Goal: Information Seeking & Learning: Compare options

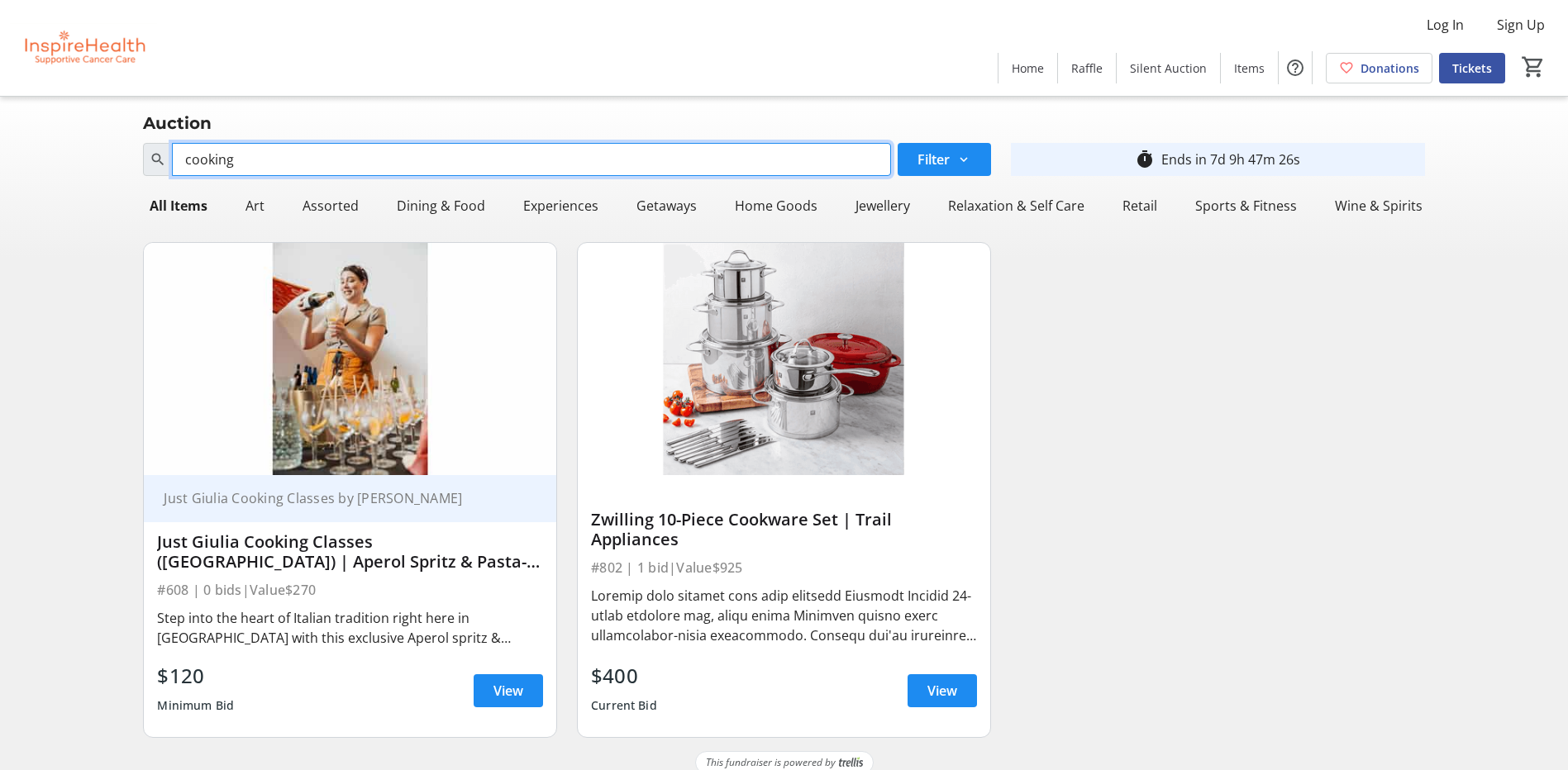
drag, startPoint x: 268, startPoint y: 149, endPoint x: 169, endPoint y: 147, distance: 99.0
click at [169, 147] on div "cooking" at bounding box center [517, 160] width 747 height 33
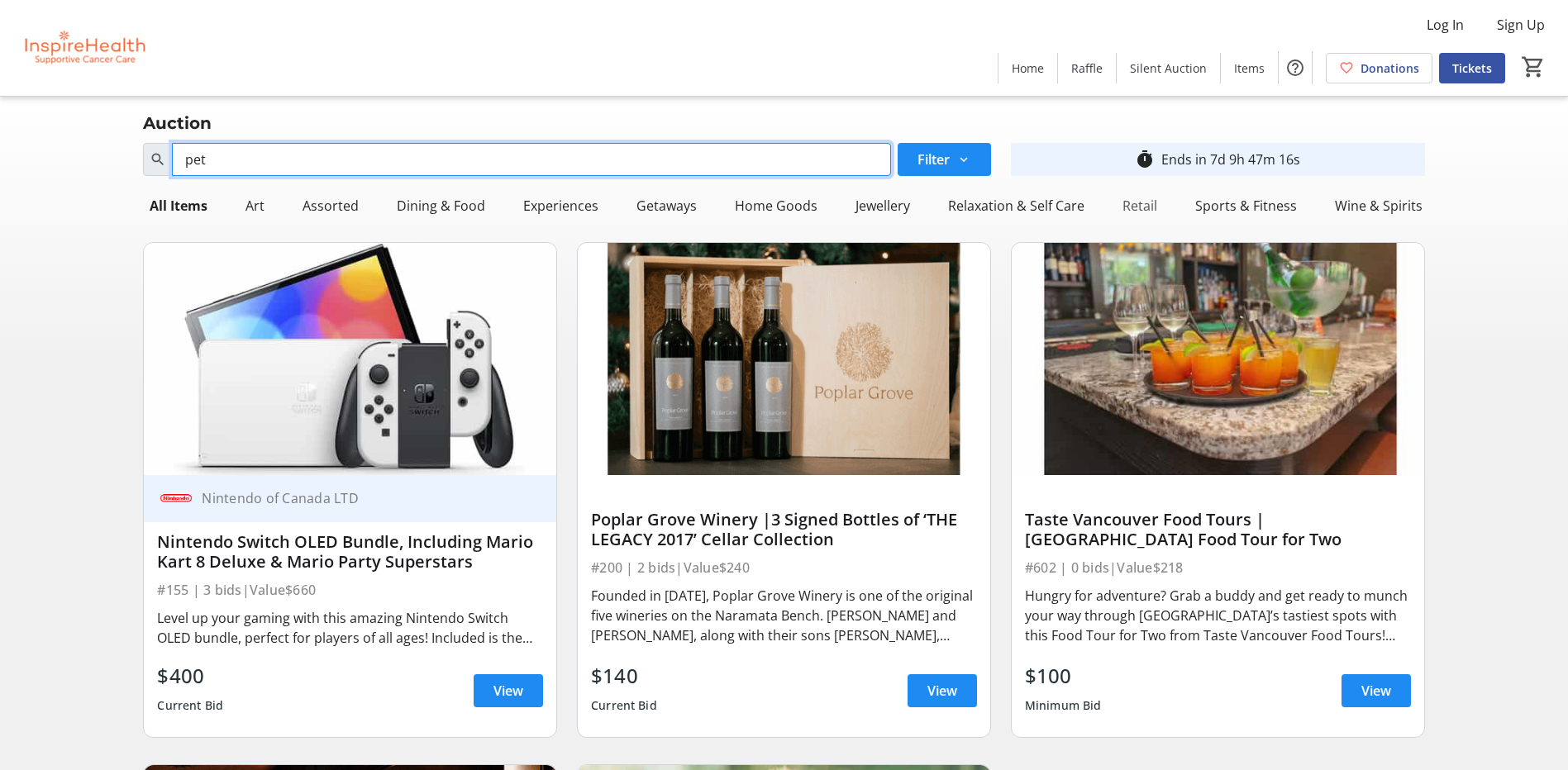
type input "pet"
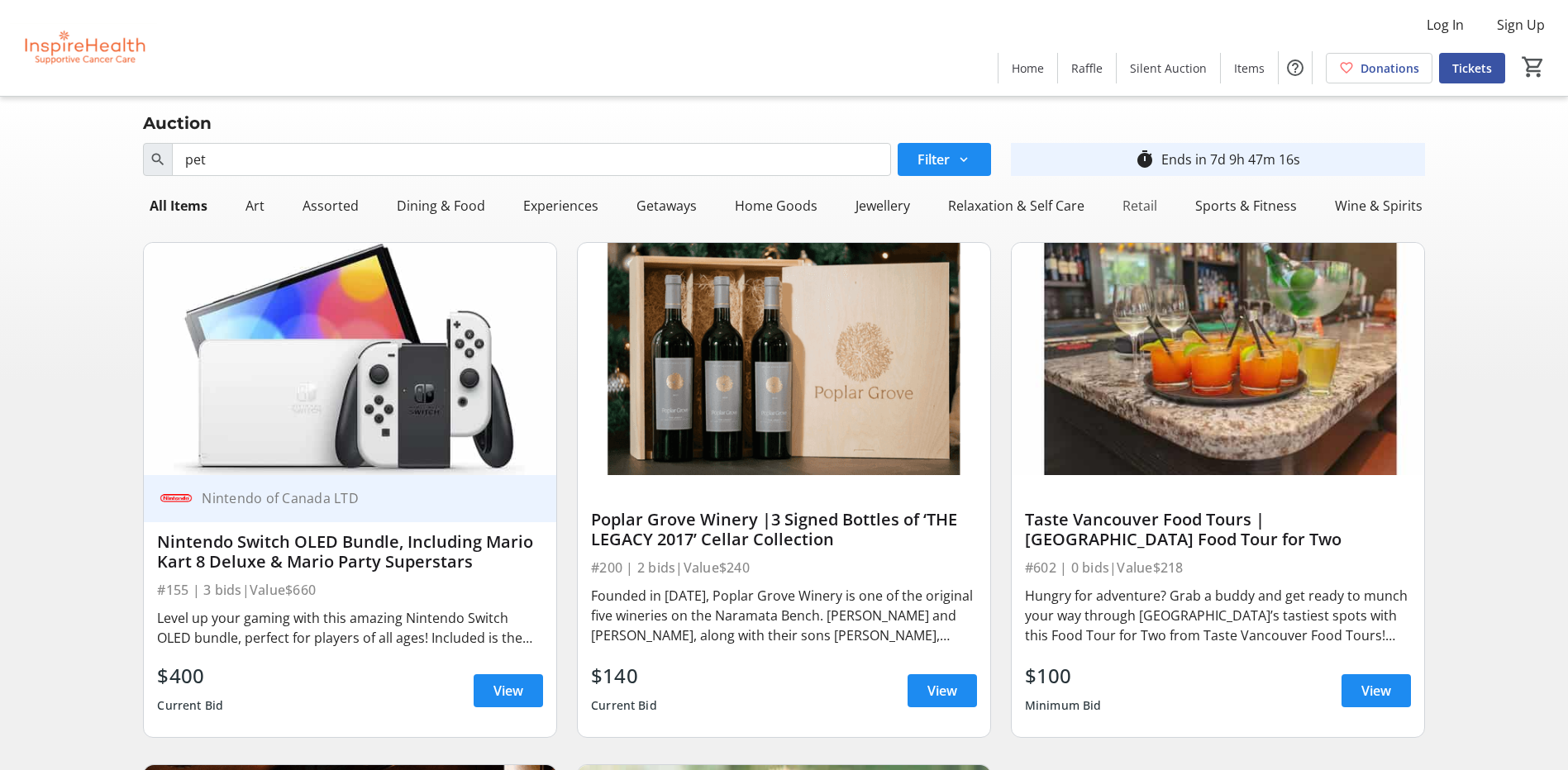
click at [1130, 200] on div "Retail" at bounding box center [1139, 206] width 48 height 33
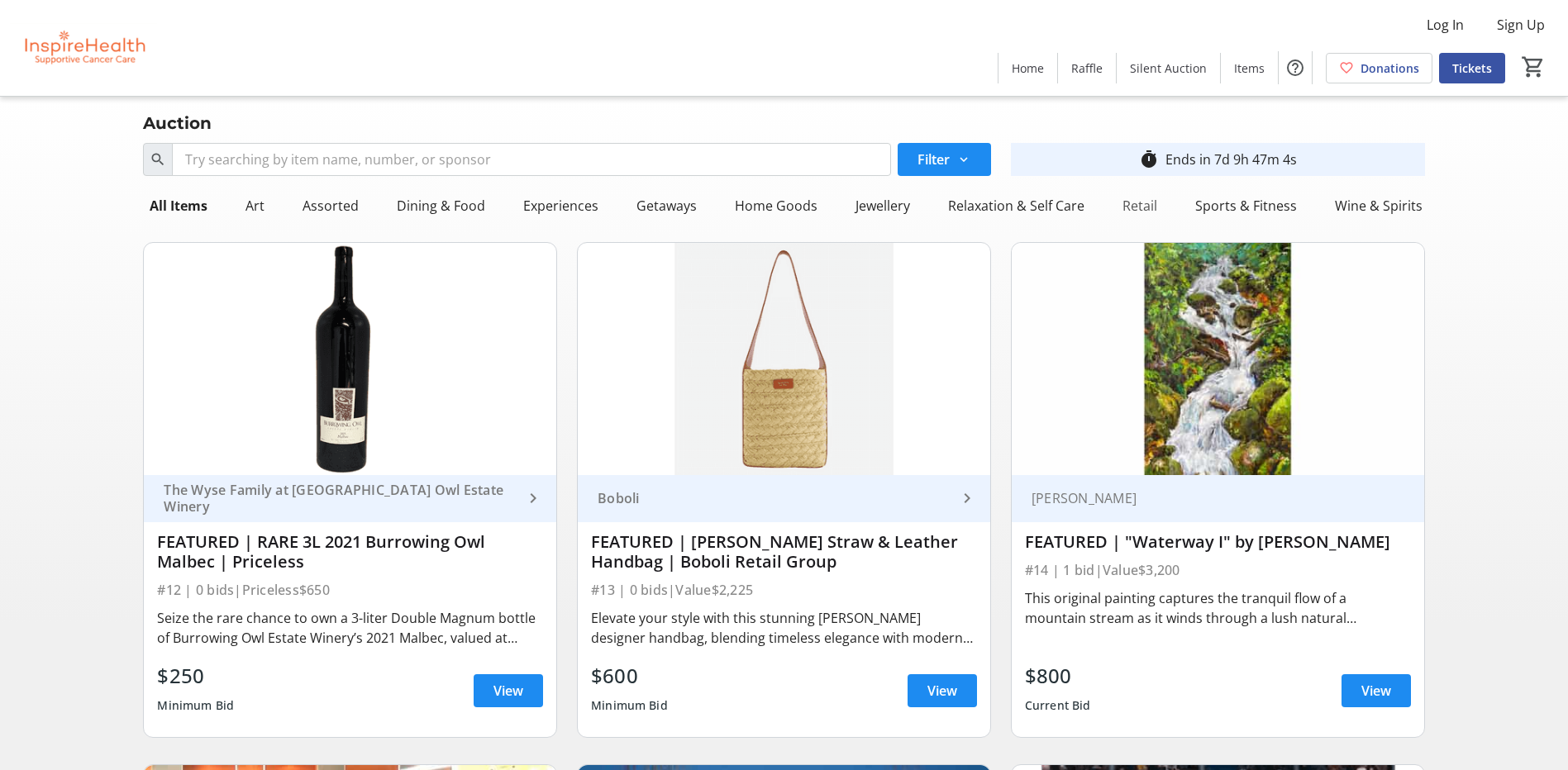
click at [1135, 209] on div "Retail" at bounding box center [1139, 206] width 48 height 33
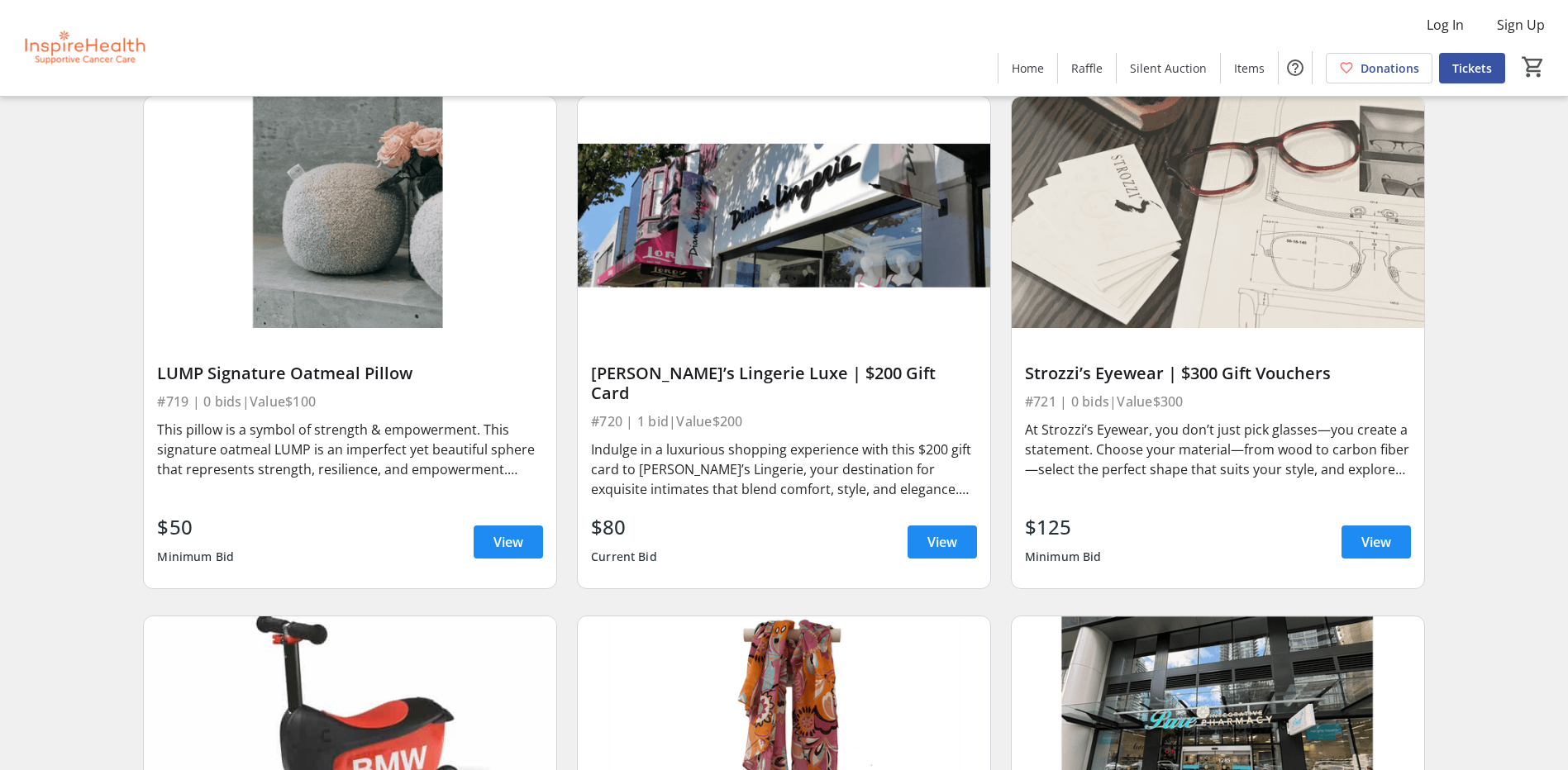
scroll to position [4242, 0]
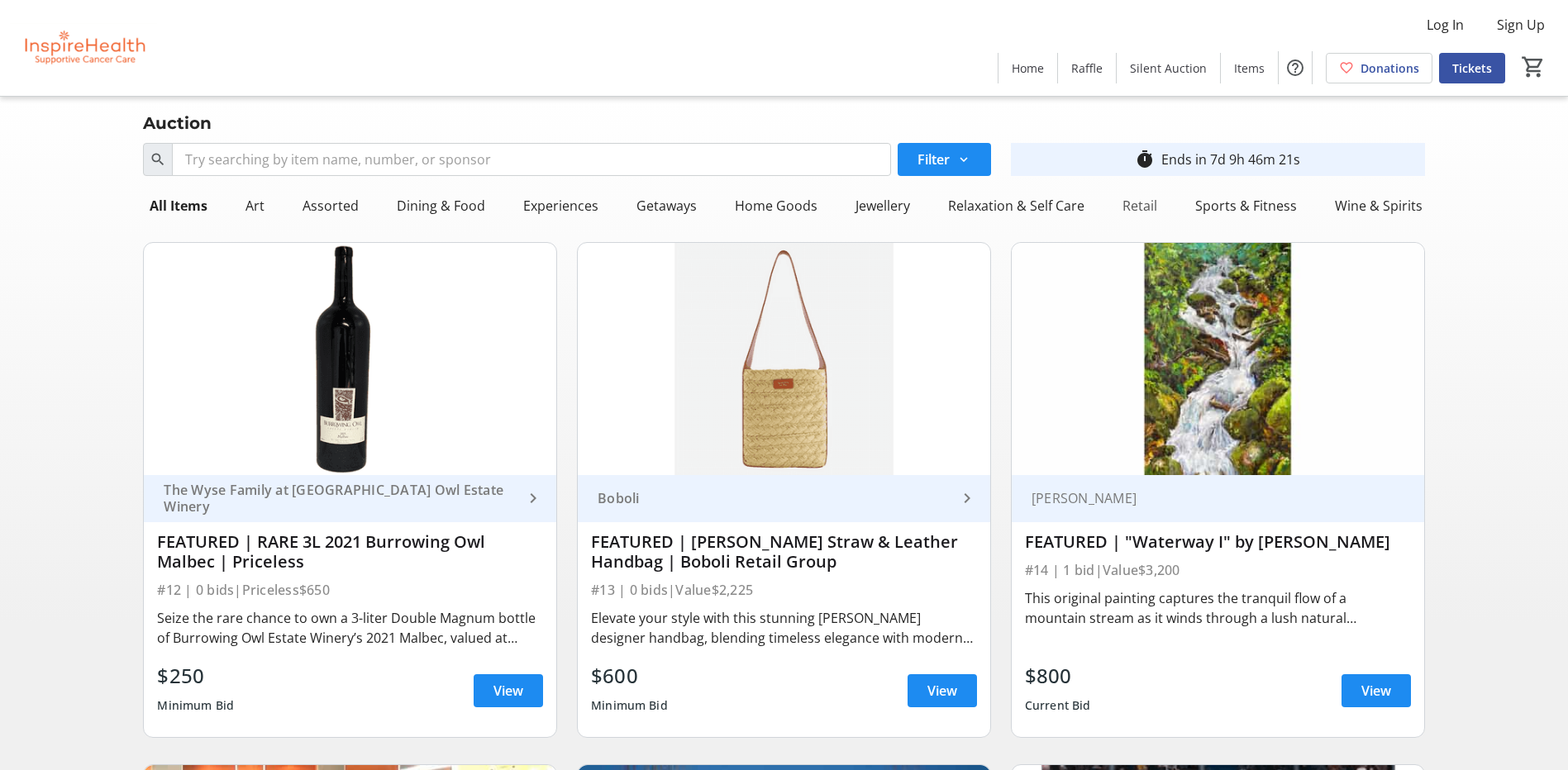
click at [1130, 205] on div "Retail" at bounding box center [1139, 206] width 48 height 33
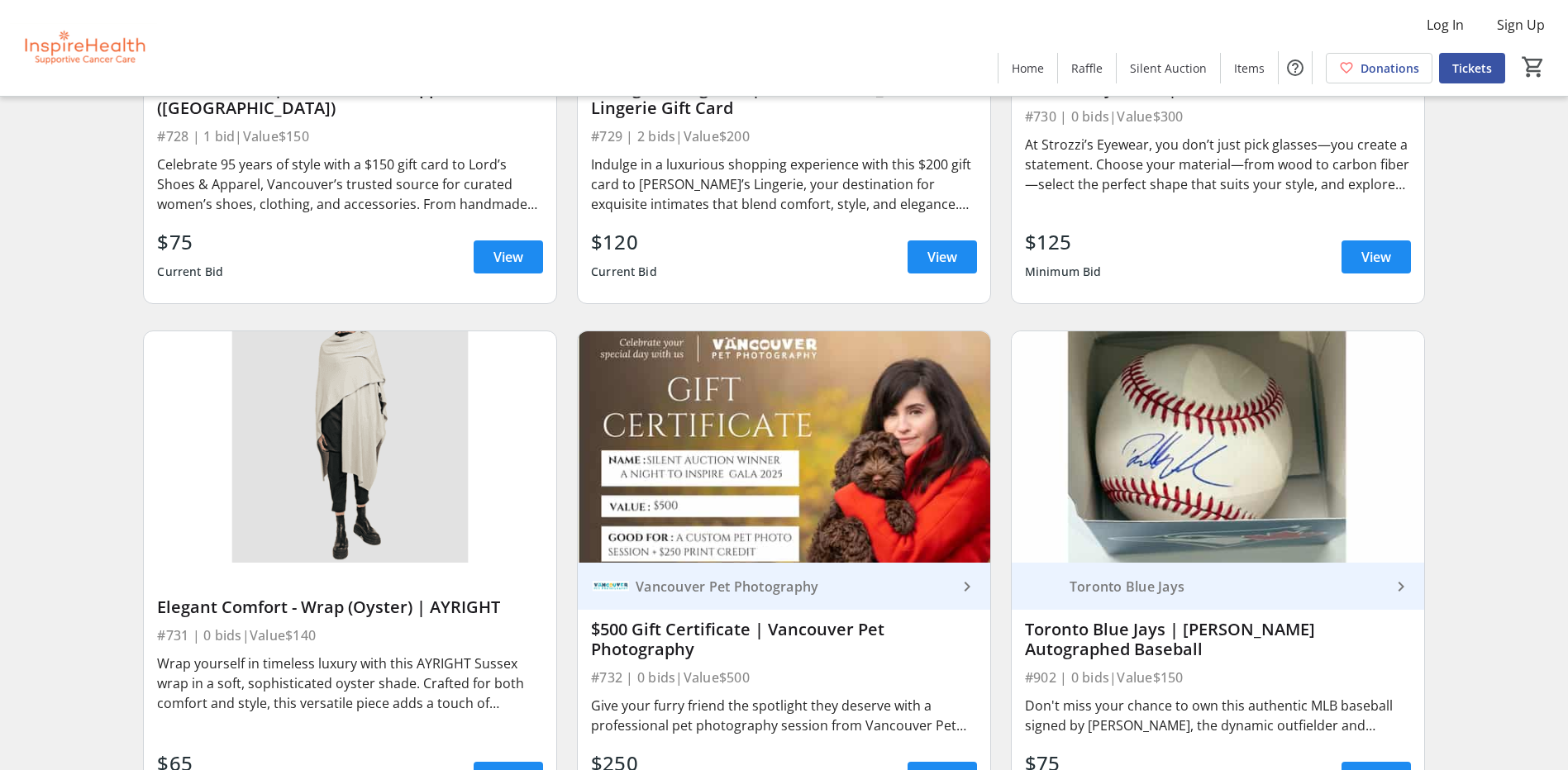
scroll to position [6226, 0]
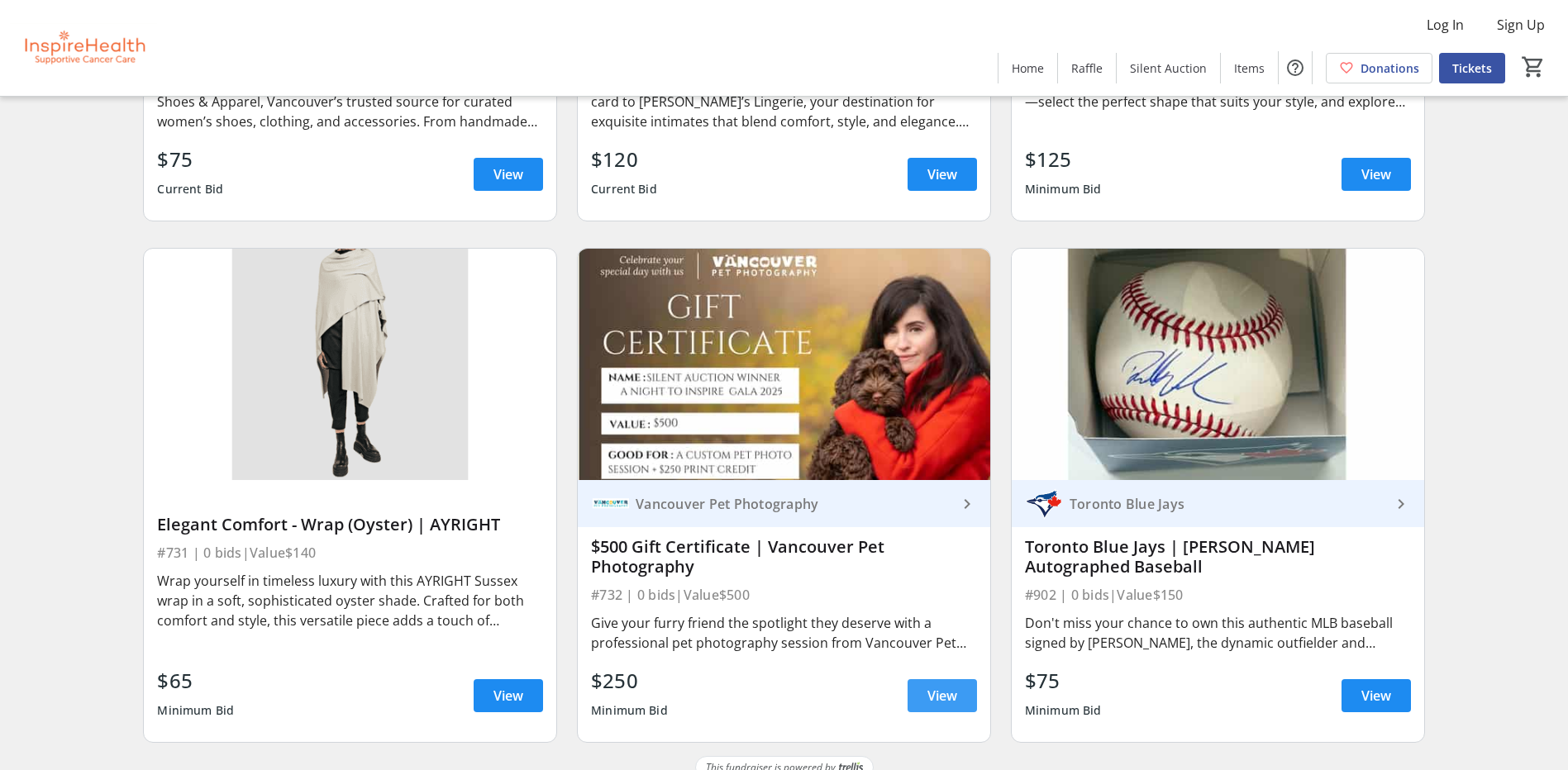
click at [930, 686] on span "View" at bounding box center [942, 695] width 30 height 20
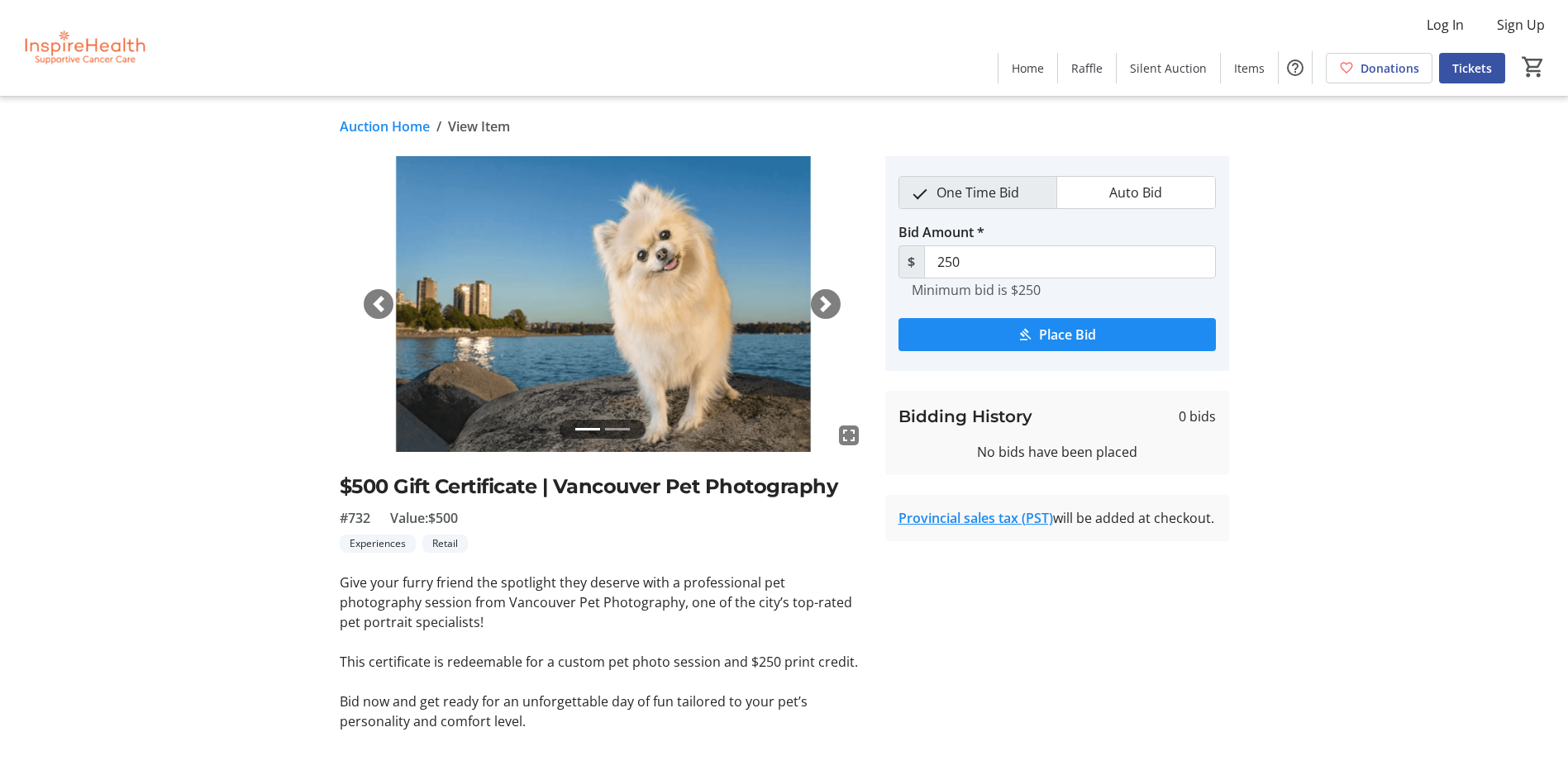
click at [360, 129] on link "Auction Home" at bounding box center [384, 126] width 90 height 20
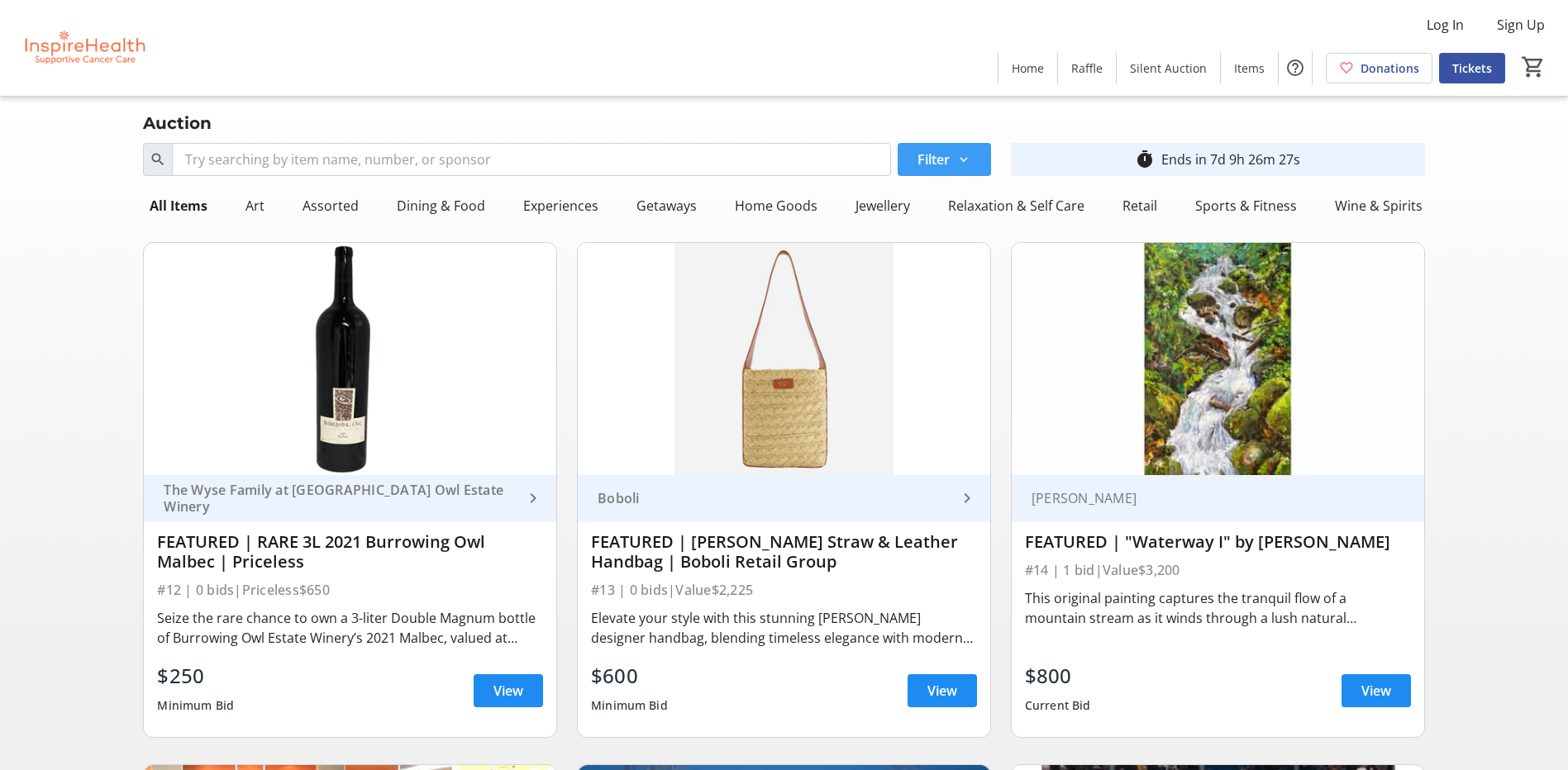
click at [968, 161] on mat-icon at bounding box center [963, 159] width 15 height 15
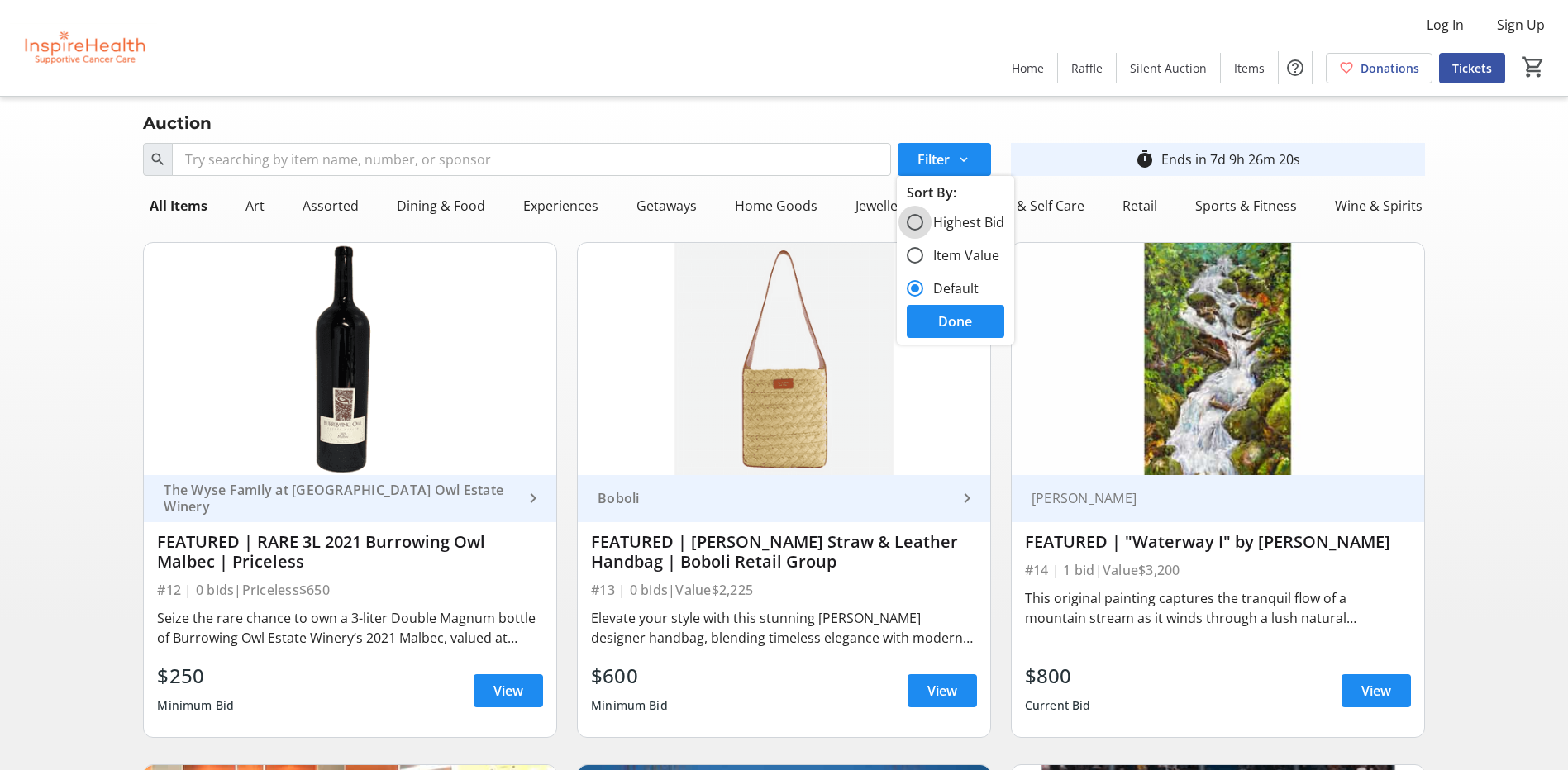
click at [918, 224] on input "Highest Bid" at bounding box center [915, 222] width 17 height 17
radio input "true"
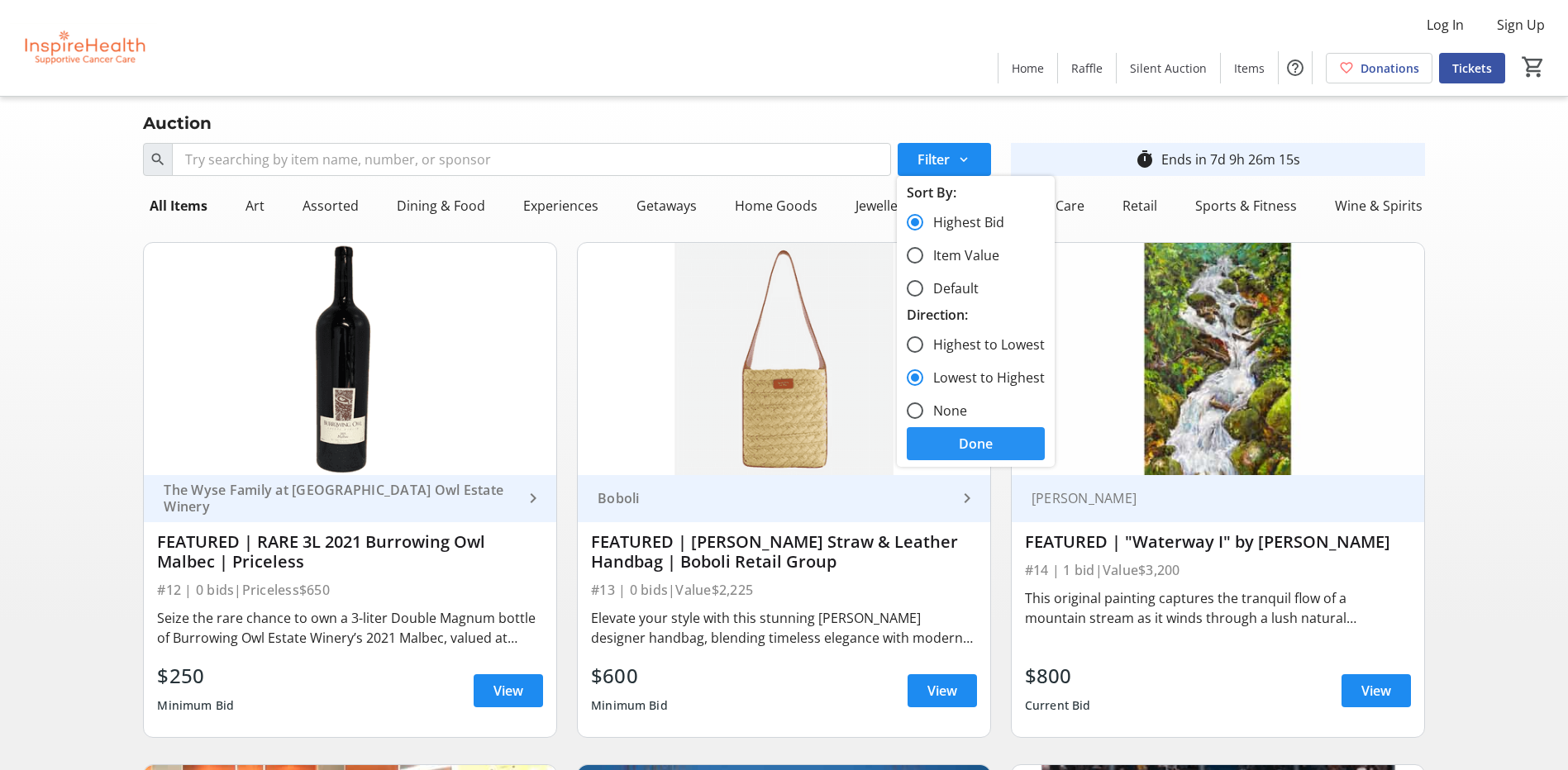
click at [976, 442] on span "Done" at bounding box center [975, 444] width 34 height 20
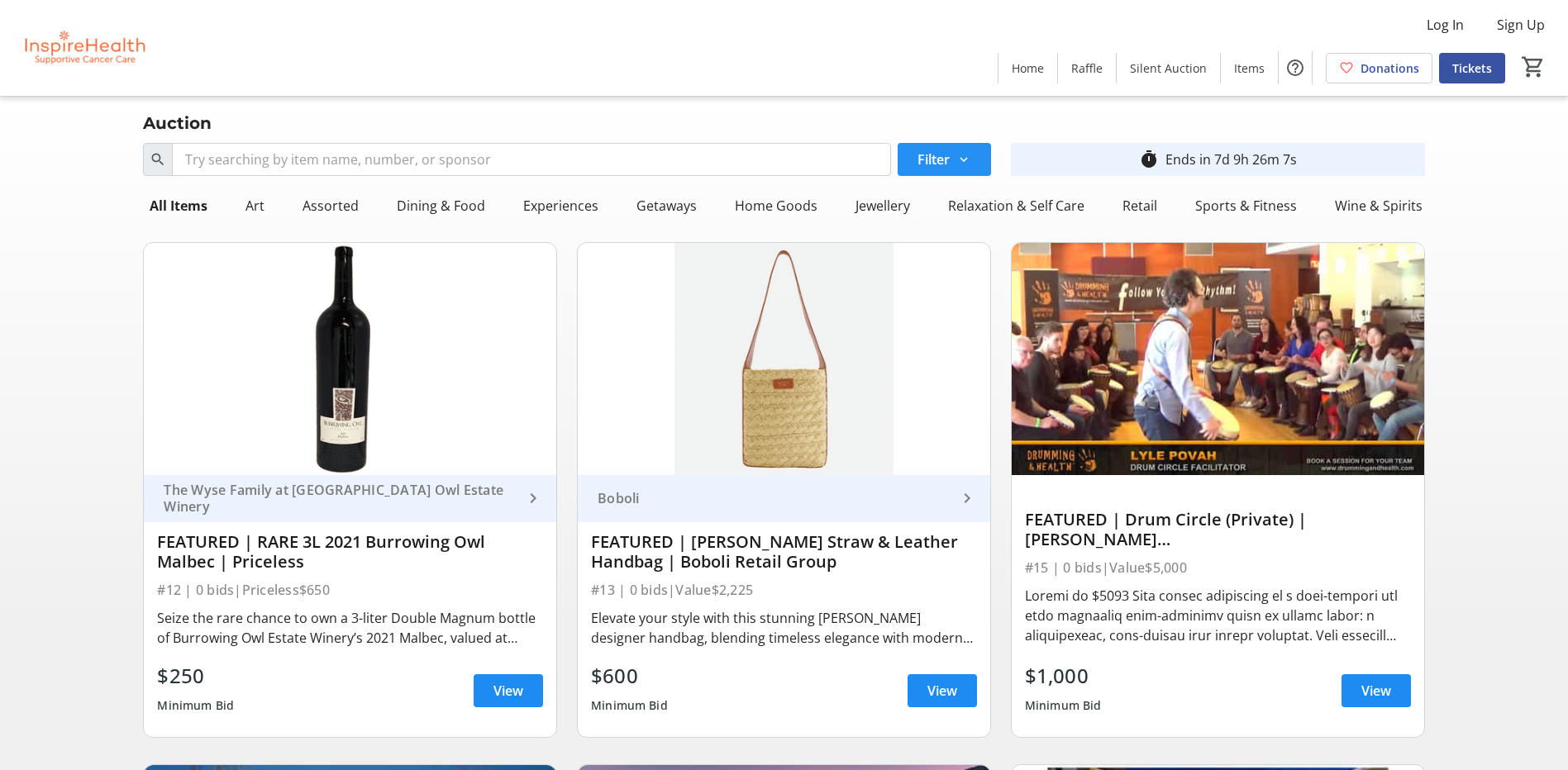
click at [964, 151] on span at bounding box center [944, 159] width 93 height 39
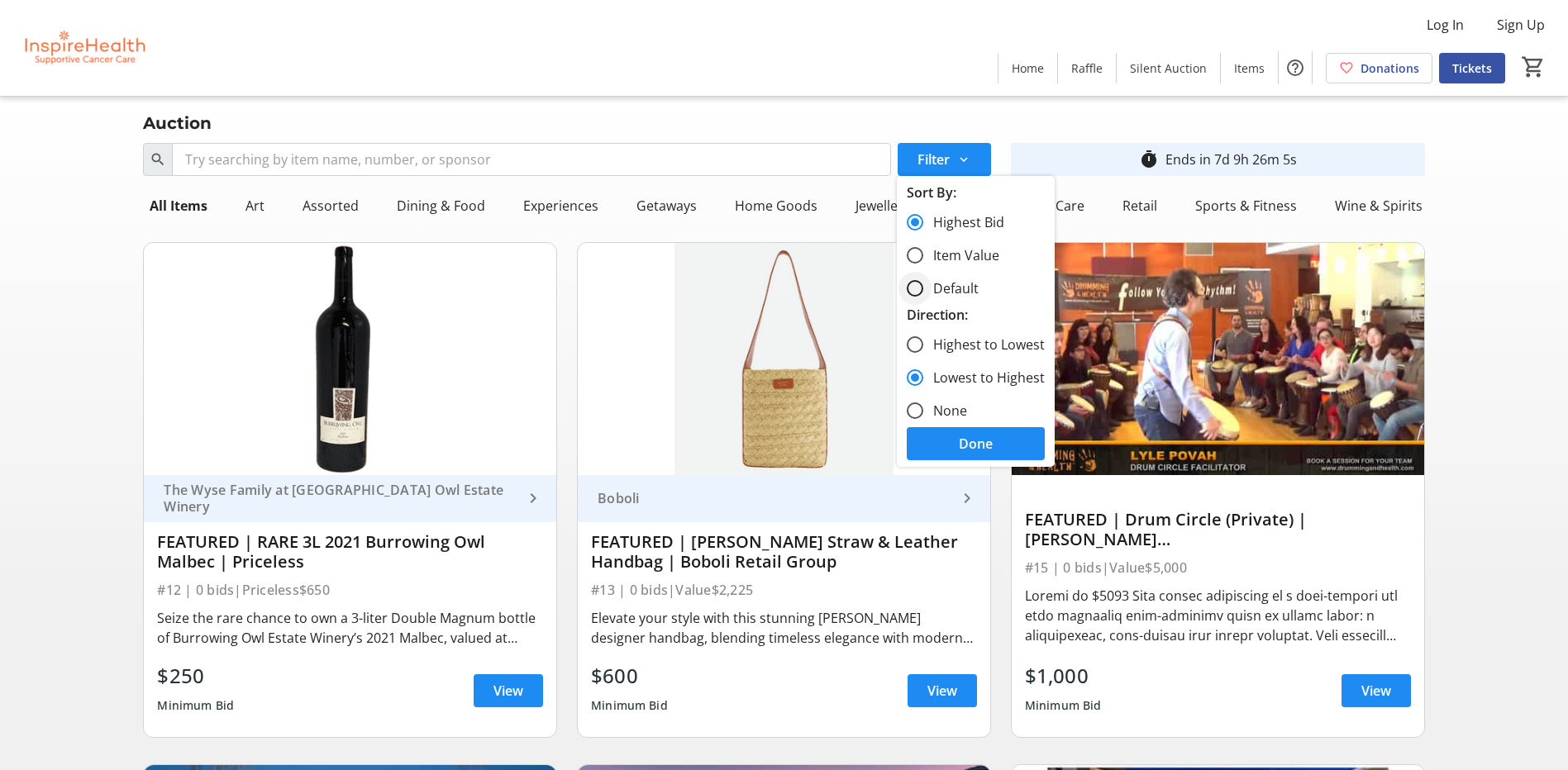
click at [926, 287] on div at bounding box center [915, 288] width 39 height 39
radio input "false"
radio input "true"
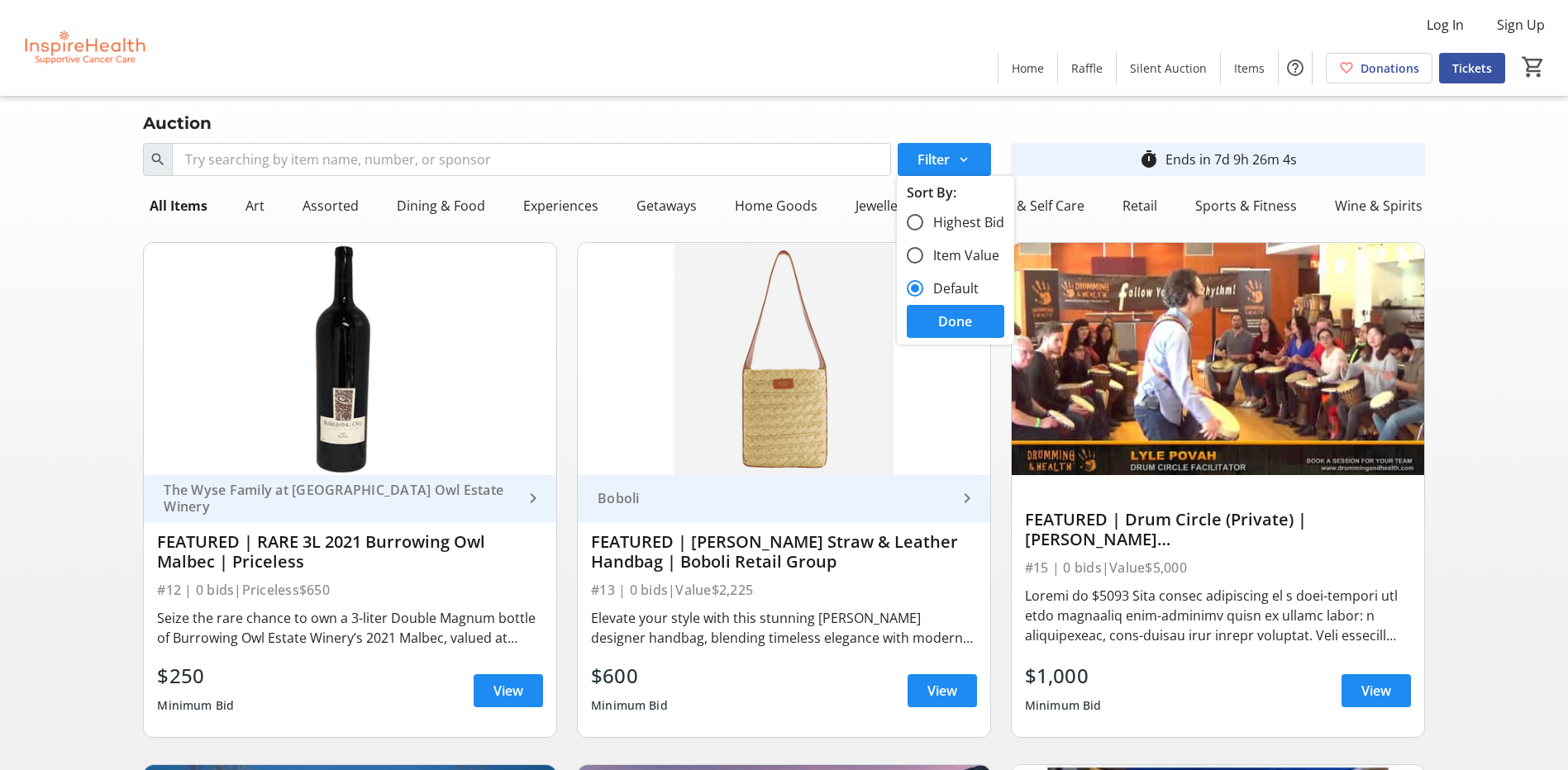
click at [958, 316] on span "Done" at bounding box center [955, 321] width 34 height 20
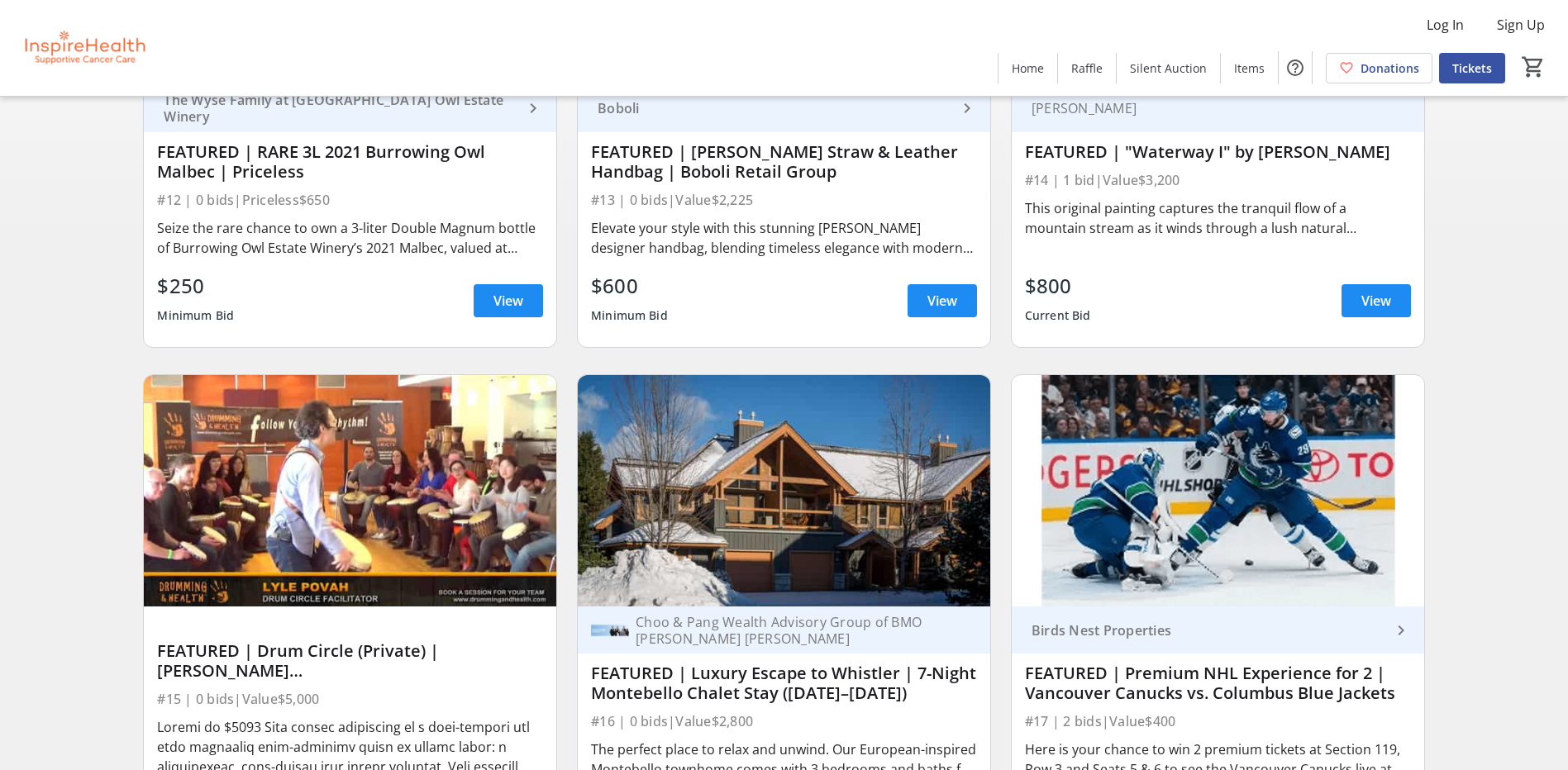
scroll to position [496, 0]
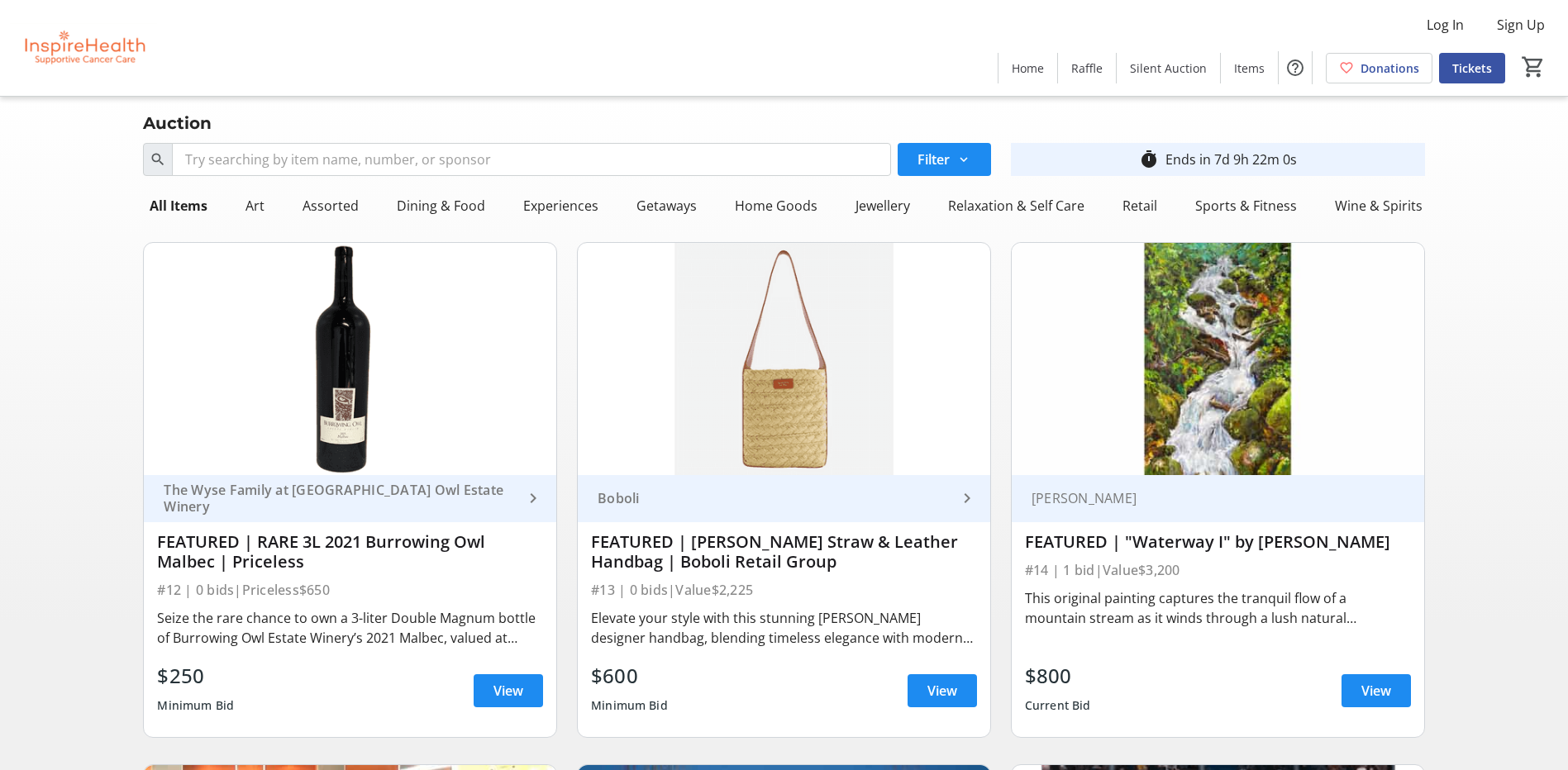
click at [289, 151] on div "Search Filter timer_outline Ends in 7d 9h 22m 0s" at bounding box center [783, 160] width 1301 height 46
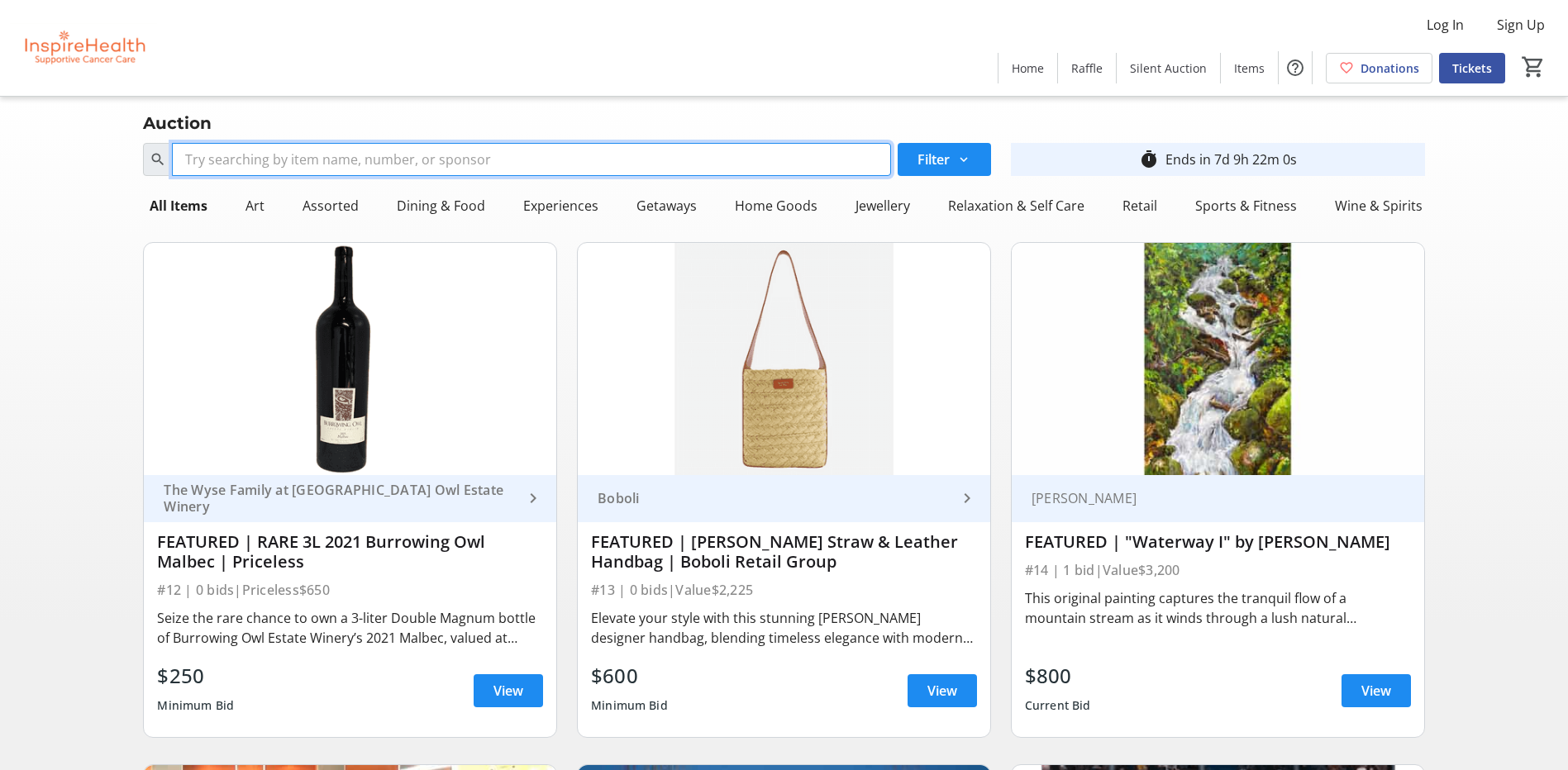
click at [300, 149] on input "Search" at bounding box center [531, 160] width 718 height 33
type input "Fit Life"
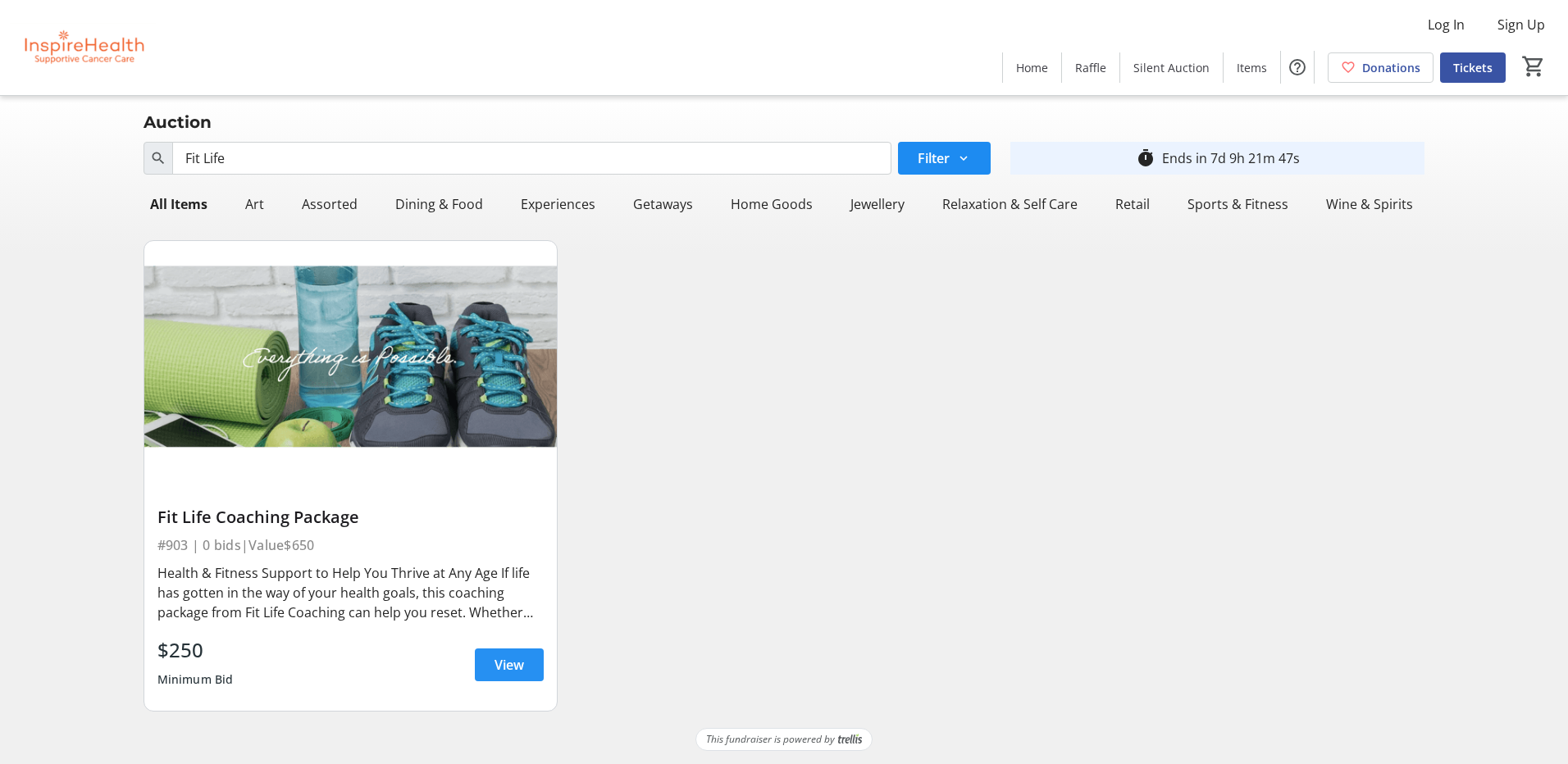
click at [493, 653] on span at bounding box center [509, 665] width 69 height 39
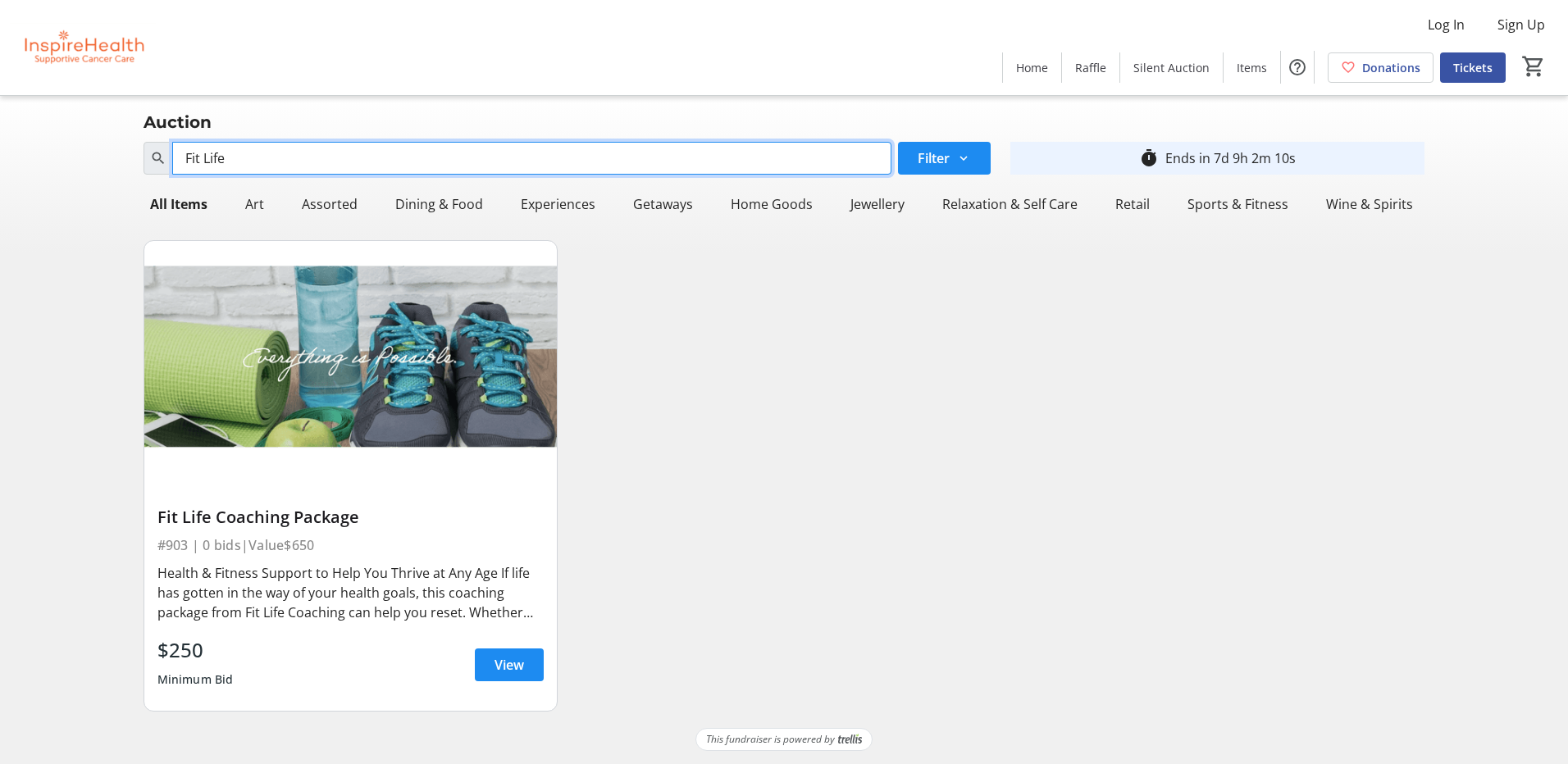
drag, startPoint x: 224, startPoint y: 155, endPoint x: 161, endPoint y: 159, distance: 63.1
click at [161, 159] on div "Fit Life" at bounding box center [518, 158] width 748 height 33
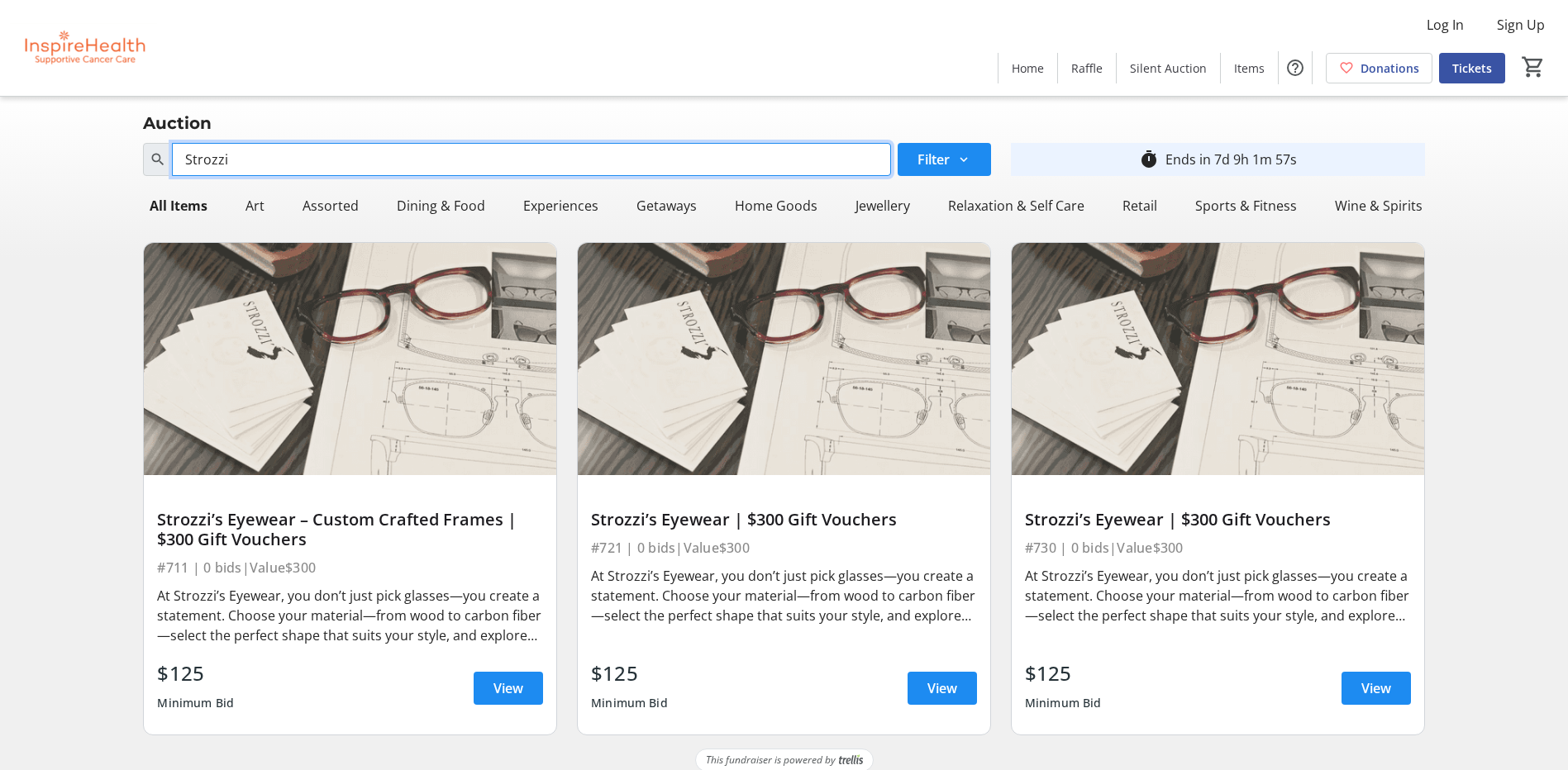
type input "Strozzi"
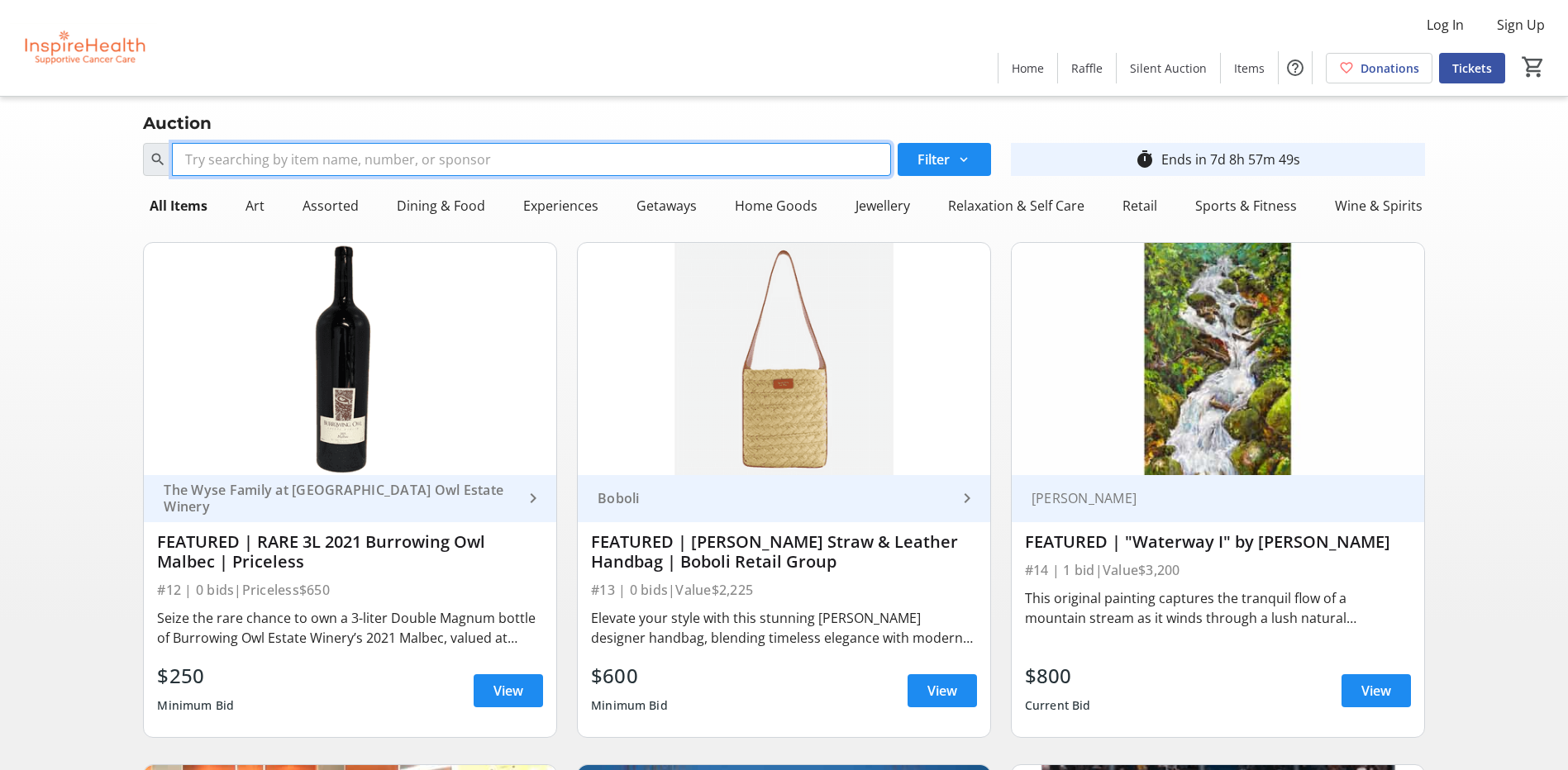
click at [208, 160] on input "Search" at bounding box center [531, 160] width 718 height 33
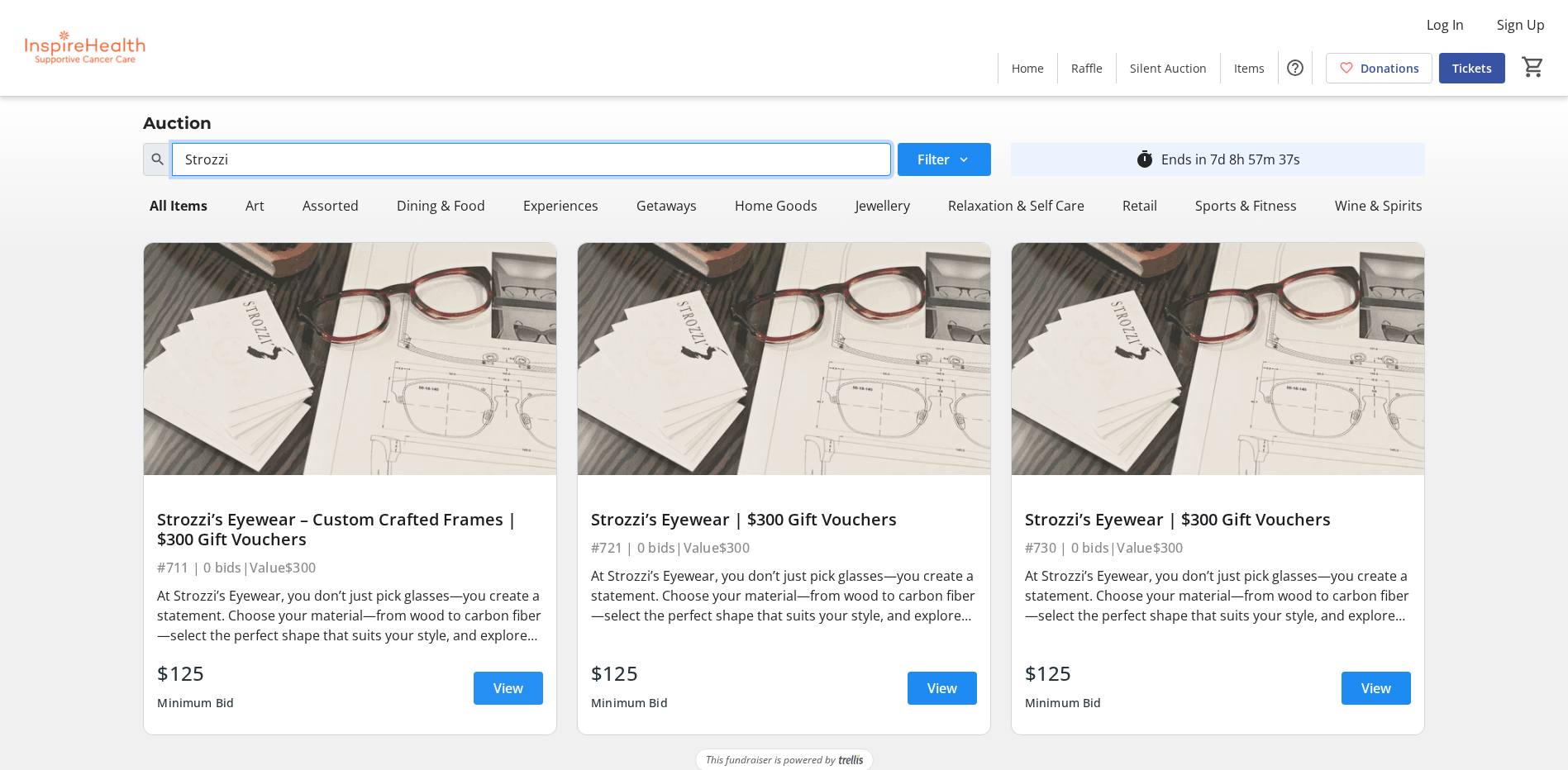
type input "Strozzi"
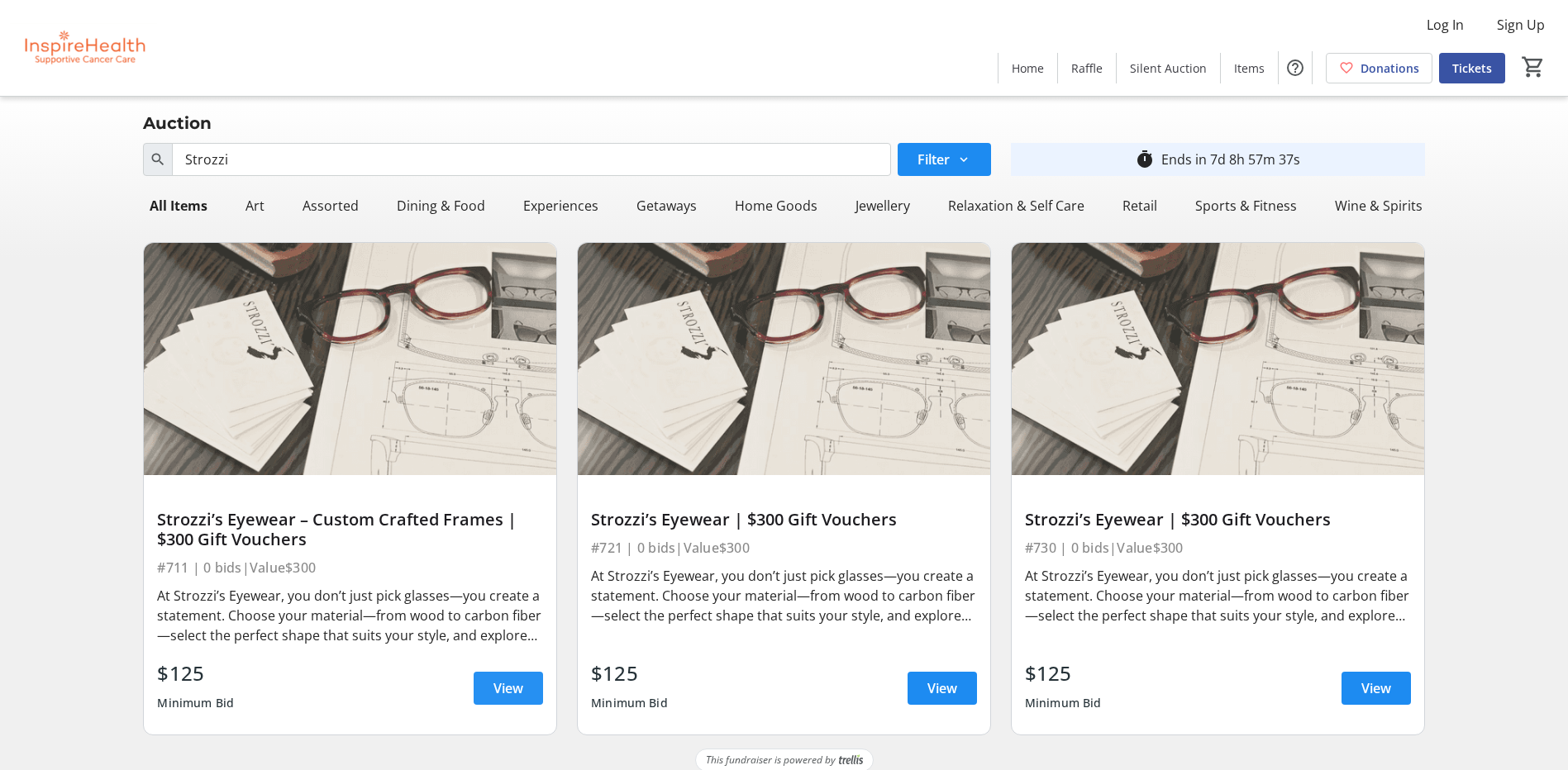
click at [507, 688] on span "View" at bounding box center [509, 688] width 30 height 20
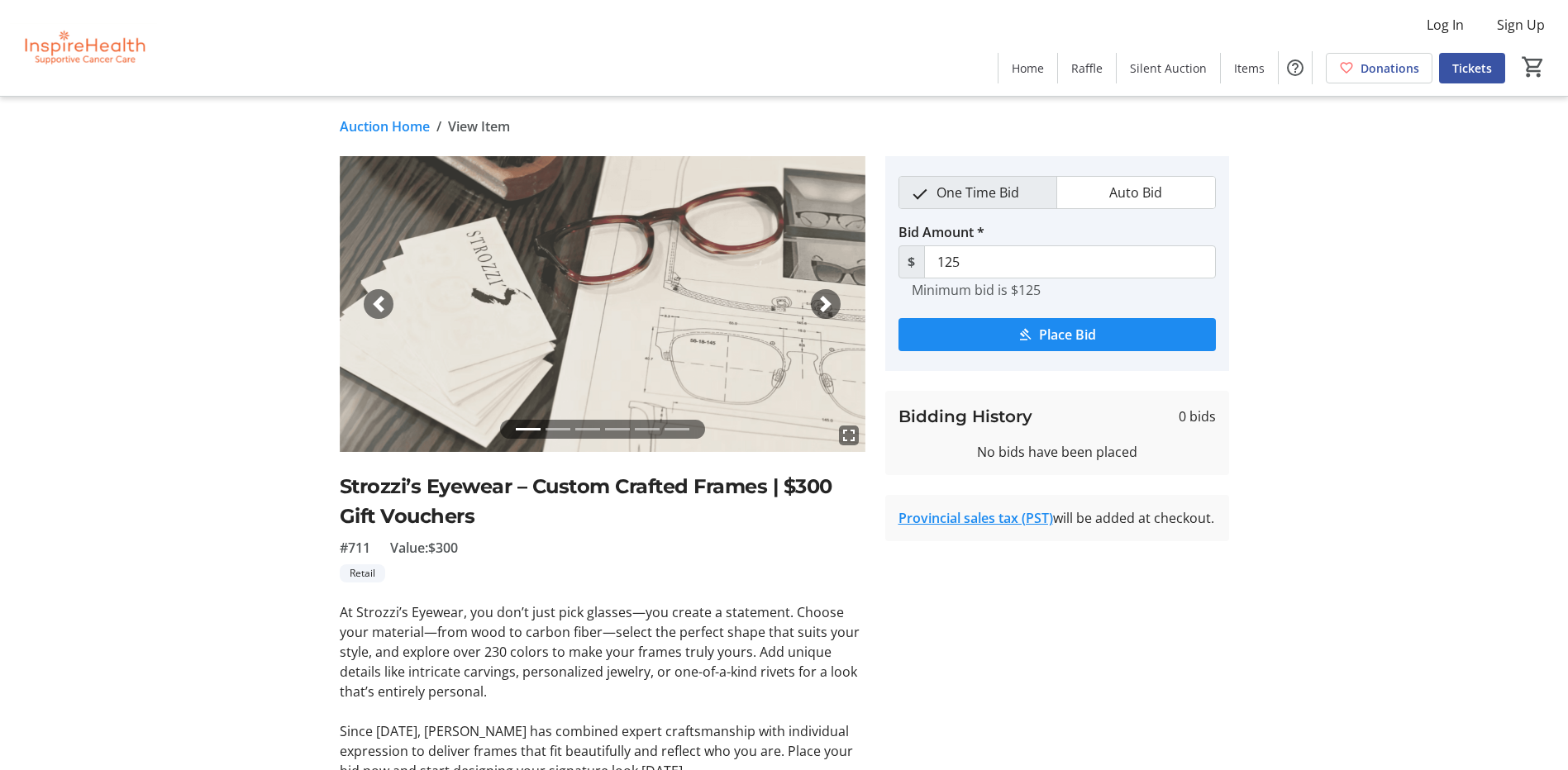
click at [406, 122] on link "Auction Home" at bounding box center [384, 126] width 90 height 20
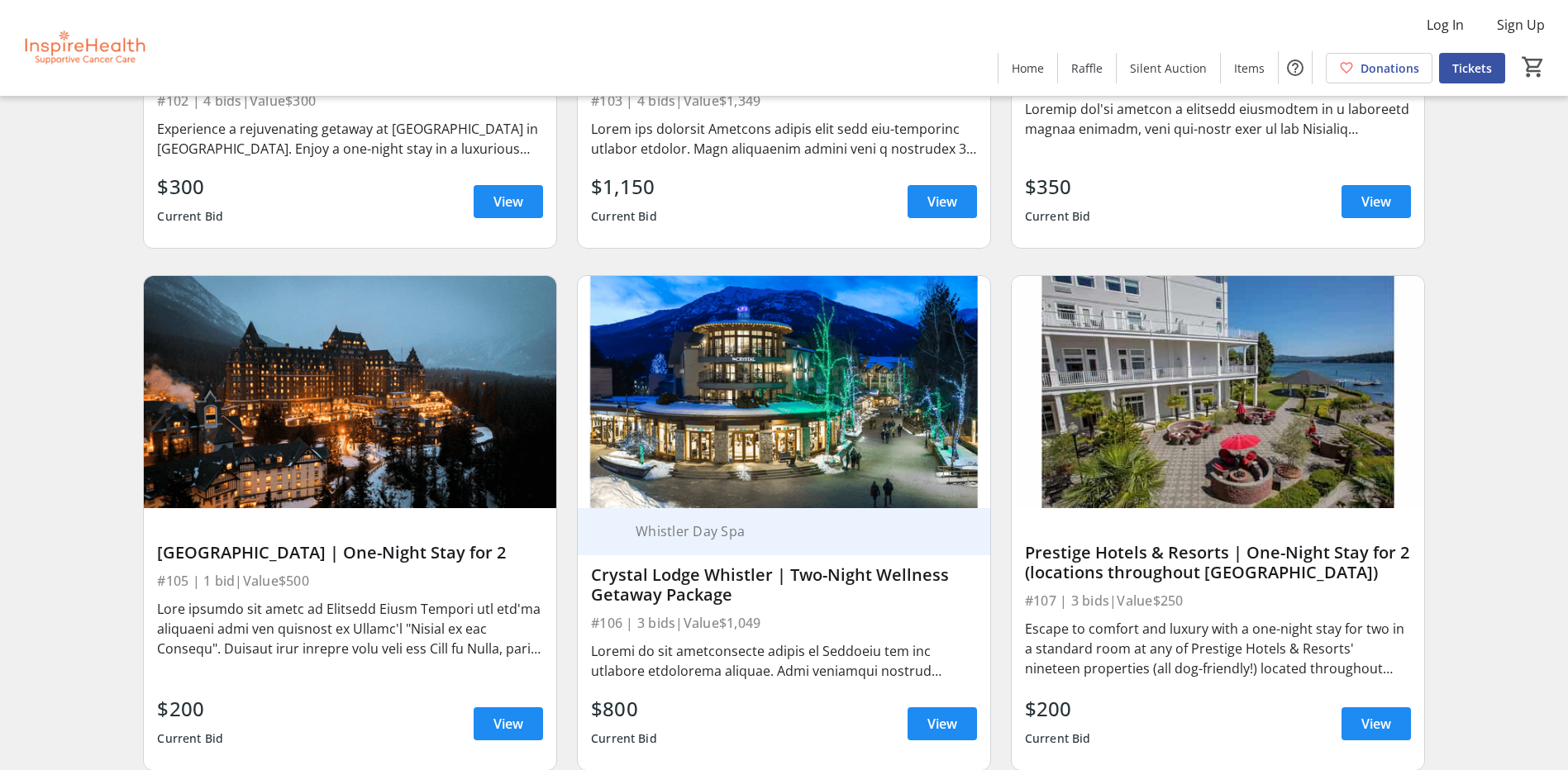
scroll to position [2066, 0]
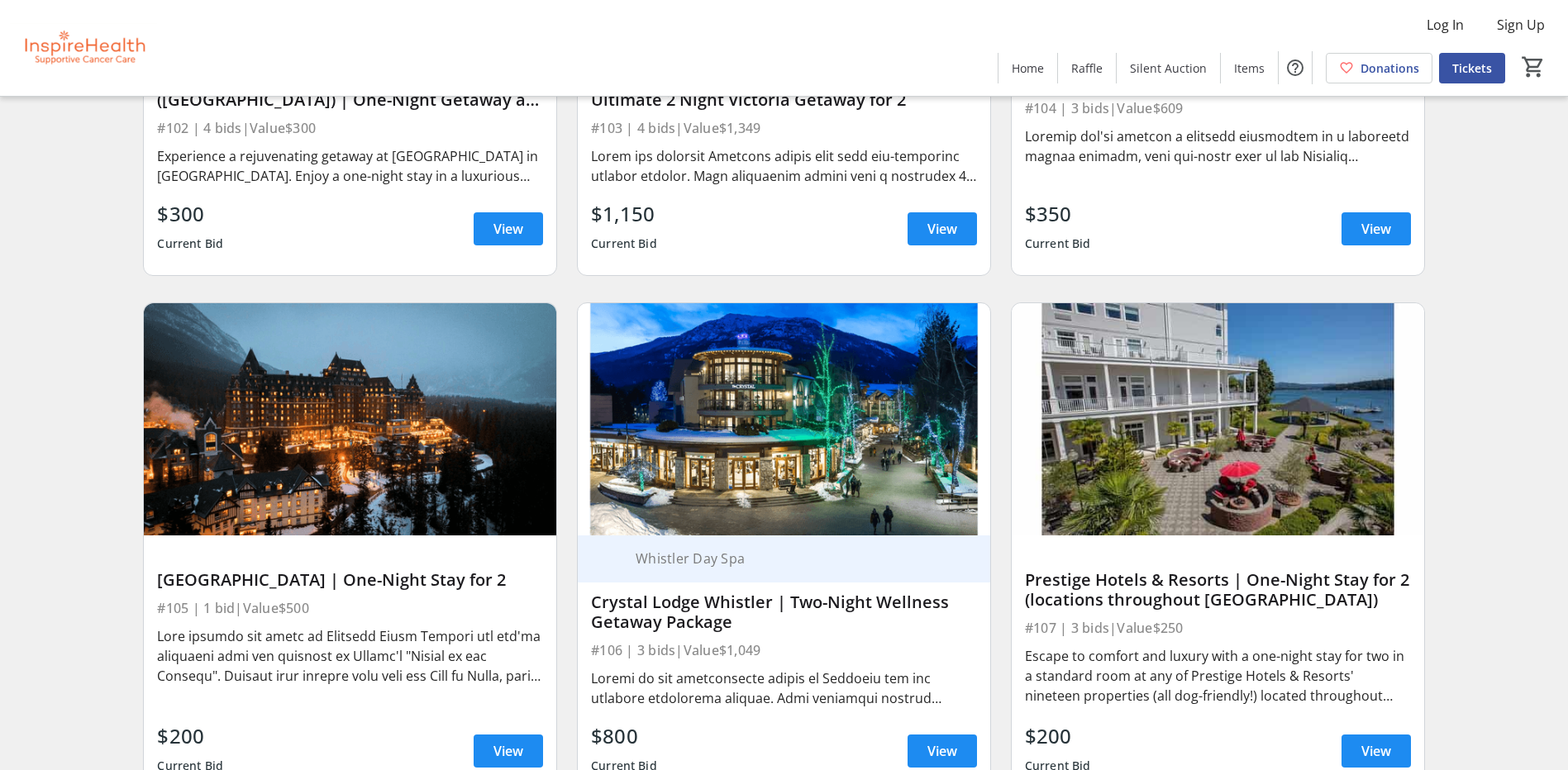
scroll to position [2149, 0]
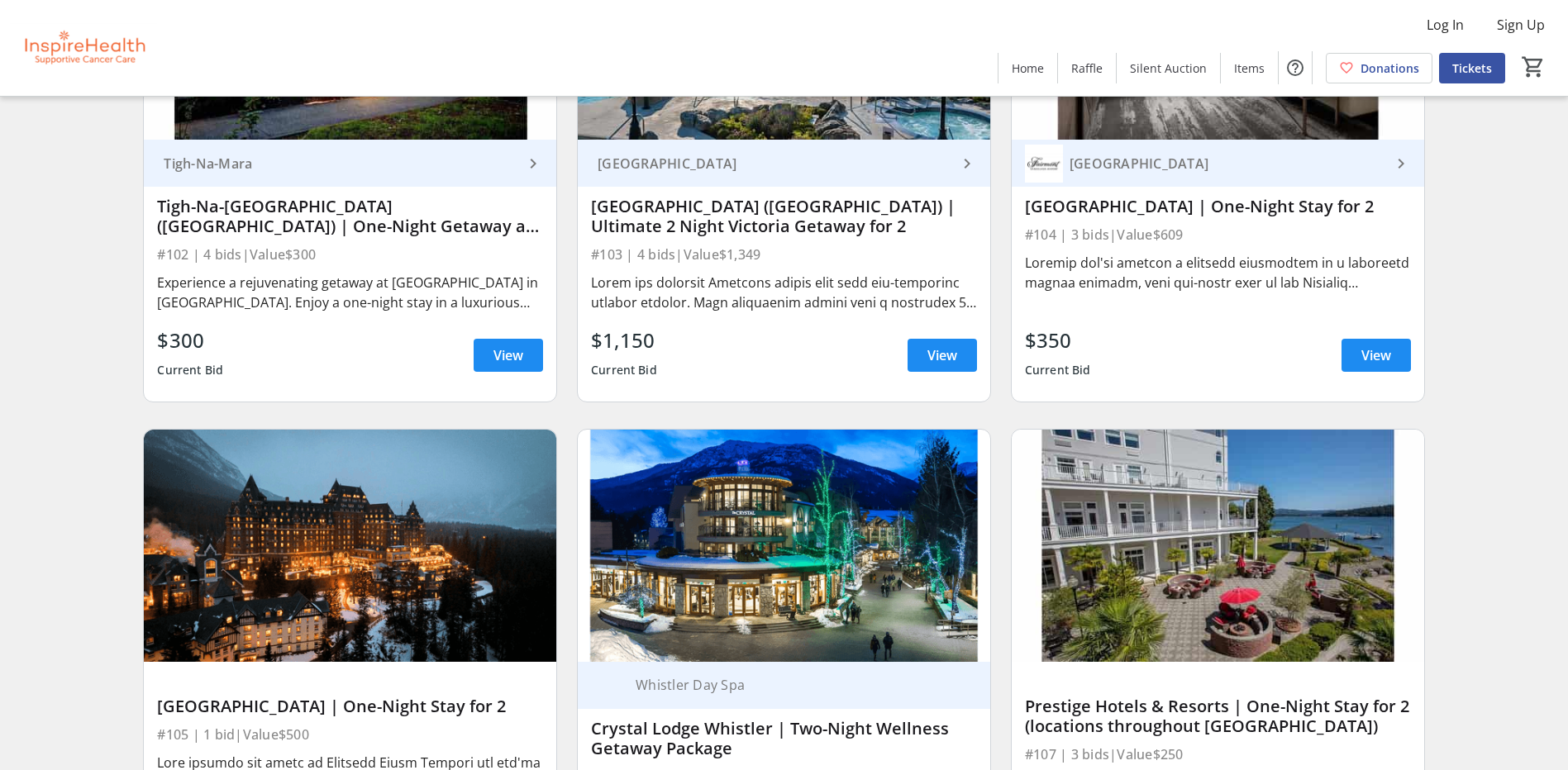
scroll to position [1984, 0]
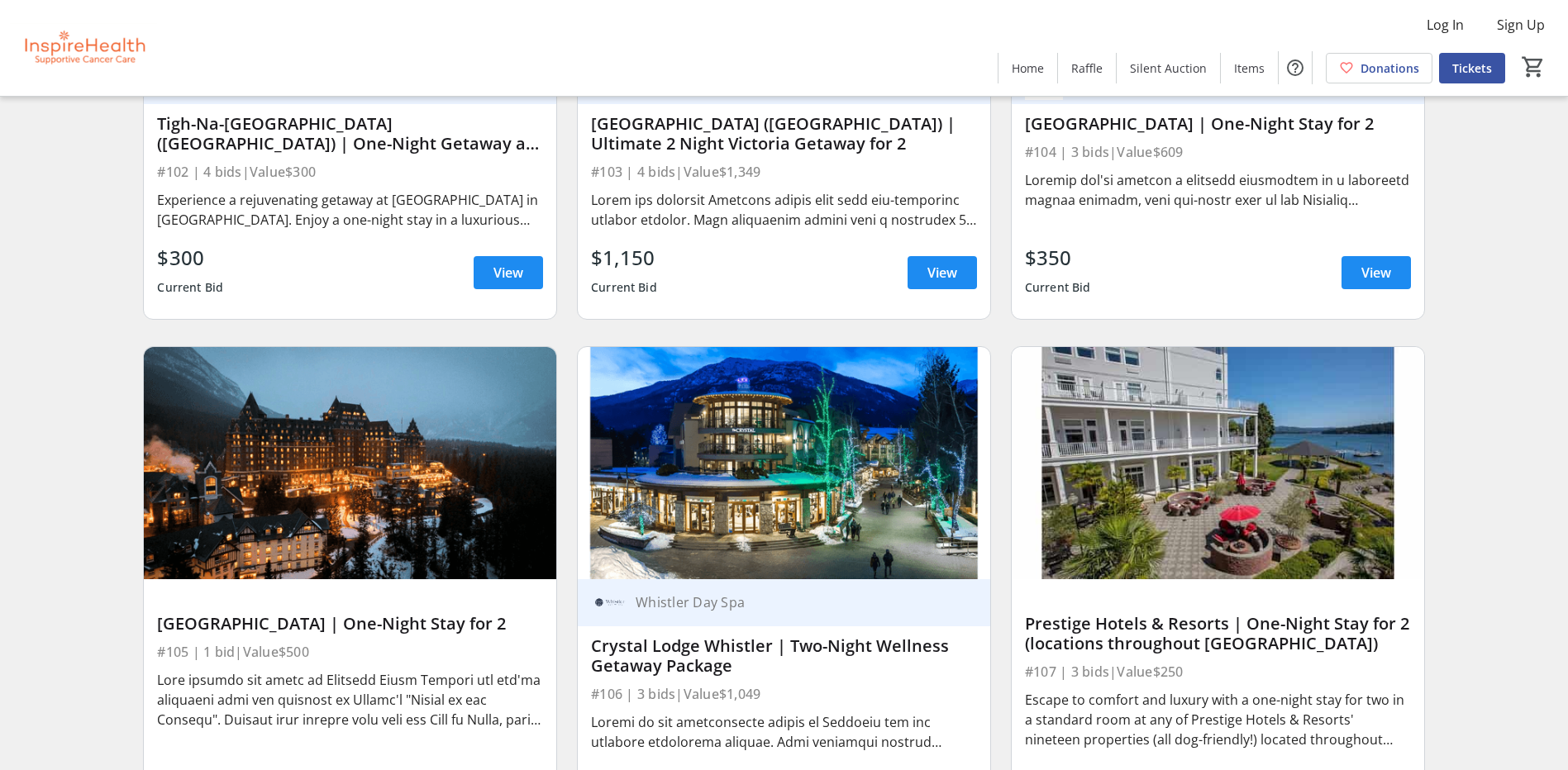
click at [339, 529] on img at bounding box center [350, 463] width 412 height 232
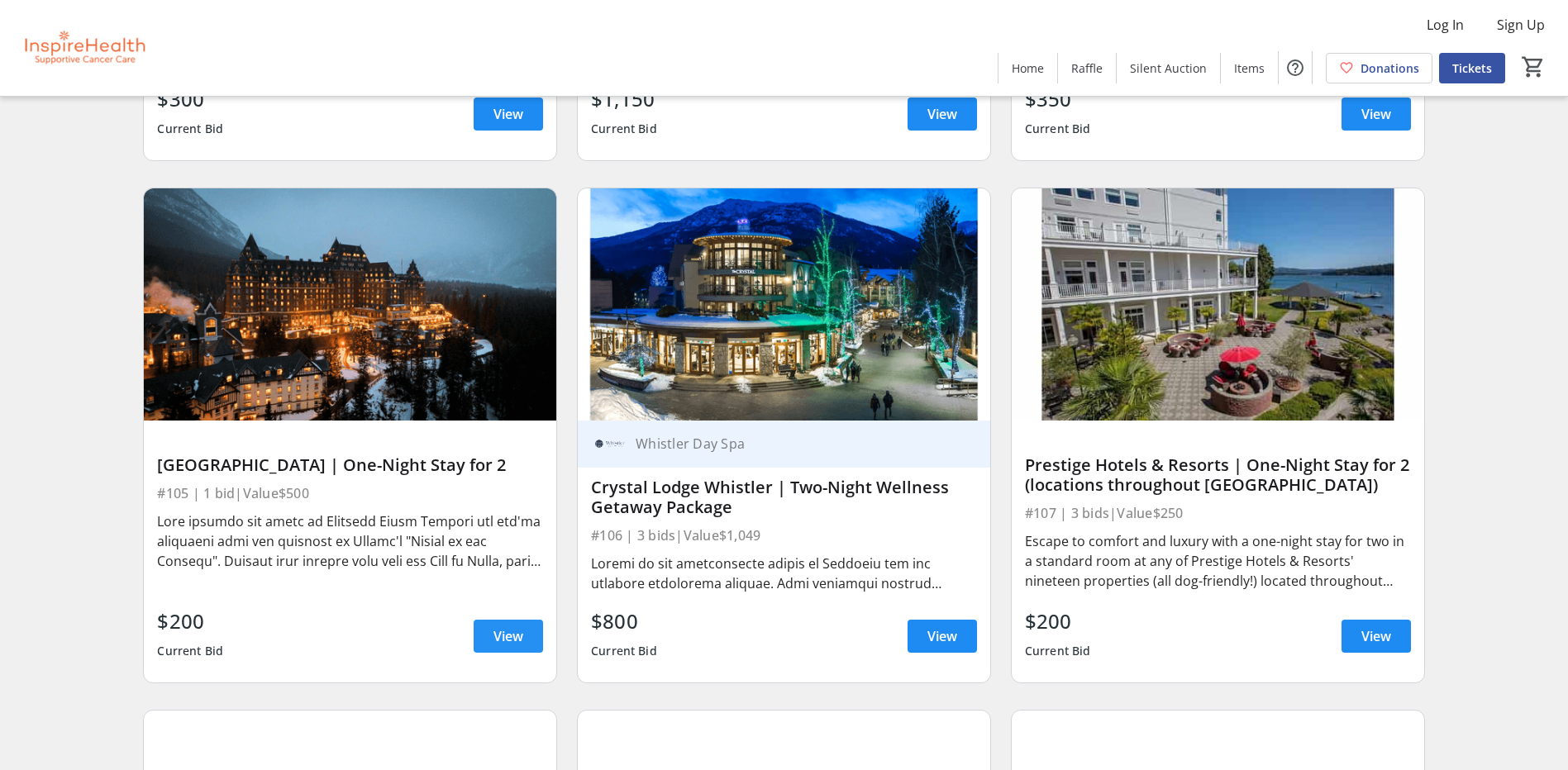
scroll to position [2149, 0]
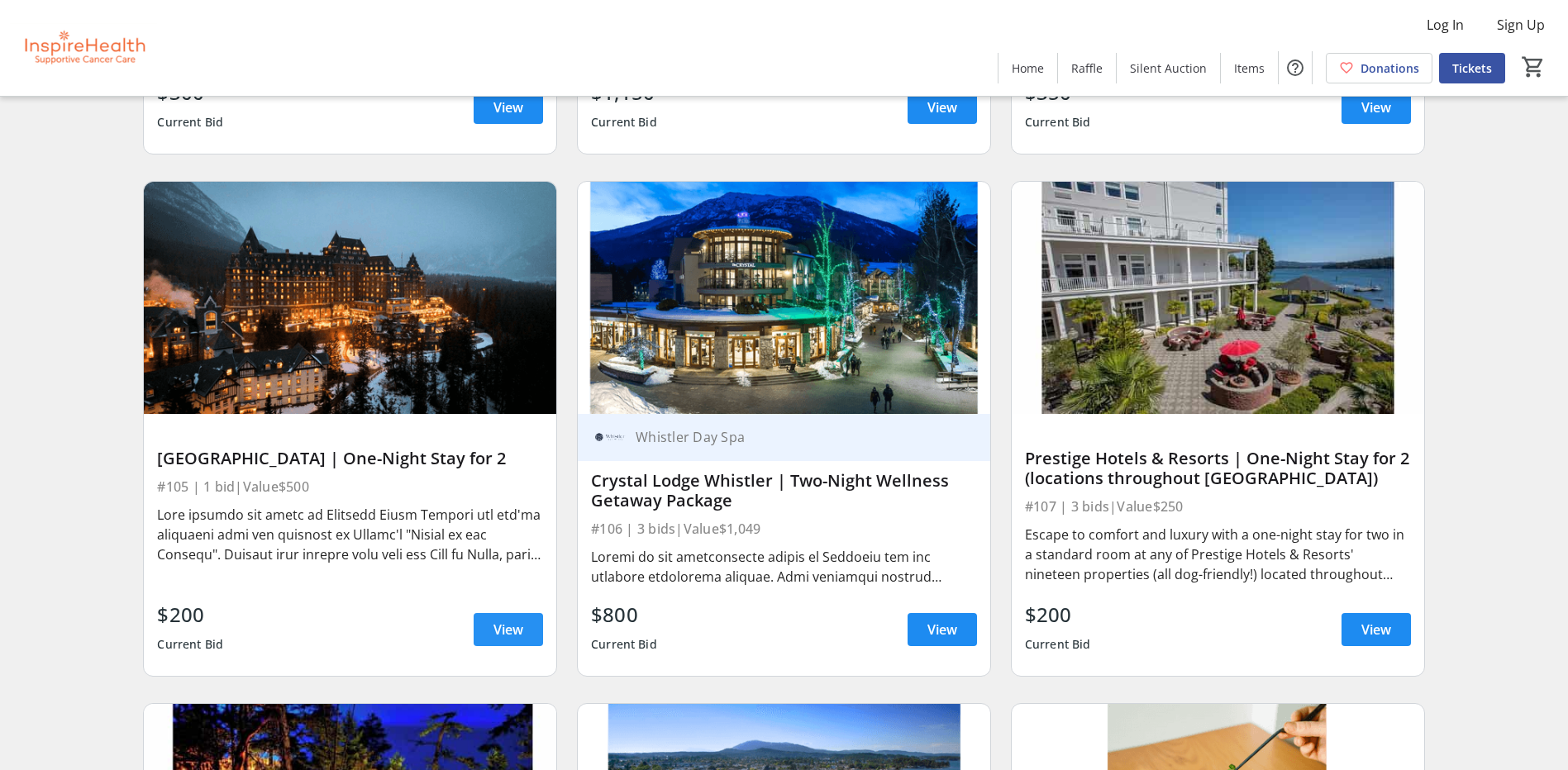
click at [497, 638] on span "View" at bounding box center [509, 630] width 30 height 20
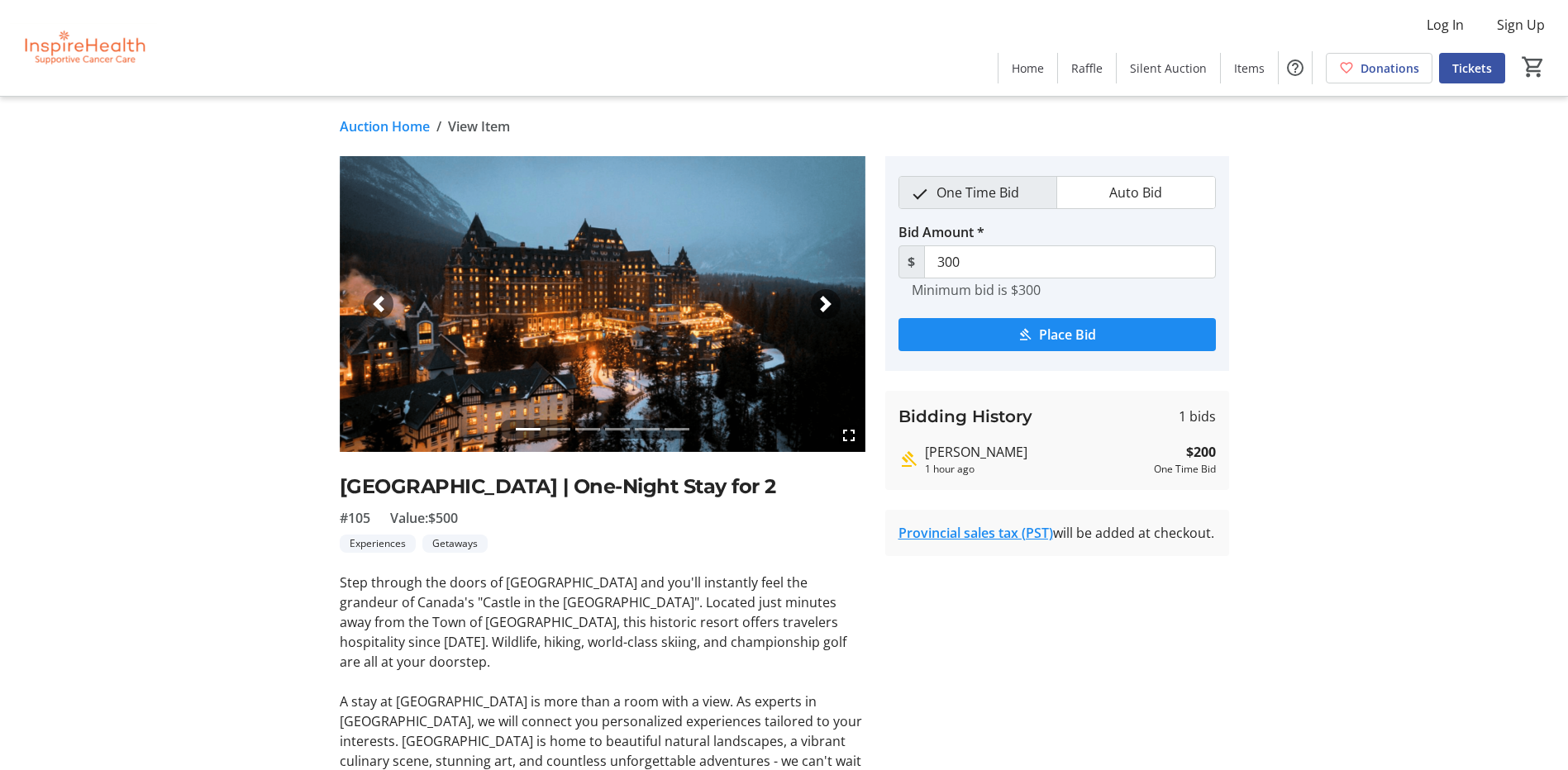
scroll to position [2149, 0]
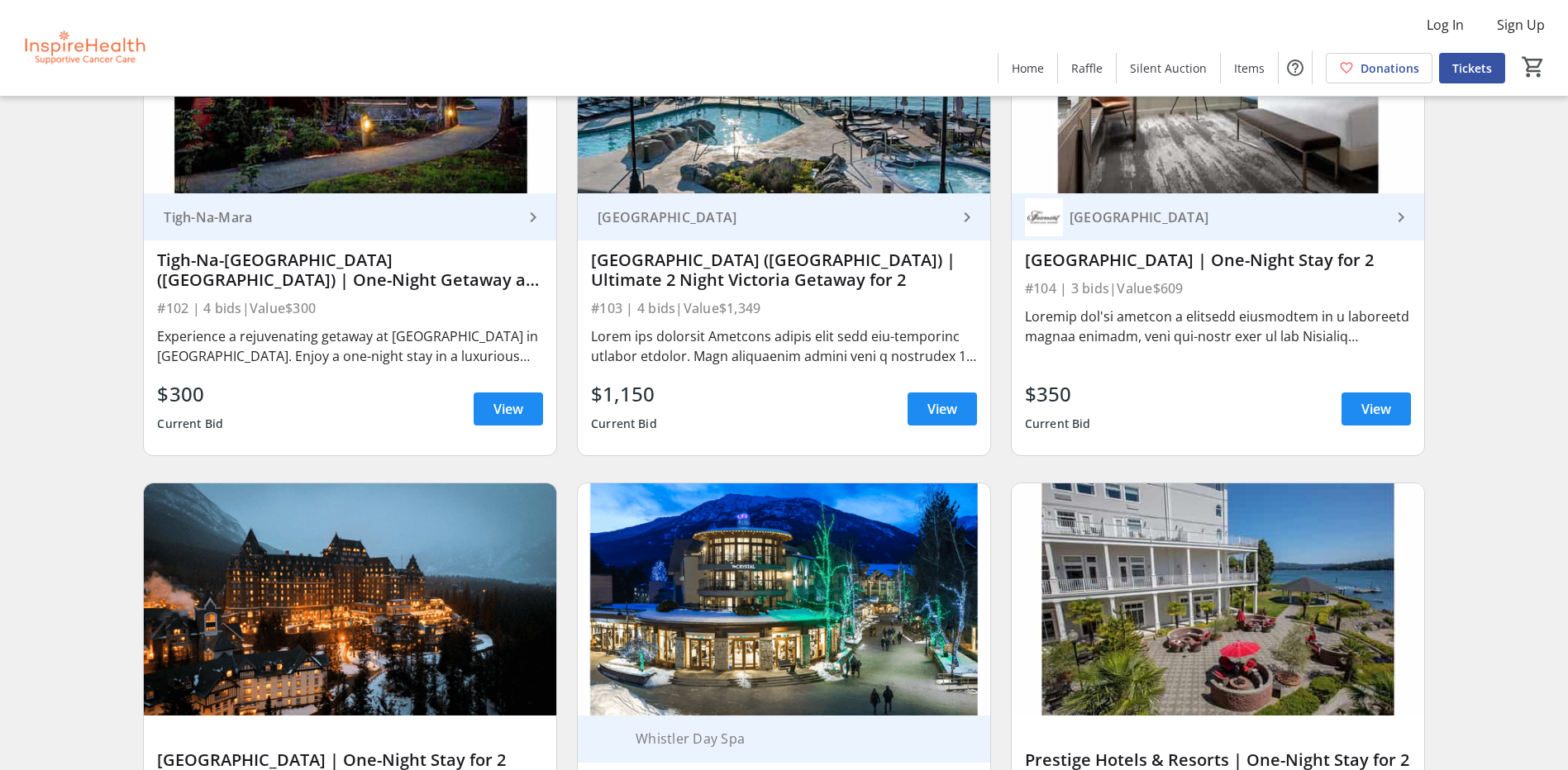
scroll to position [1818, 0]
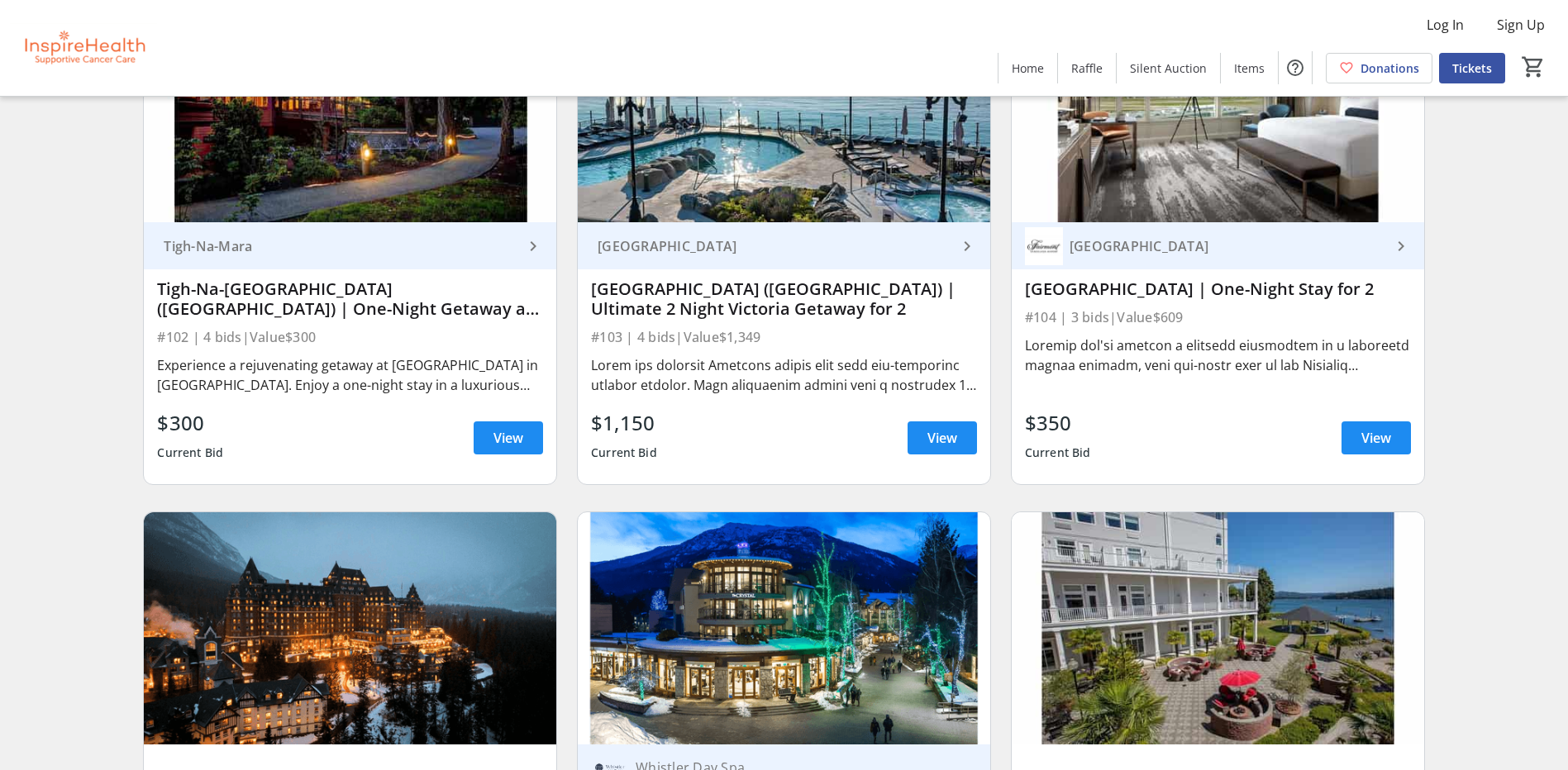
click at [1396, 238] on mat-icon "keyboard_arrow_right" at bounding box center [1401, 246] width 20 height 20
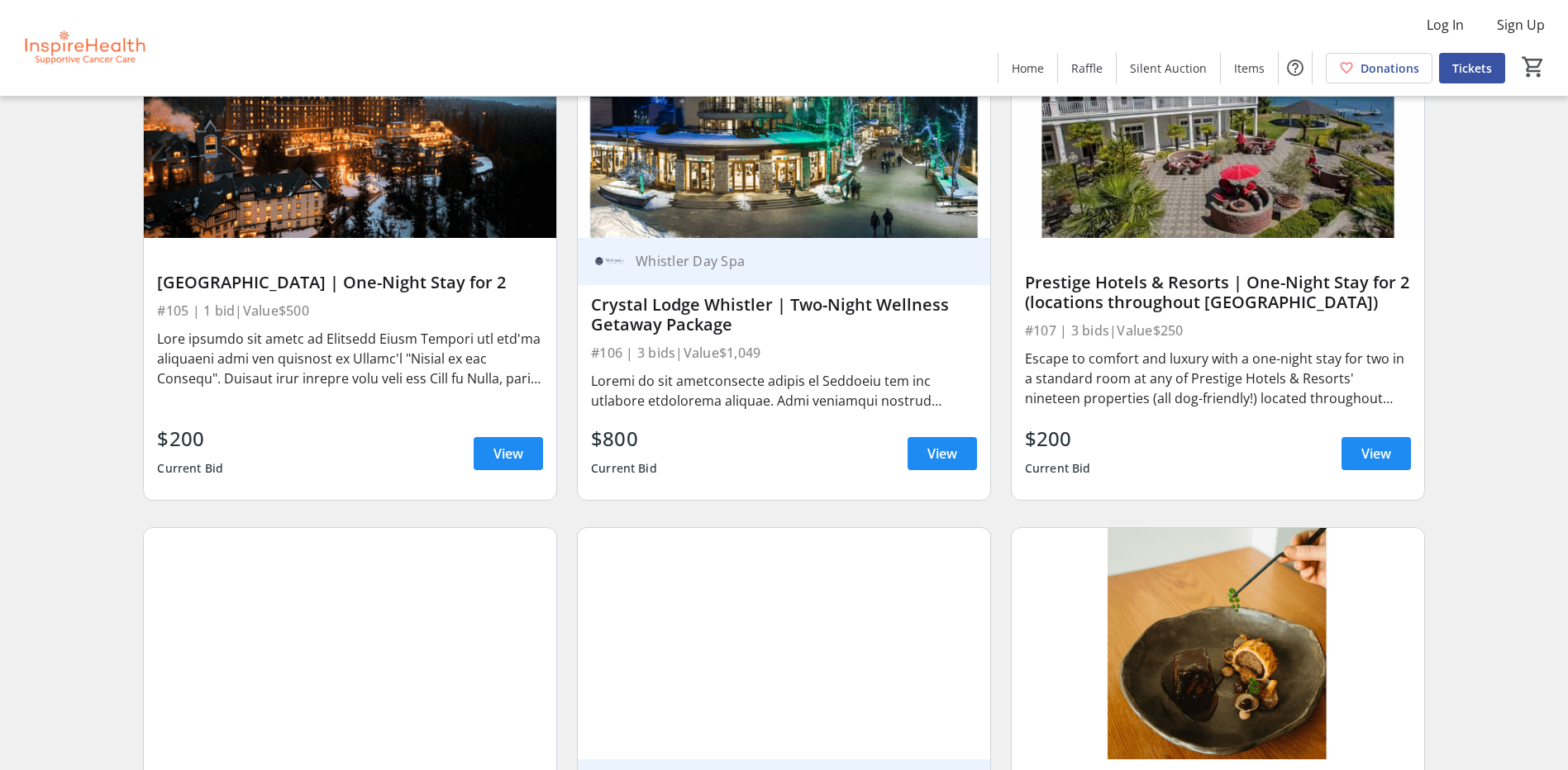
scroll to position [2232, 0]
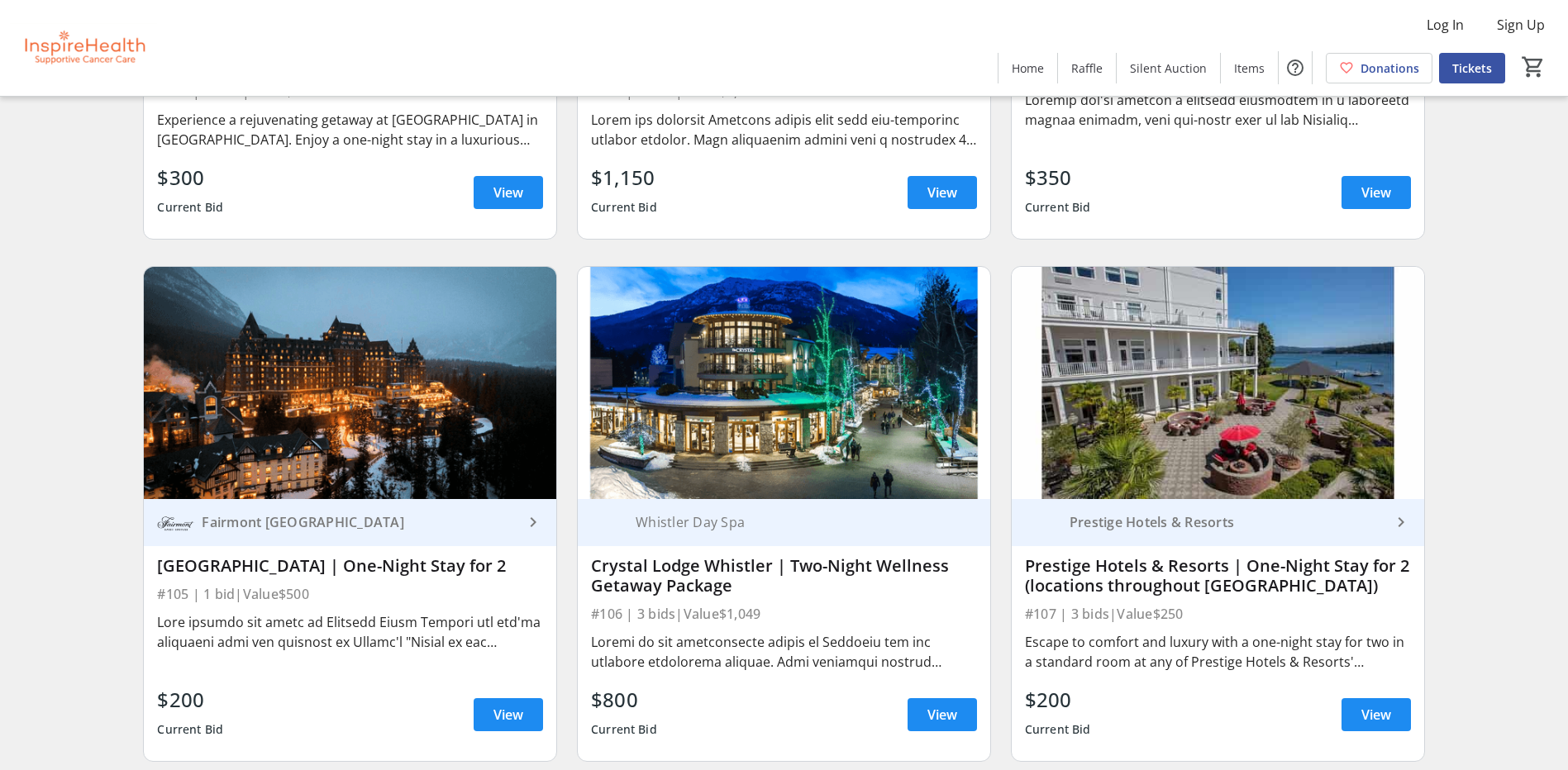
scroll to position [2066, 0]
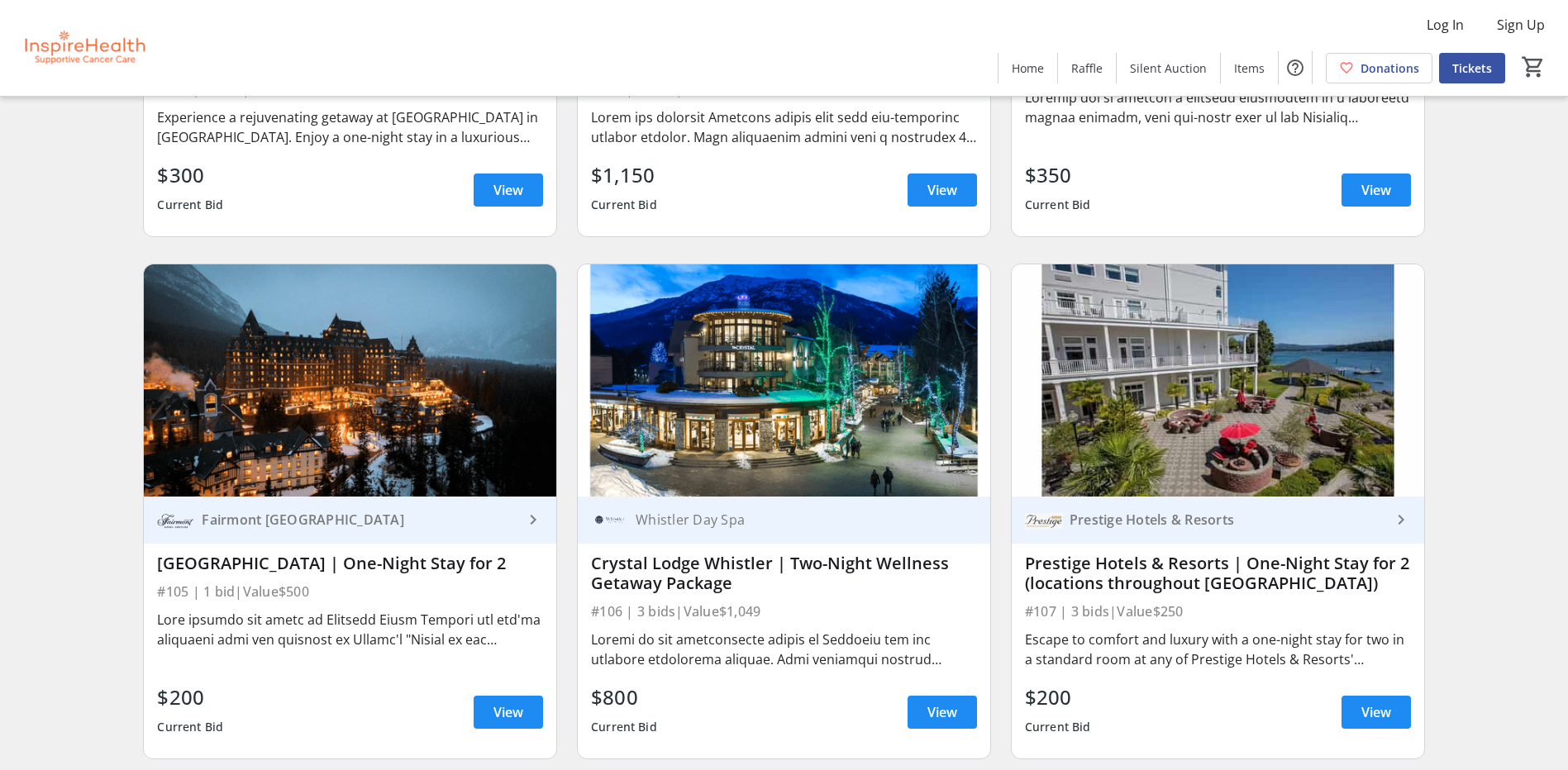
click at [1406, 518] on mat-icon "keyboard_arrow_right" at bounding box center [1401, 519] width 20 height 20
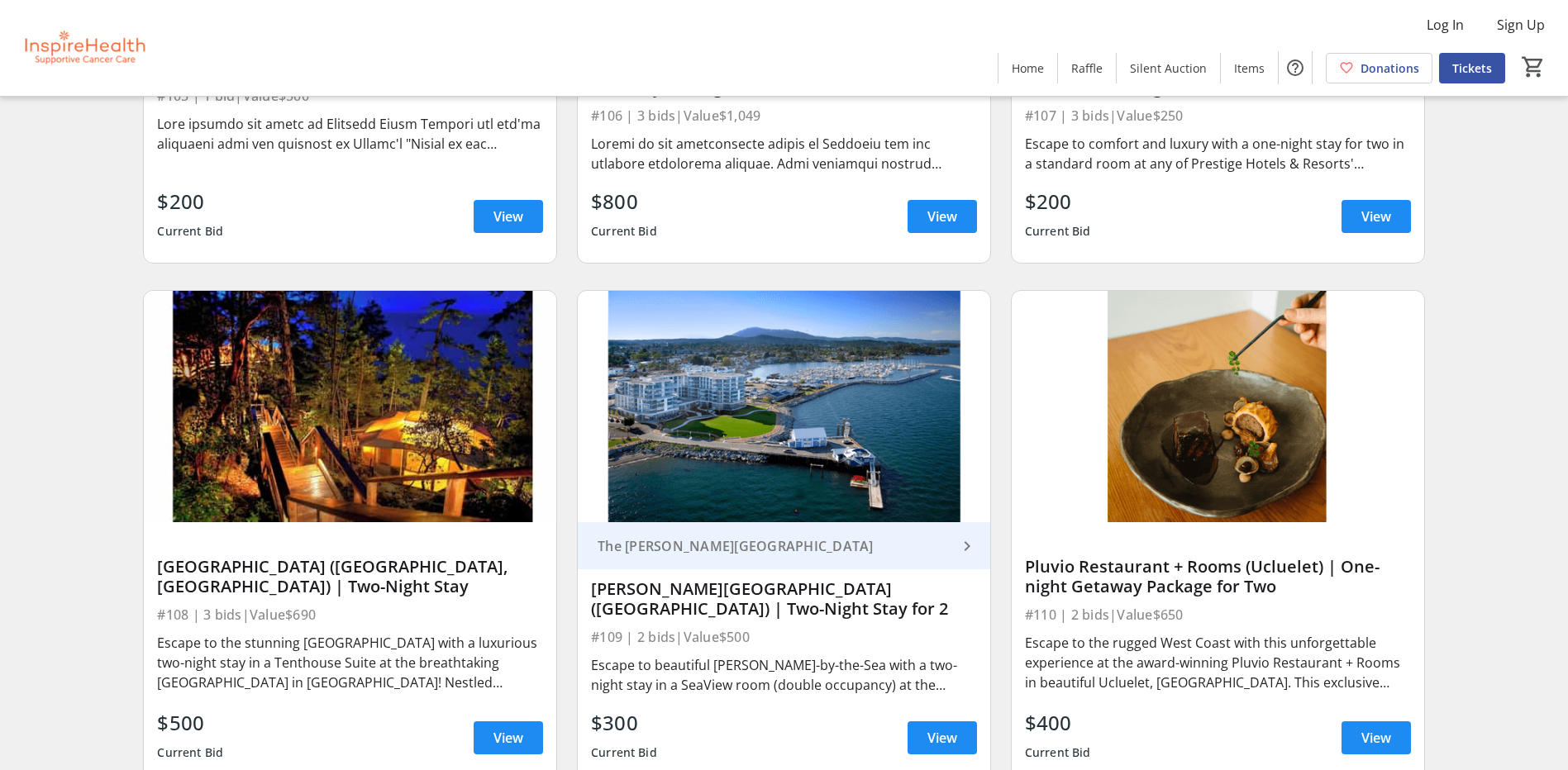
scroll to position [2645, 0]
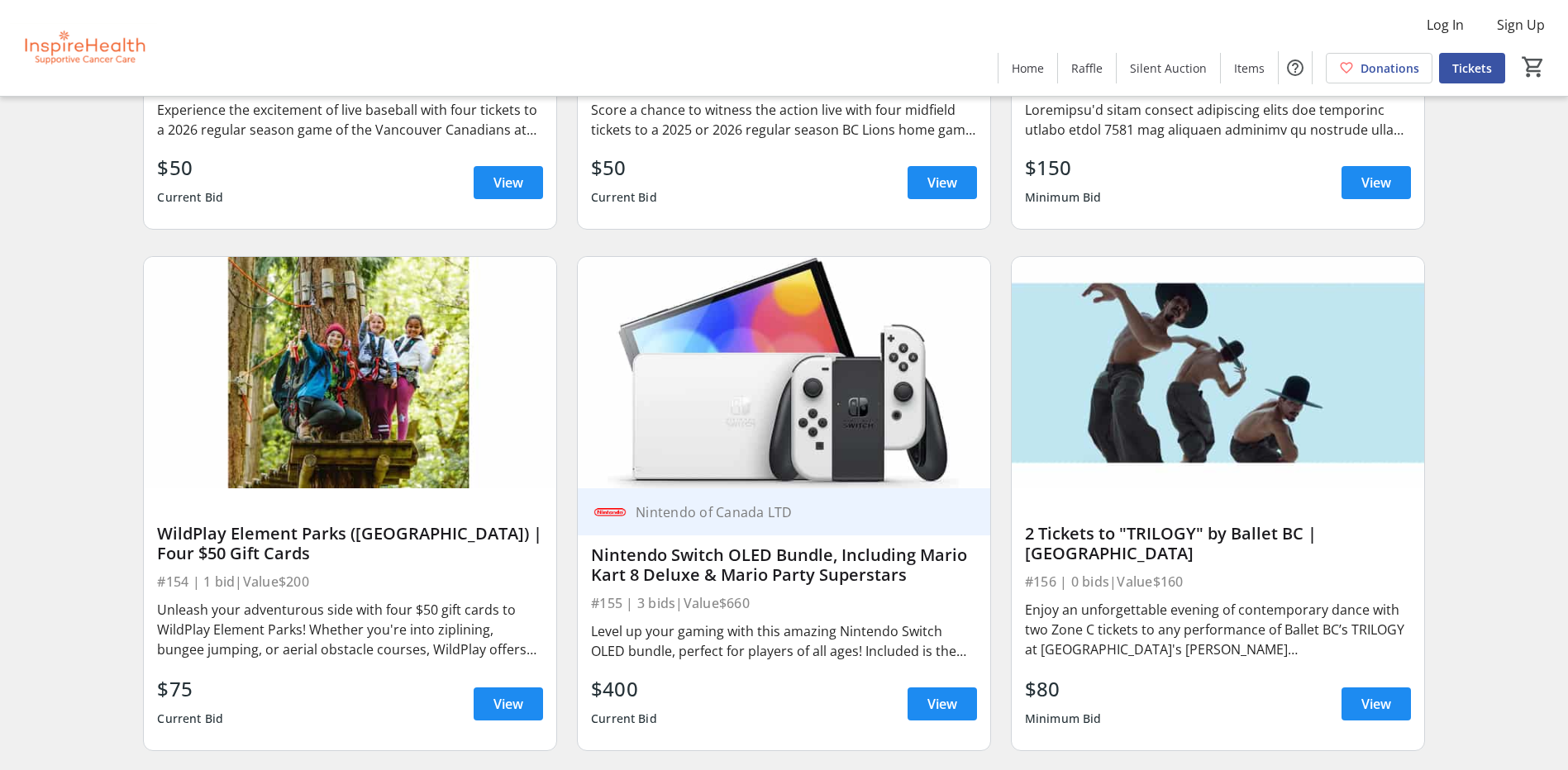
scroll to position [4711, 0]
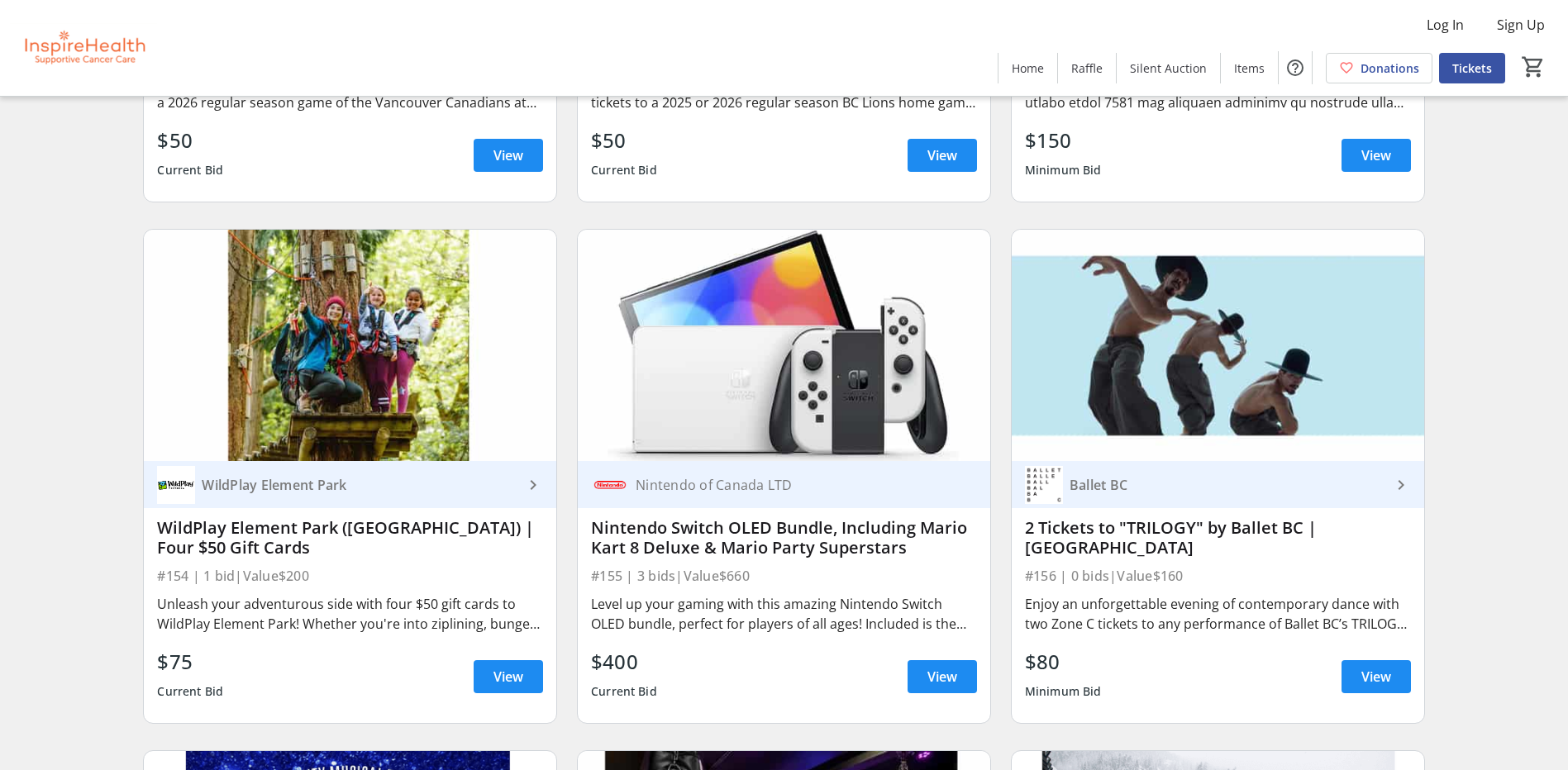
click at [1401, 485] on mat-icon "keyboard_arrow_right" at bounding box center [1401, 485] width 20 height 20
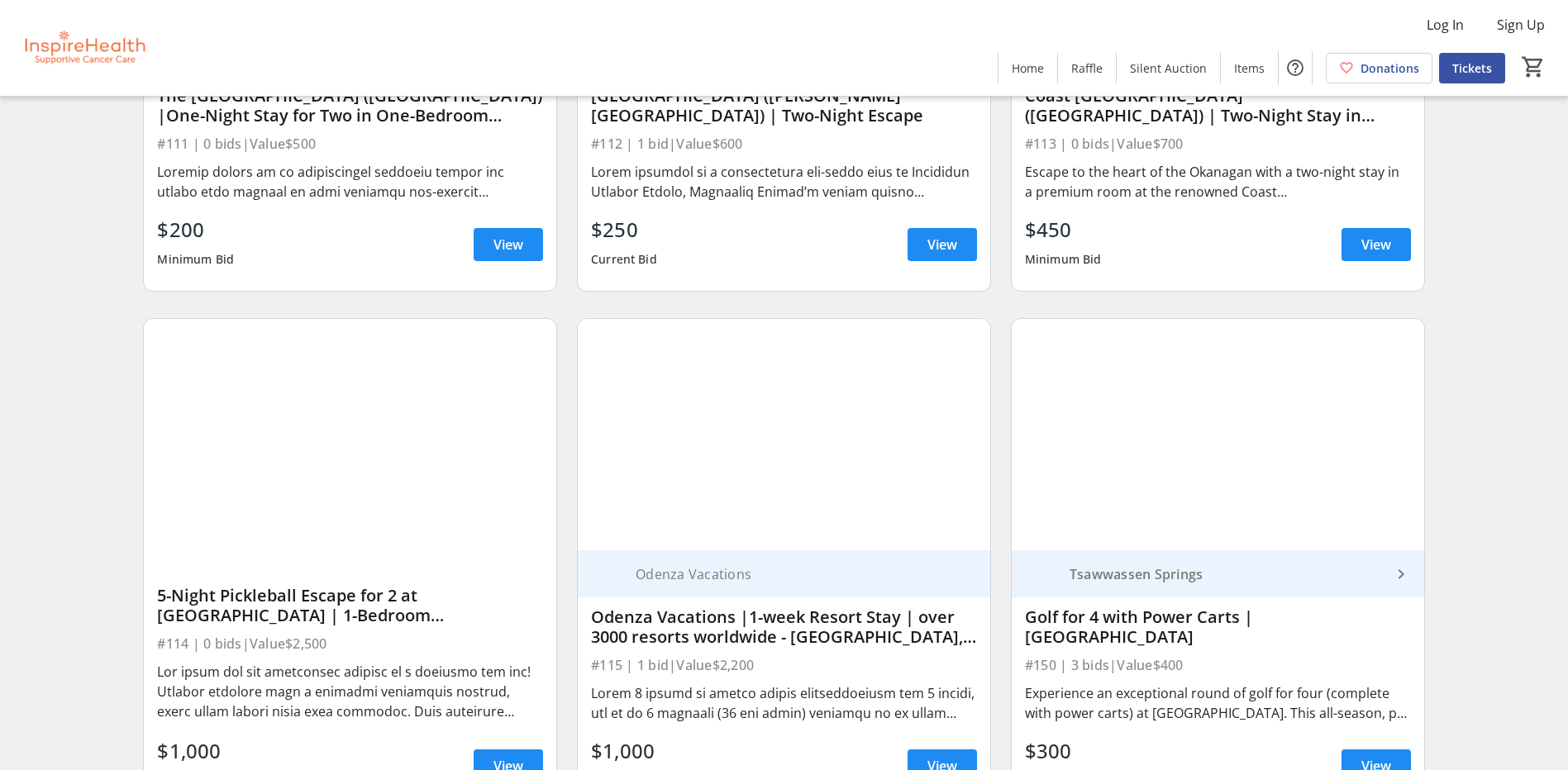
scroll to position [3637, 0]
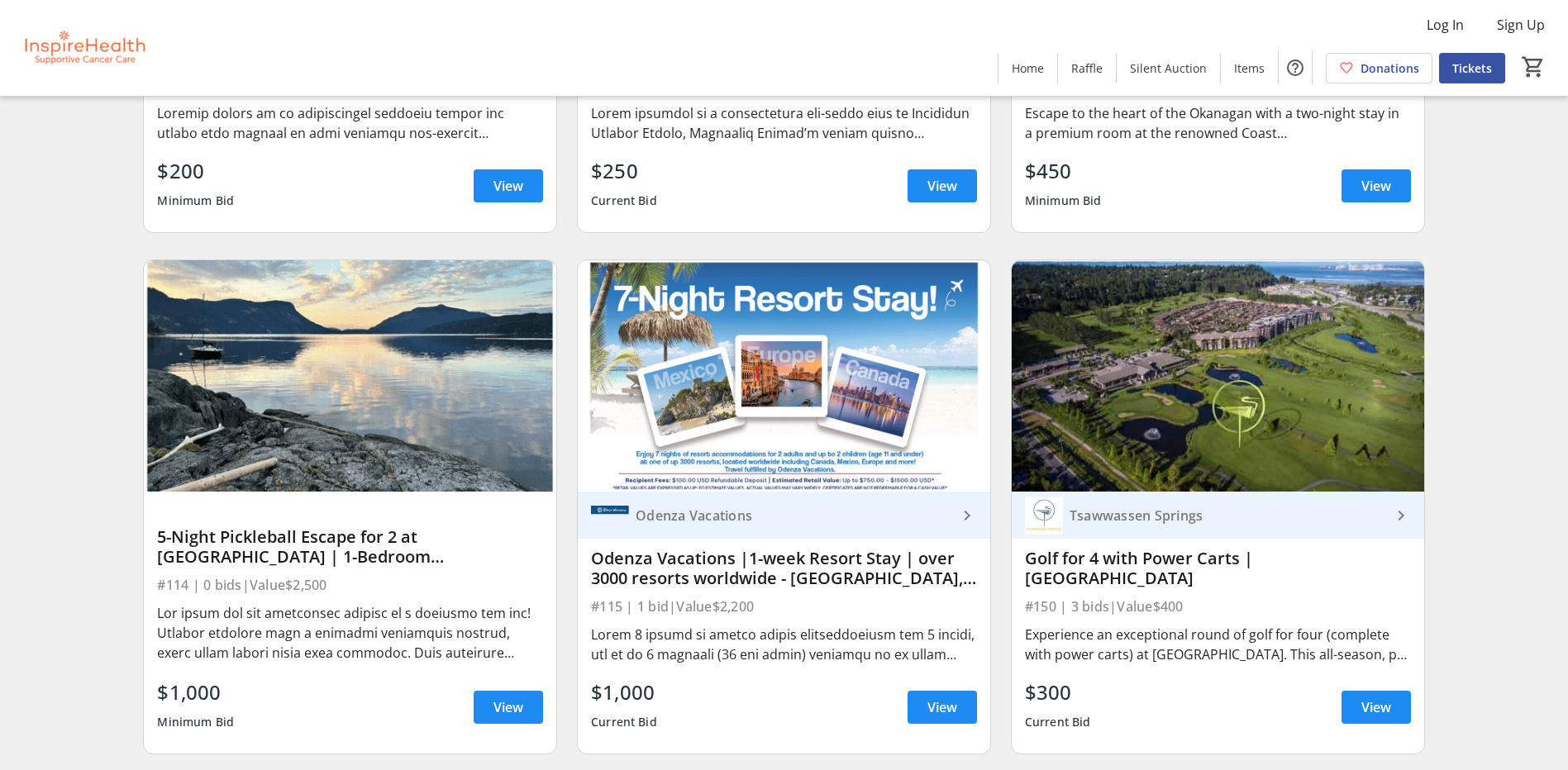
click at [967, 512] on mat-icon "keyboard_arrow_right" at bounding box center [966, 516] width 20 height 20
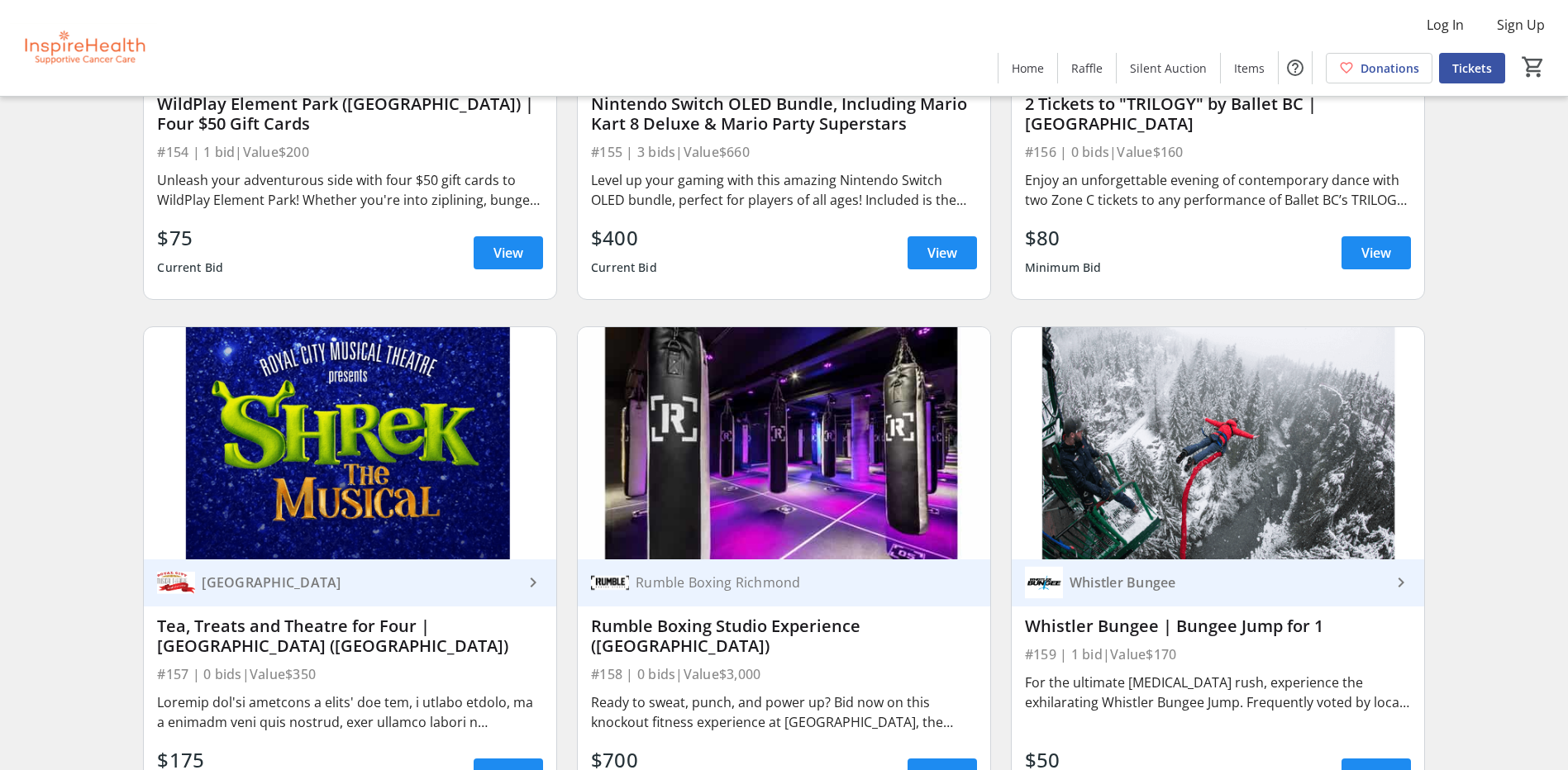
scroll to position [5207, 0]
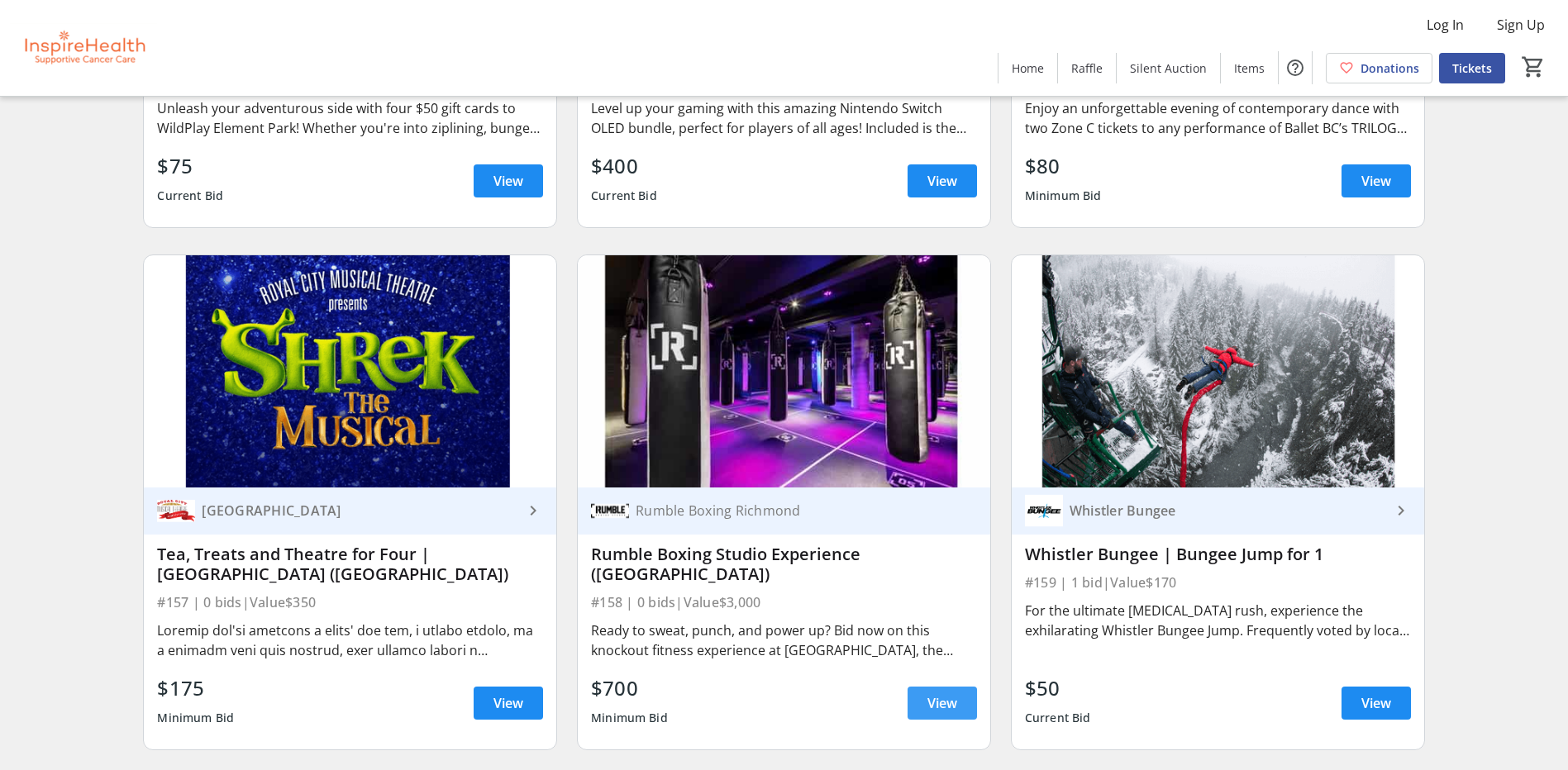
click at [956, 706] on span "View" at bounding box center [942, 703] width 30 height 20
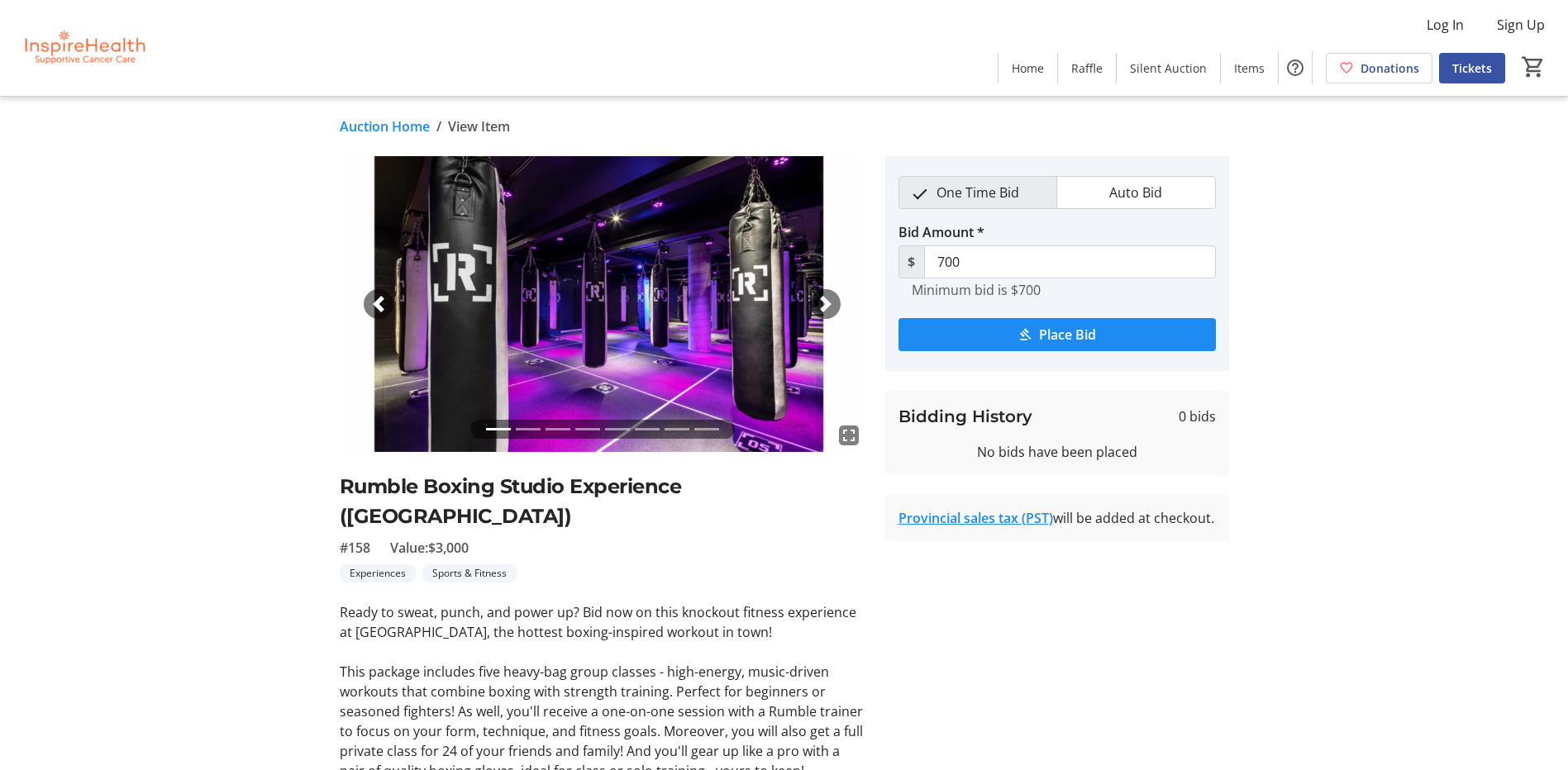
click at [403, 126] on link "Auction Home" at bounding box center [384, 126] width 90 height 20
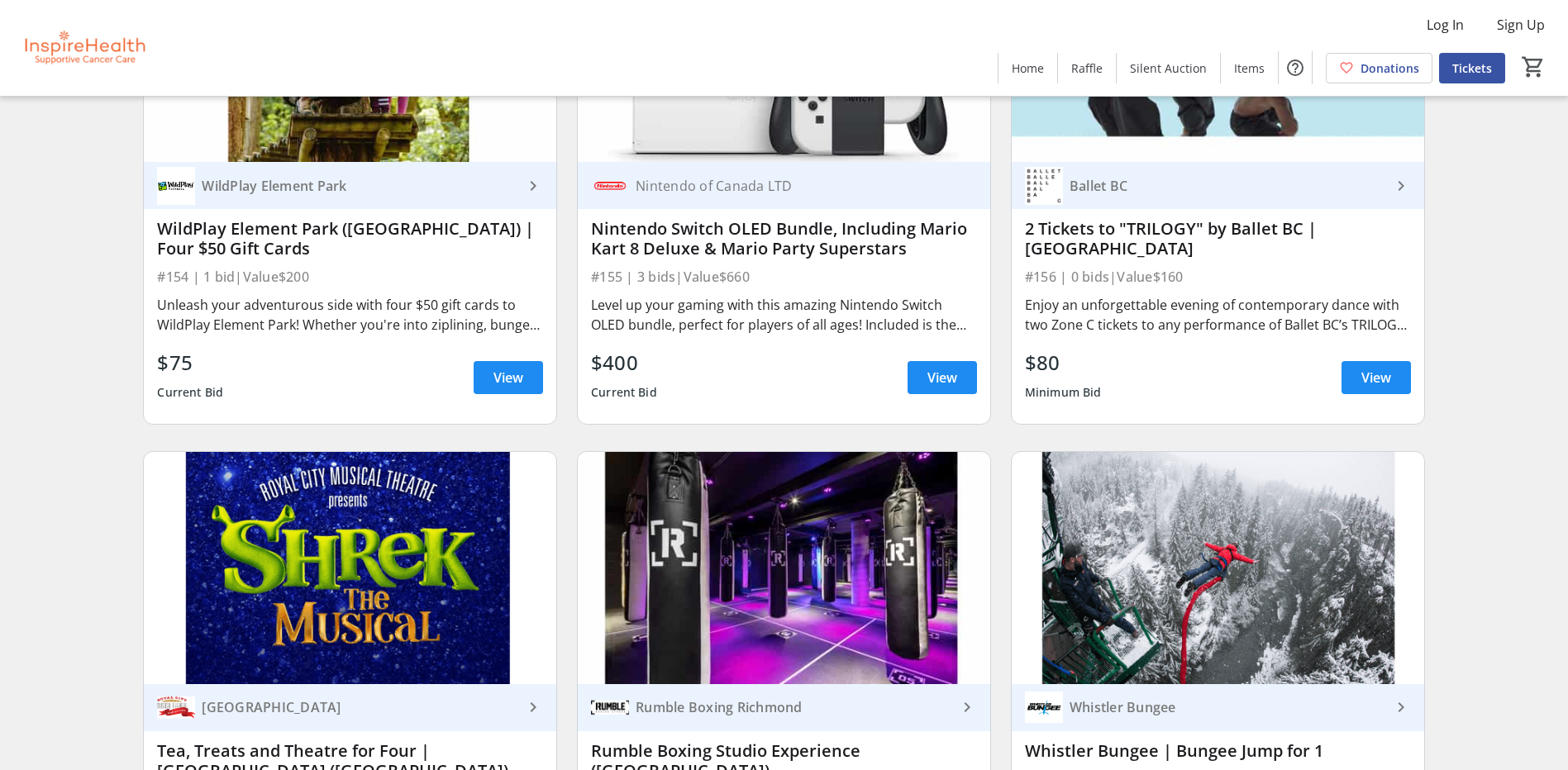
scroll to position [5252, 0]
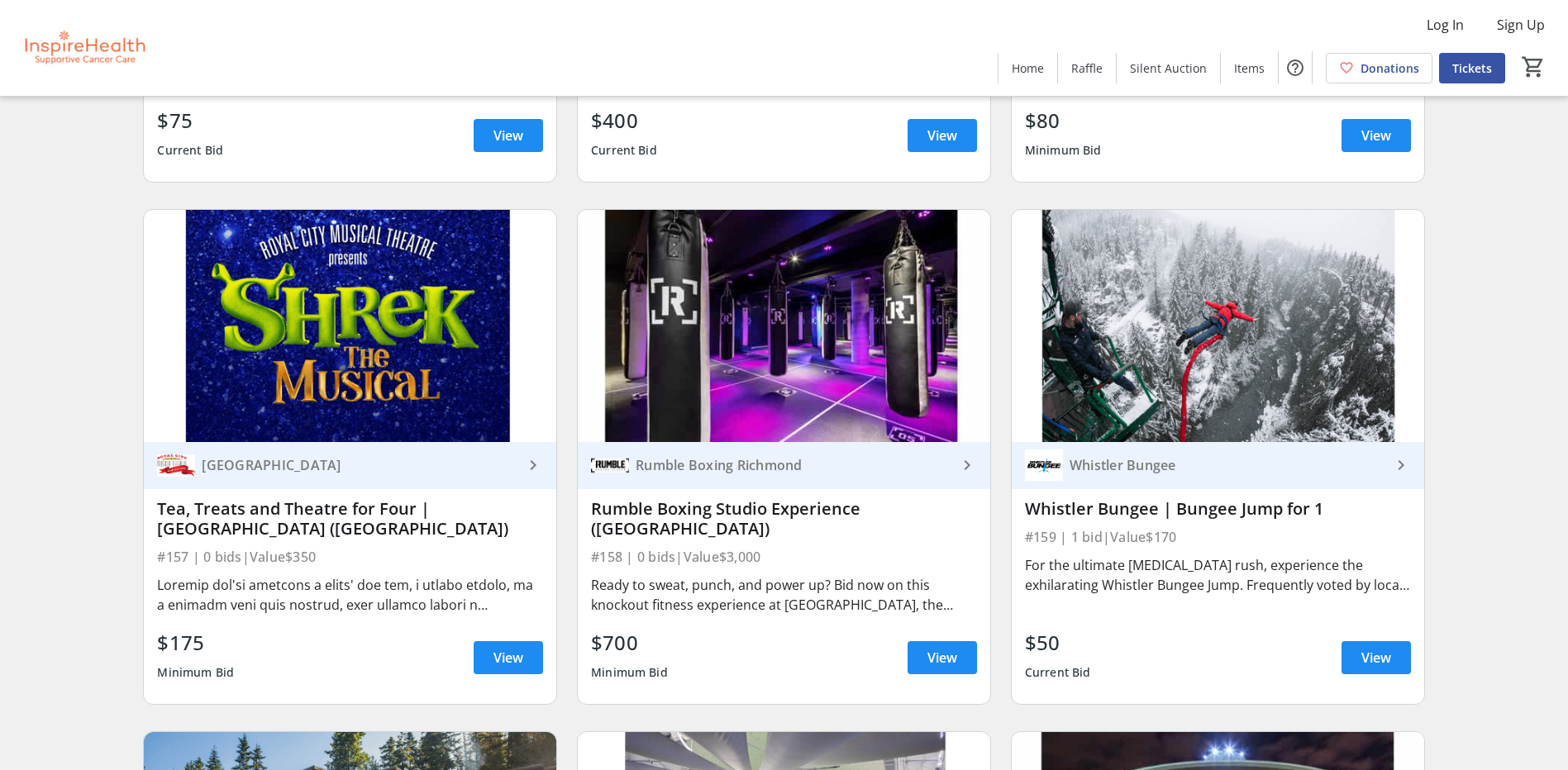
click at [964, 466] on mat-icon "keyboard_arrow_right" at bounding box center [966, 465] width 20 height 20
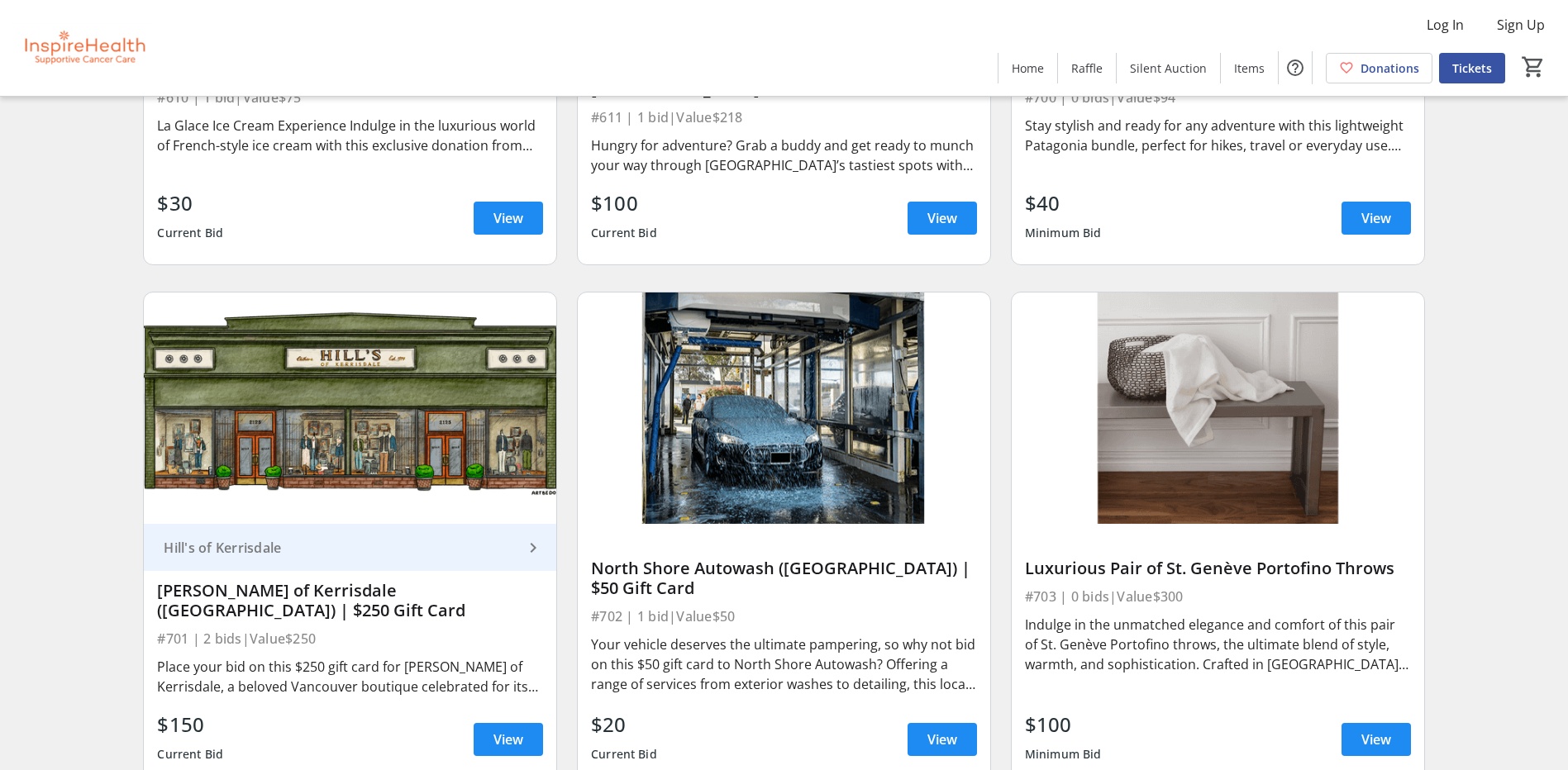
scroll to position [13518, 0]
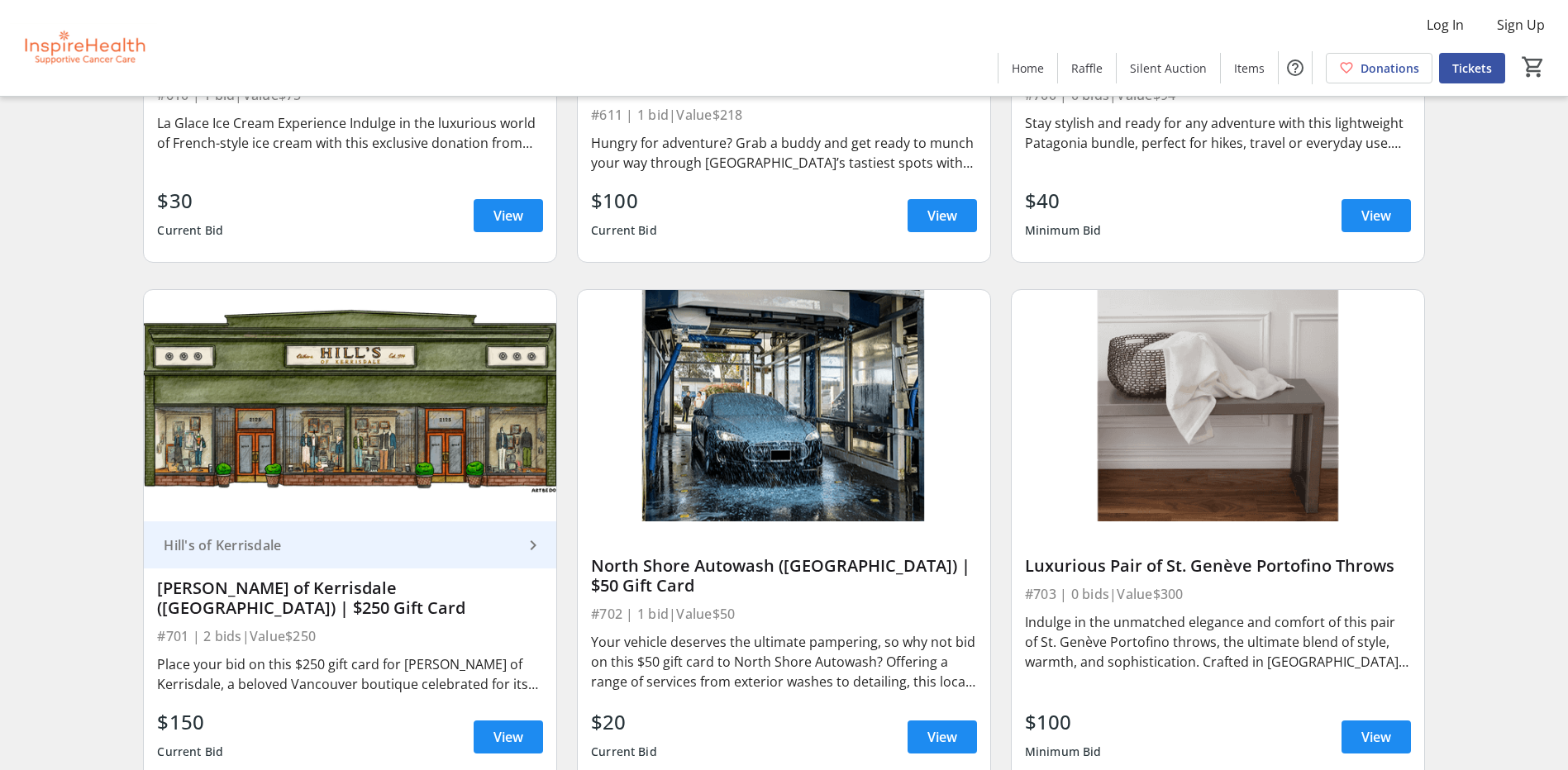
click at [535, 551] on mat-icon "keyboard_arrow_right" at bounding box center [533, 545] width 20 height 20
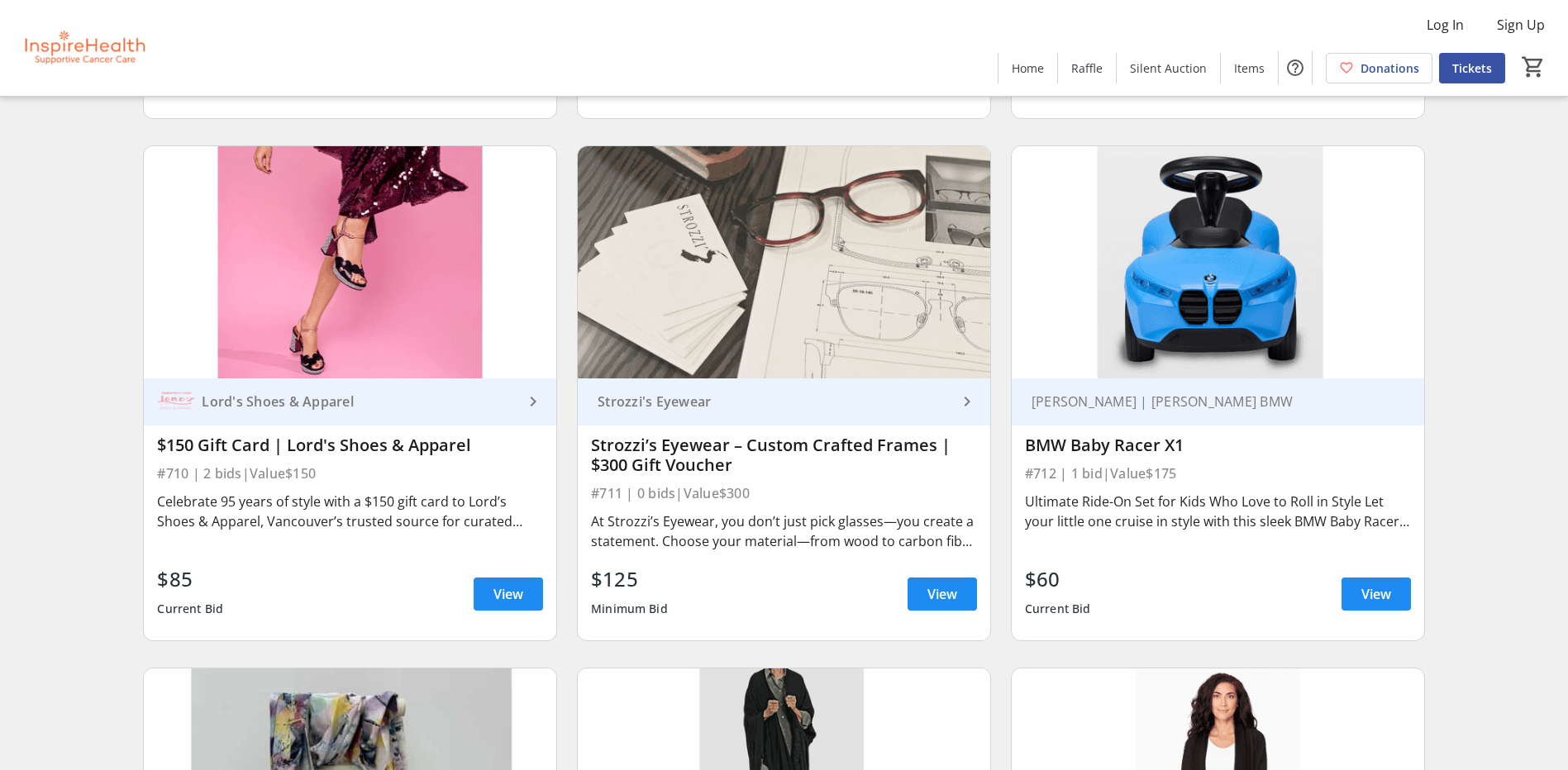
scroll to position [15254, 0]
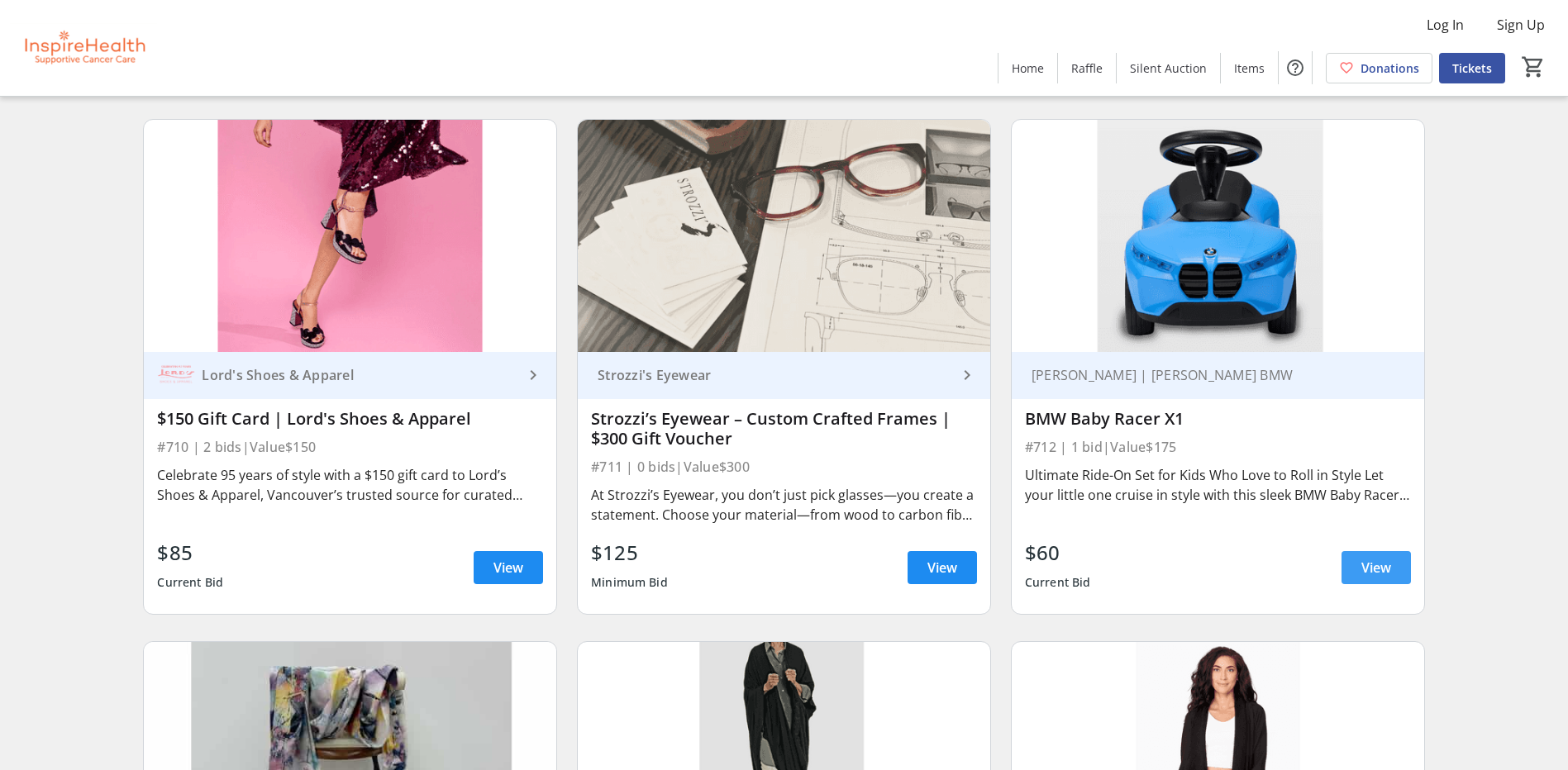
click at [1385, 567] on span "View" at bounding box center [1376, 567] width 30 height 20
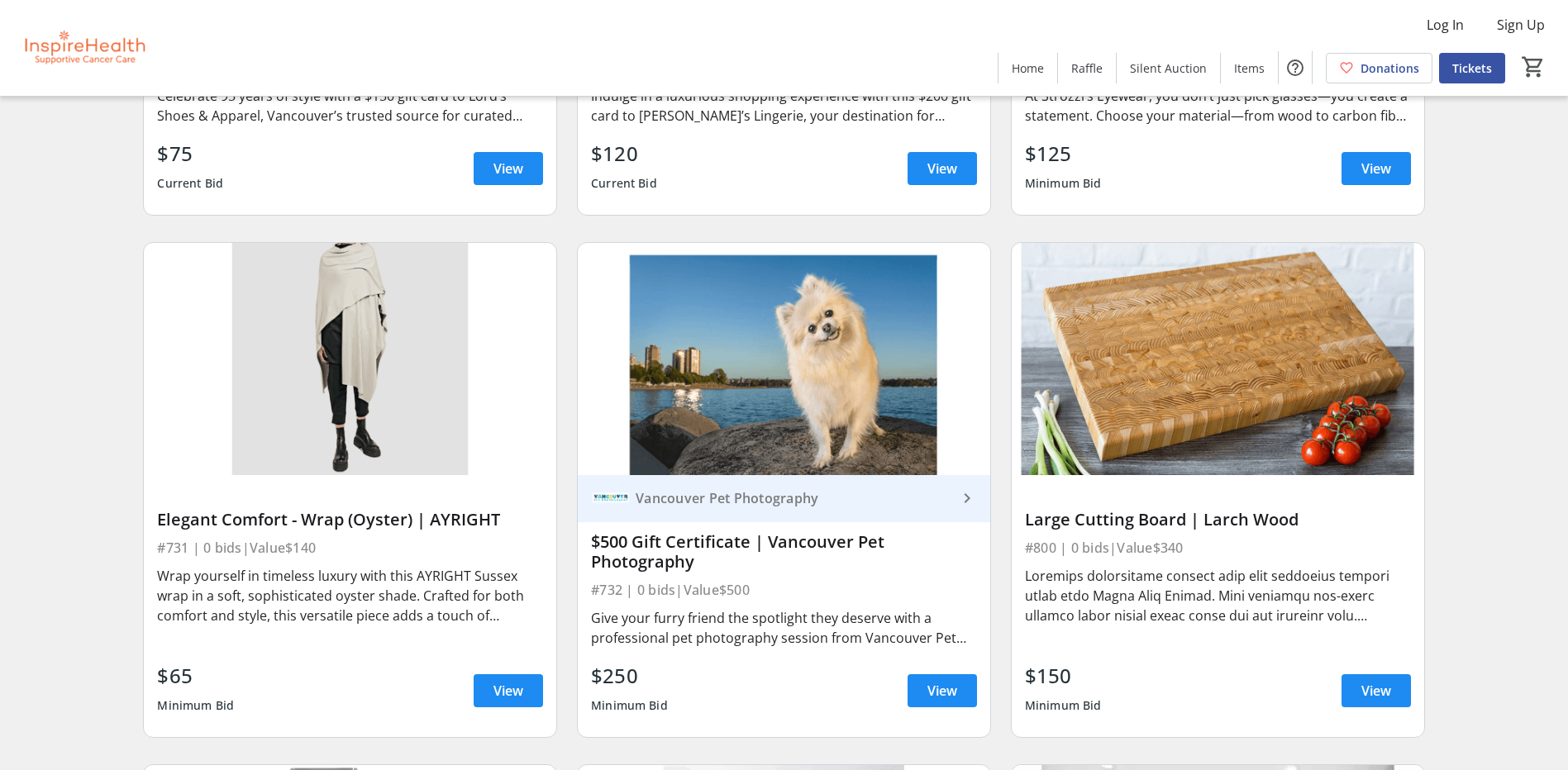
scroll to position [18807, 0]
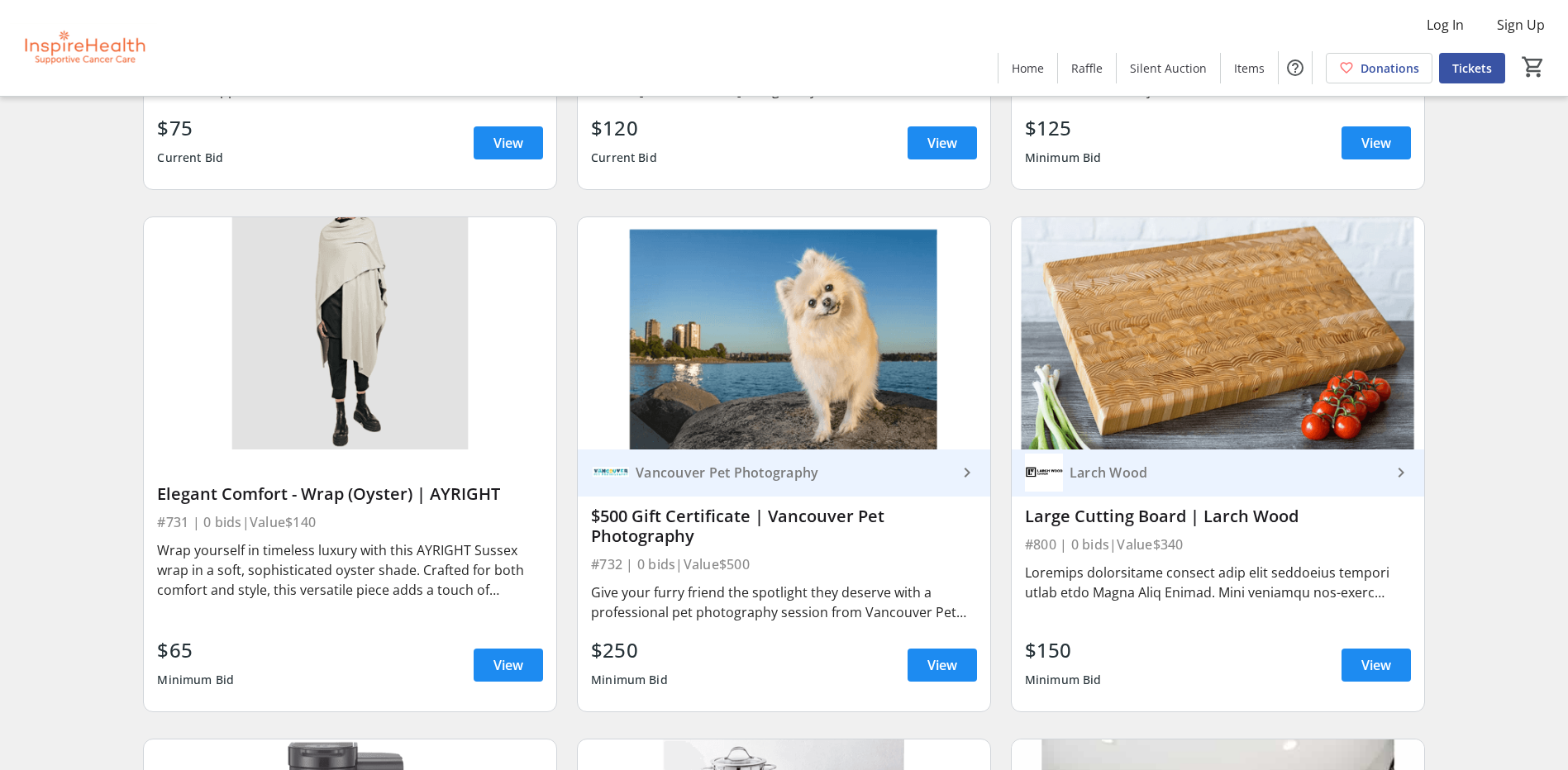
click at [1115, 478] on div "Larch Wood" at bounding box center [1227, 473] width 328 height 17
click at [1372, 661] on span "View" at bounding box center [1376, 665] width 30 height 20
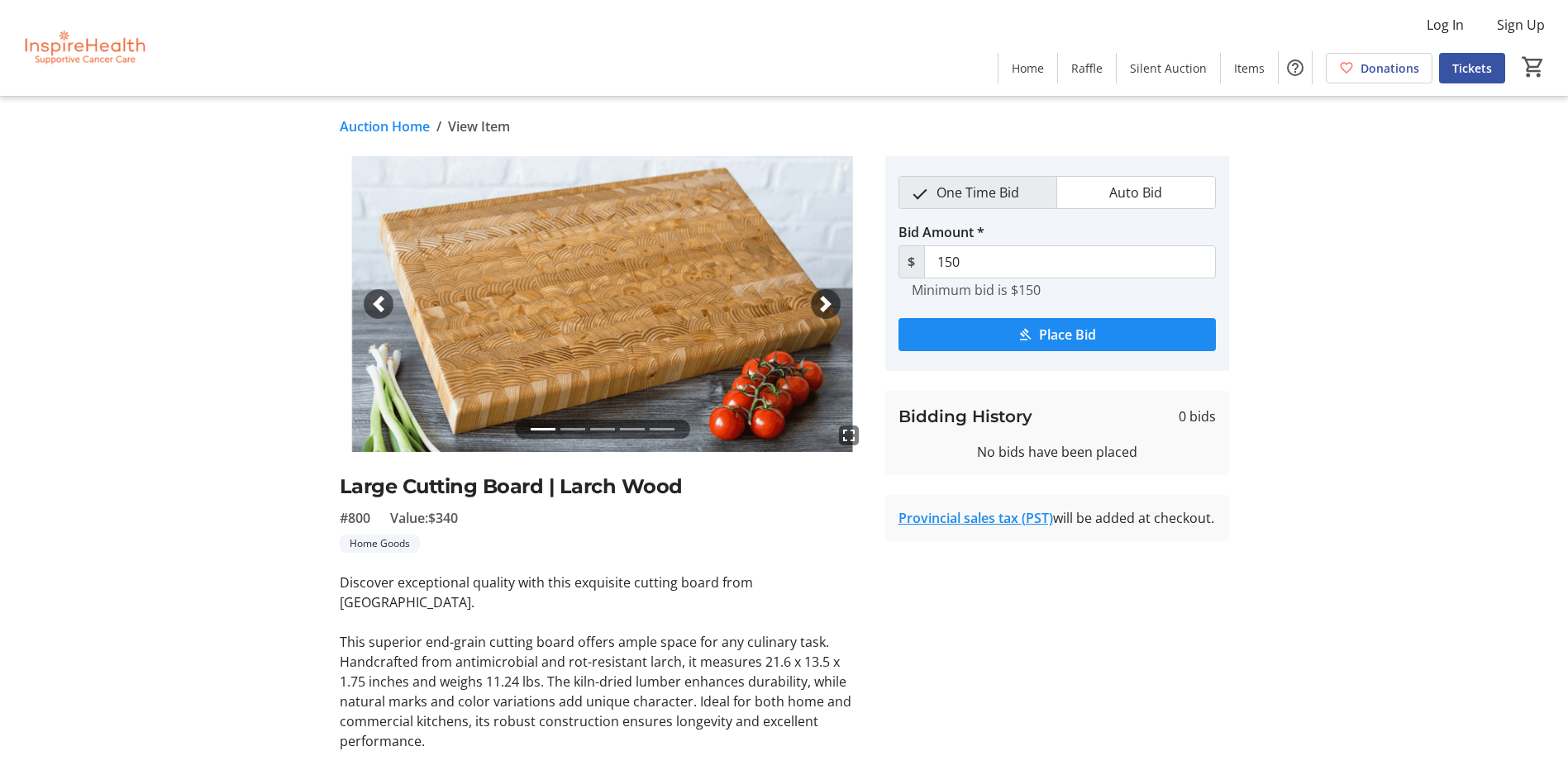
drag, startPoint x: 381, startPoint y: 127, endPoint x: 538, endPoint y: 266, distance: 209.7
click at [381, 127] on link "Auction Home" at bounding box center [384, 126] width 90 height 20
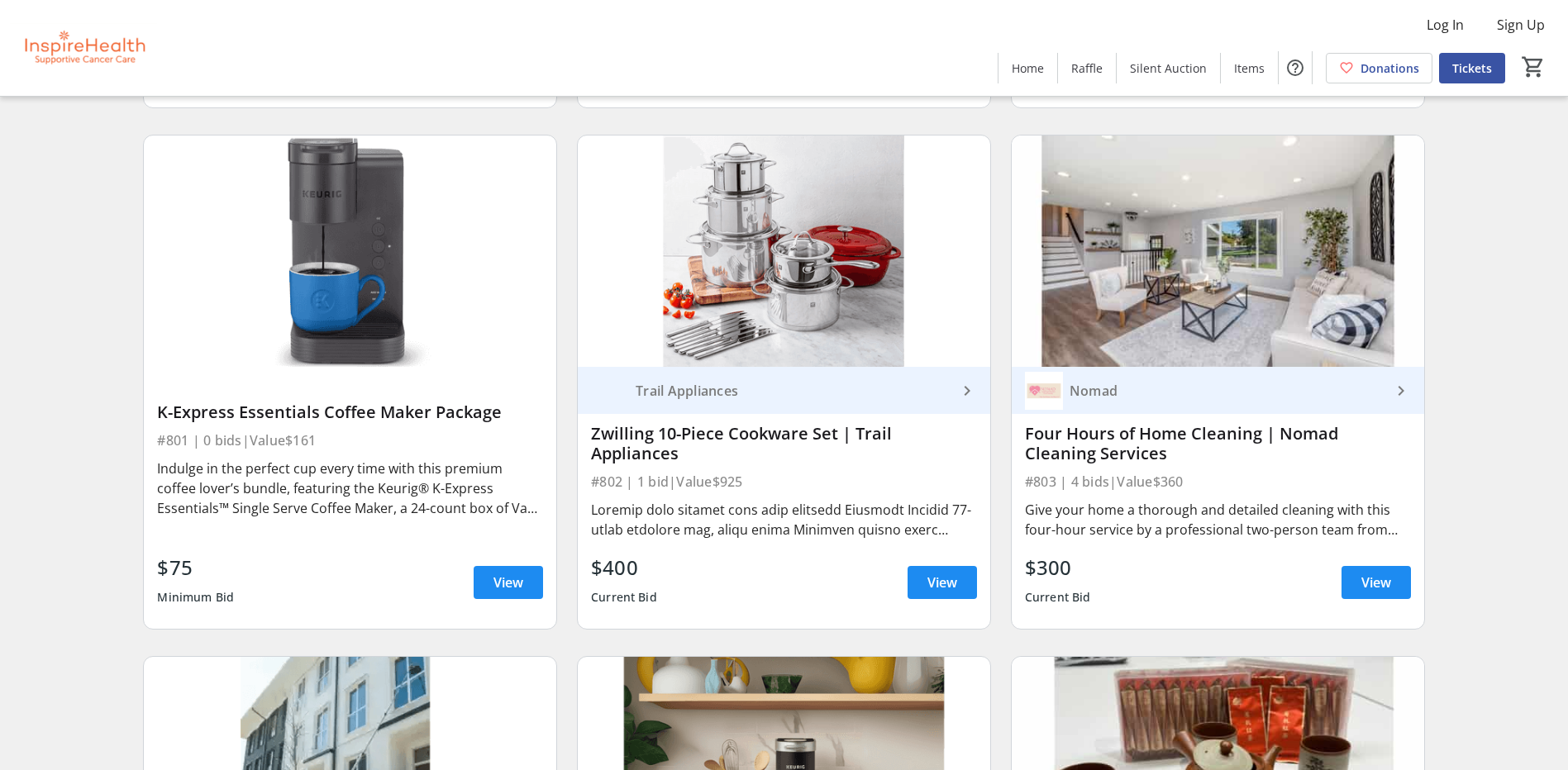
scroll to position [19386, 0]
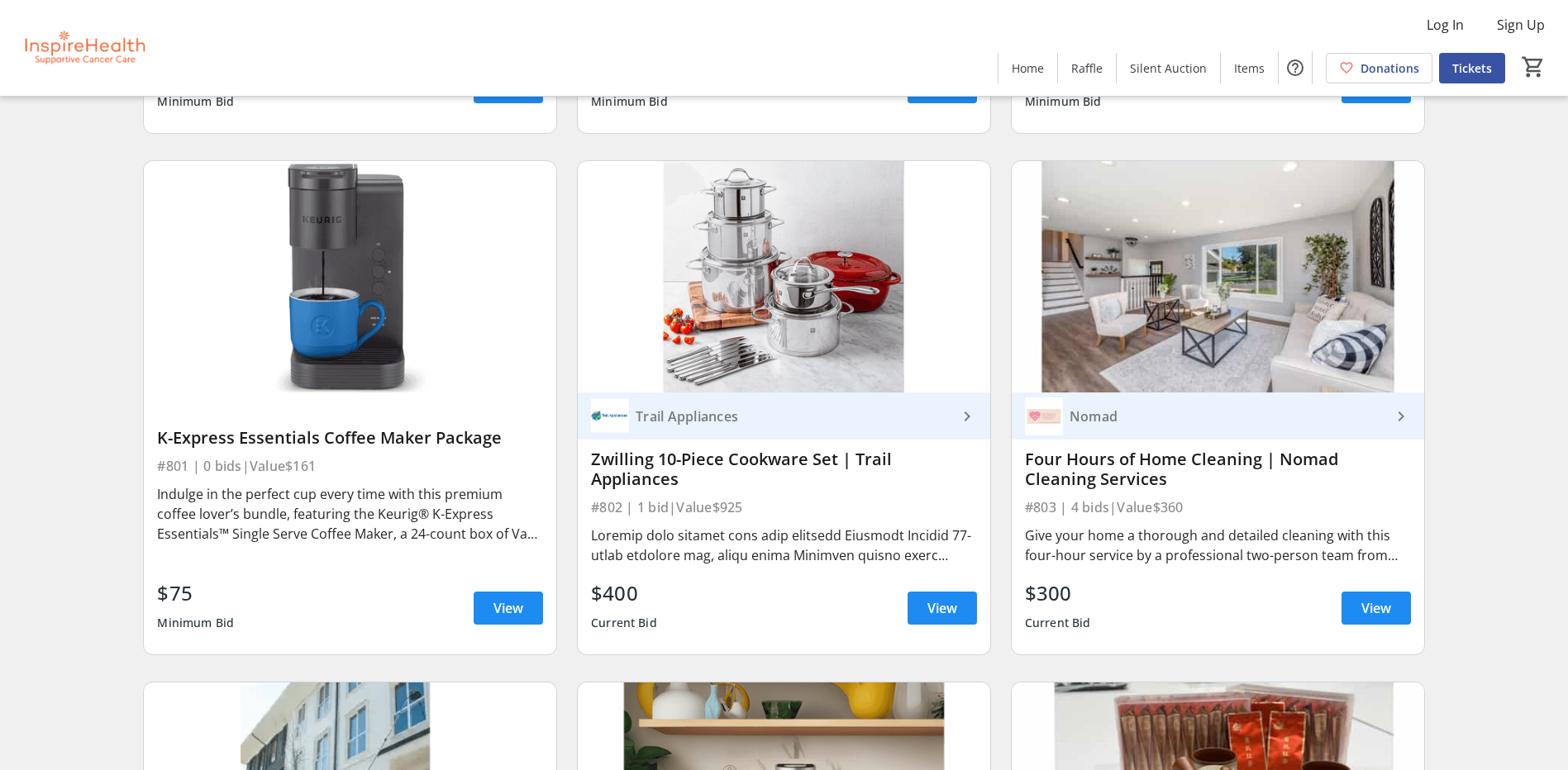
click at [962, 417] on mat-icon "keyboard_arrow_right" at bounding box center [966, 417] width 20 height 20
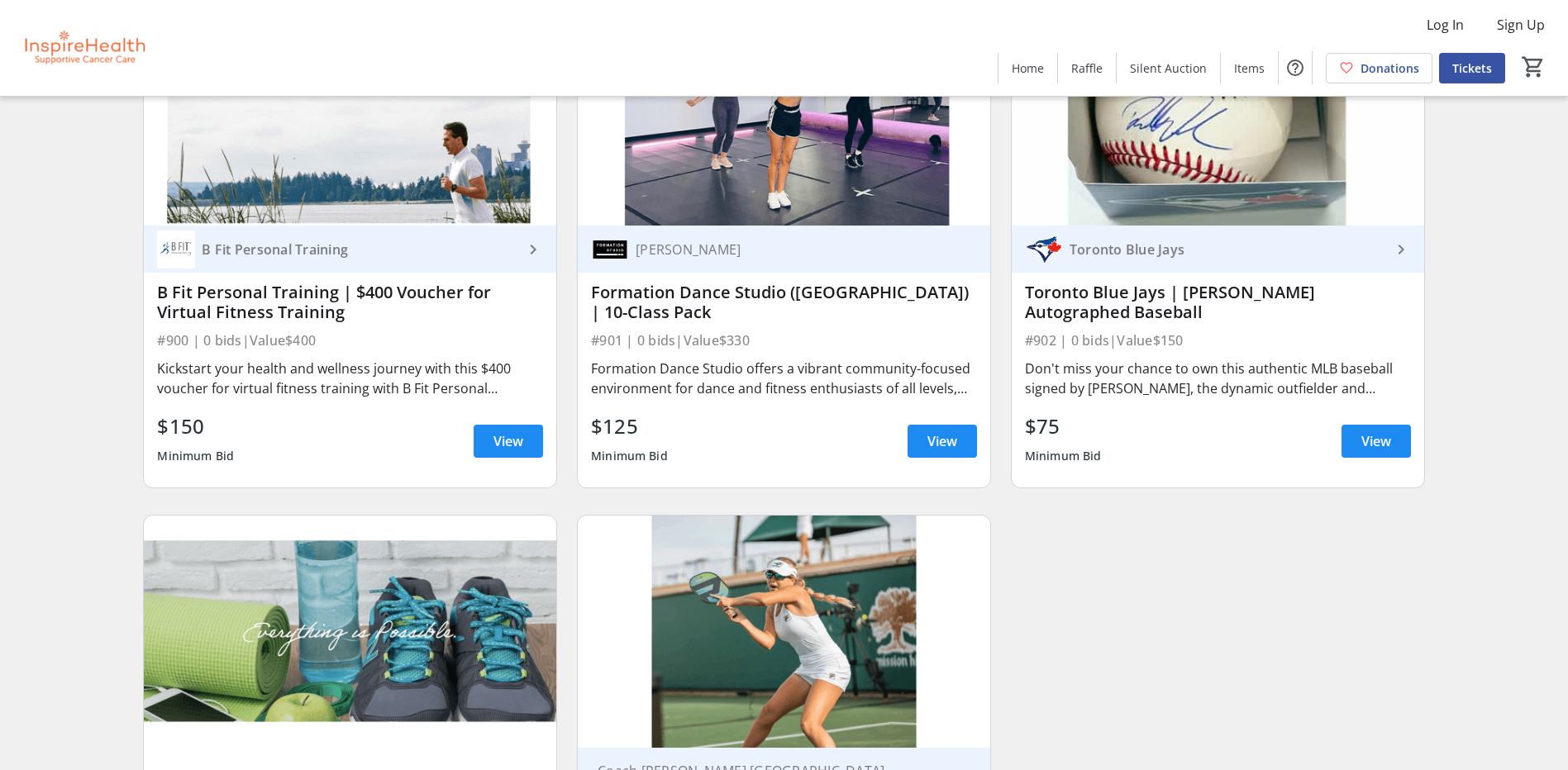
scroll to position [20557, 0]
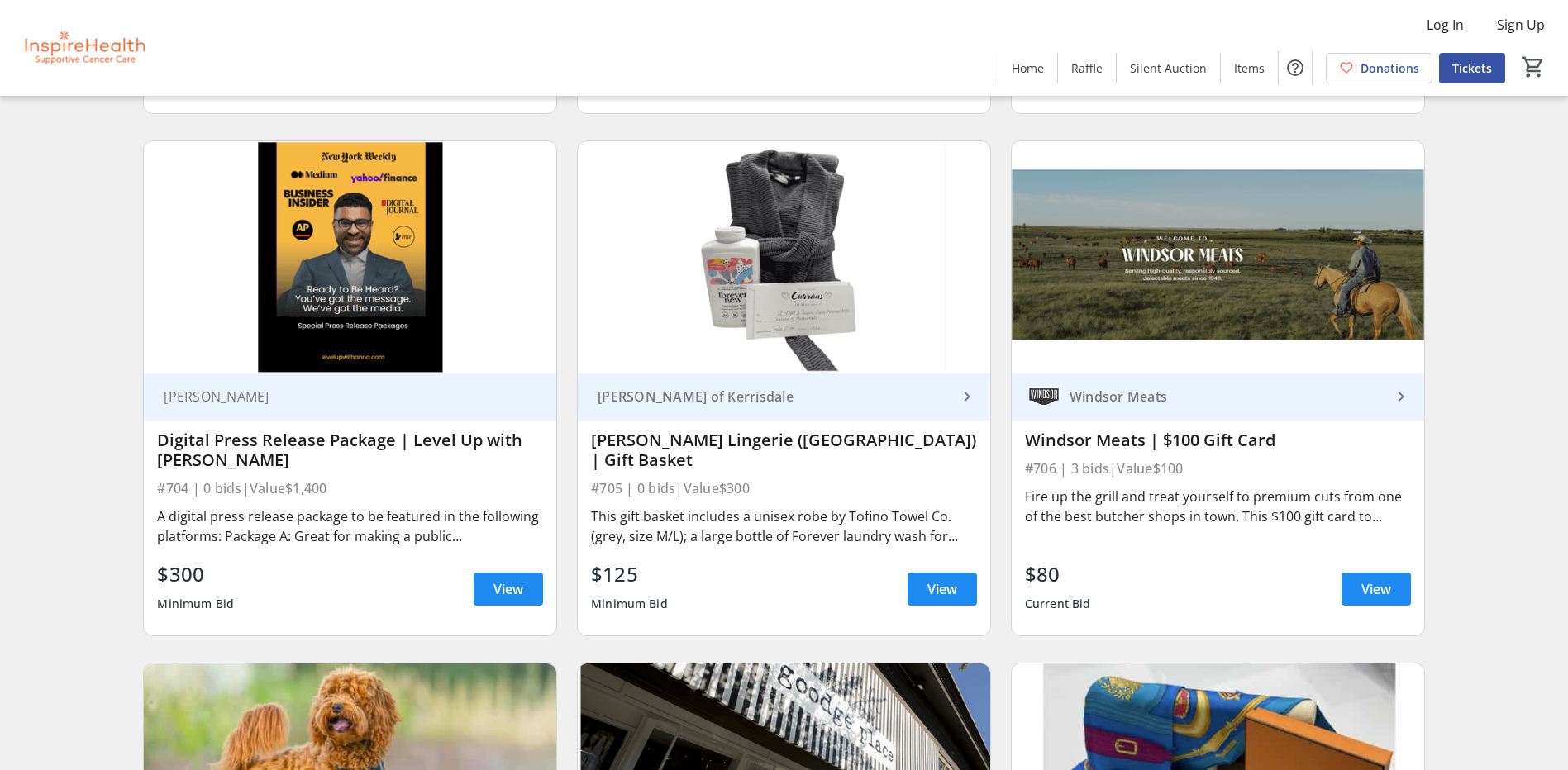
scroll to position [14216, 0]
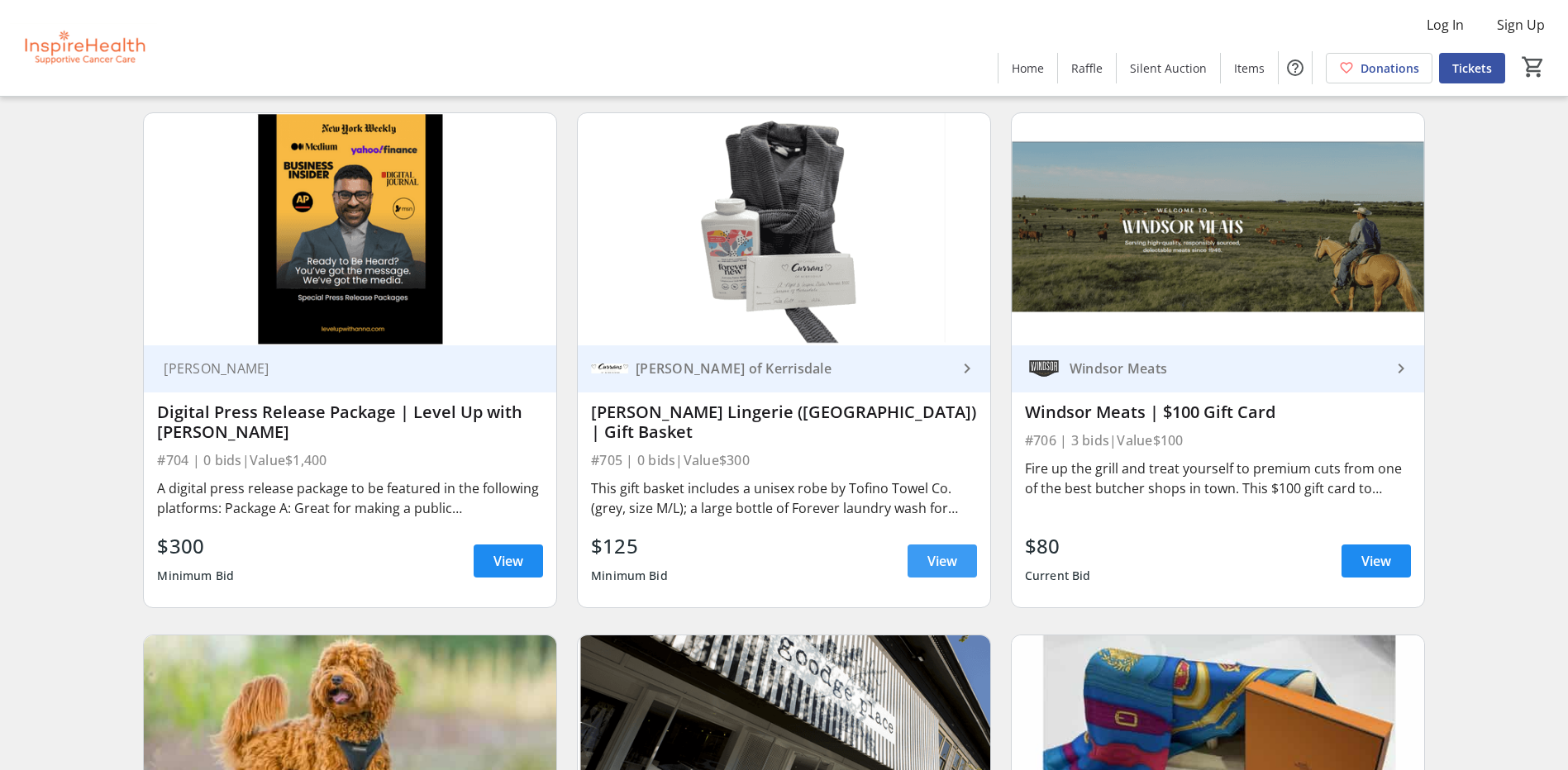
click at [937, 567] on span "View" at bounding box center [942, 561] width 30 height 20
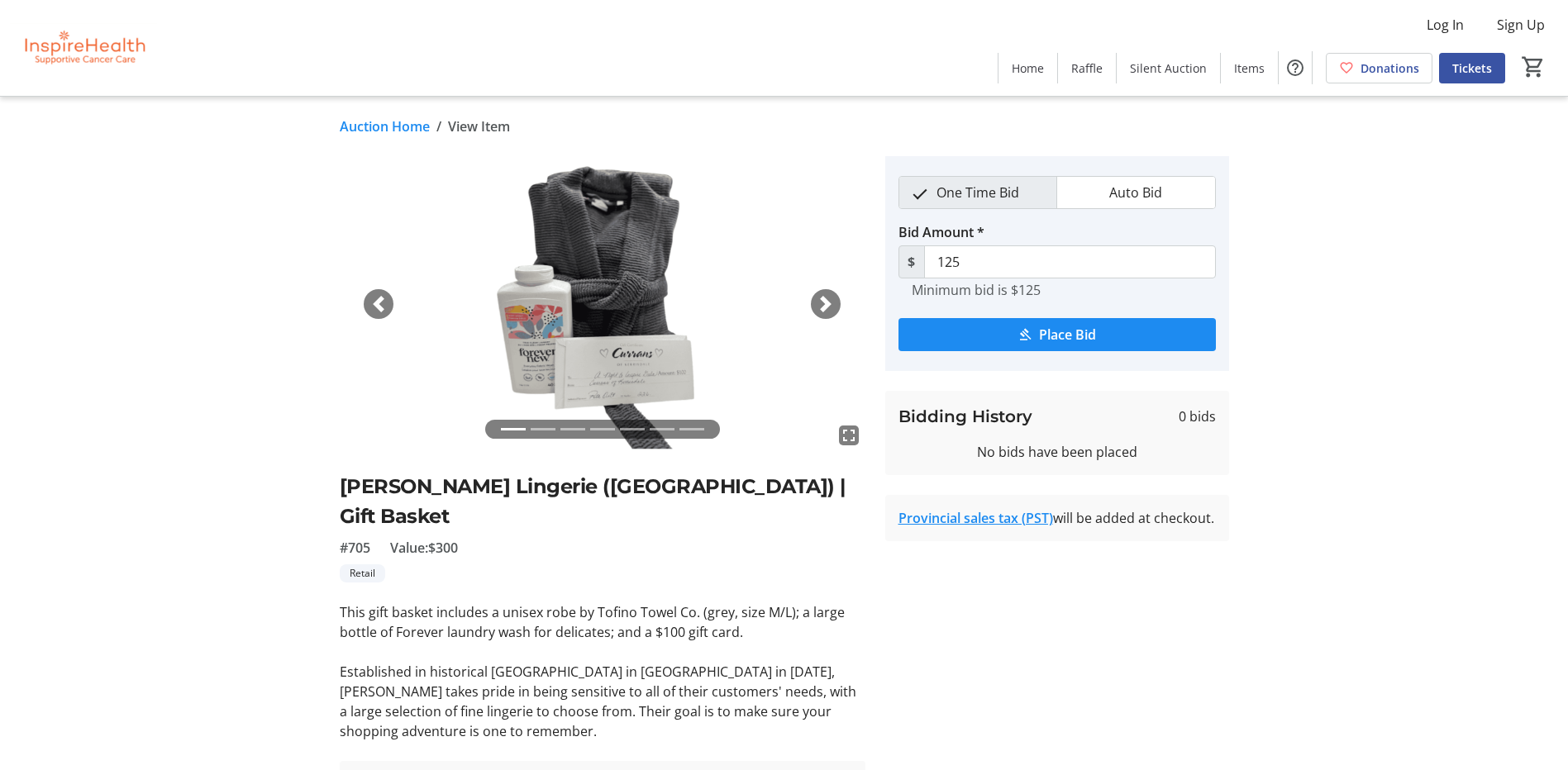
click at [838, 296] on div "Next" at bounding box center [826, 304] width 30 height 30
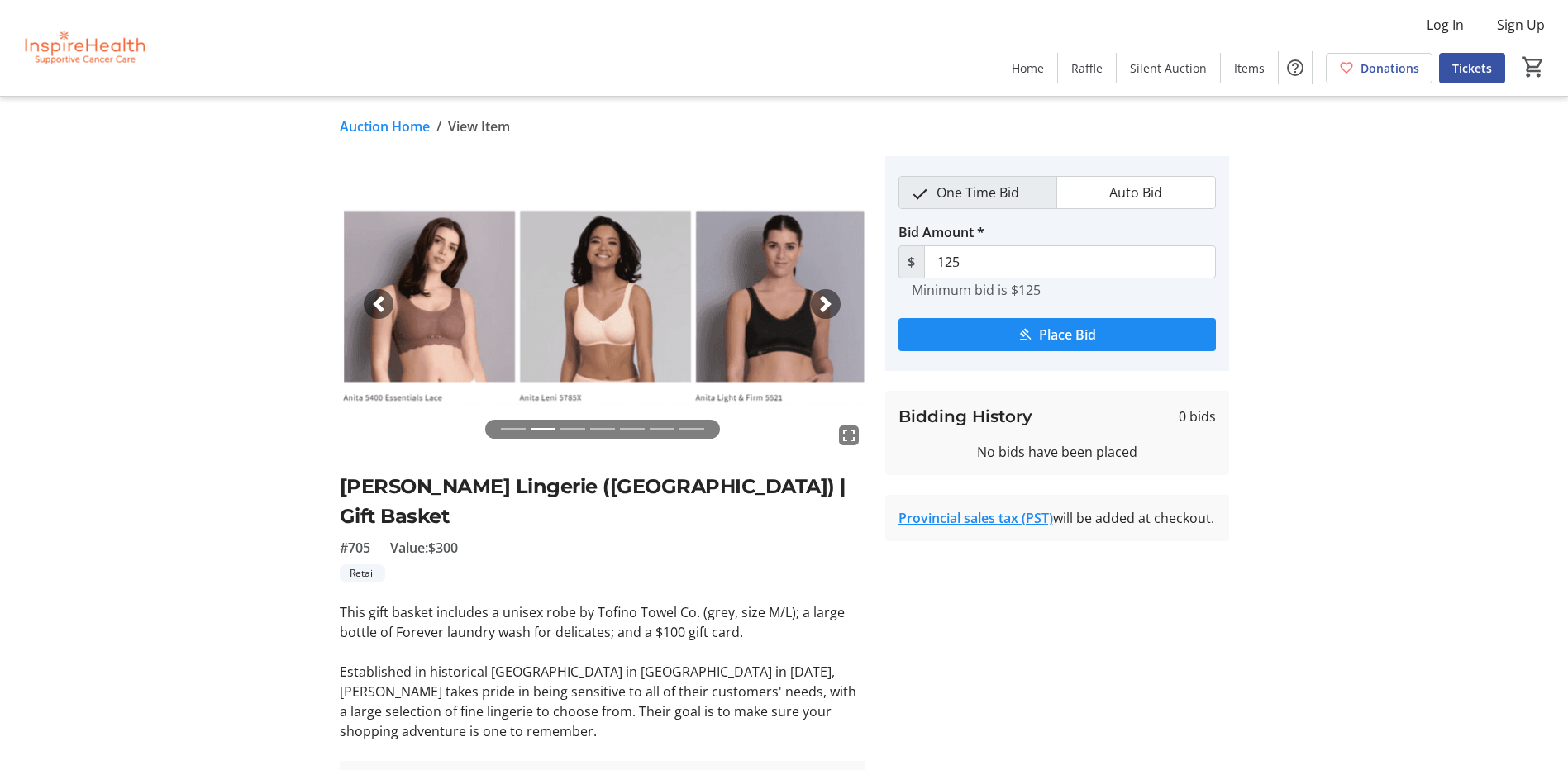
click at [827, 297] on span "button" at bounding box center [825, 303] width 17 height 17
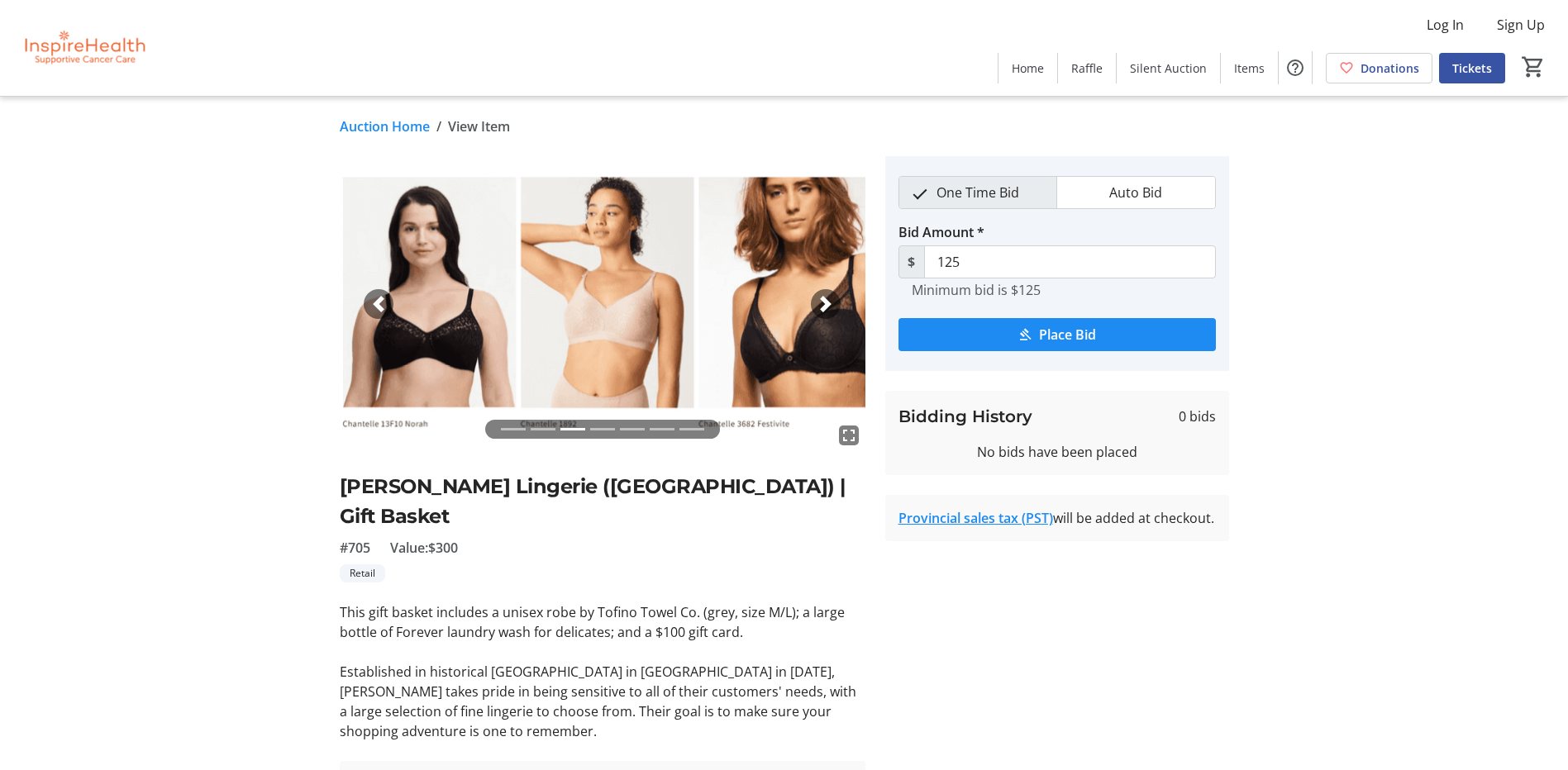
click at [827, 297] on span "button" at bounding box center [825, 303] width 17 height 17
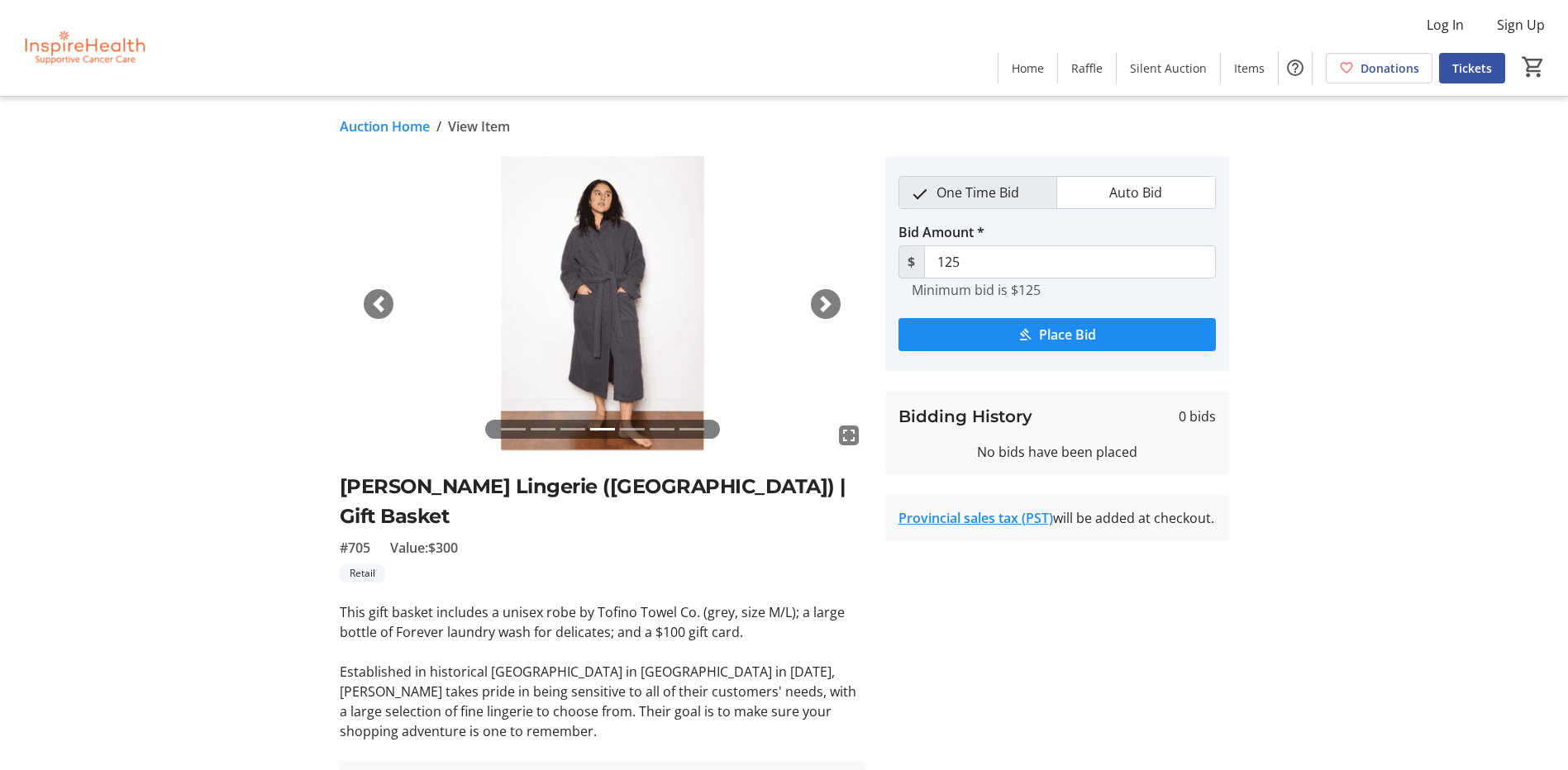
click at [827, 297] on span "button" at bounding box center [825, 303] width 17 height 17
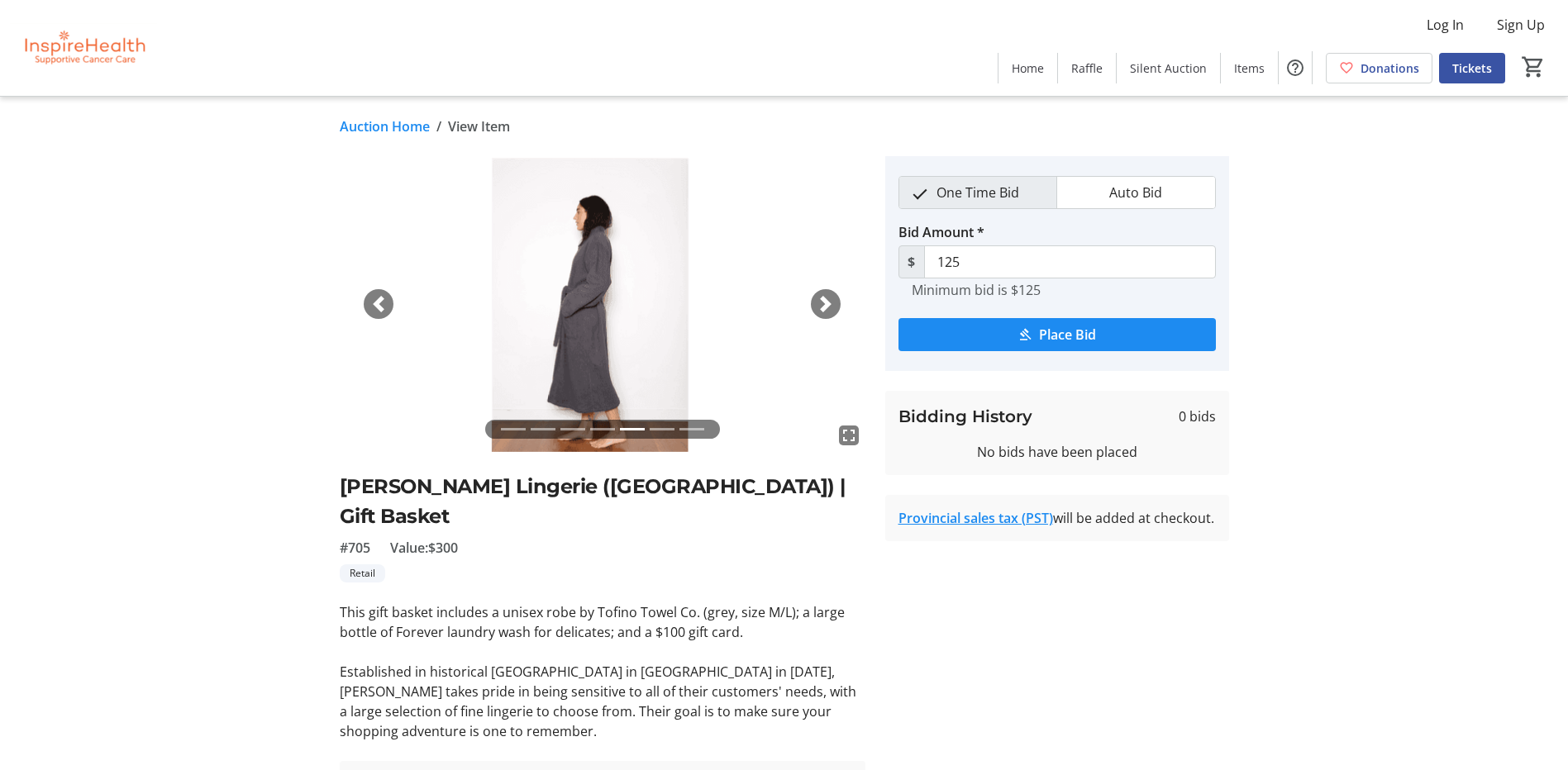
click at [827, 297] on span "button" at bounding box center [825, 303] width 17 height 17
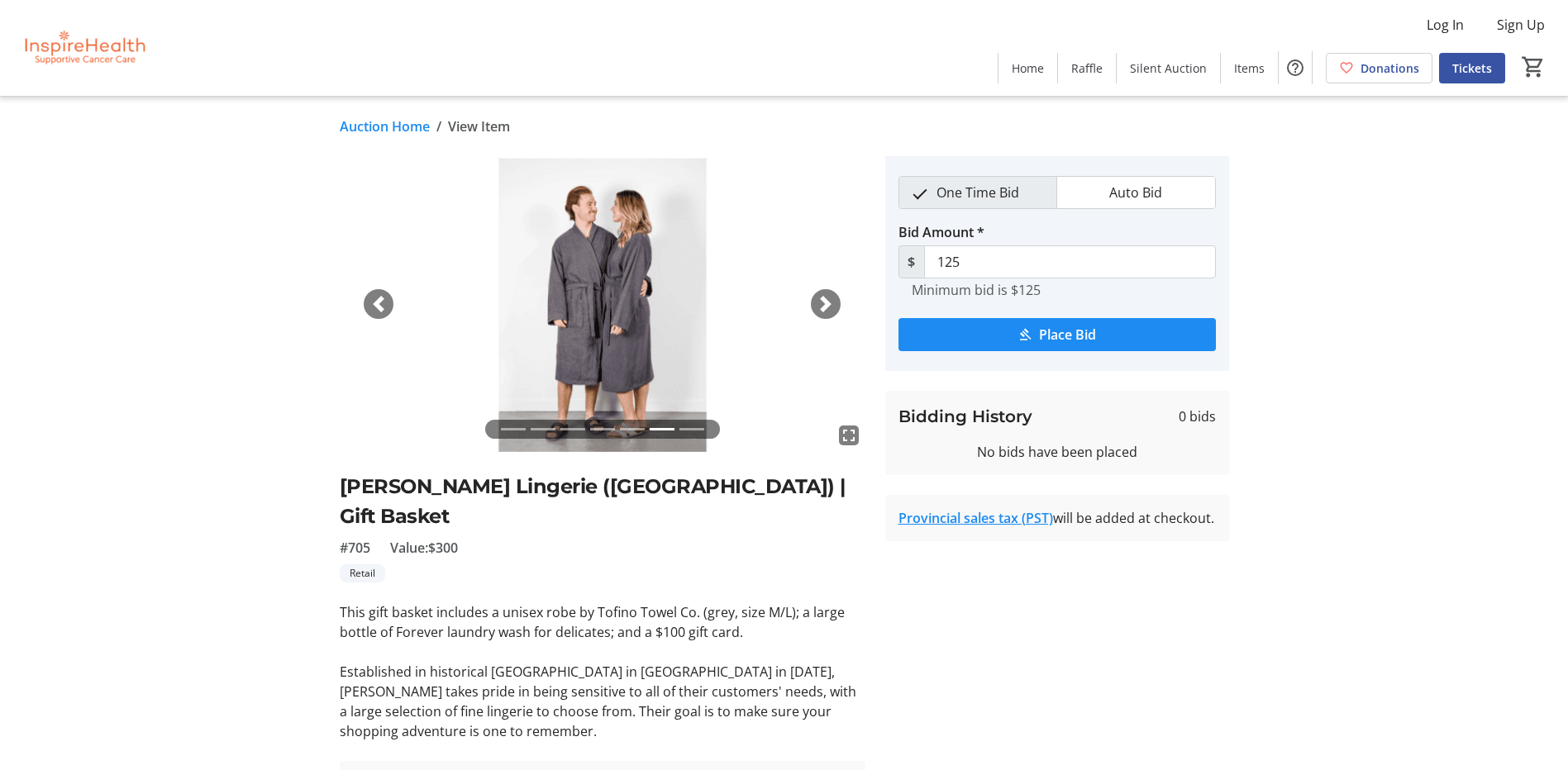
click at [827, 297] on span "button" at bounding box center [825, 303] width 17 height 17
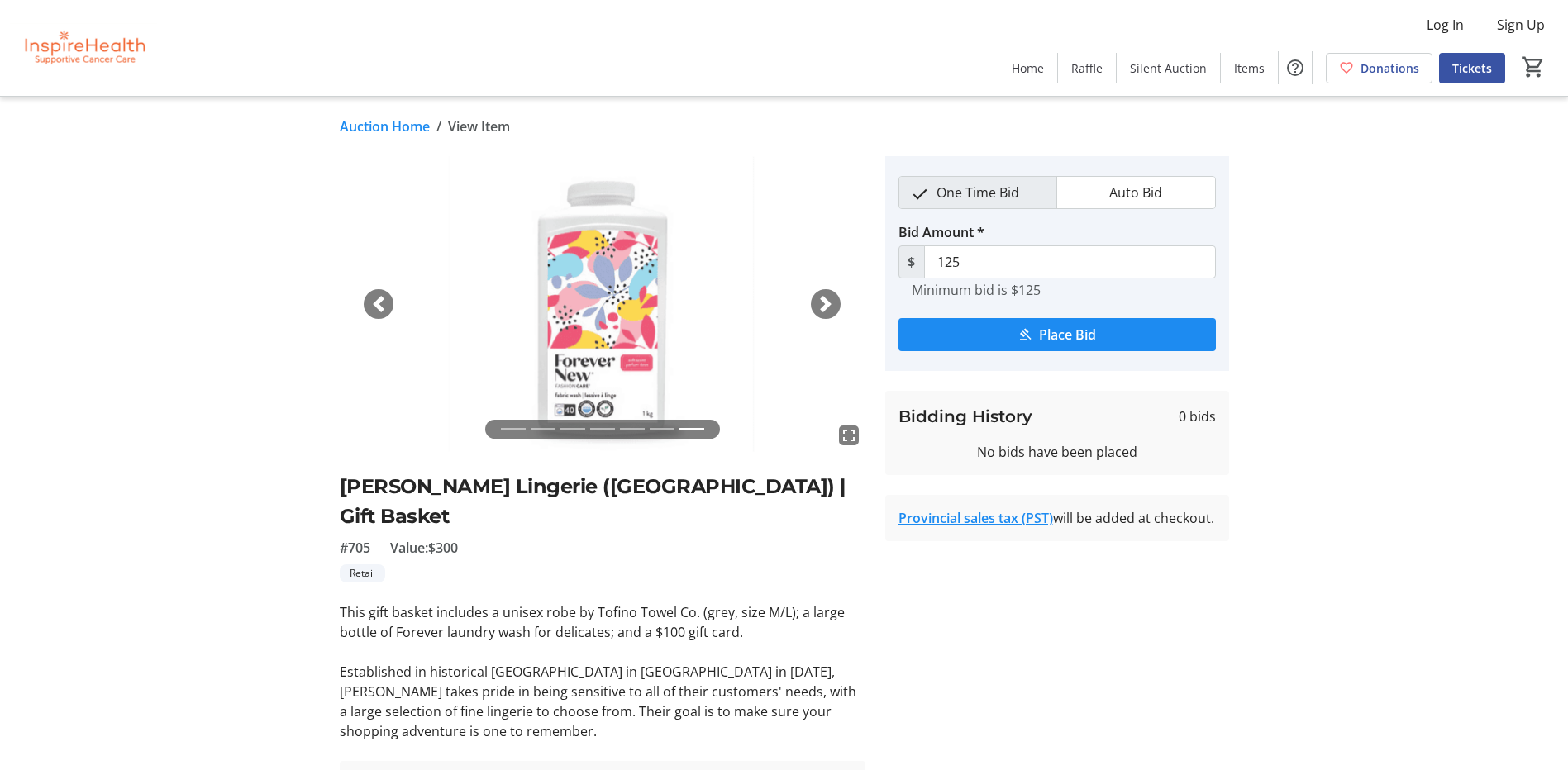
click at [827, 297] on span "button" at bounding box center [825, 303] width 17 height 17
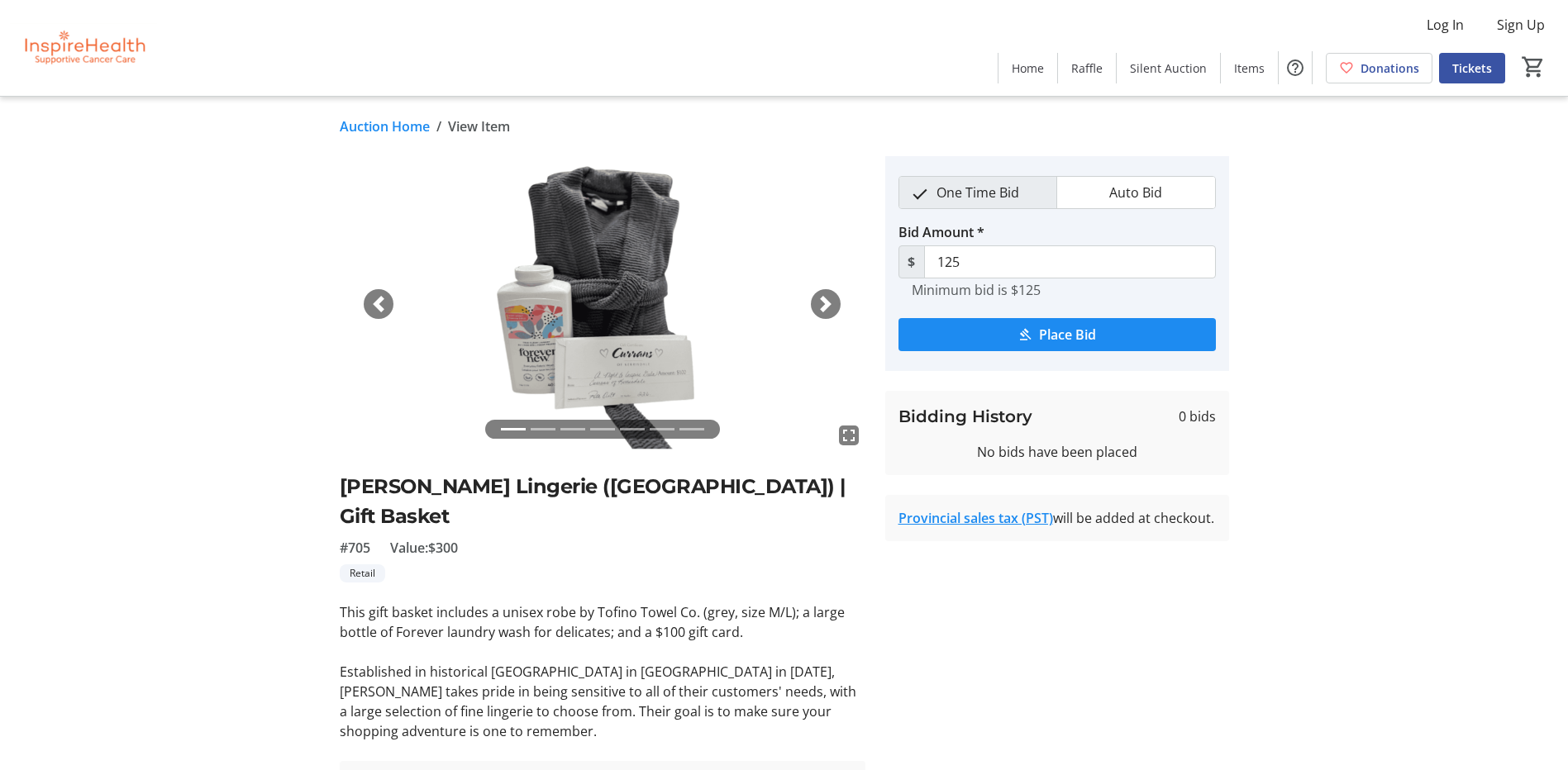
click at [827, 297] on span "button" at bounding box center [825, 303] width 17 height 17
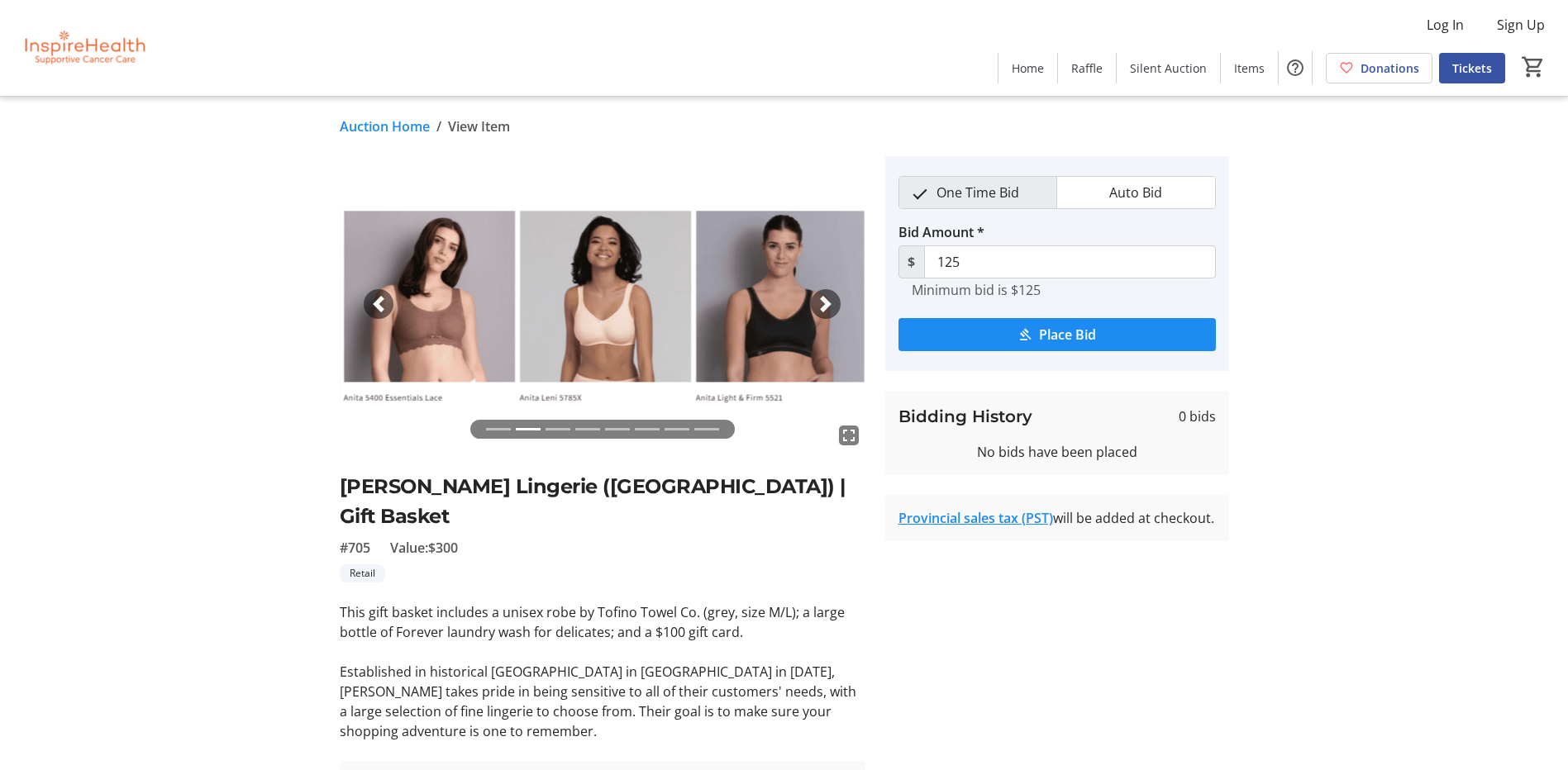
click at [825, 301] on span "button" at bounding box center [825, 303] width 17 height 17
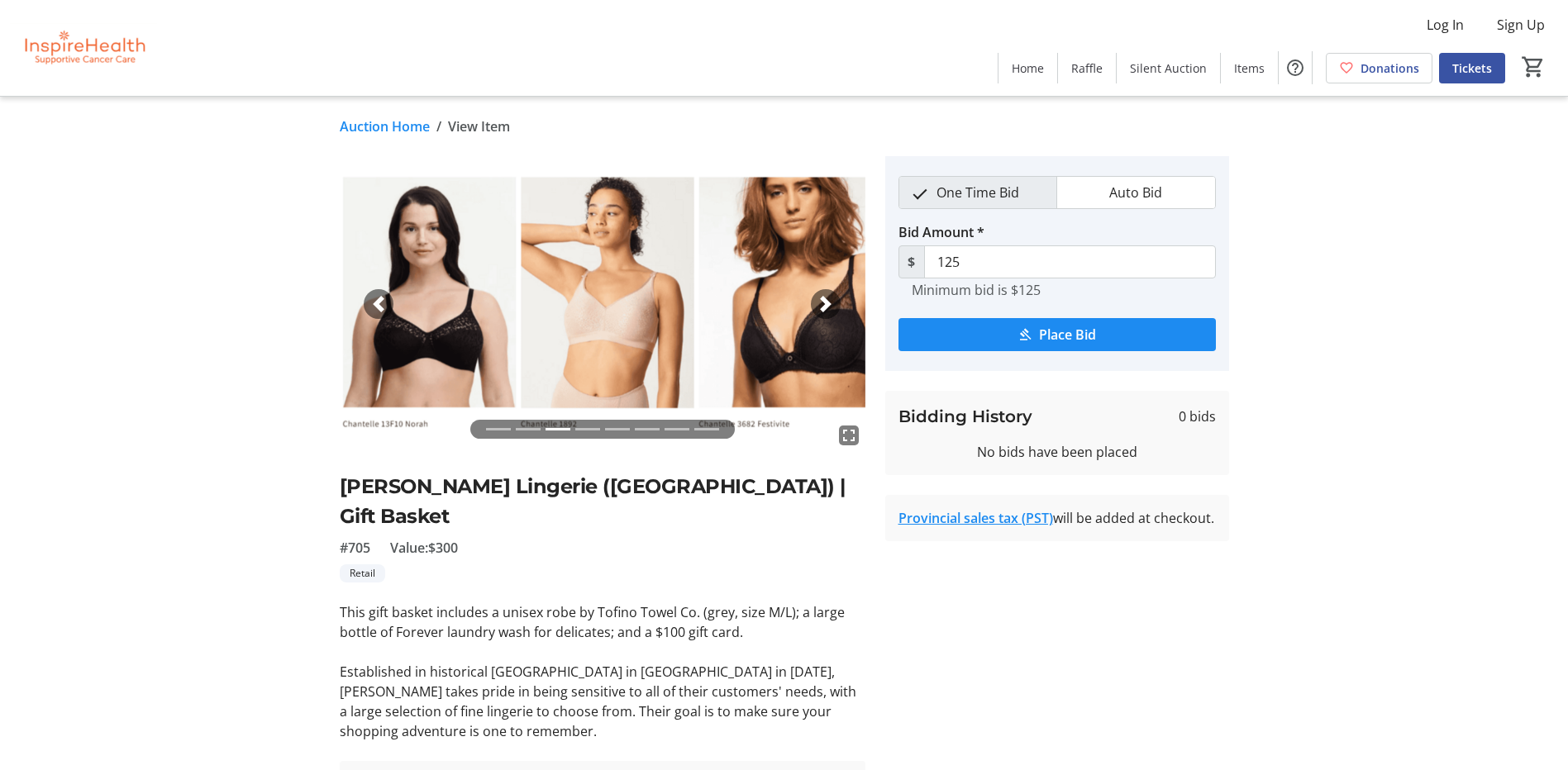
click at [825, 301] on span "button" at bounding box center [825, 303] width 17 height 17
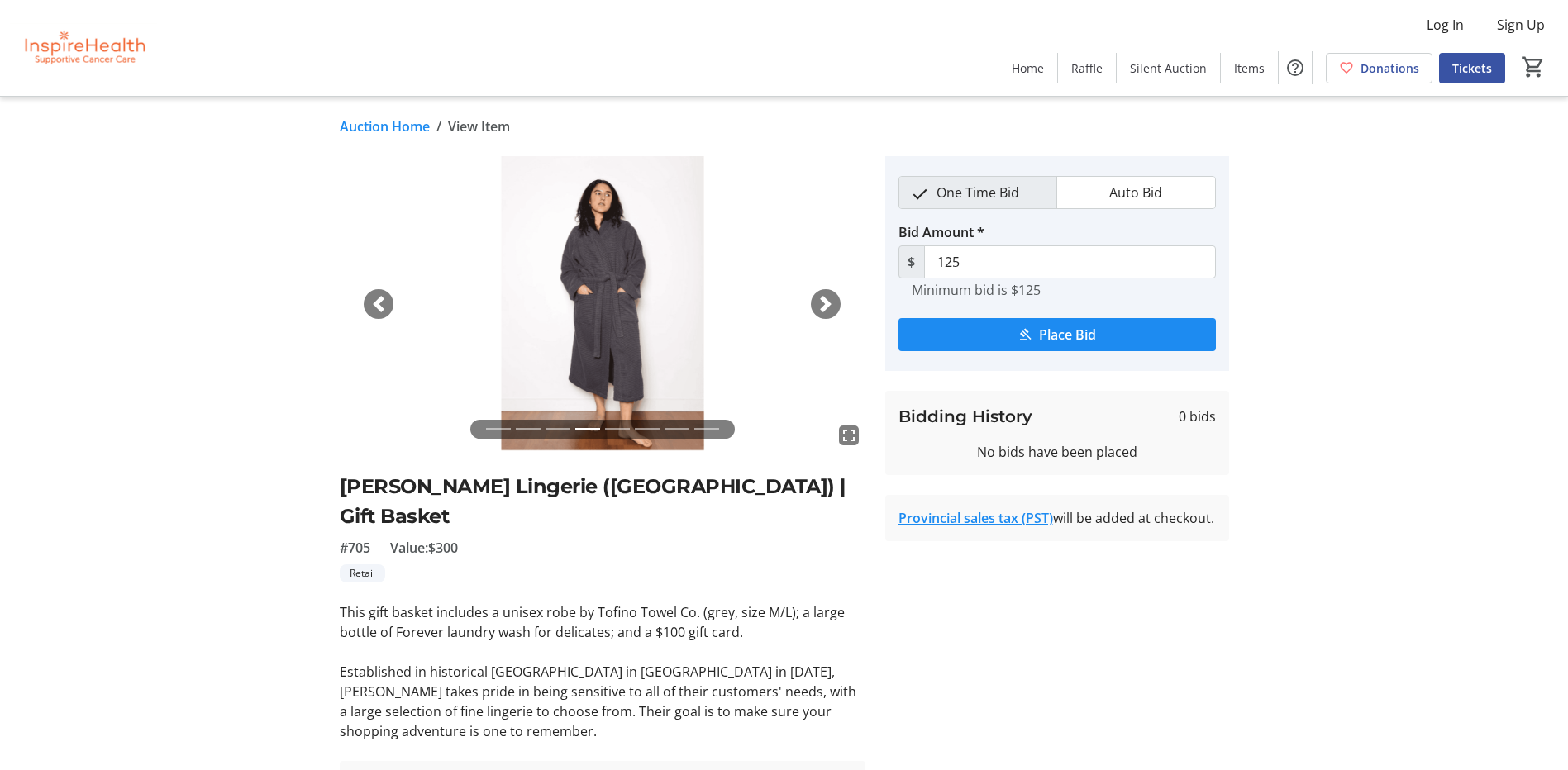
click at [825, 301] on span "button" at bounding box center [825, 303] width 17 height 17
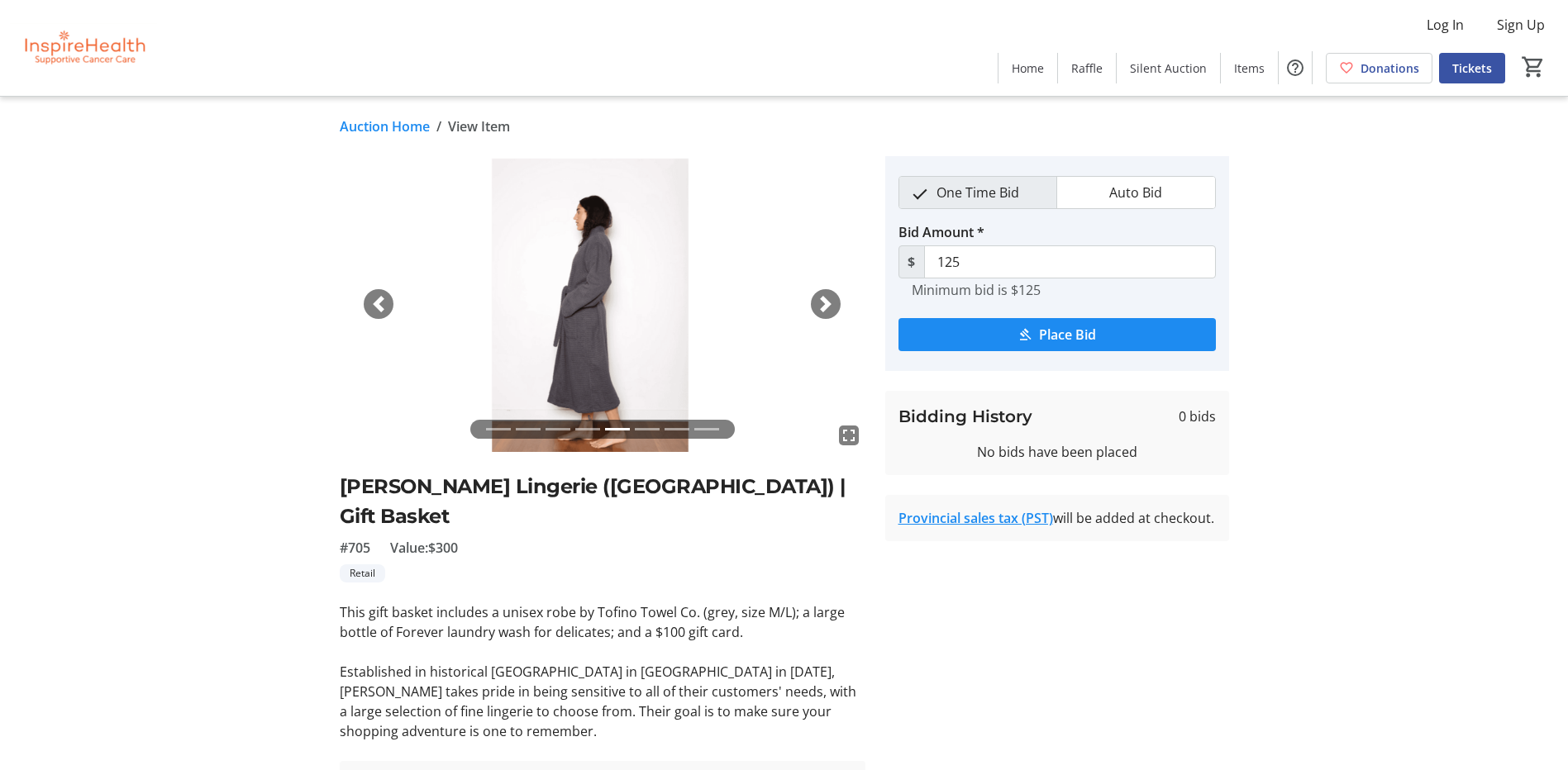
click at [825, 301] on span "button" at bounding box center [825, 303] width 17 height 17
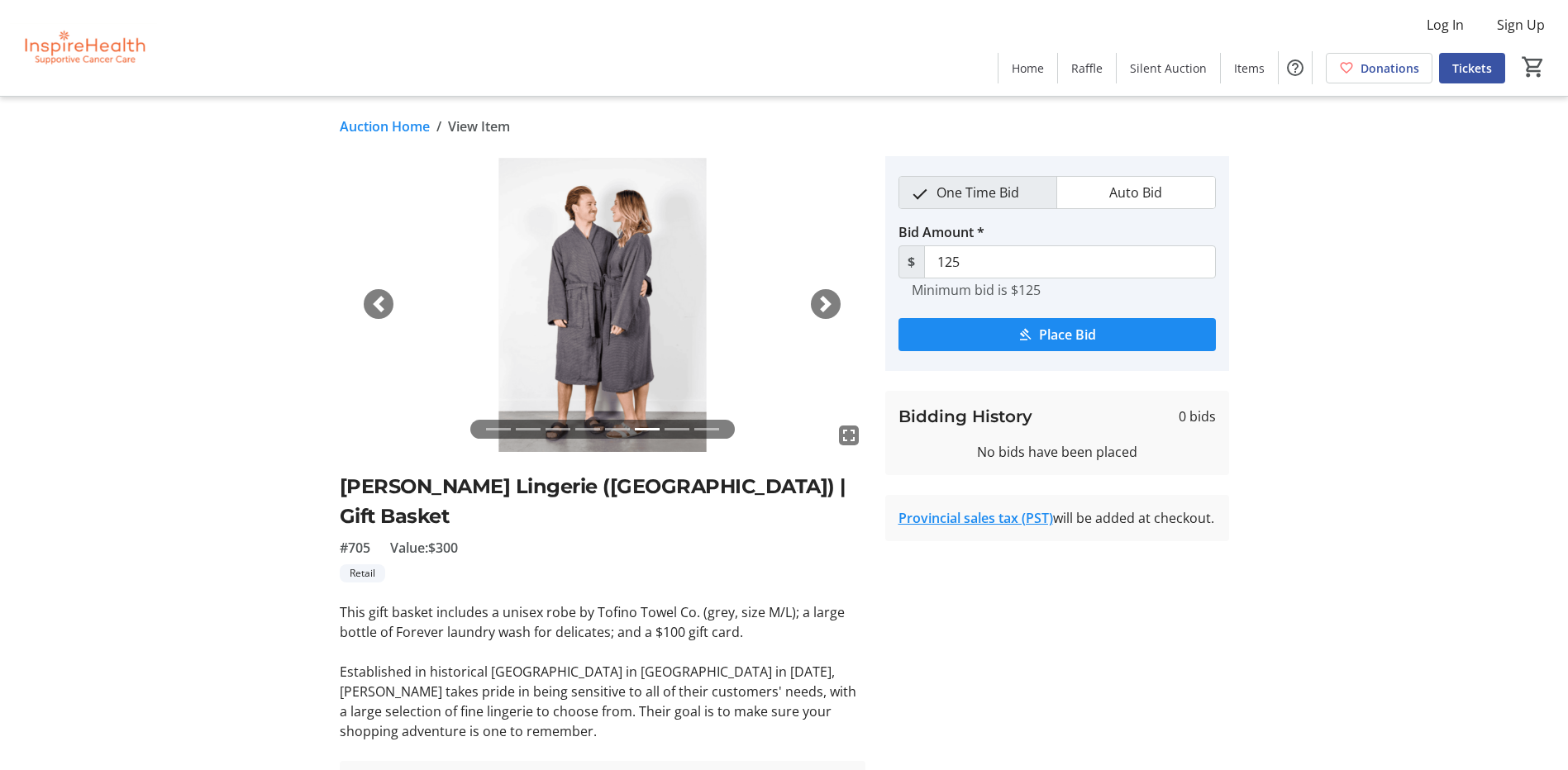
click at [825, 301] on span "button" at bounding box center [825, 303] width 17 height 17
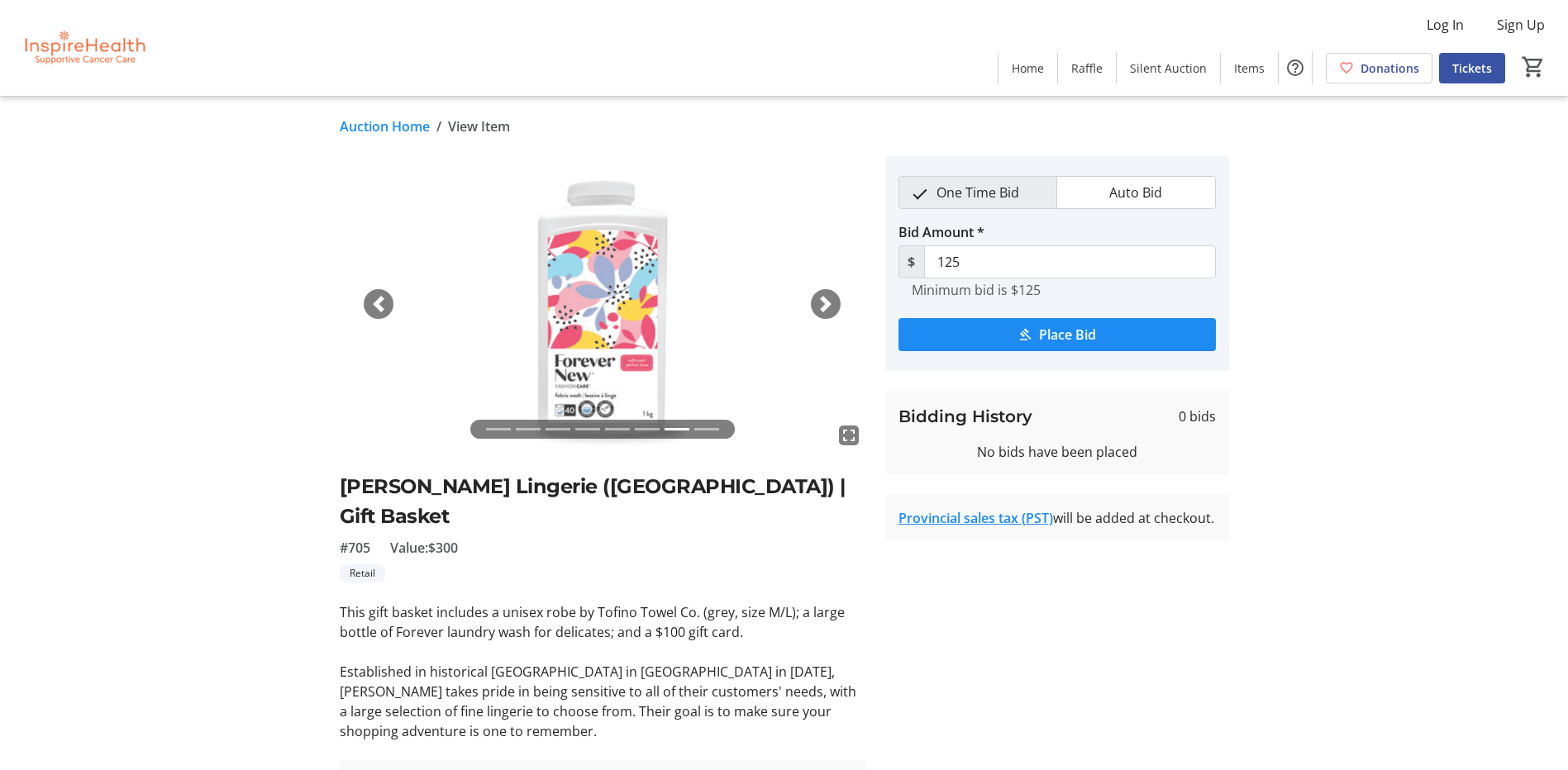
click at [825, 301] on span "button" at bounding box center [825, 303] width 17 height 17
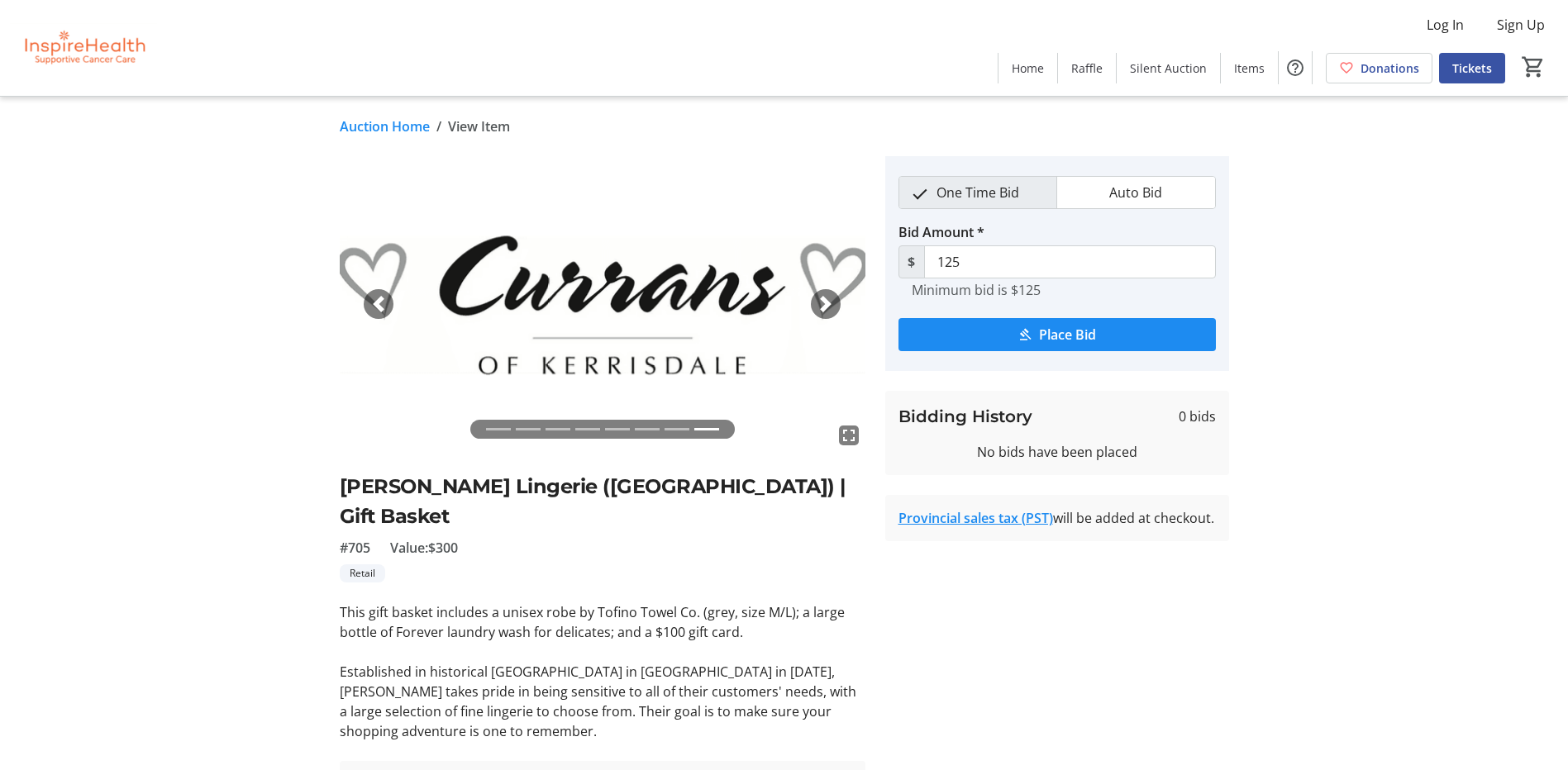
click at [353, 127] on link "Auction Home" at bounding box center [384, 126] width 90 height 20
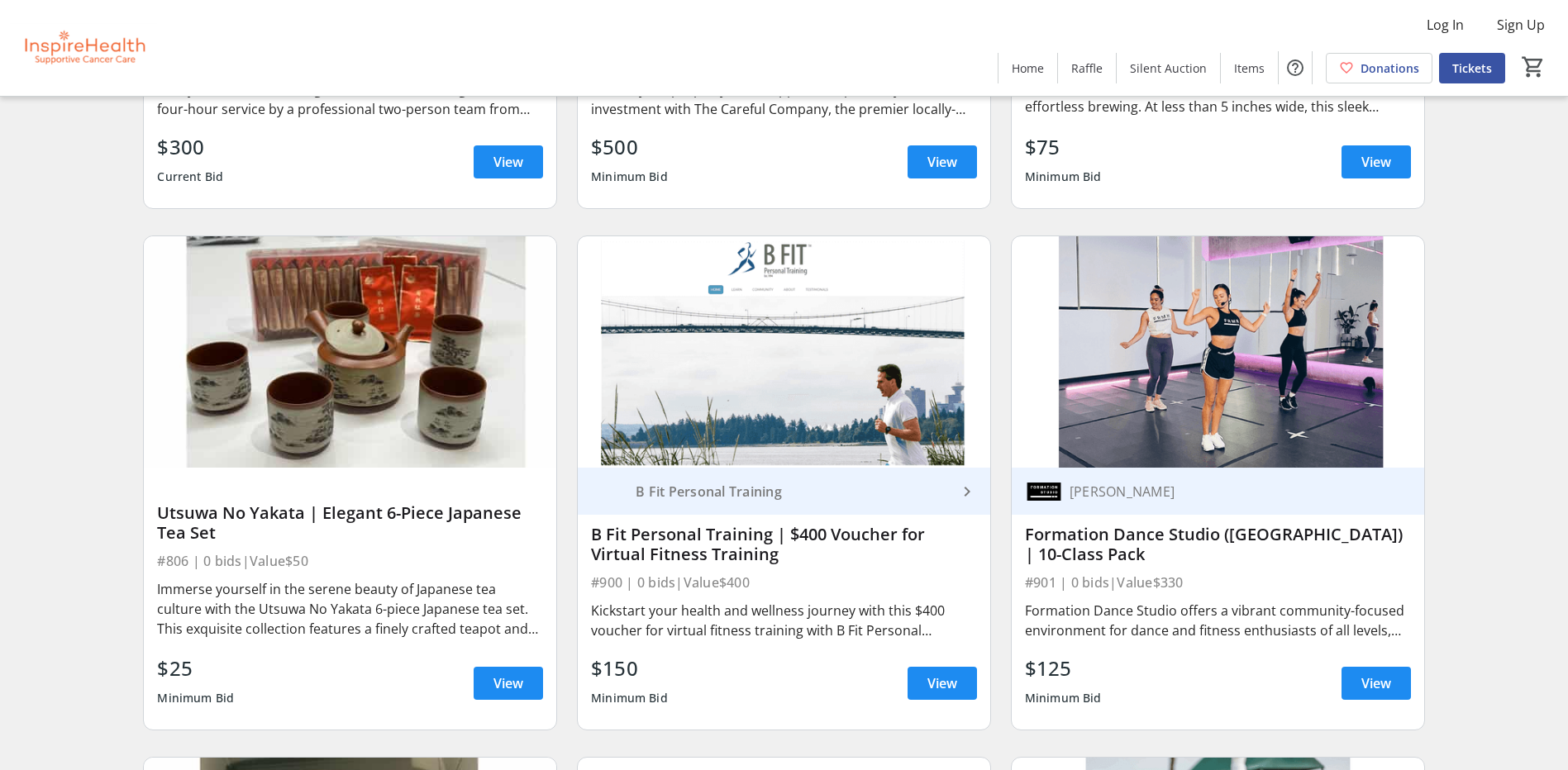
scroll to position [20391, 0]
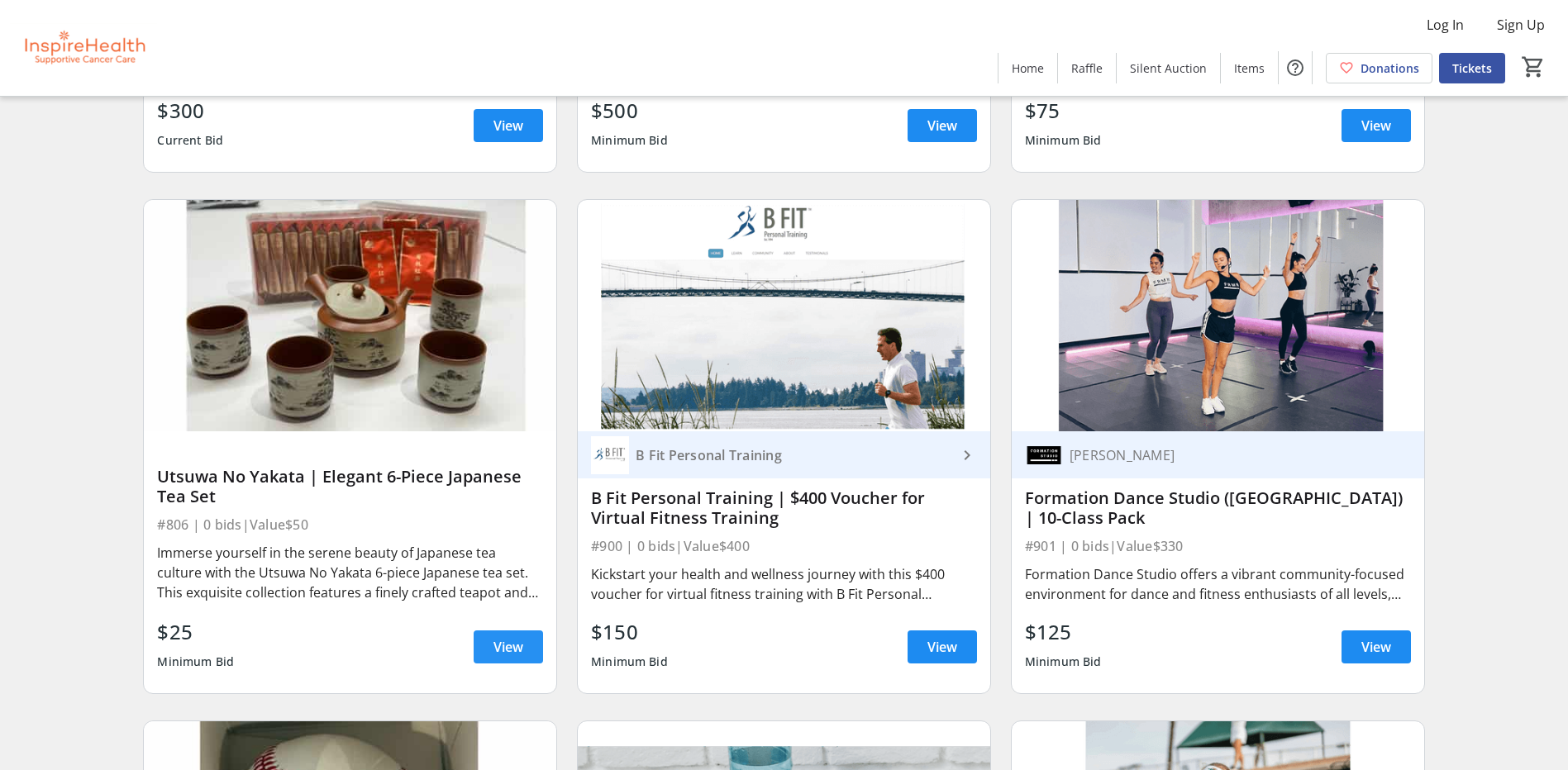
click at [515, 647] on span "View" at bounding box center [509, 647] width 30 height 20
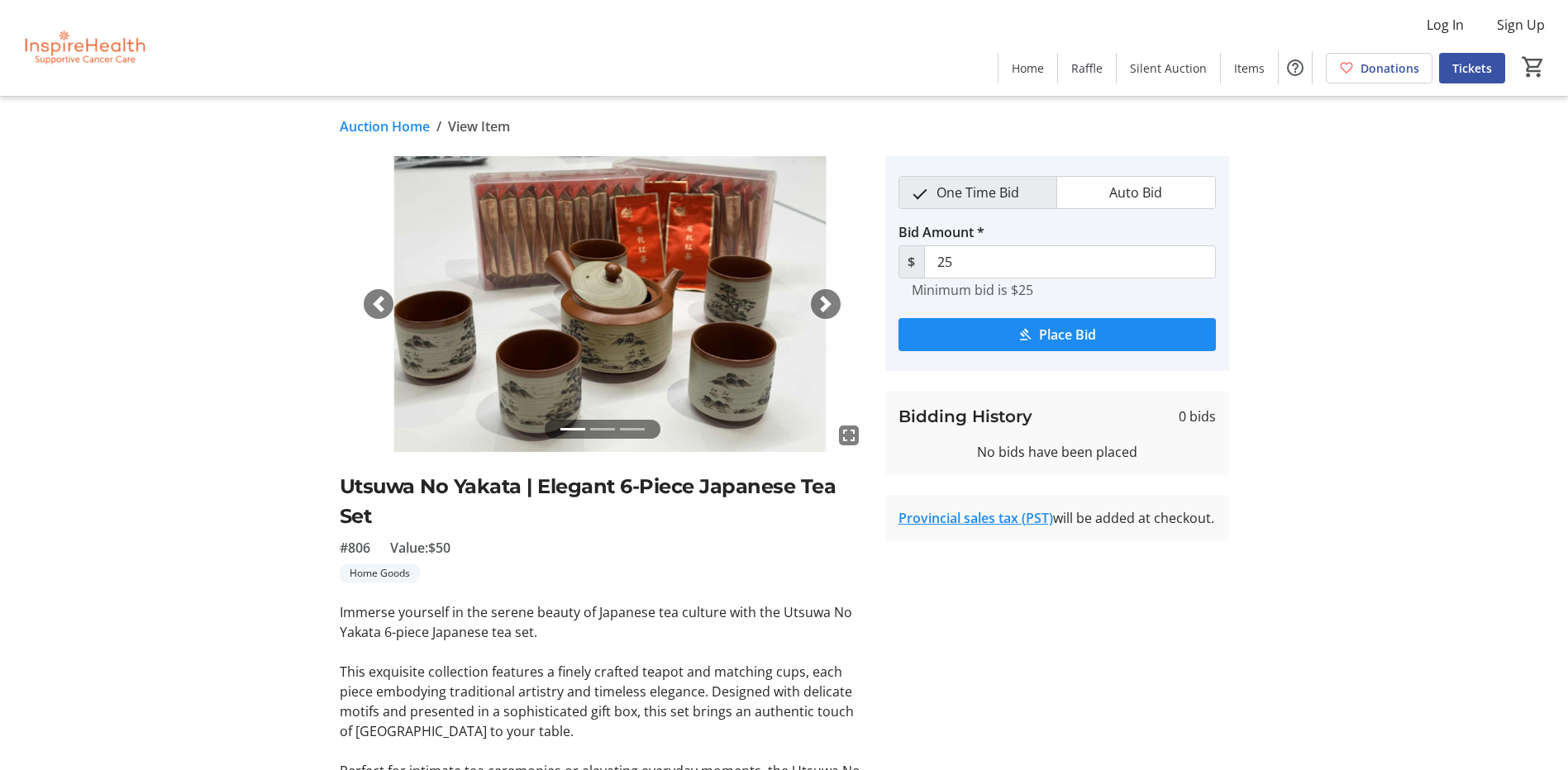
click at [828, 298] on span "button" at bounding box center [825, 303] width 17 height 17
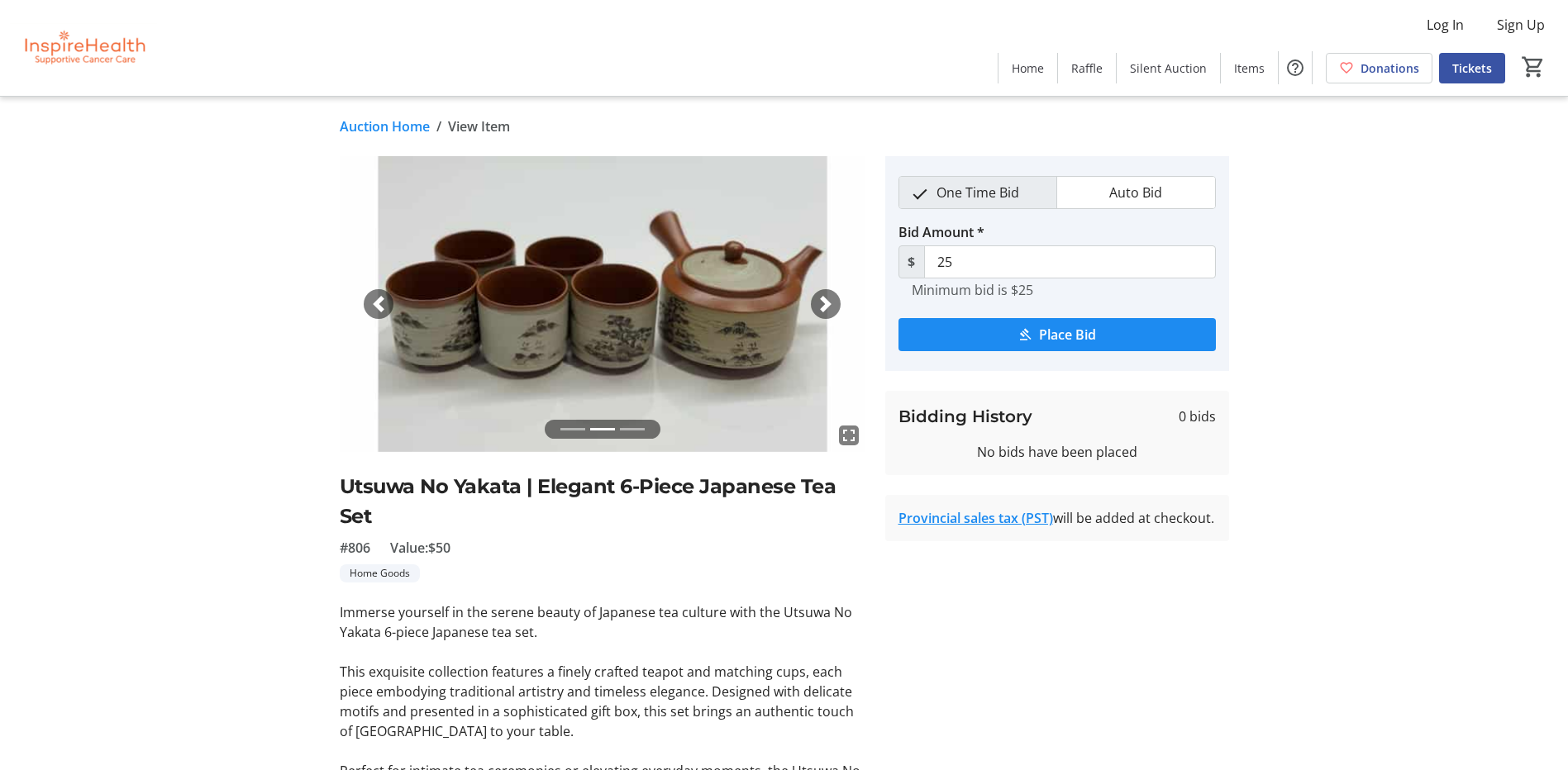
click at [828, 298] on span "button" at bounding box center [825, 303] width 17 height 17
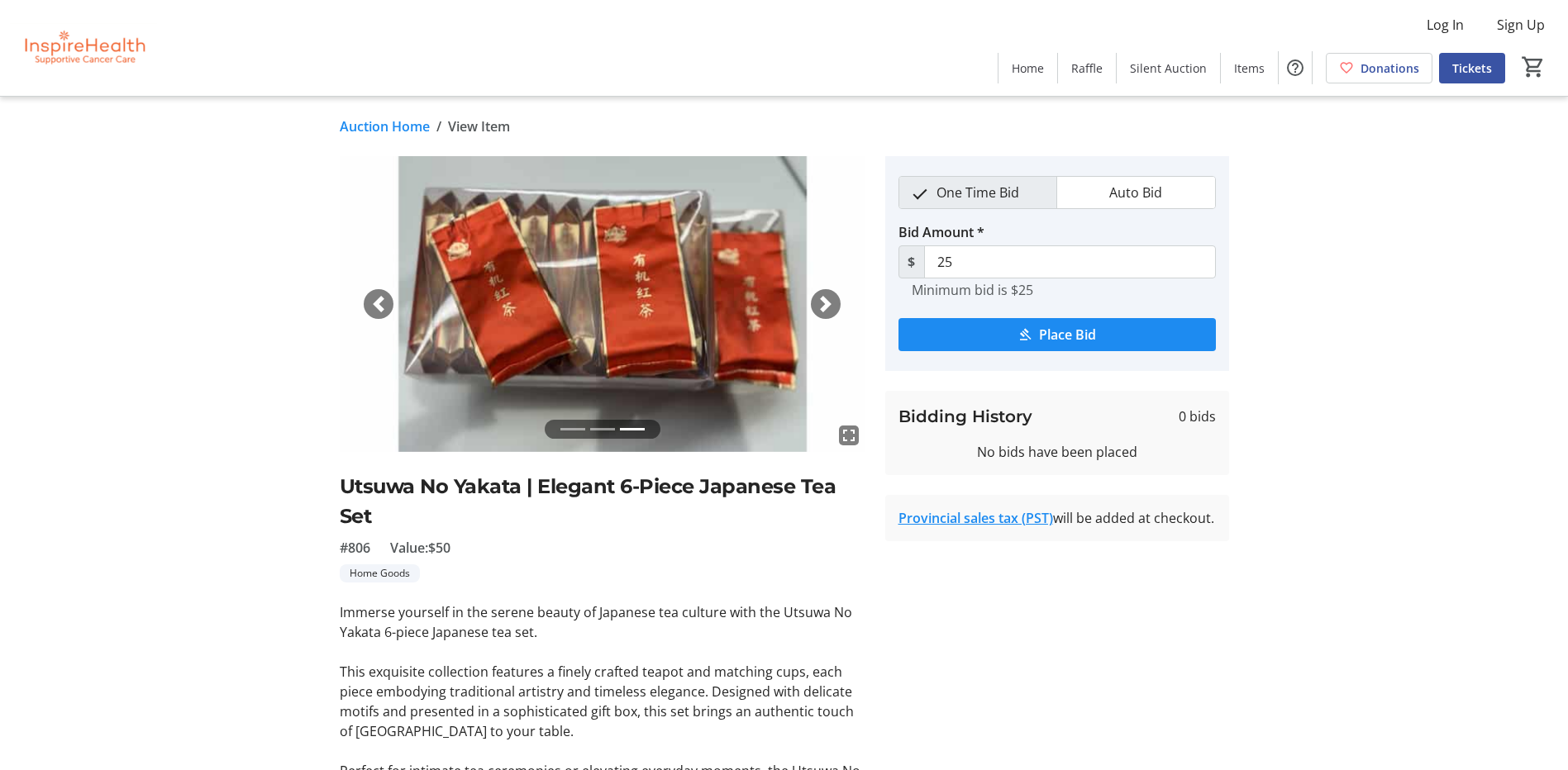
click at [828, 298] on span "button" at bounding box center [825, 303] width 17 height 17
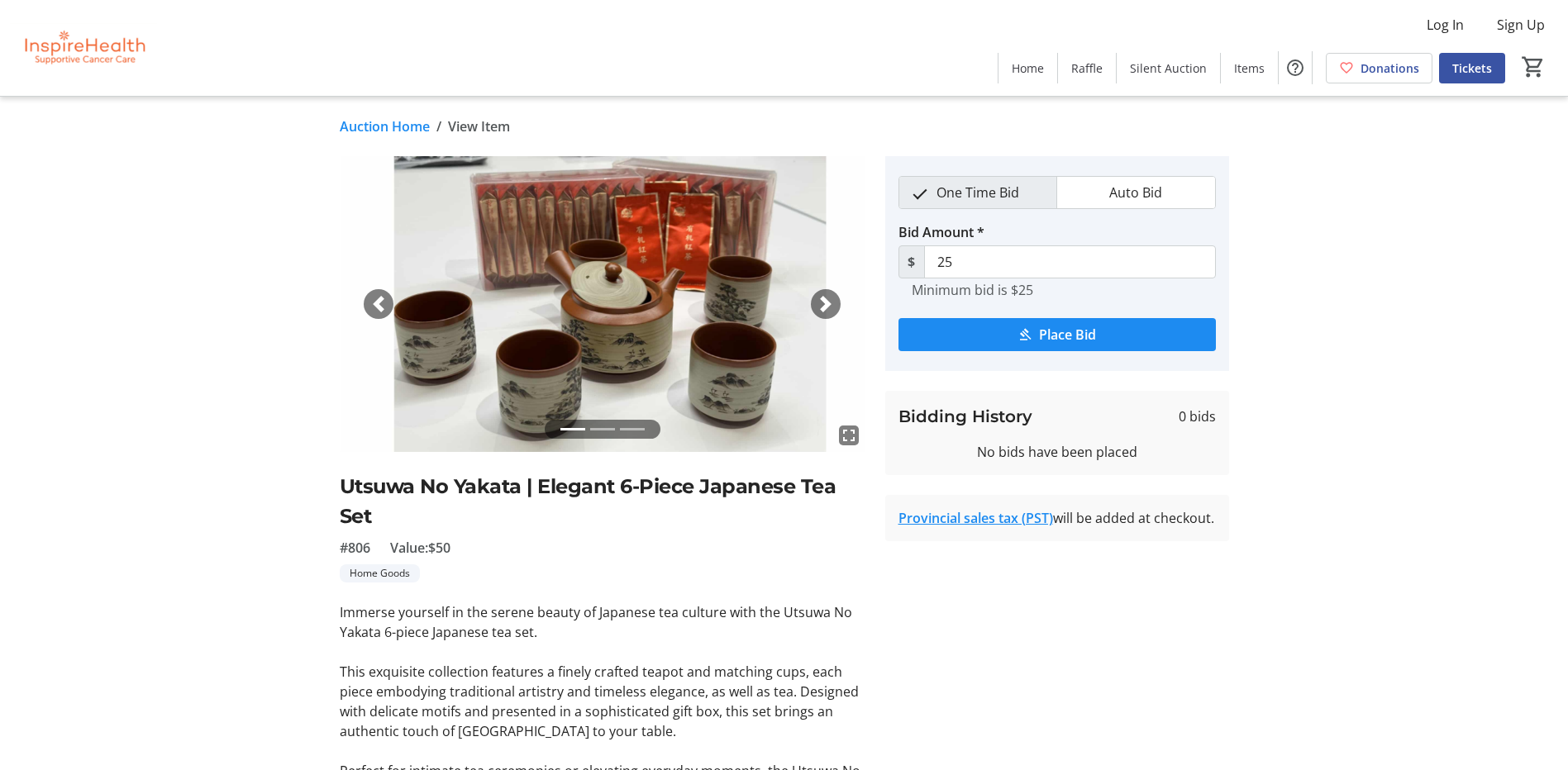
drag, startPoint x: 380, startPoint y: 128, endPoint x: 382, endPoint y: 139, distance: 11.2
click at [380, 128] on link "Auction Home" at bounding box center [384, 126] width 90 height 20
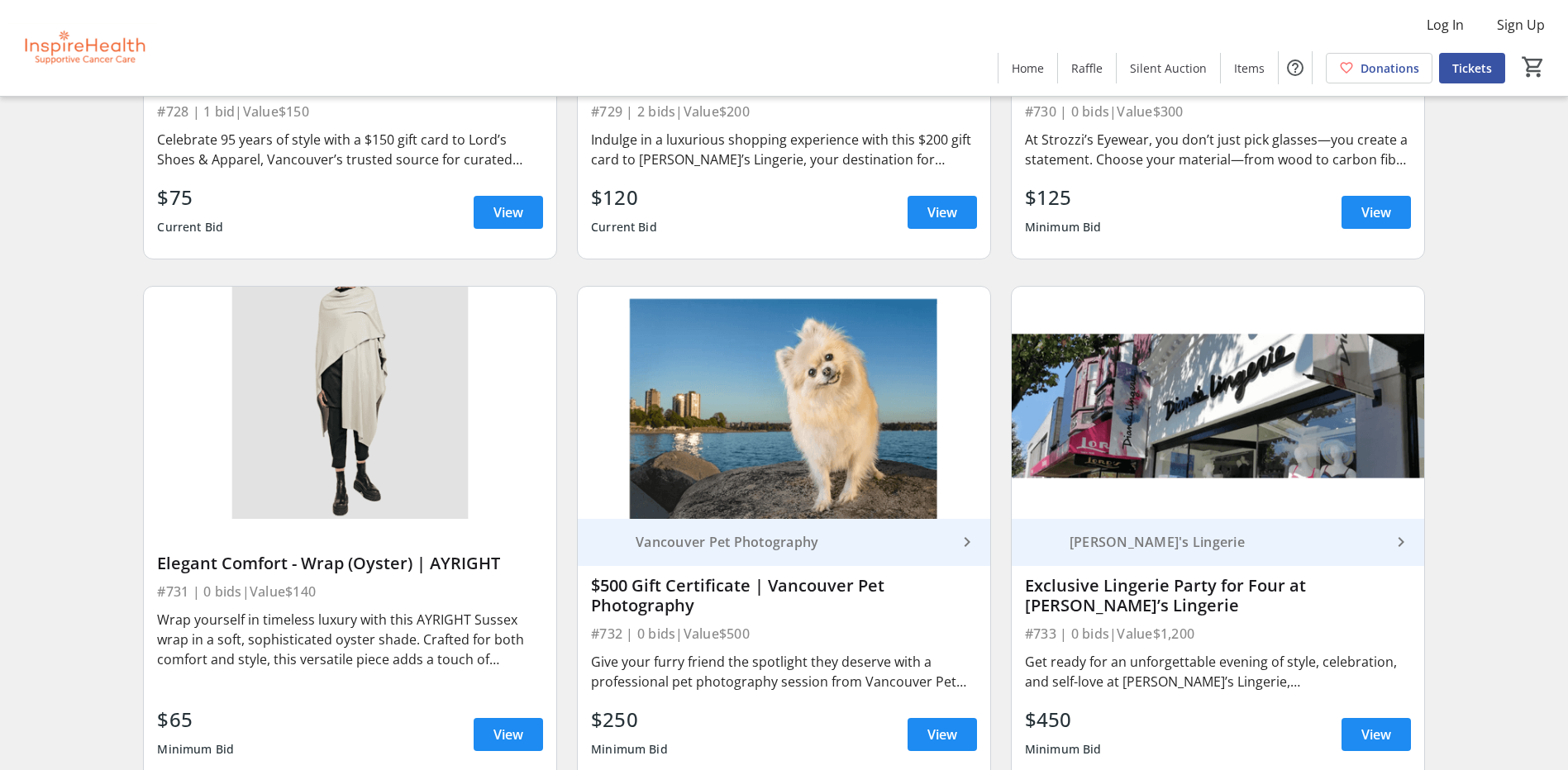
scroll to position [18821, 0]
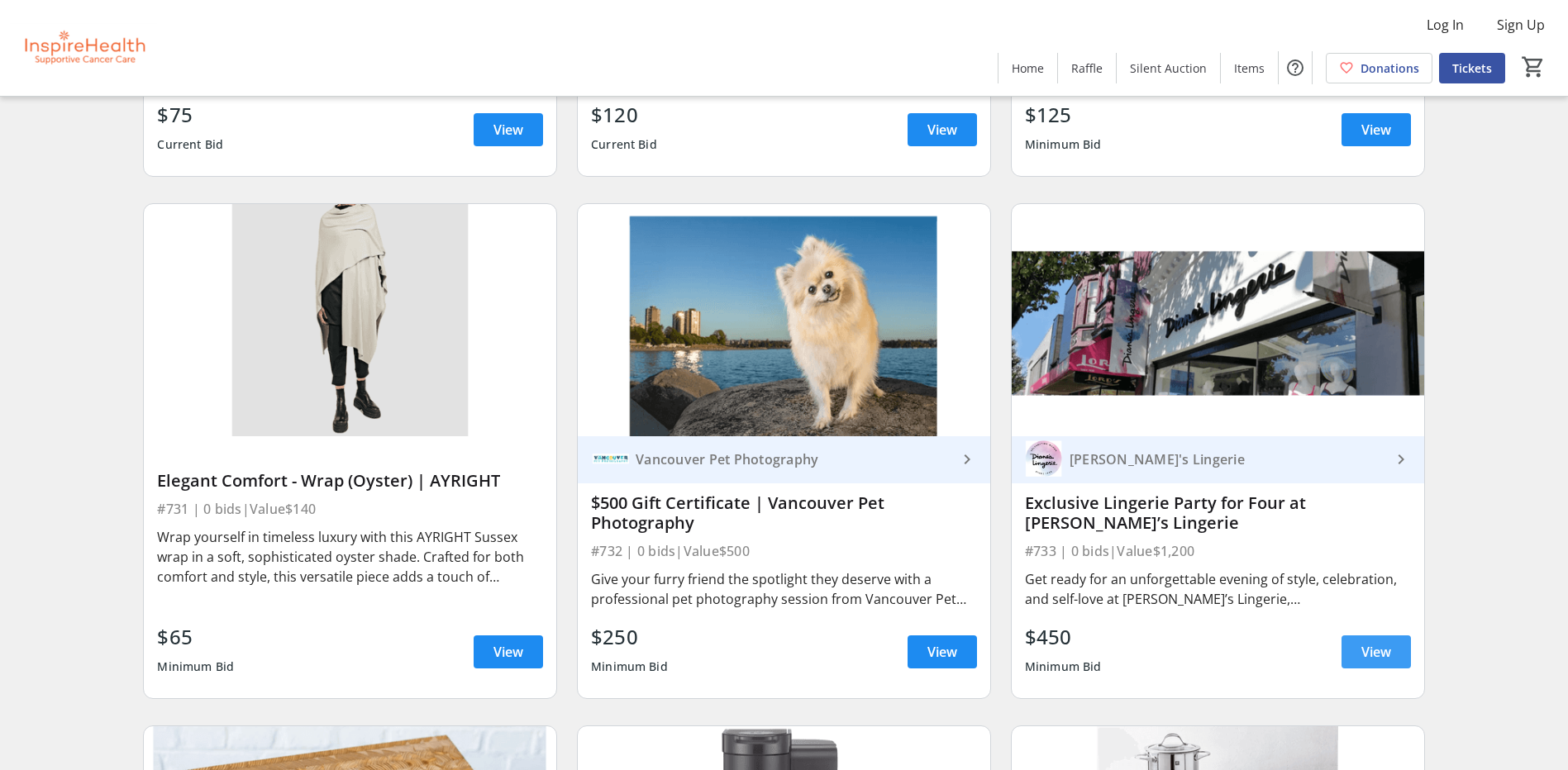
click at [1354, 646] on span at bounding box center [1376, 652] width 69 height 39
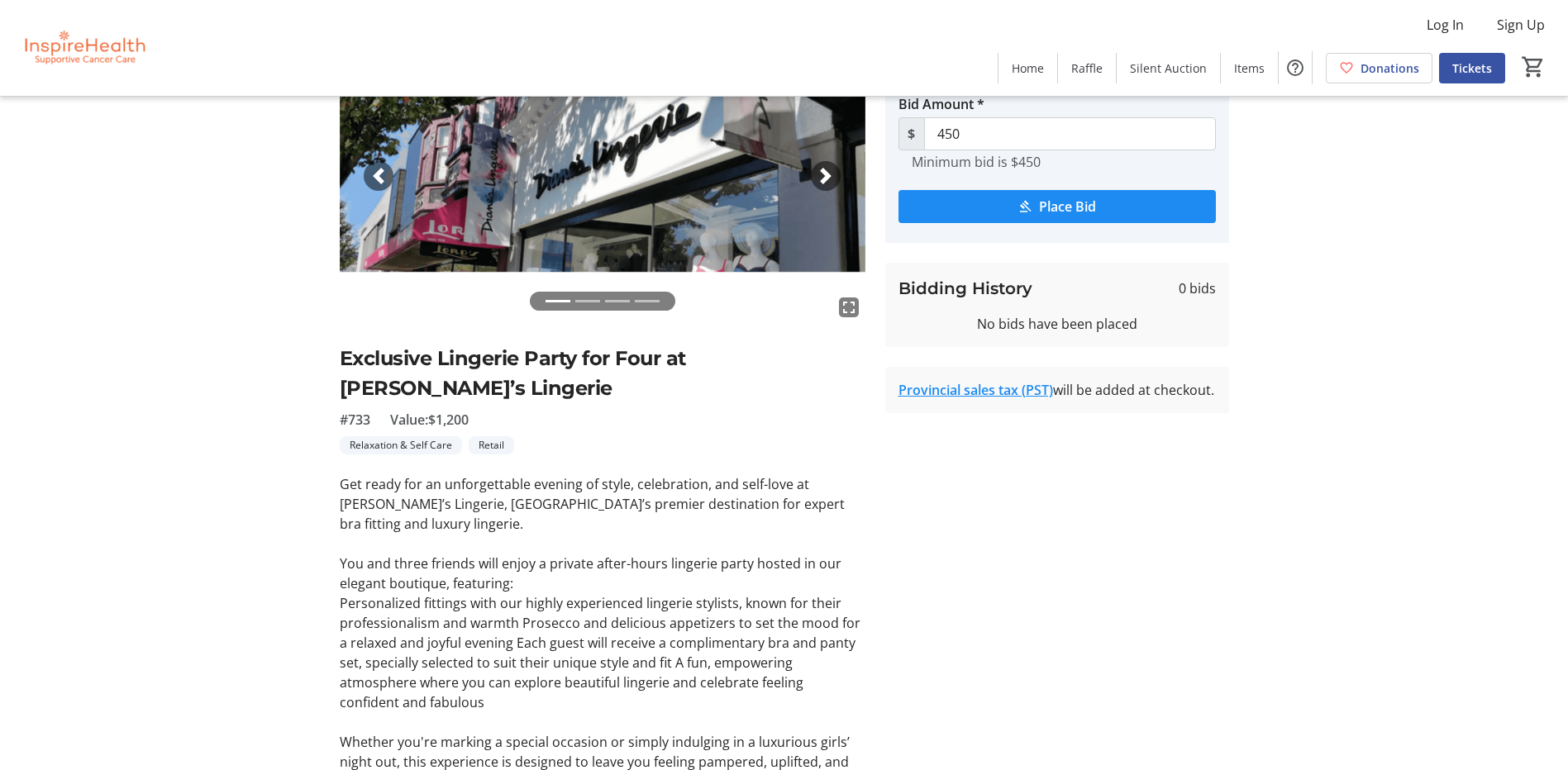
scroll to position [165, 0]
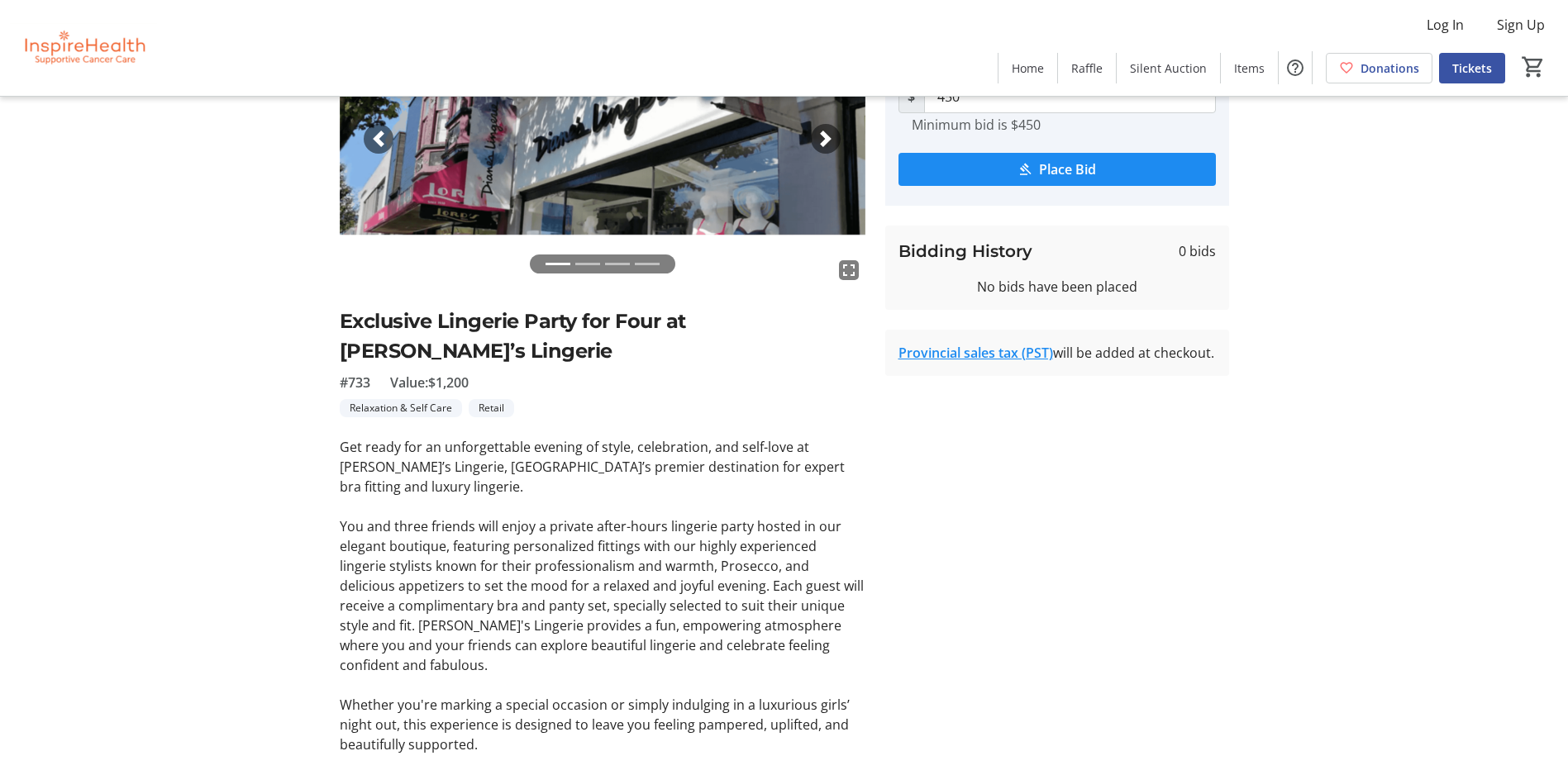
click at [507, 517] on p "You and three friends will enjoy a private after-hours lingerie party hosted in…" at bounding box center [602, 595] width 525 height 159
click at [504, 517] on p "You and three friends will enjoy a private after-hours lingerie party hosted in…" at bounding box center [602, 595] width 525 height 159
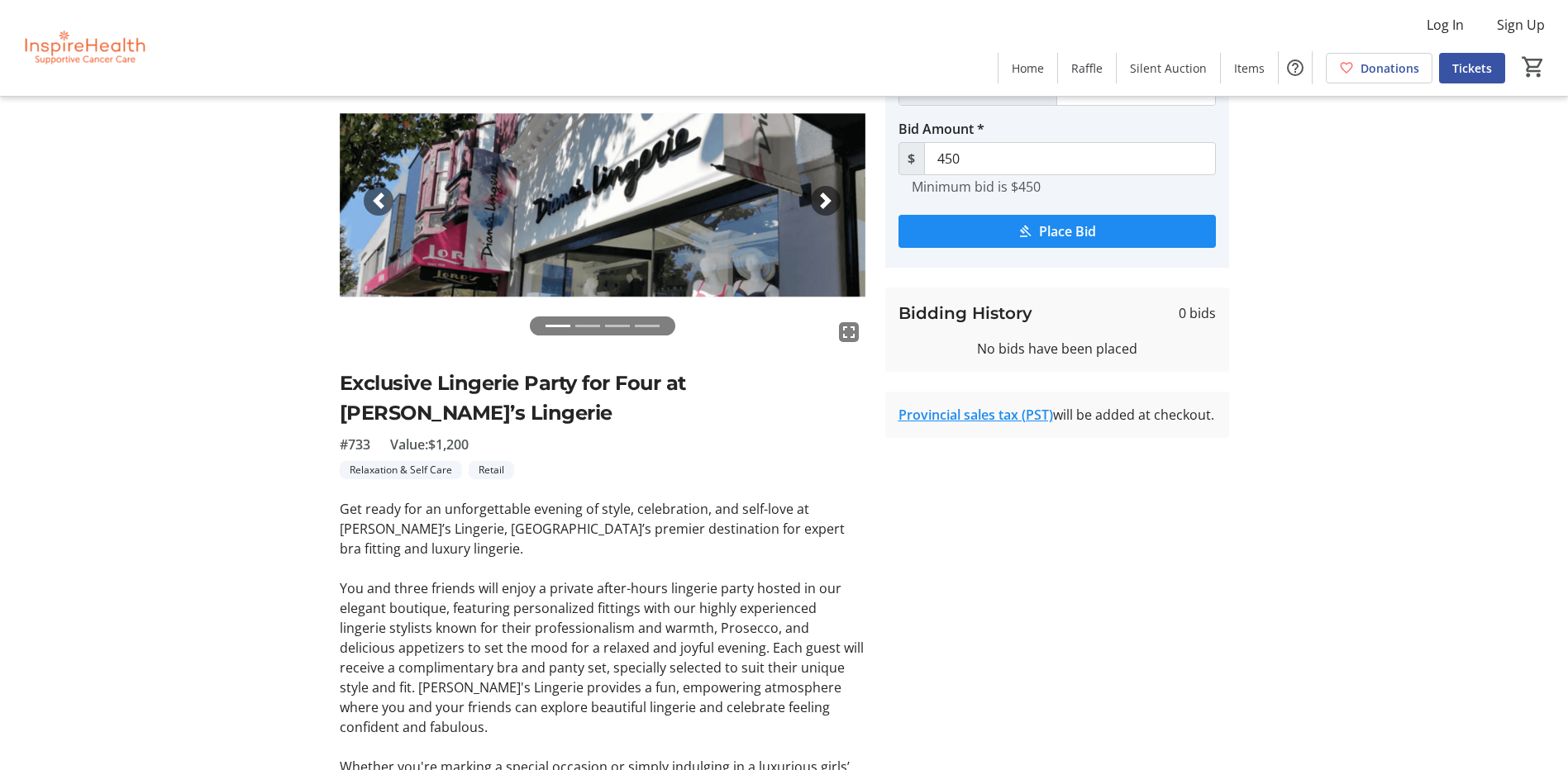
scroll to position [0, 0]
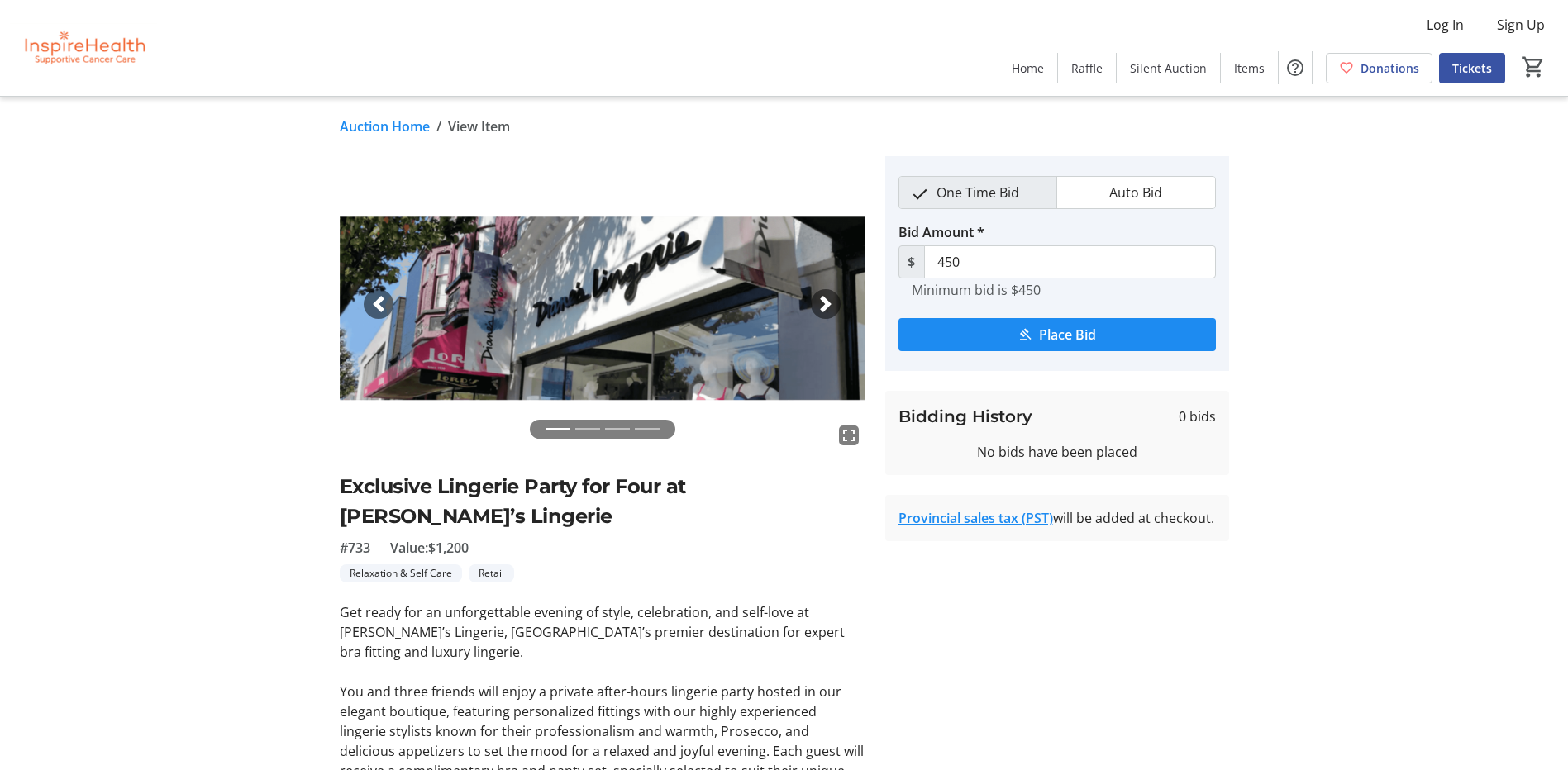
click at [412, 122] on link "Auction Home" at bounding box center [384, 126] width 90 height 20
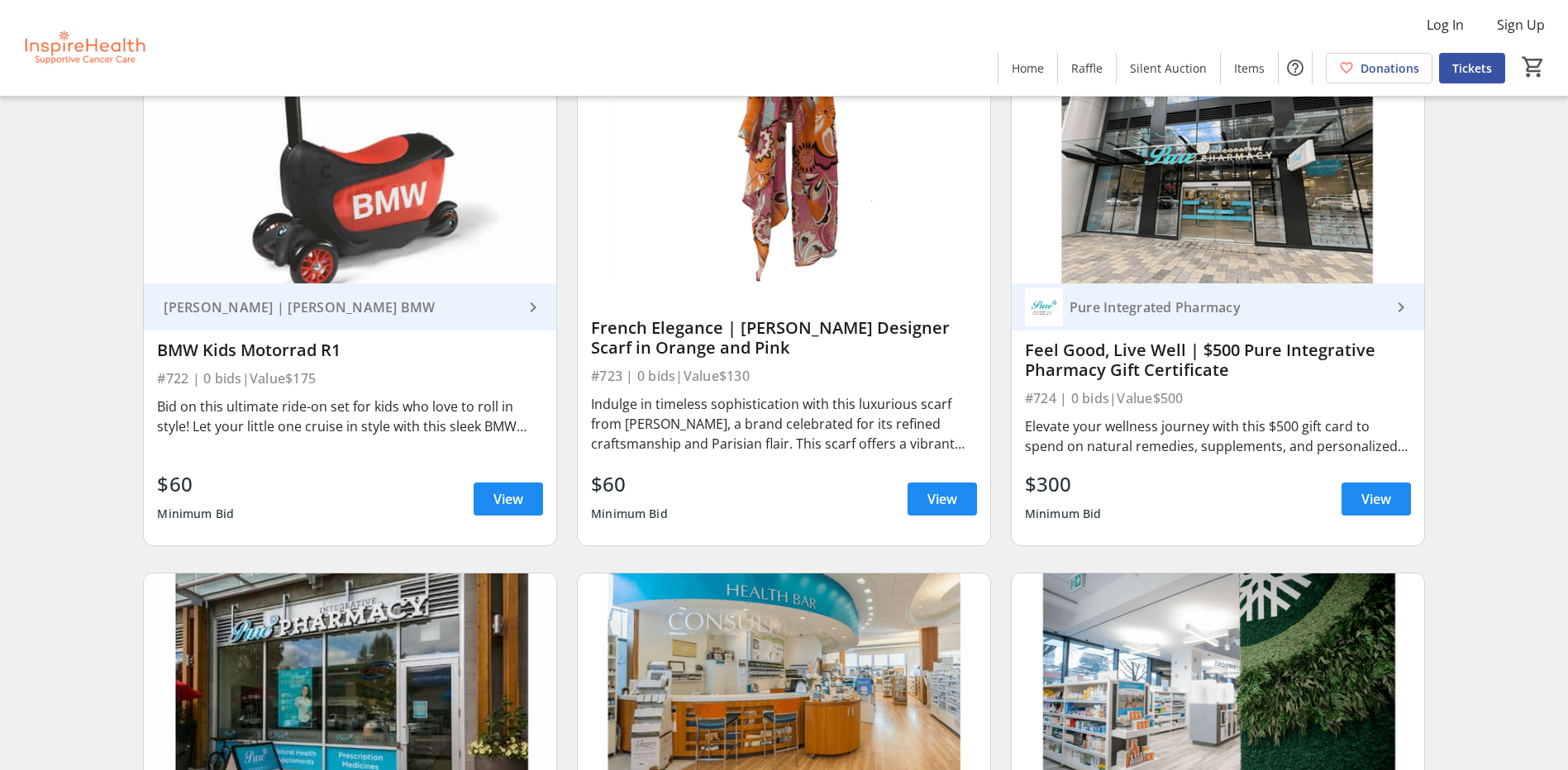
scroll to position [17415, 0]
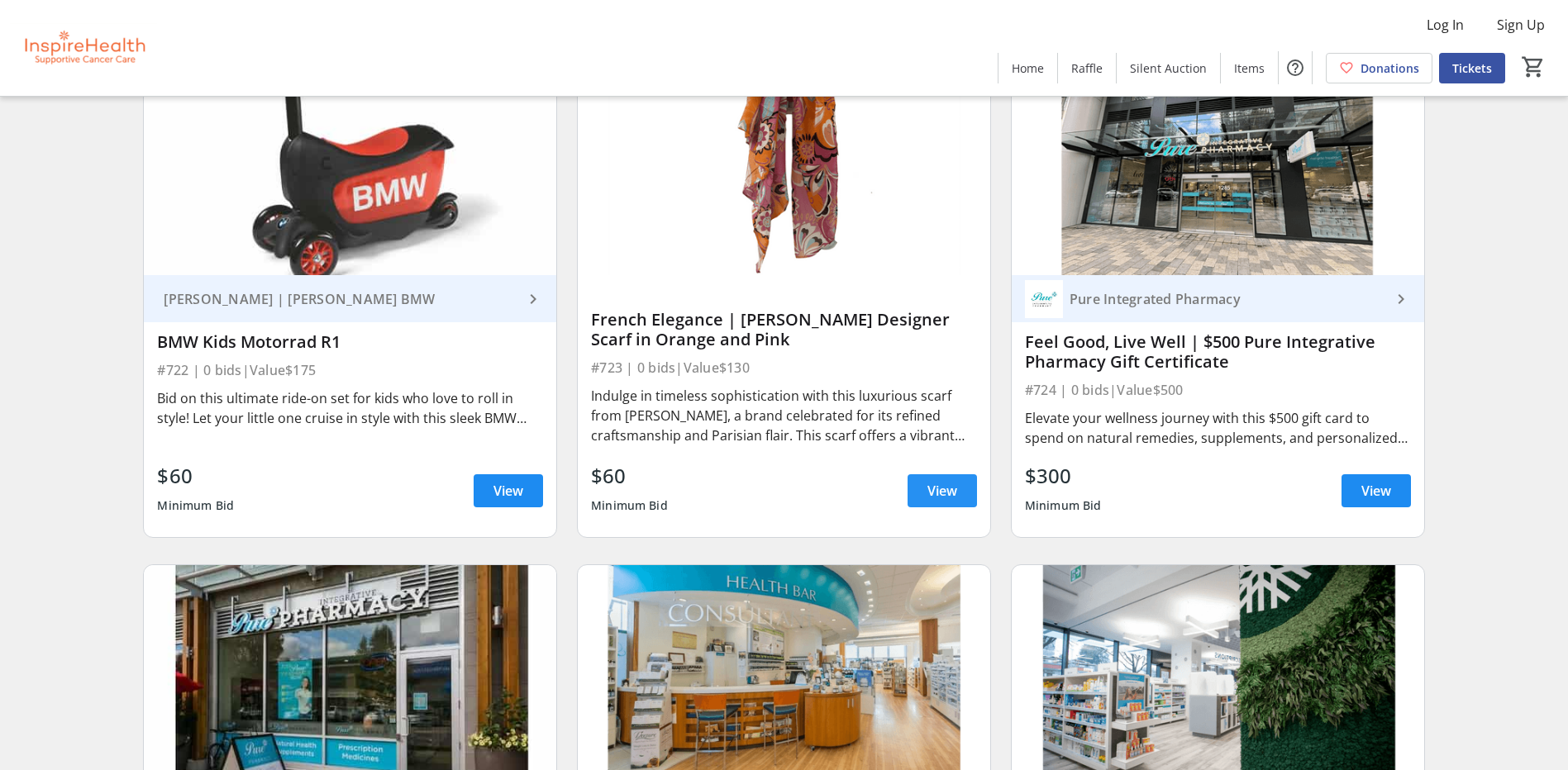
click at [961, 488] on span at bounding box center [942, 490] width 69 height 39
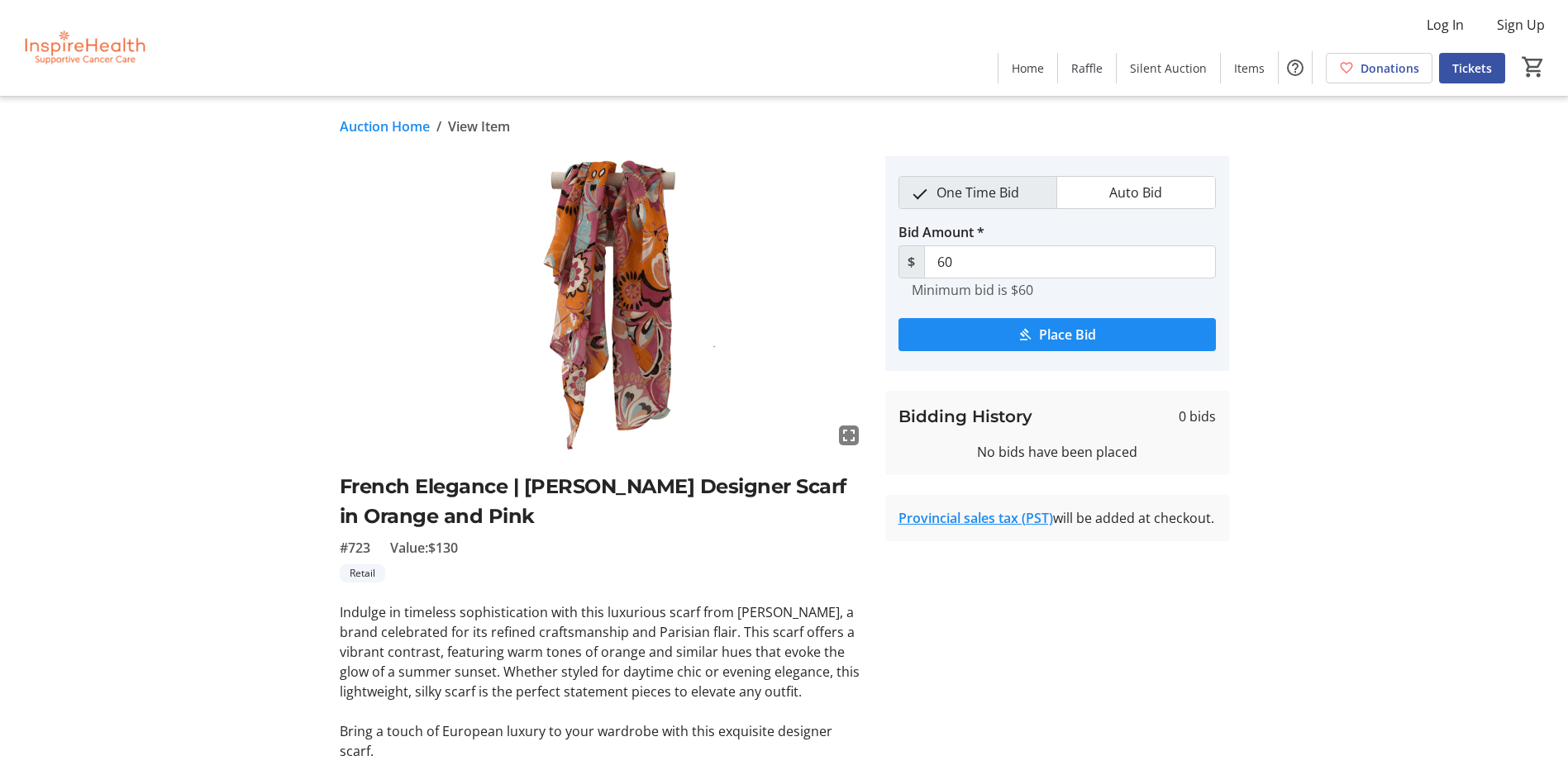
click at [397, 125] on link "Auction Home" at bounding box center [384, 126] width 90 height 20
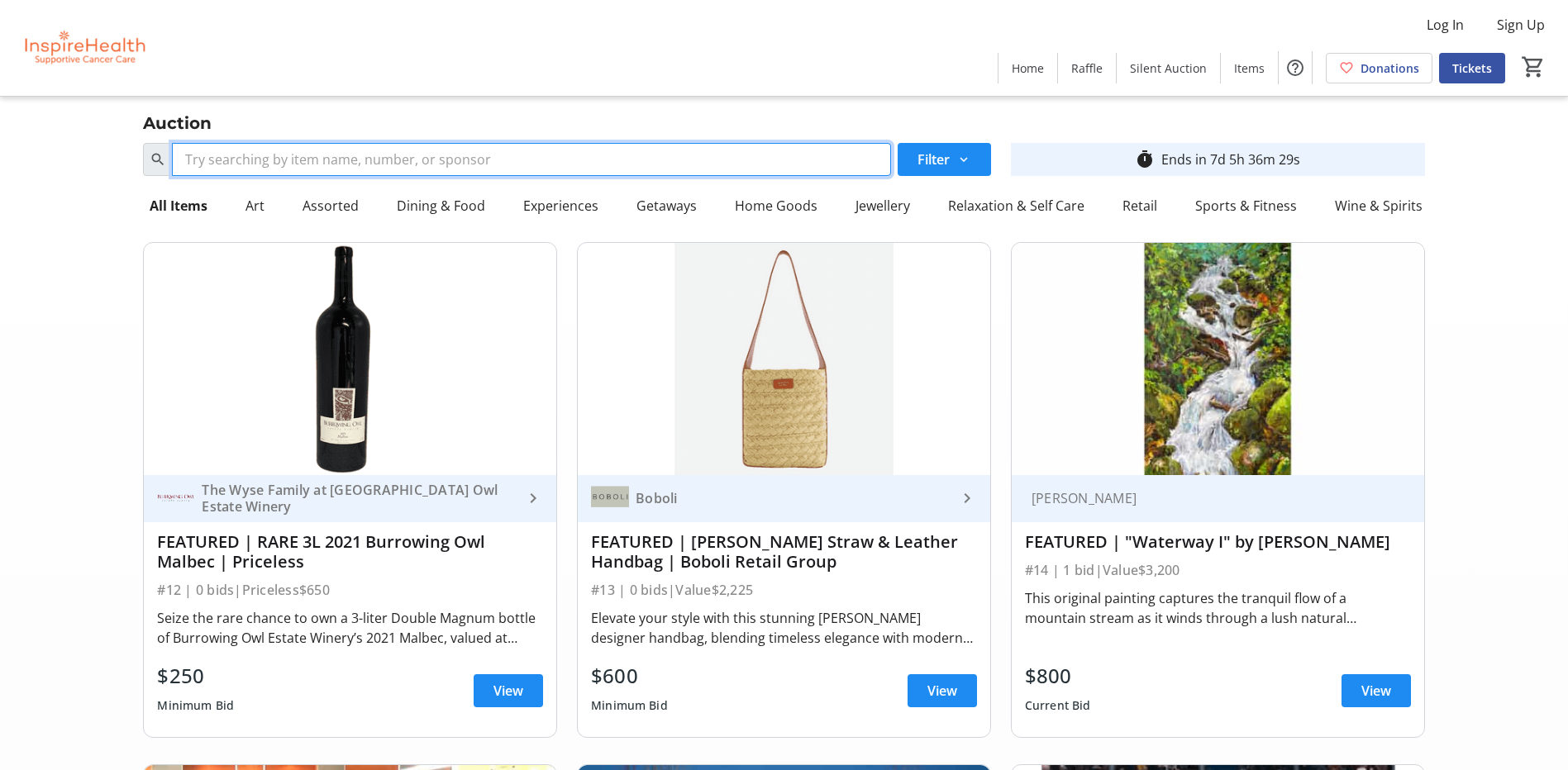
click at [368, 159] on input "Search" at bounding box center [531, 160] width 718 height 33
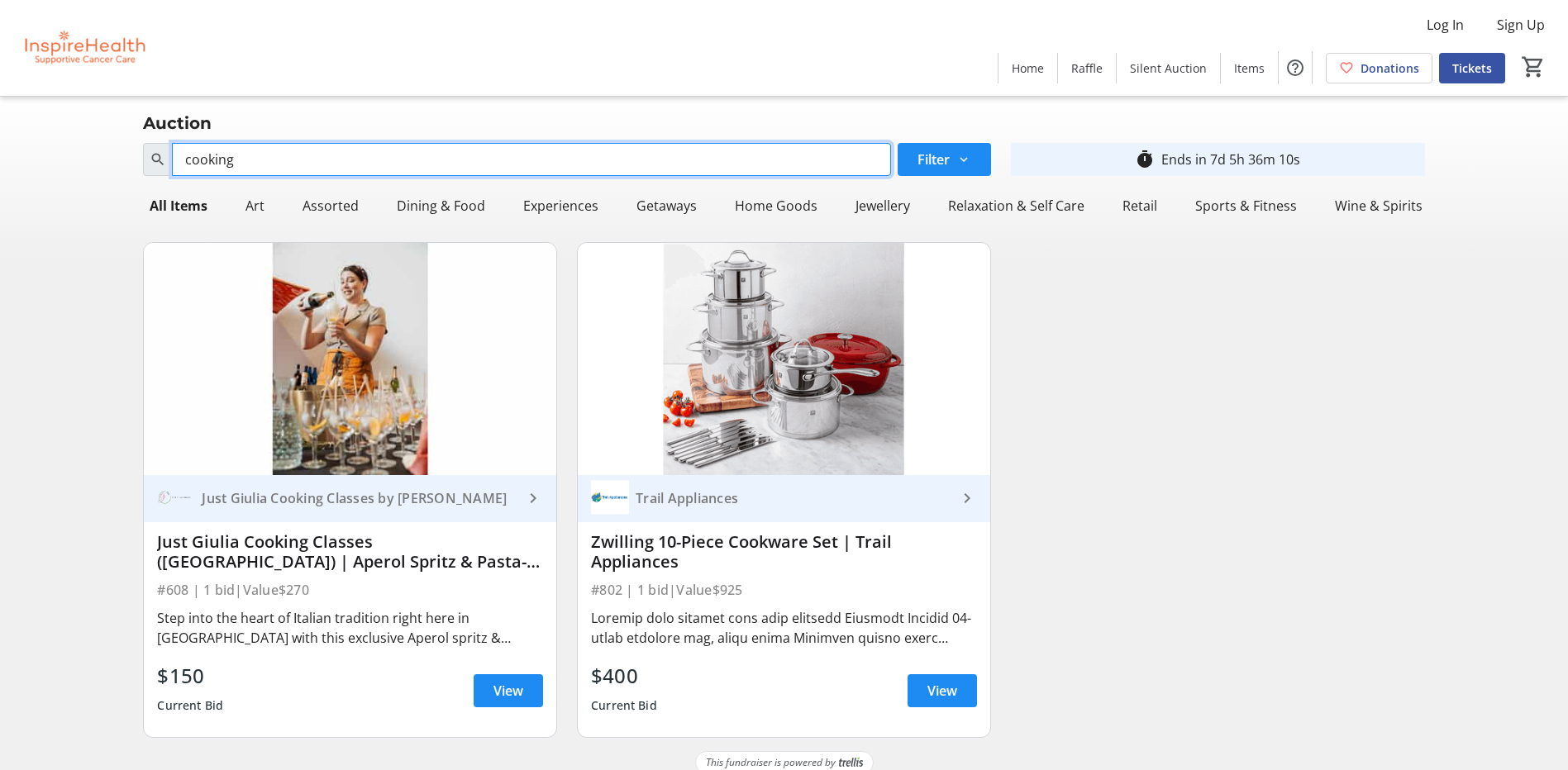
type input "cooking"
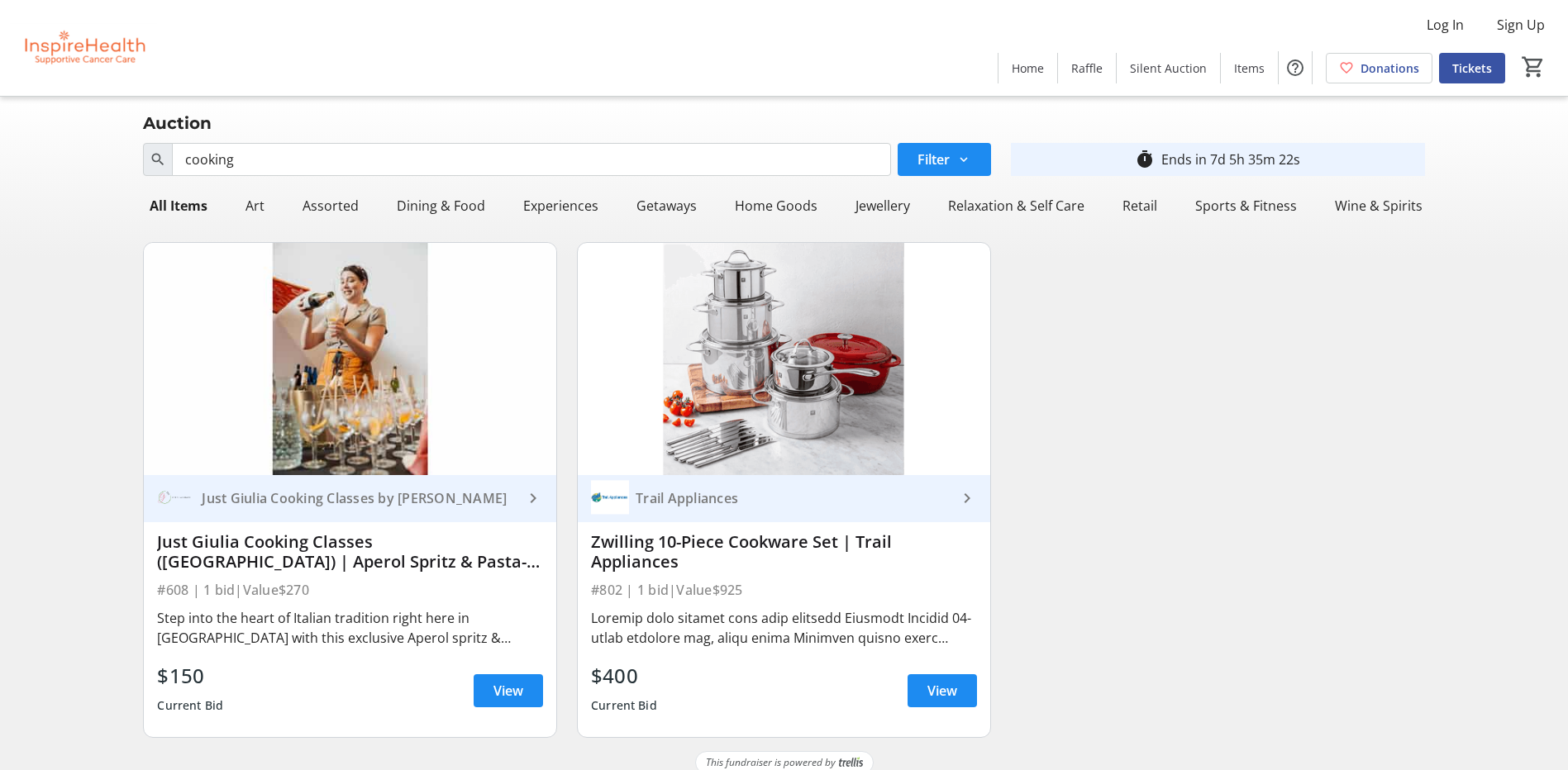
click at [762, 509] on div "Trail Appliances" at bounding box center [774, 498] width 367 height 38
click at [927, 682] on span "View" at bounding box center [942, 691] width 30 height 20
click at [513, 689] on span "View" at bounding box center [509, 691] width 30 height 20
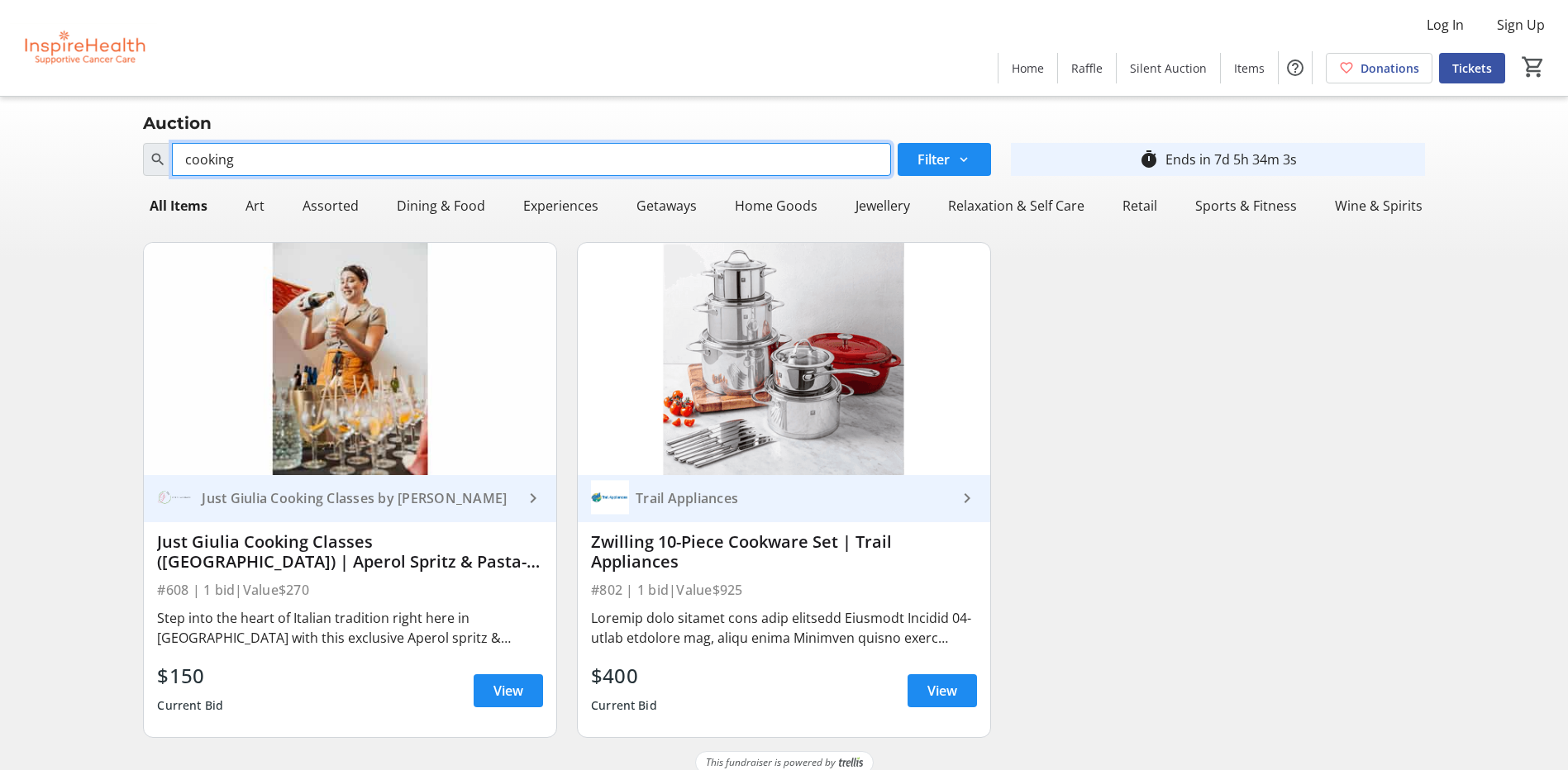
drag, startPoint x: 280, startPoint y: 151, endPoint x: 160, endPoint y: 166, distance: 120.9
click at [160, 166] on div "cooking" at bounding box center [517, 160] width 747 height 33
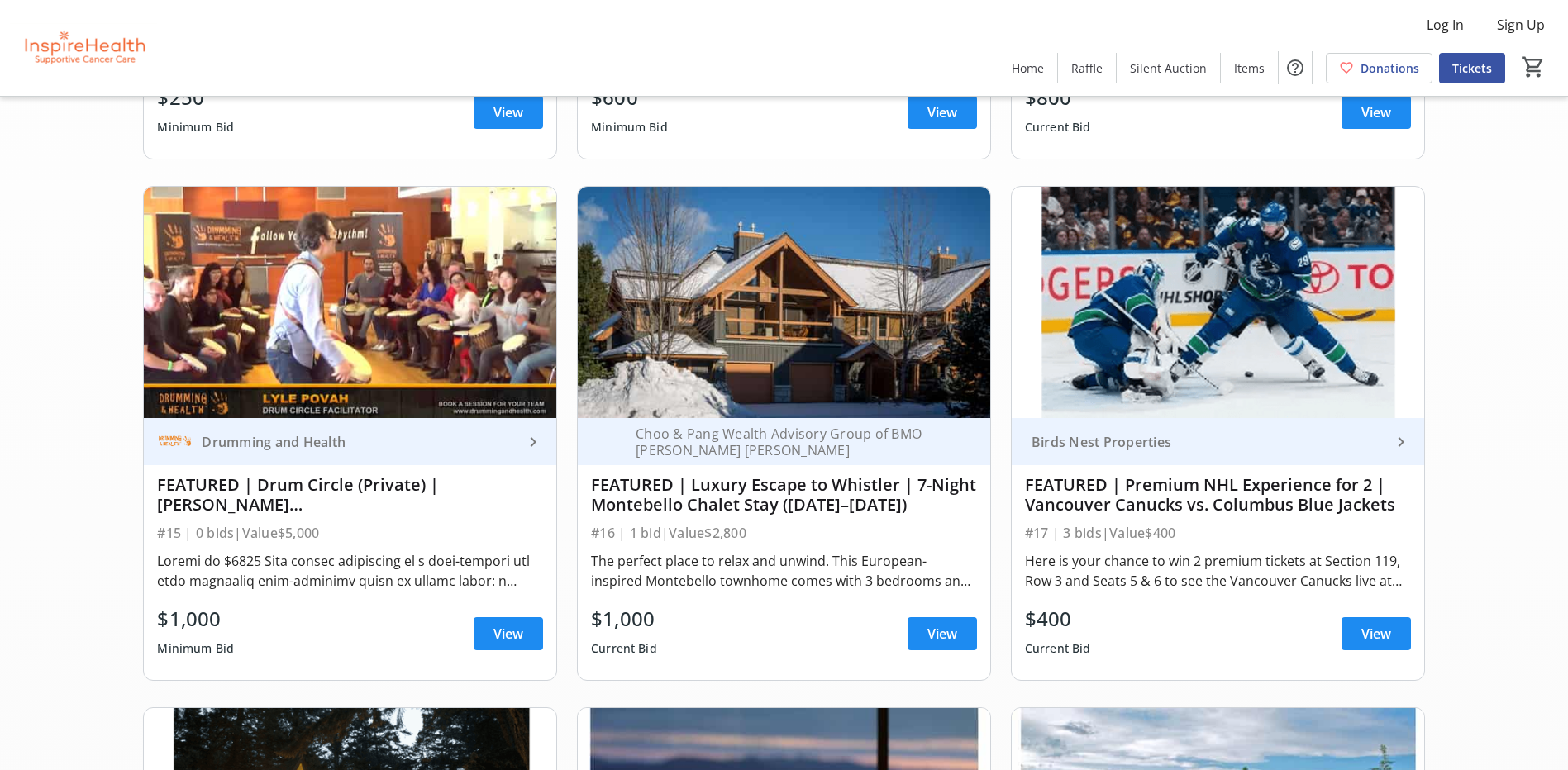
scroll to position [661, 0]
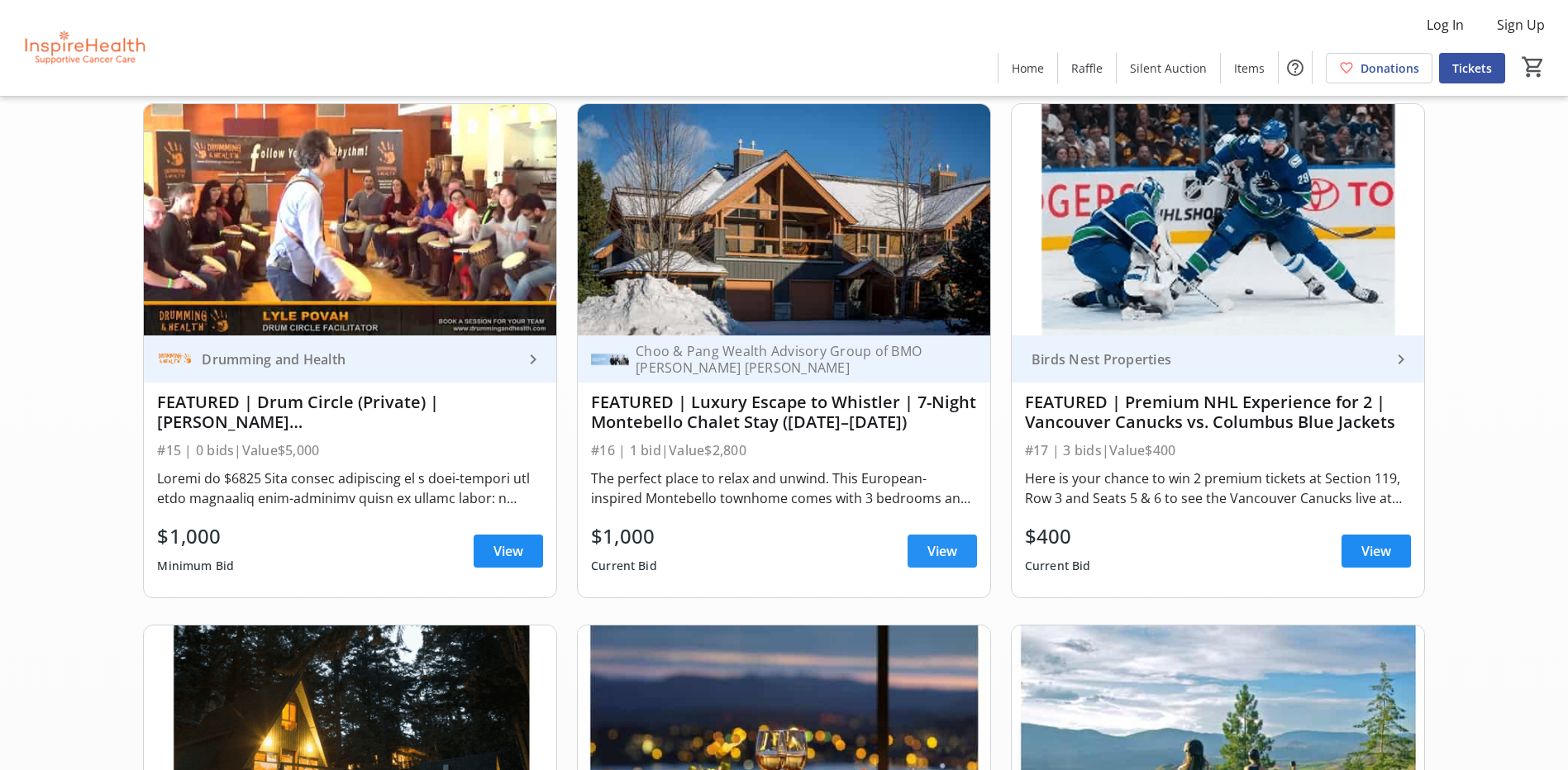
click at [938, 556] on span "View" at bounding box center [942, 551] width 30 height 20
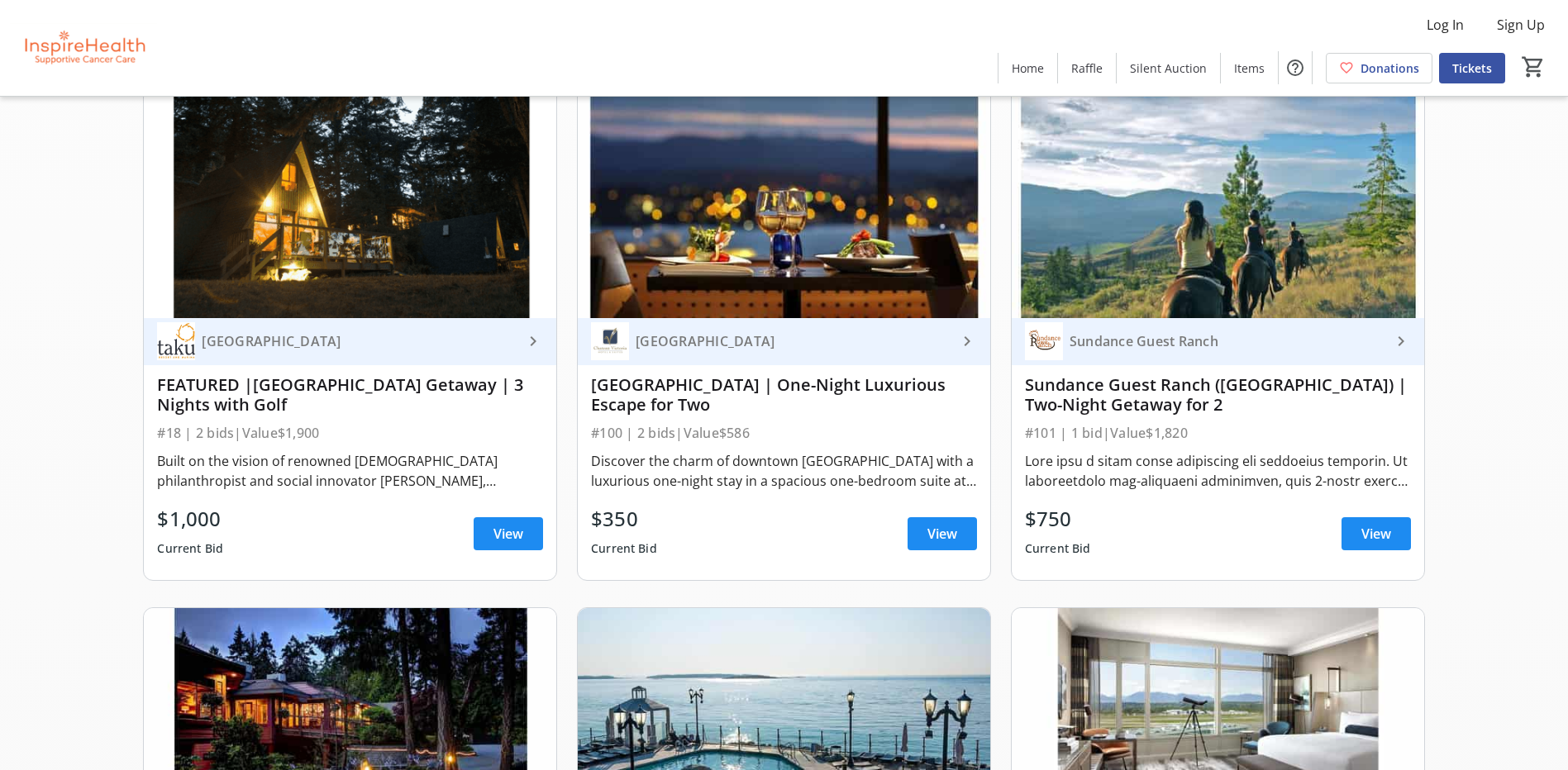
scroll to position [1240, 0]
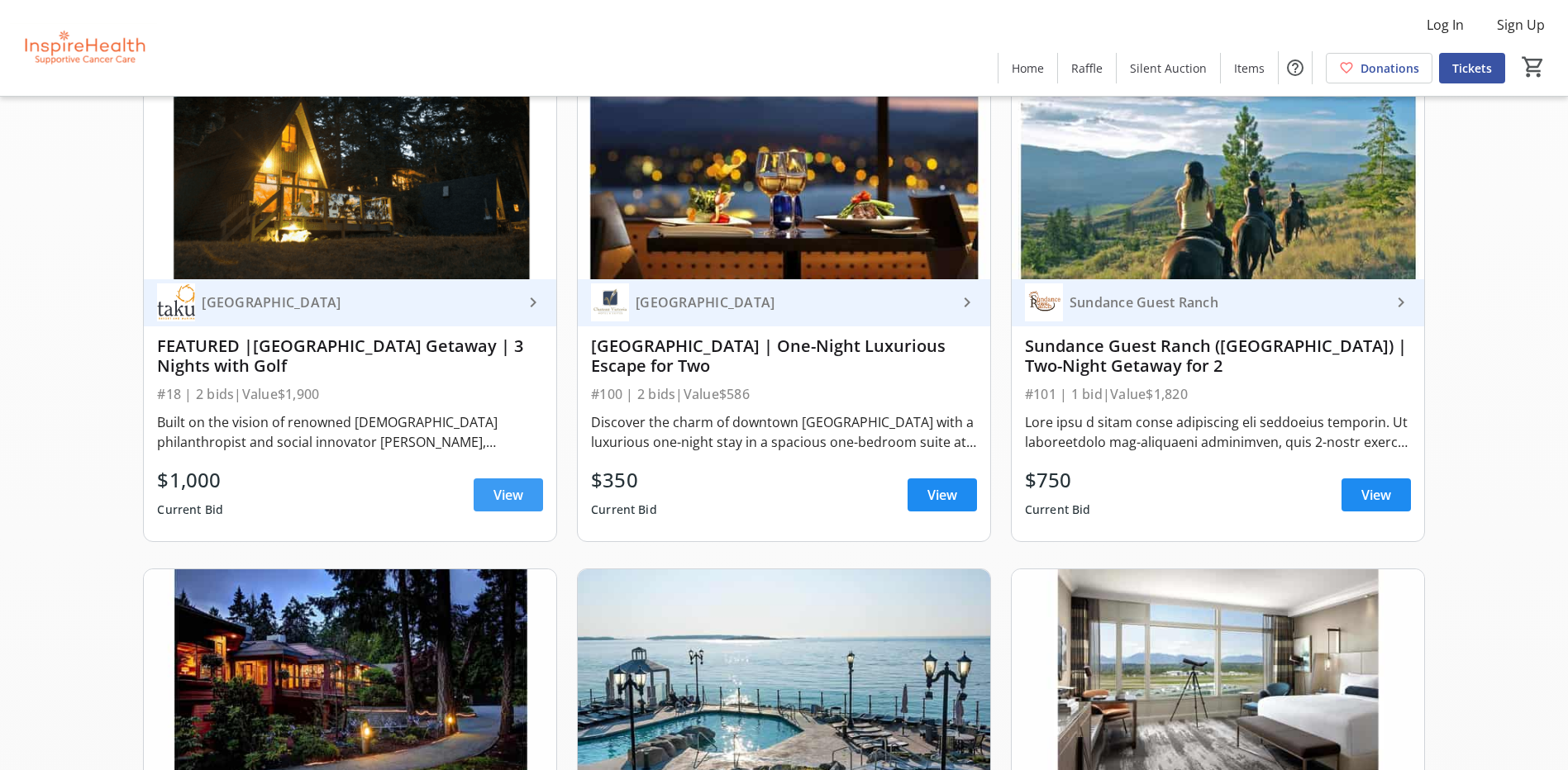
click at [516, 505] on span at bounding box center [508, 495] width 69 height 39
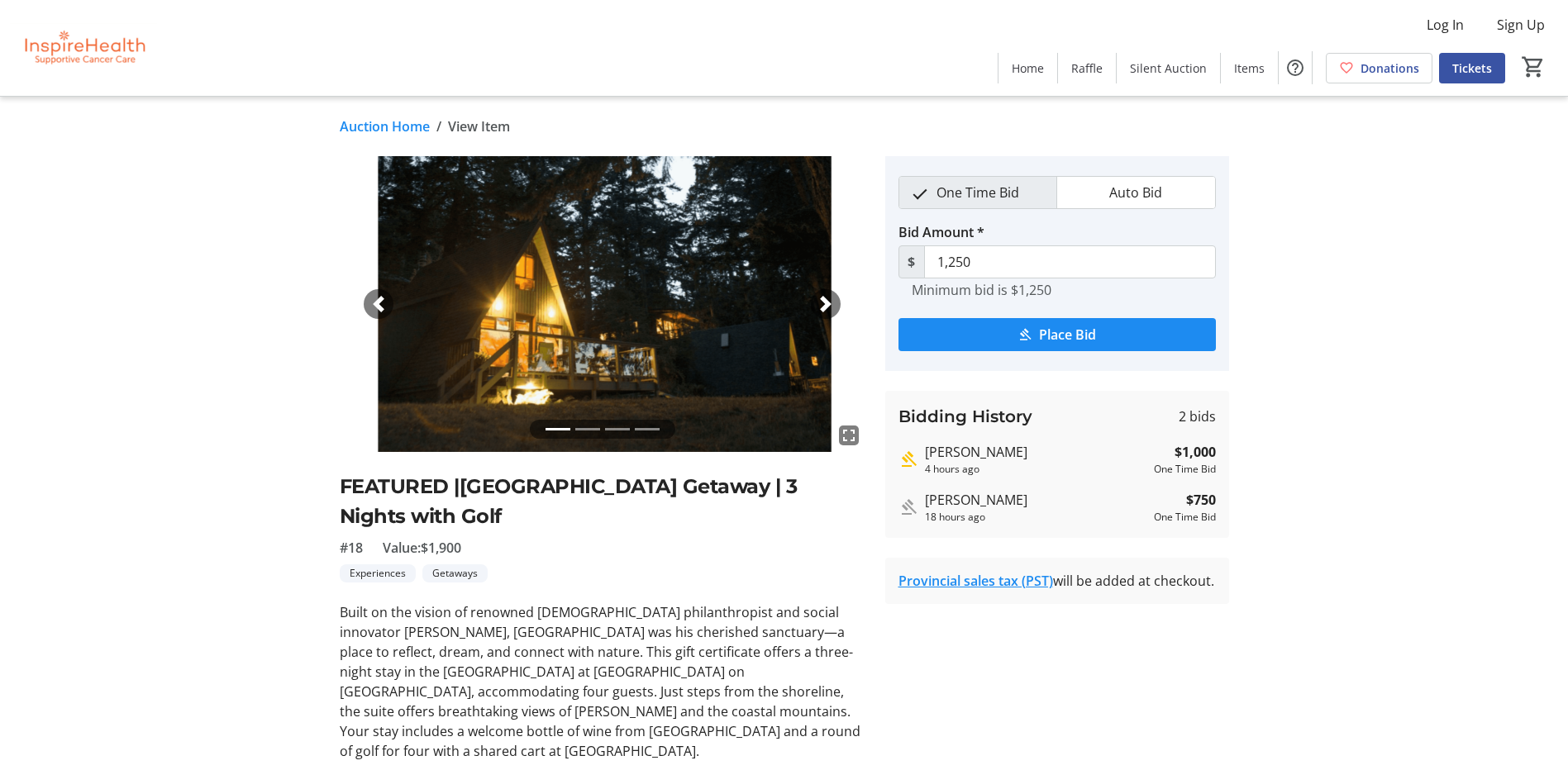
click at [398, 130] on link "Auction Home" at bounding box center [384, 126] width 90 height 20
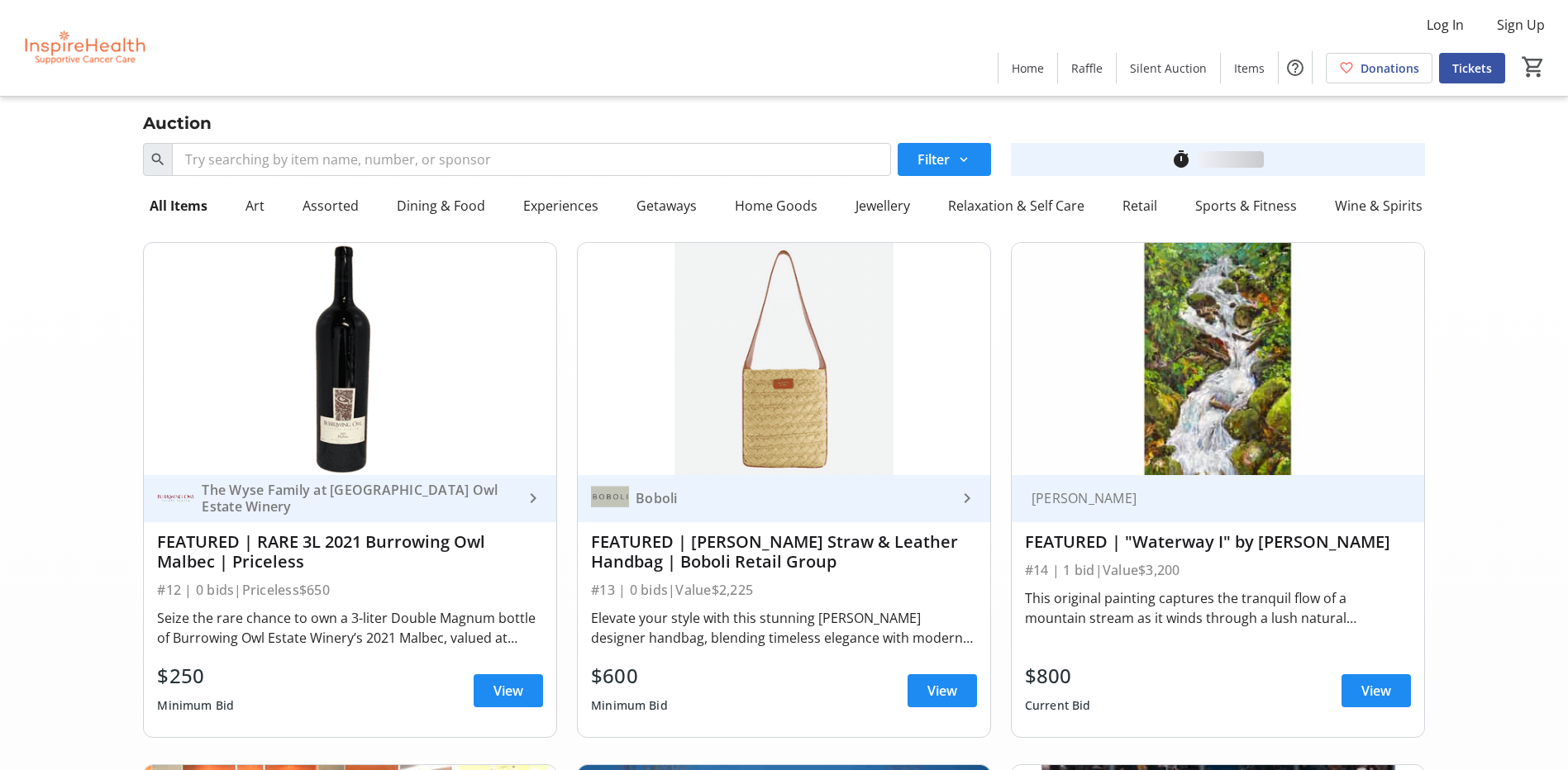
scroll to position [1240, 0]
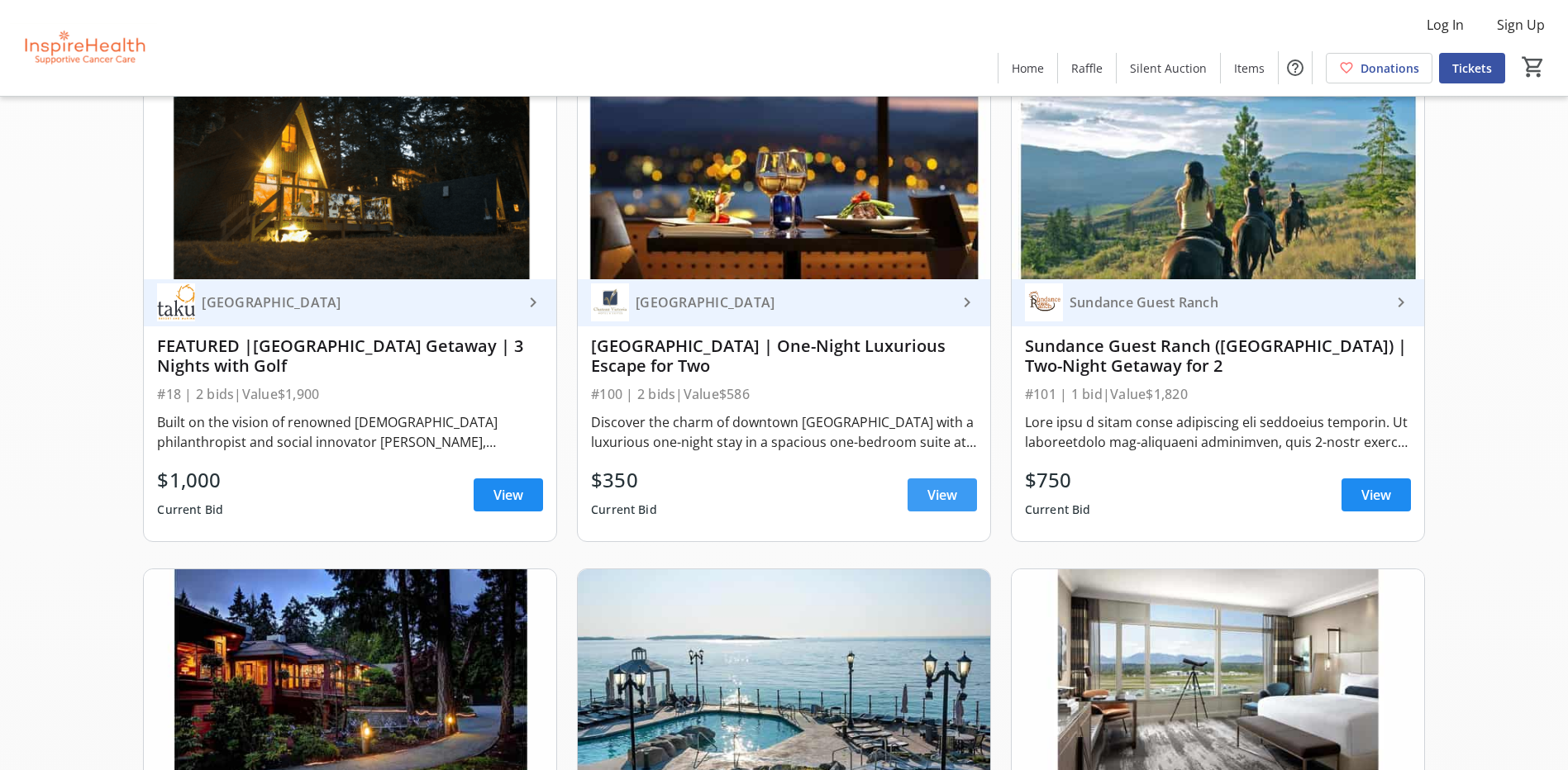
click at [951, 496] on span "View" at bounding box center [942, 495] width 30 height 20
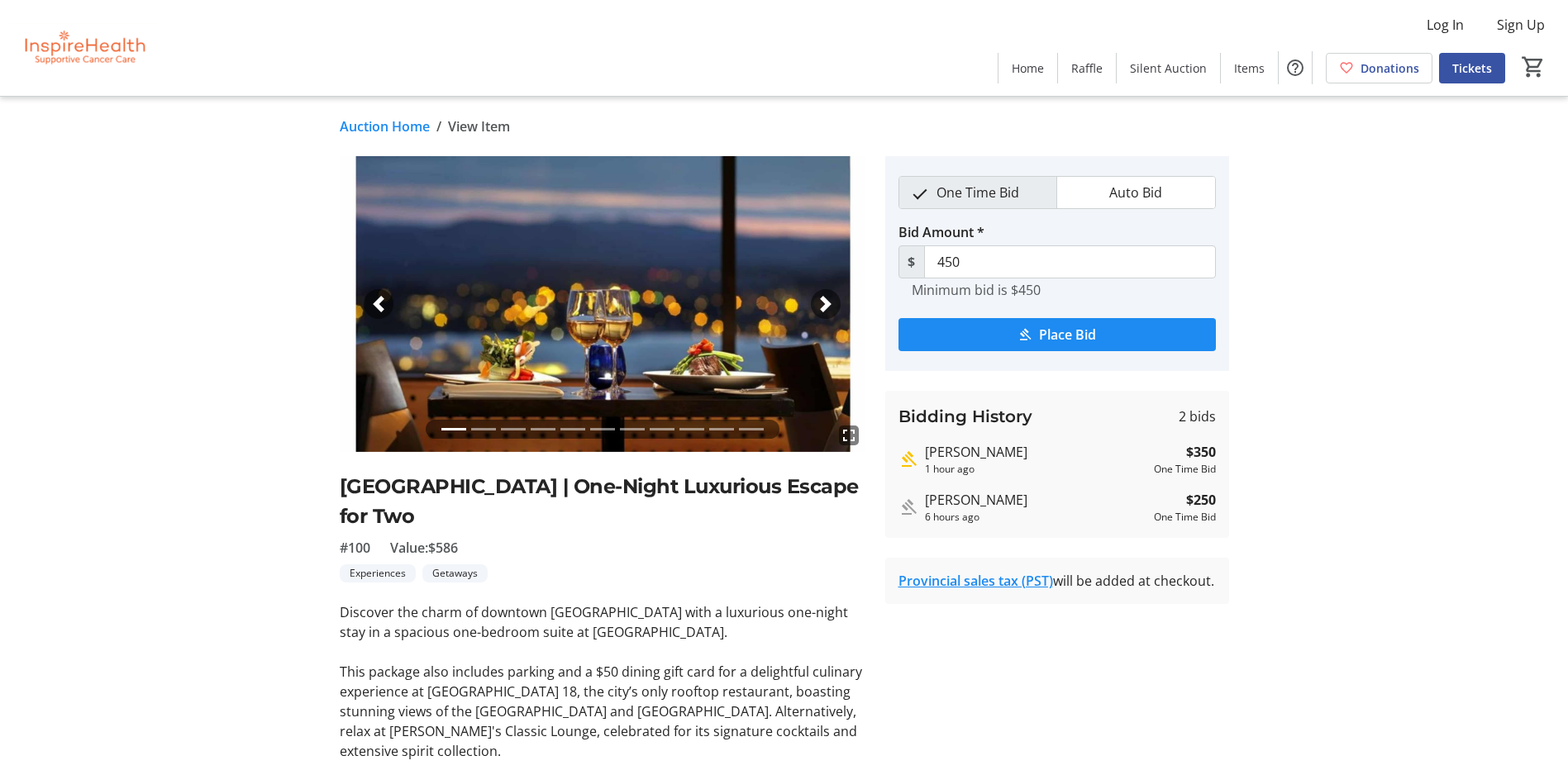
click at [367, 122] on link "Auction Home" at bounding box center [384, 126] width 90 height 20
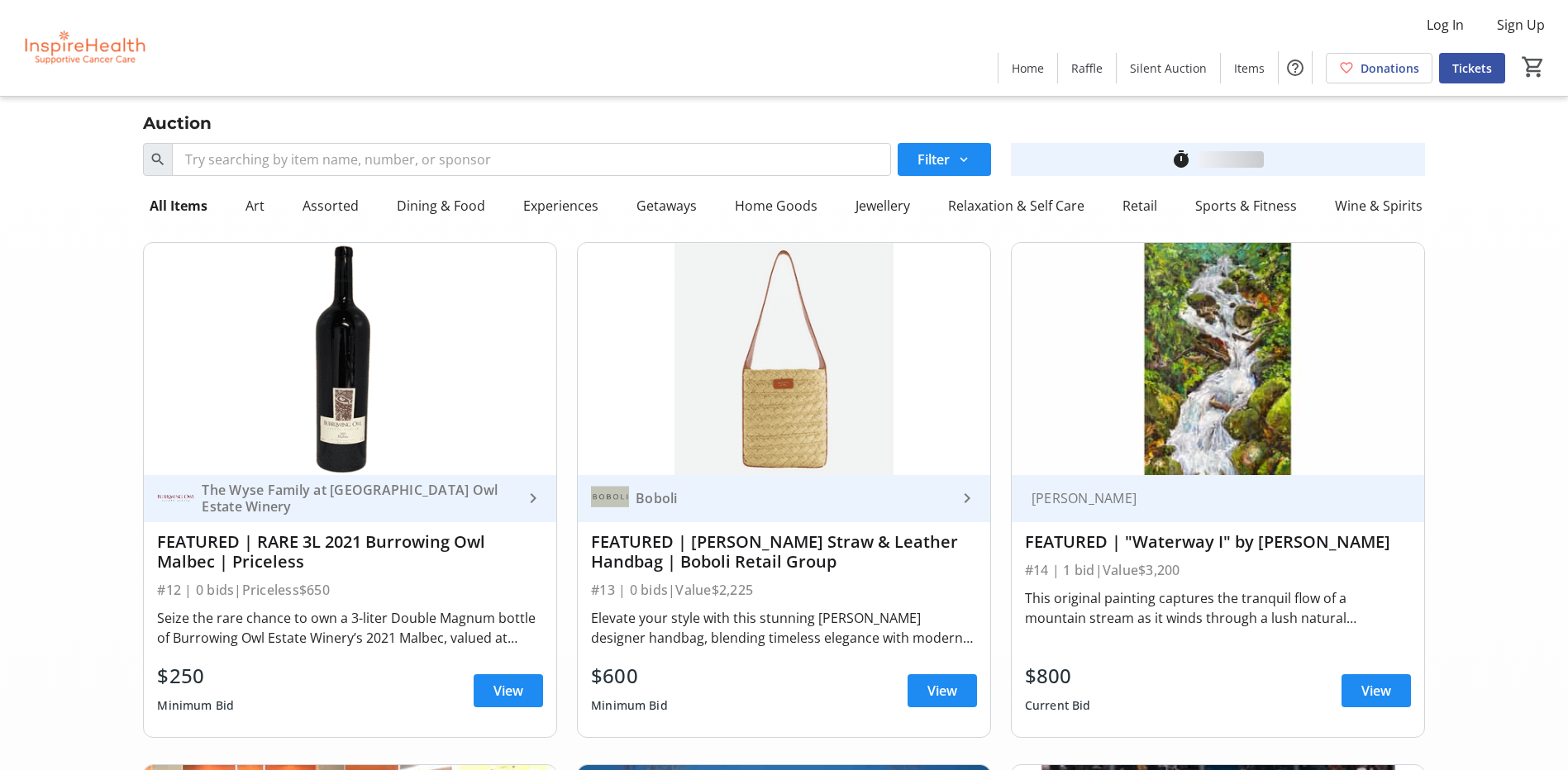
scroll to position [1240, 0]
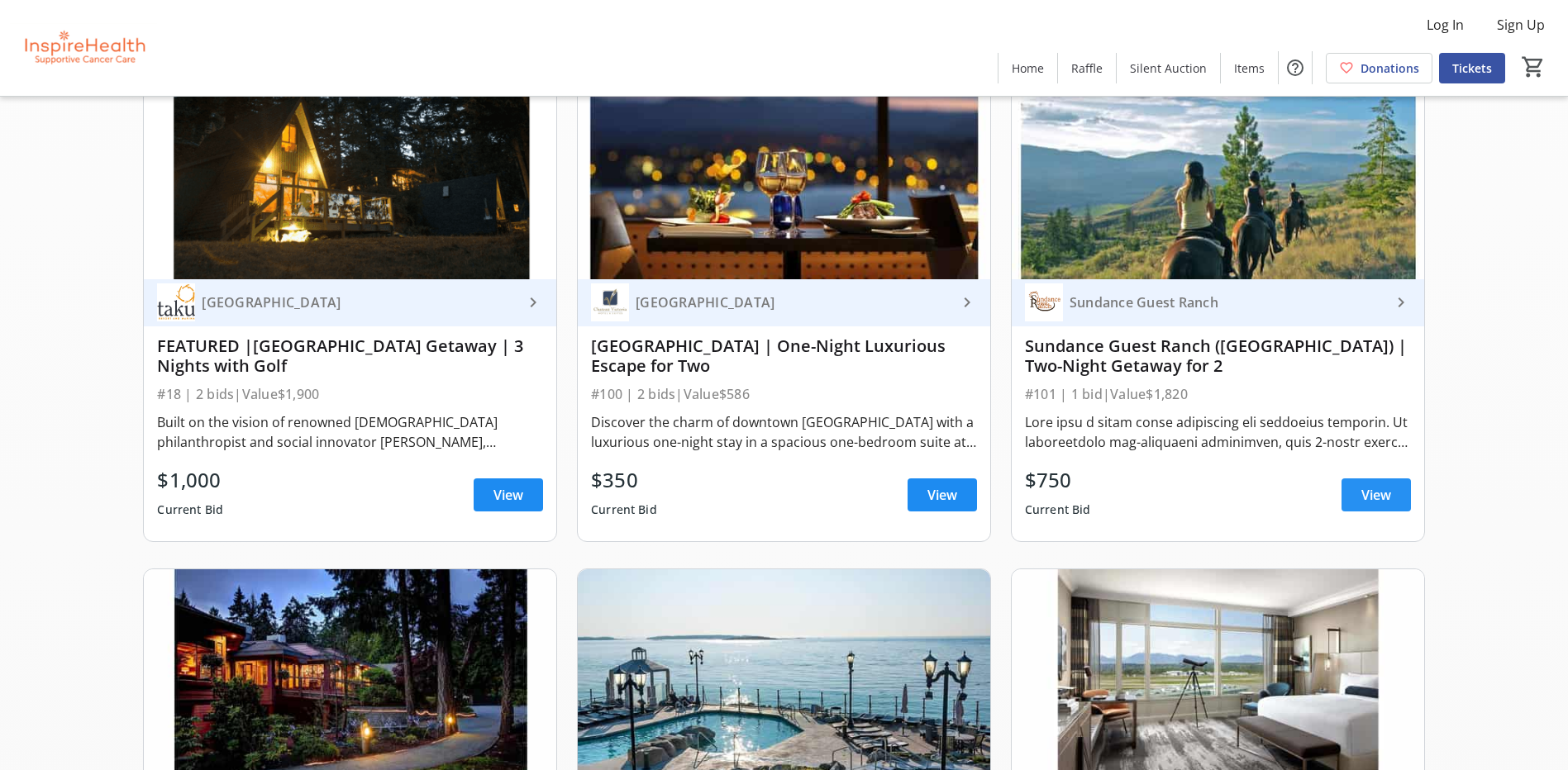
click at [1386, 493] on span "View" at bounding box center [1376, 495] width 30 height 20
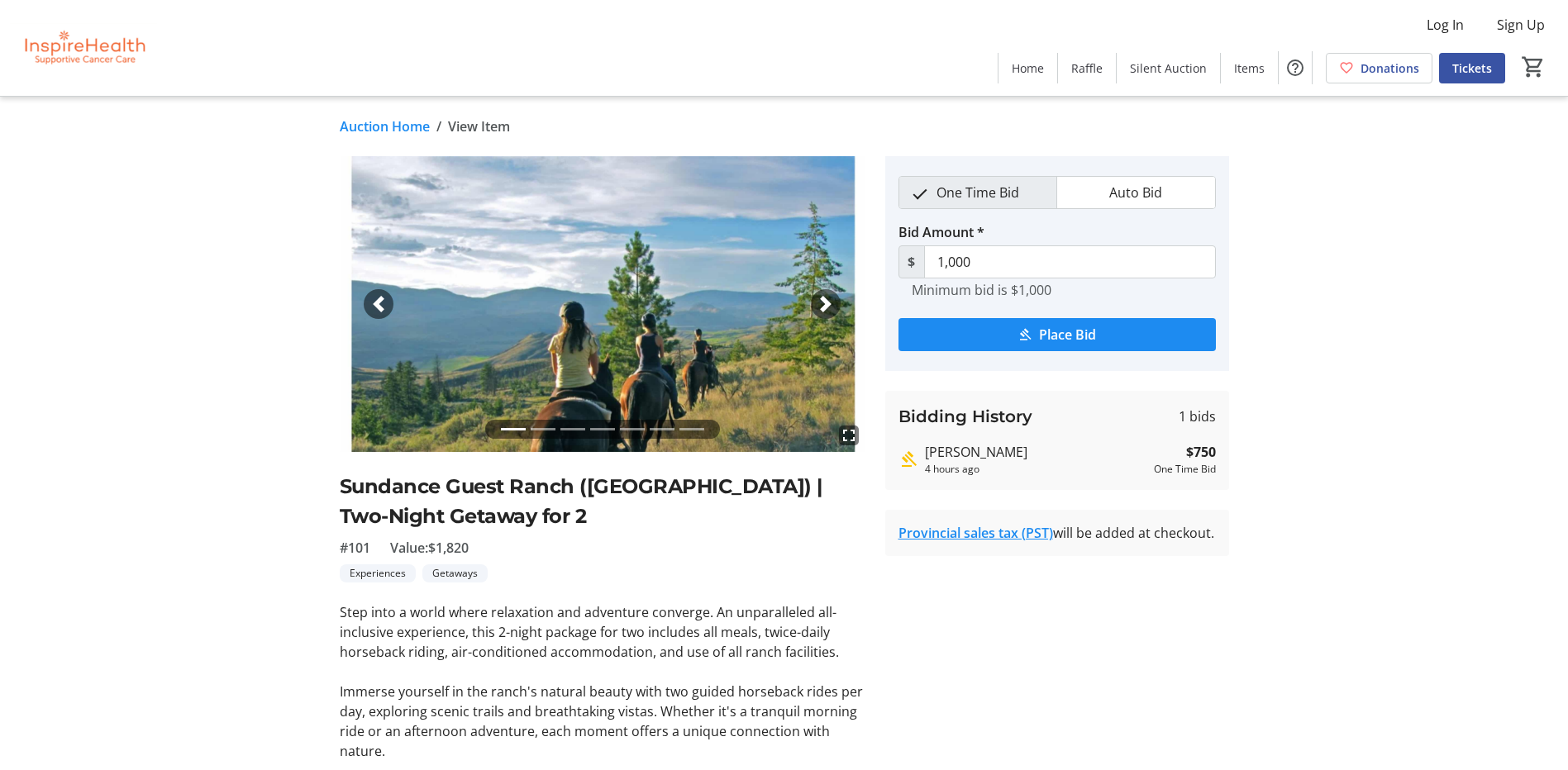
click at [412, 131] on link "Auction Home" at bounding box center [384, 126] width 90 height 20
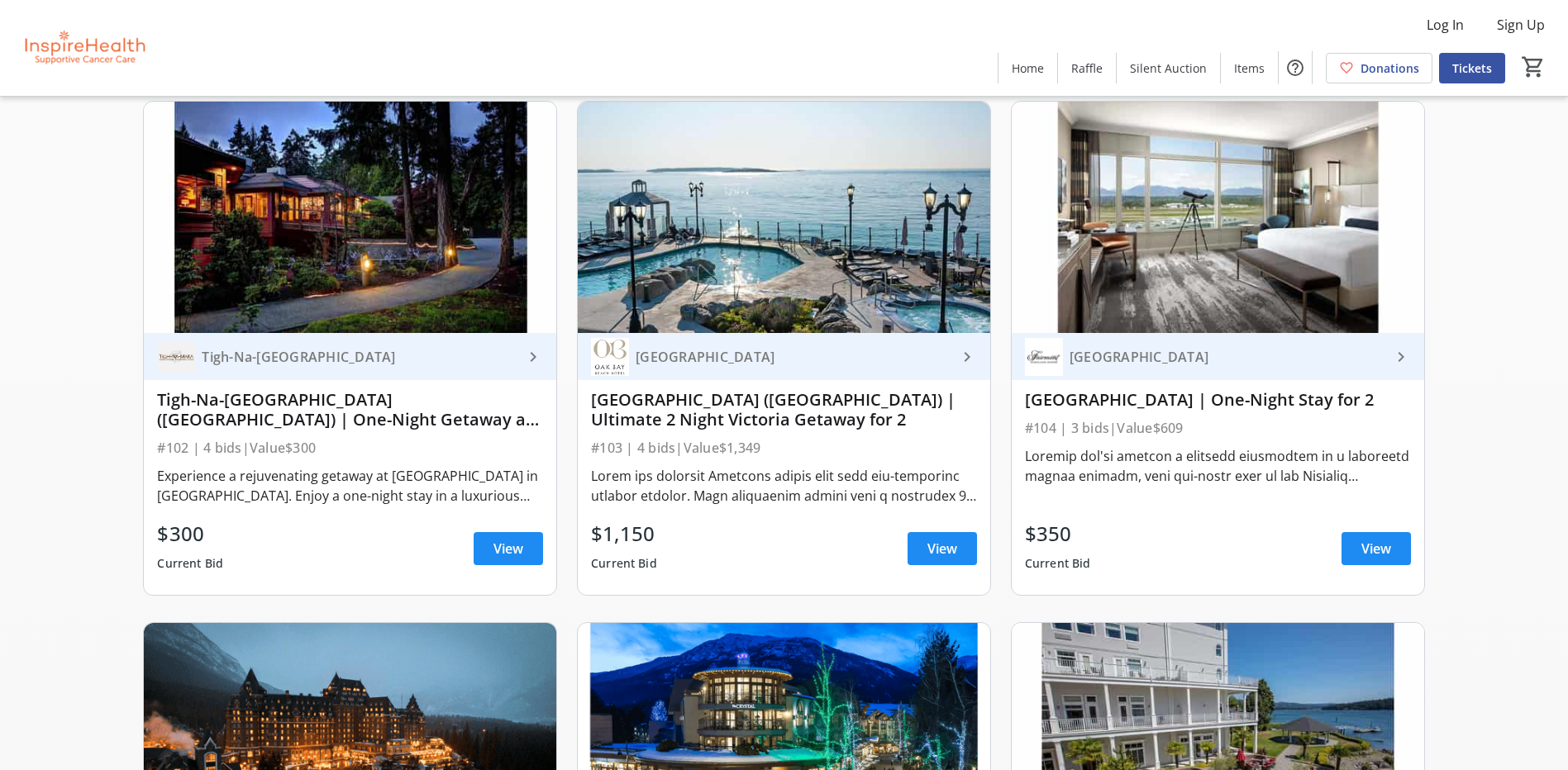
scroll to position [1736, 0]
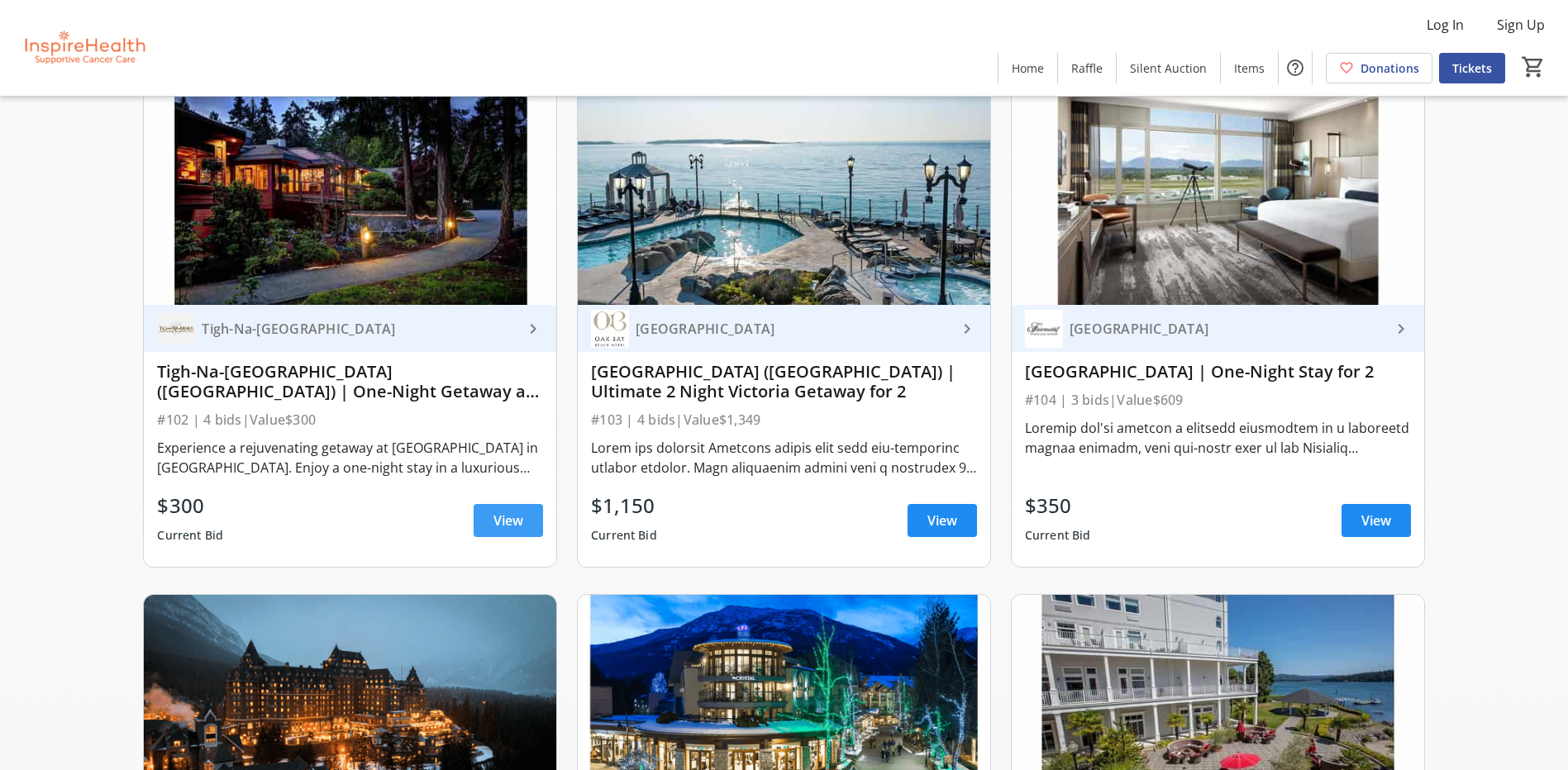
click at [526, 527] on span at bounding box center [508, 520] width 69 height 39
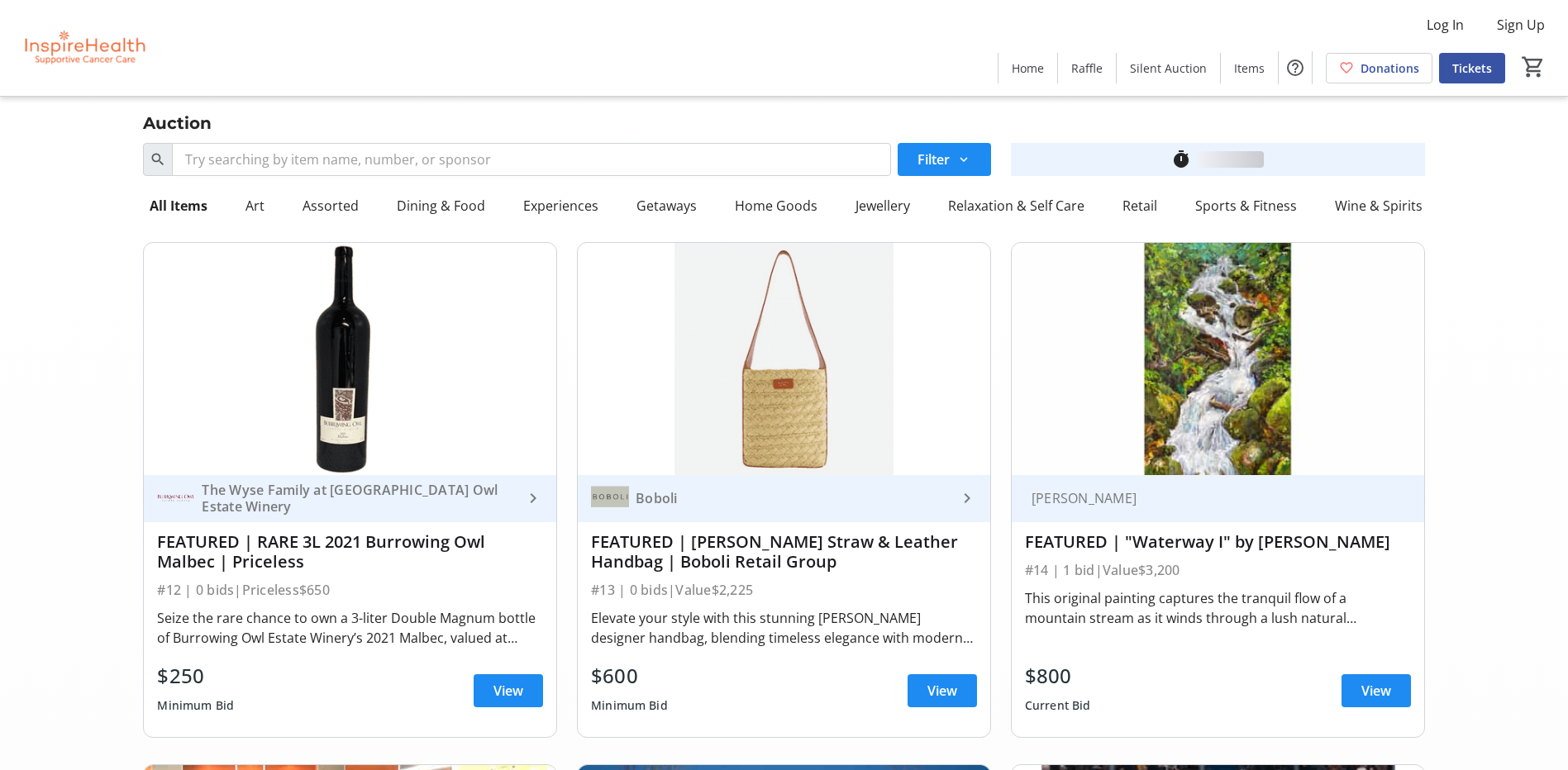
scroll to position [1736, 0]
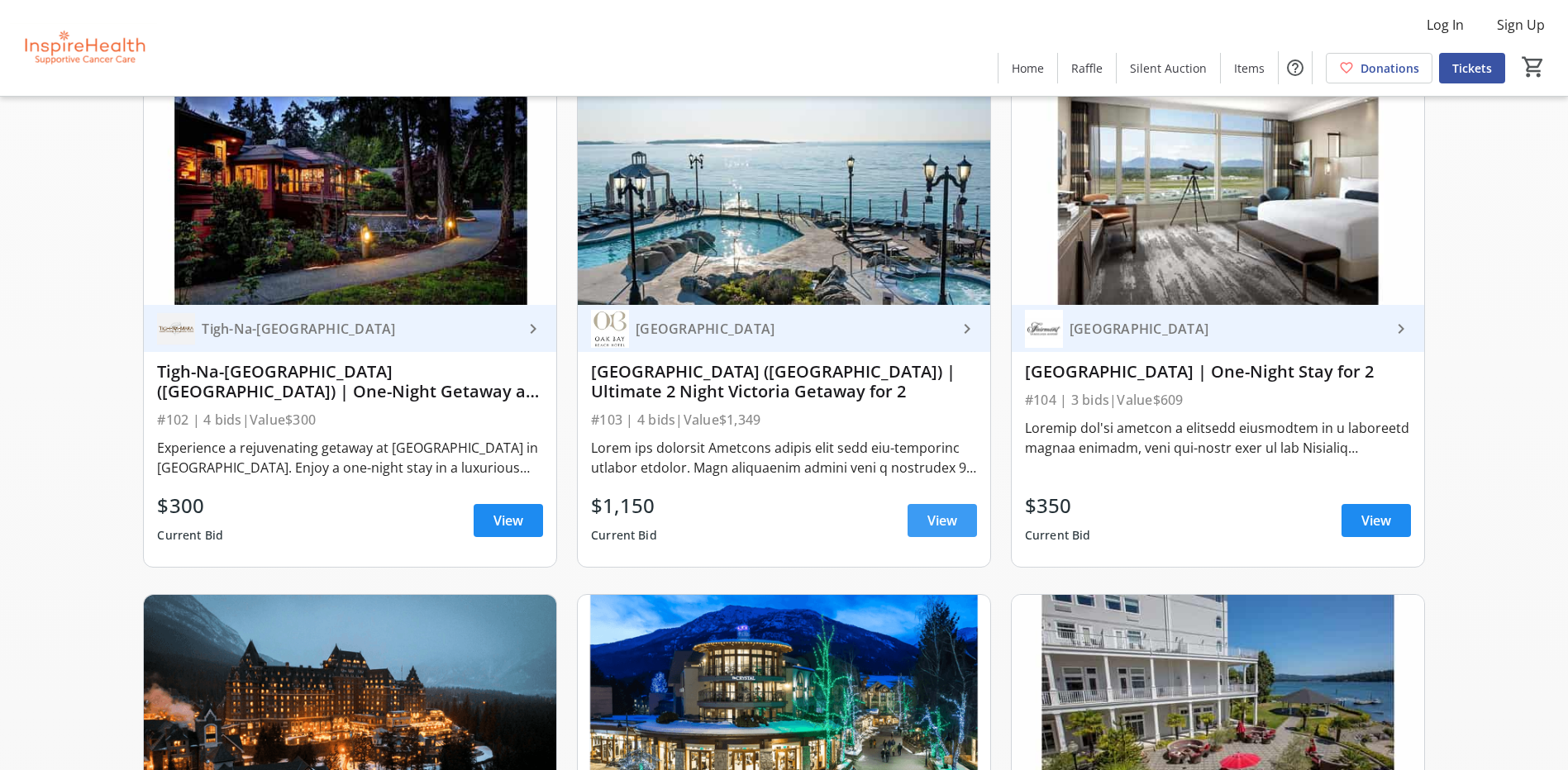
click at [943, 524] on span "View" at bounding box center [942, 520] width 30 height 20
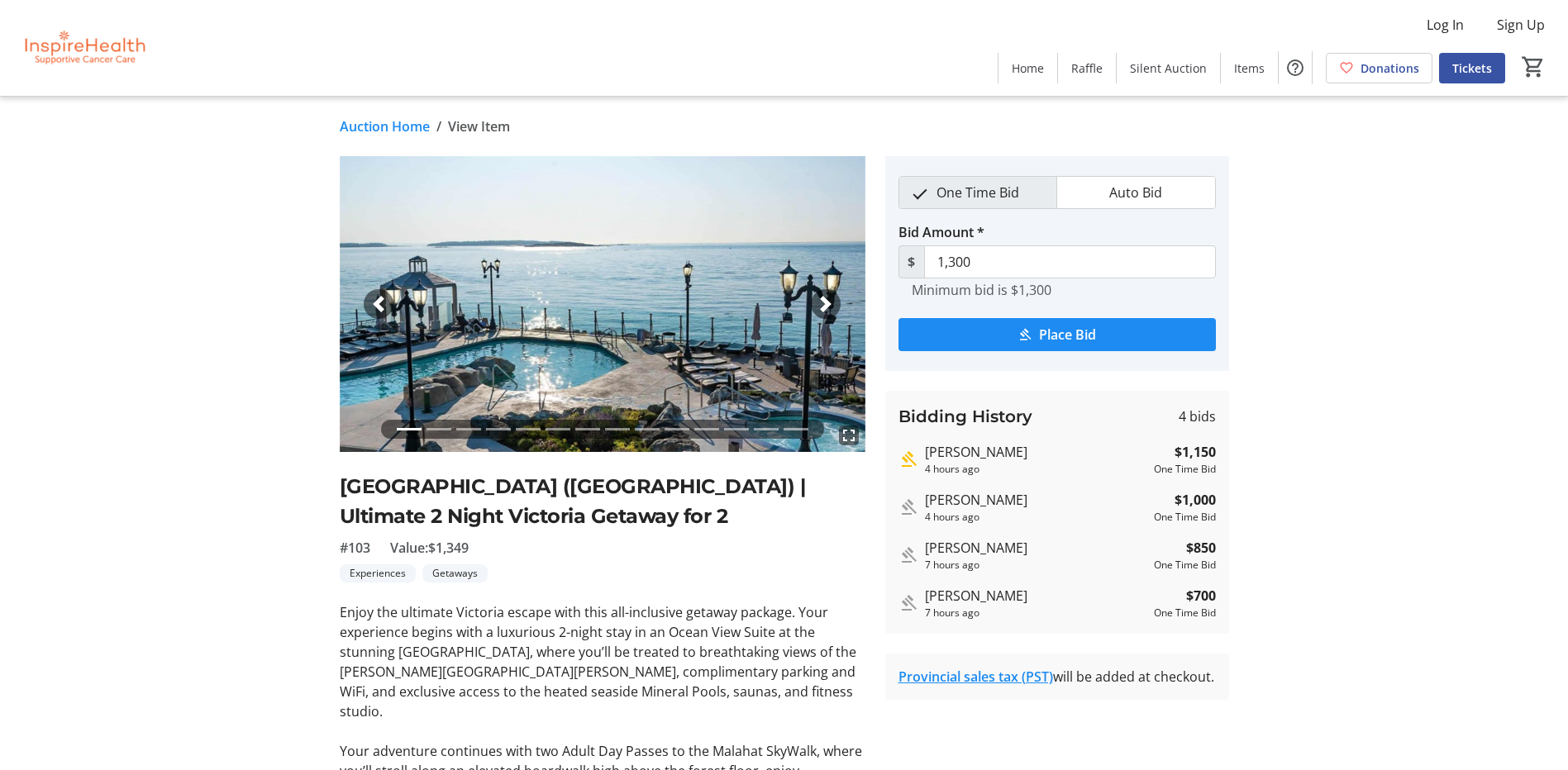
click at [337, 125] on div "Auction Home / View Item" at bounding box center [830, 126] width 1000 height 20
click at [352, 125] on link "Auction Home" at bounding box center [384, 126] width 90 height 20
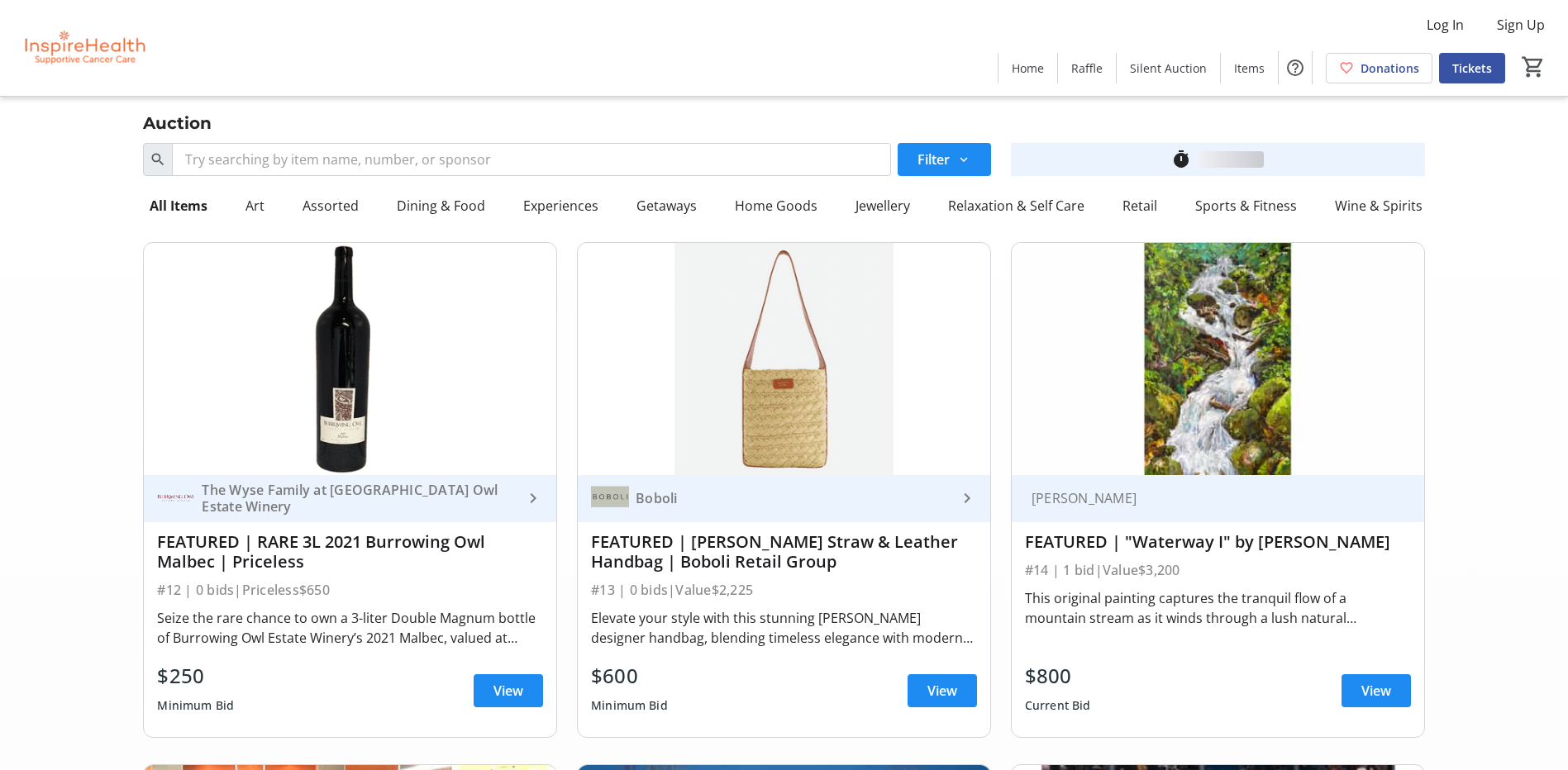
scroll to position [1736, 0]
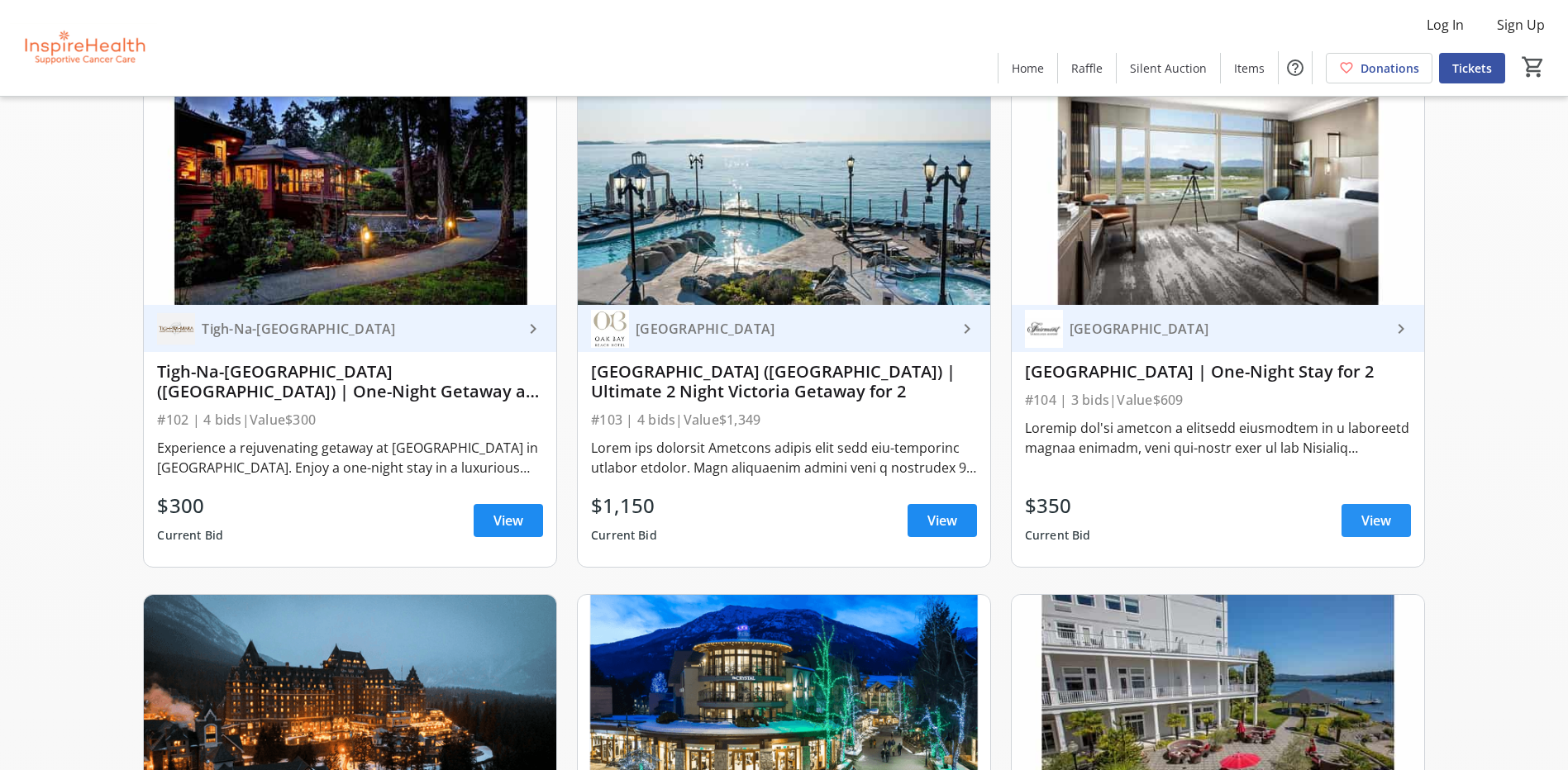
click at [1375, 525] on span "View" at bounding box center [1376, 520] width 30 height 20
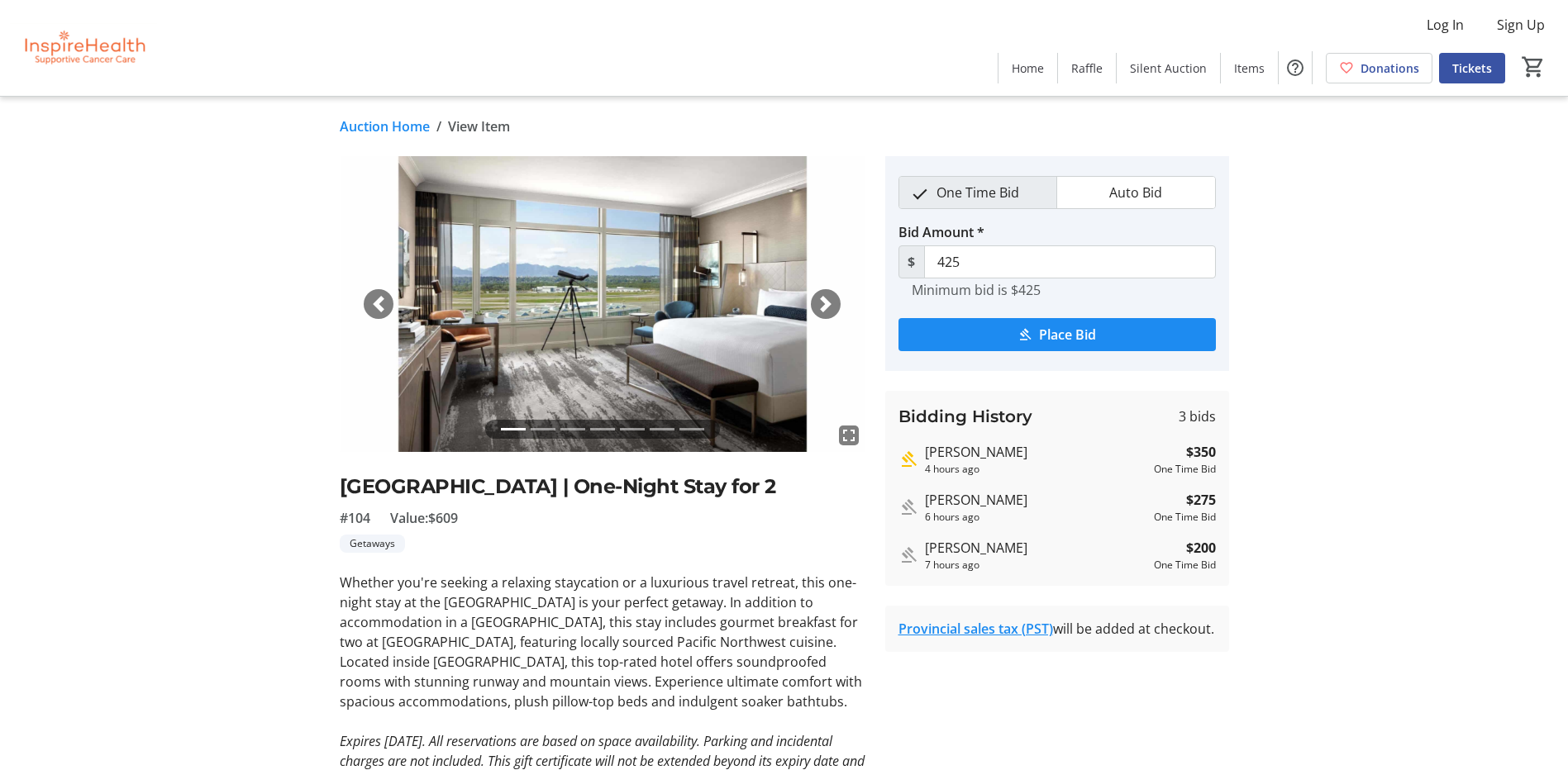
click at [386, 122] on link "Auction Home" at bounding box center [384, 126] width 90 height 20
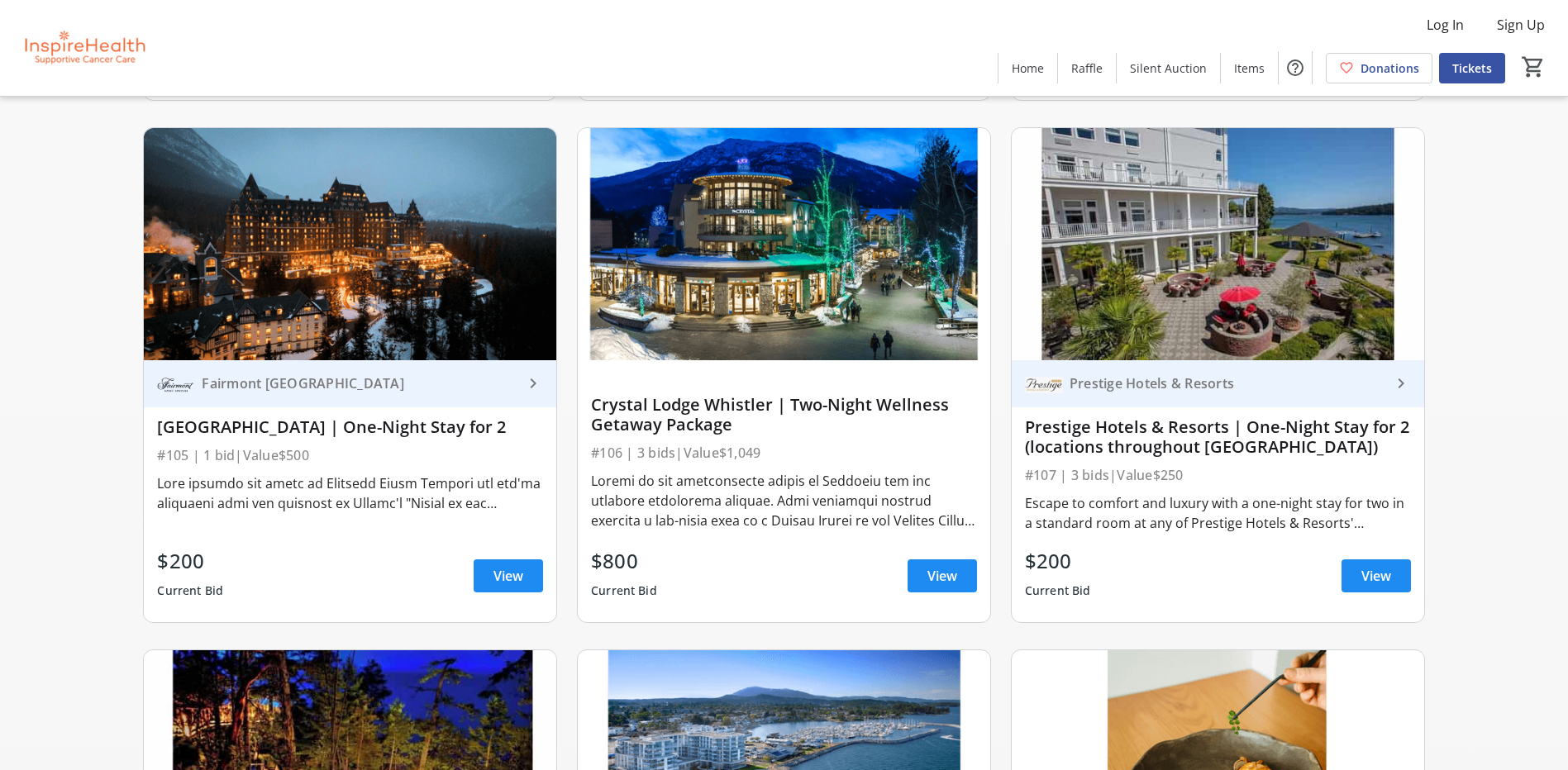
scroll to position [2232, 0]
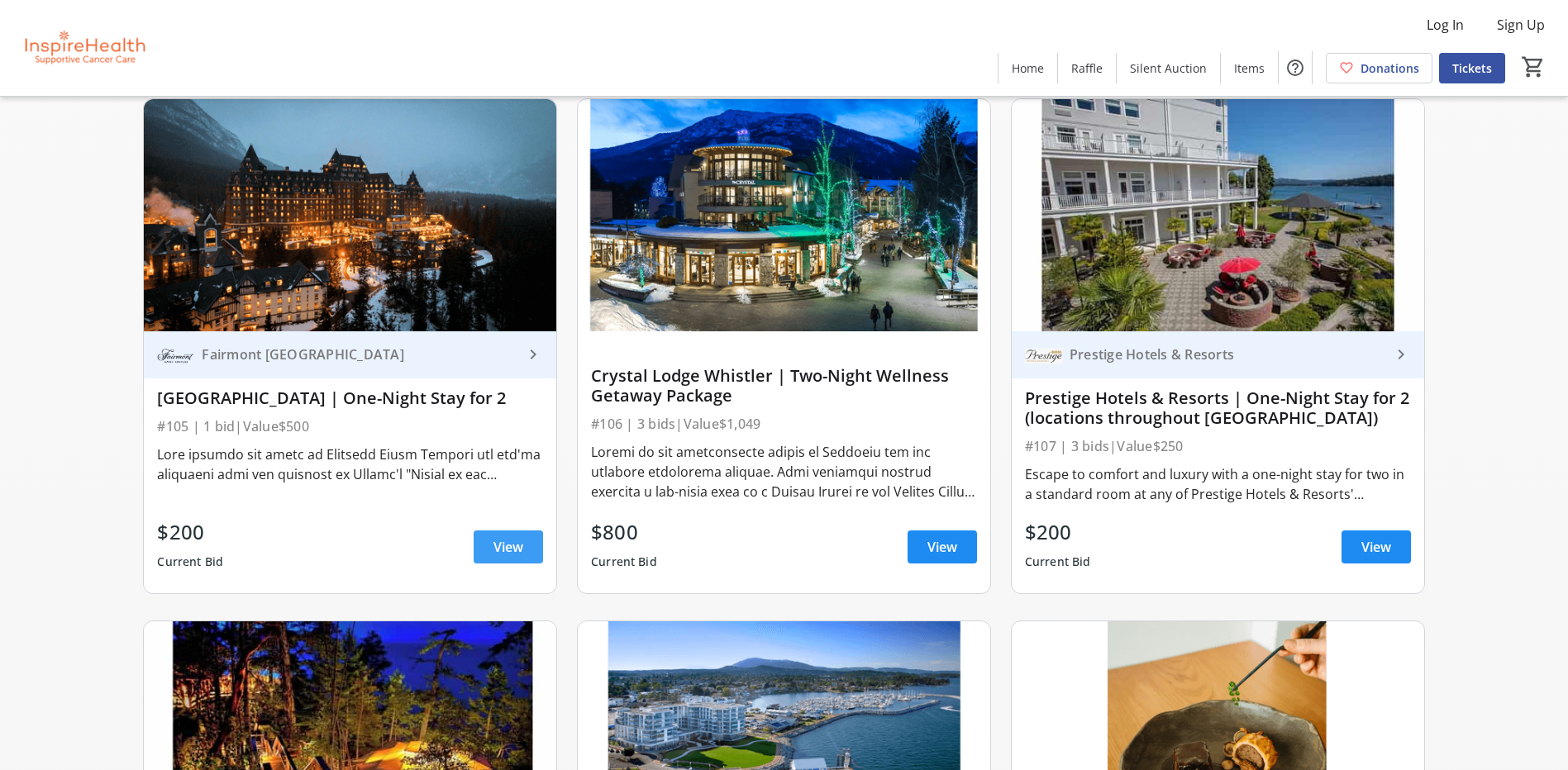
click at [524, 548] on span at bounding box center [508, 546] width 69 height 39
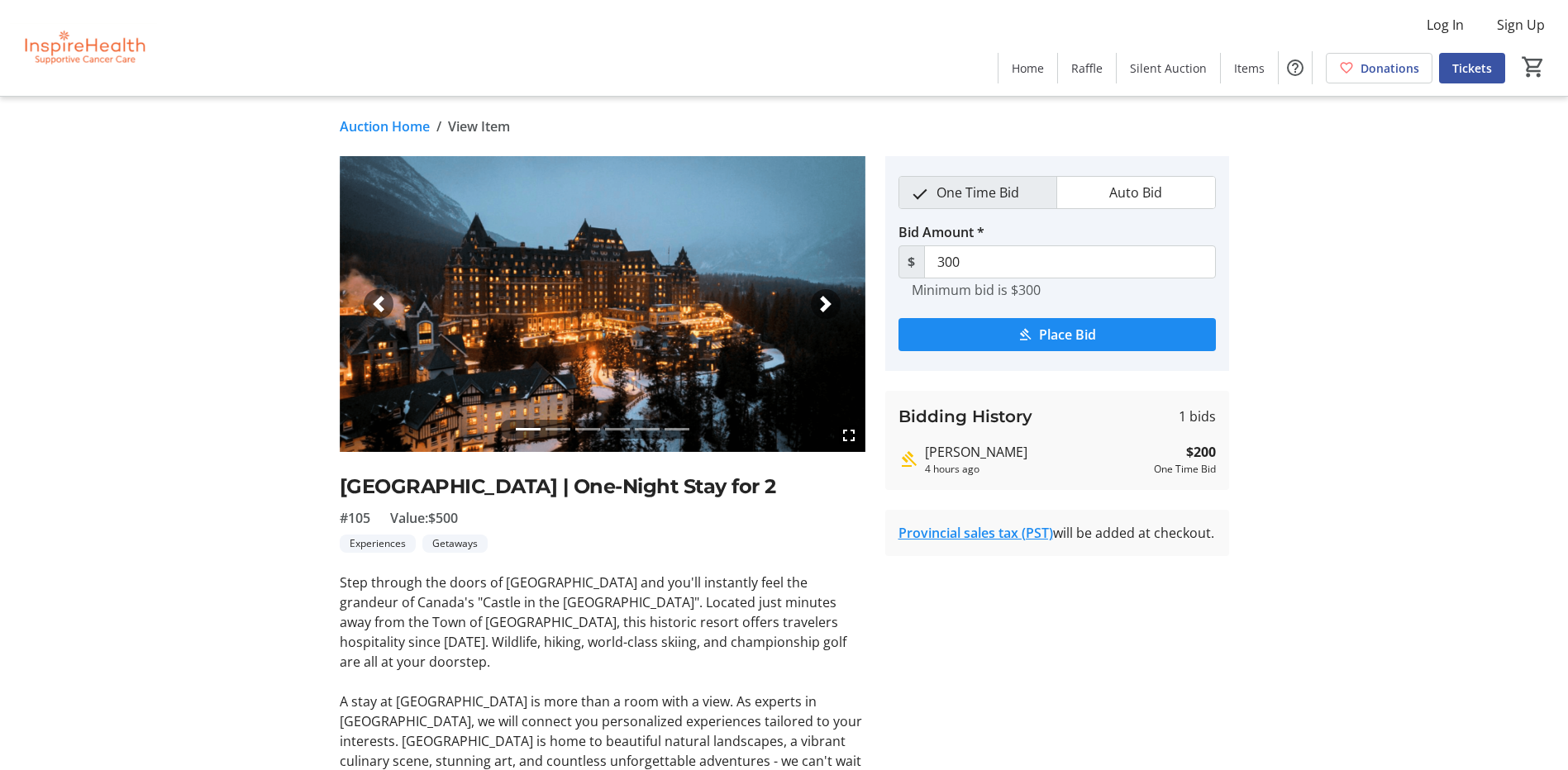
click at [364, 129] on link "Auction Home" at bounding box center [384, 126] width 90 height 20
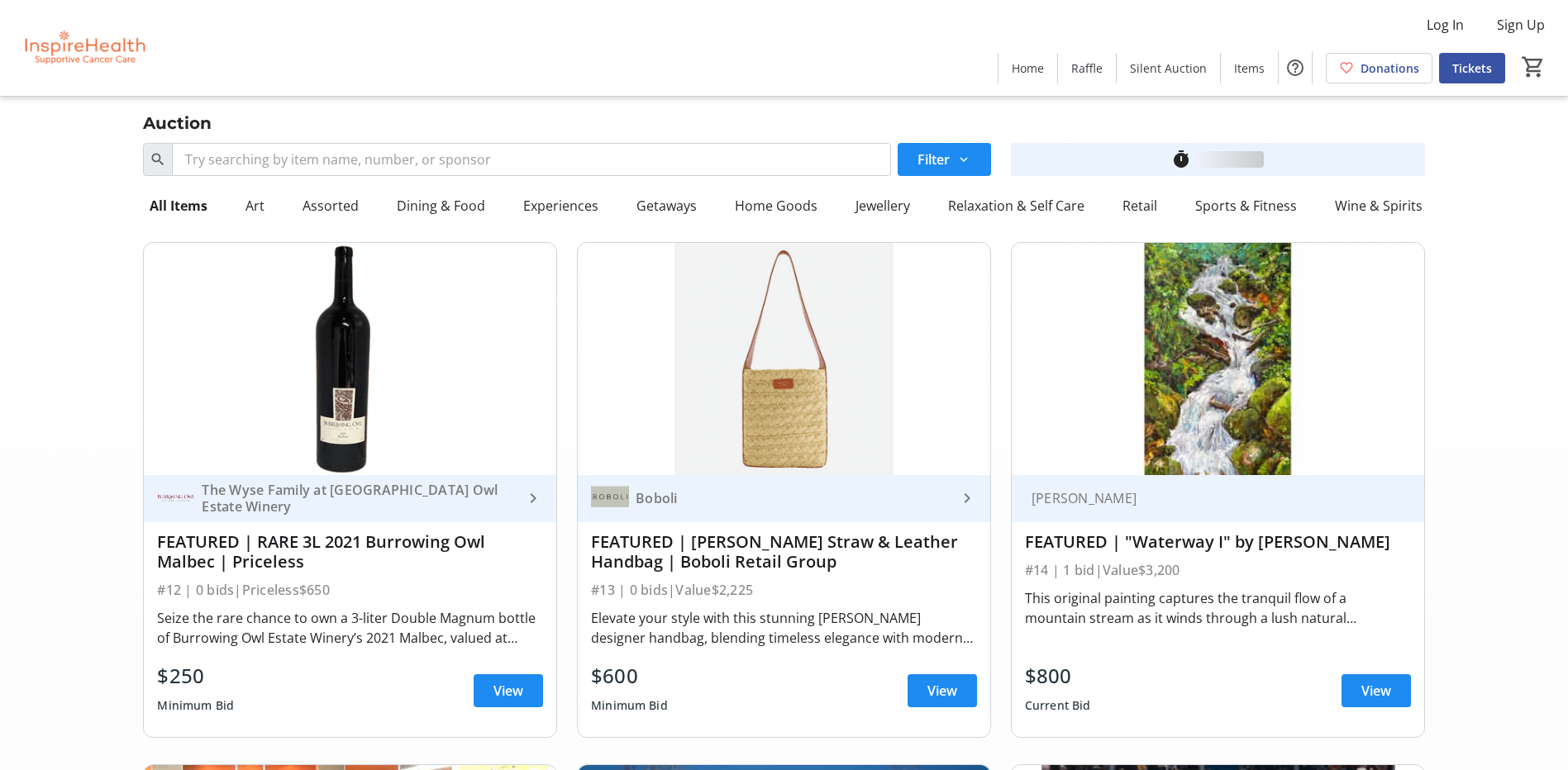
scroll to position [2232, 0]
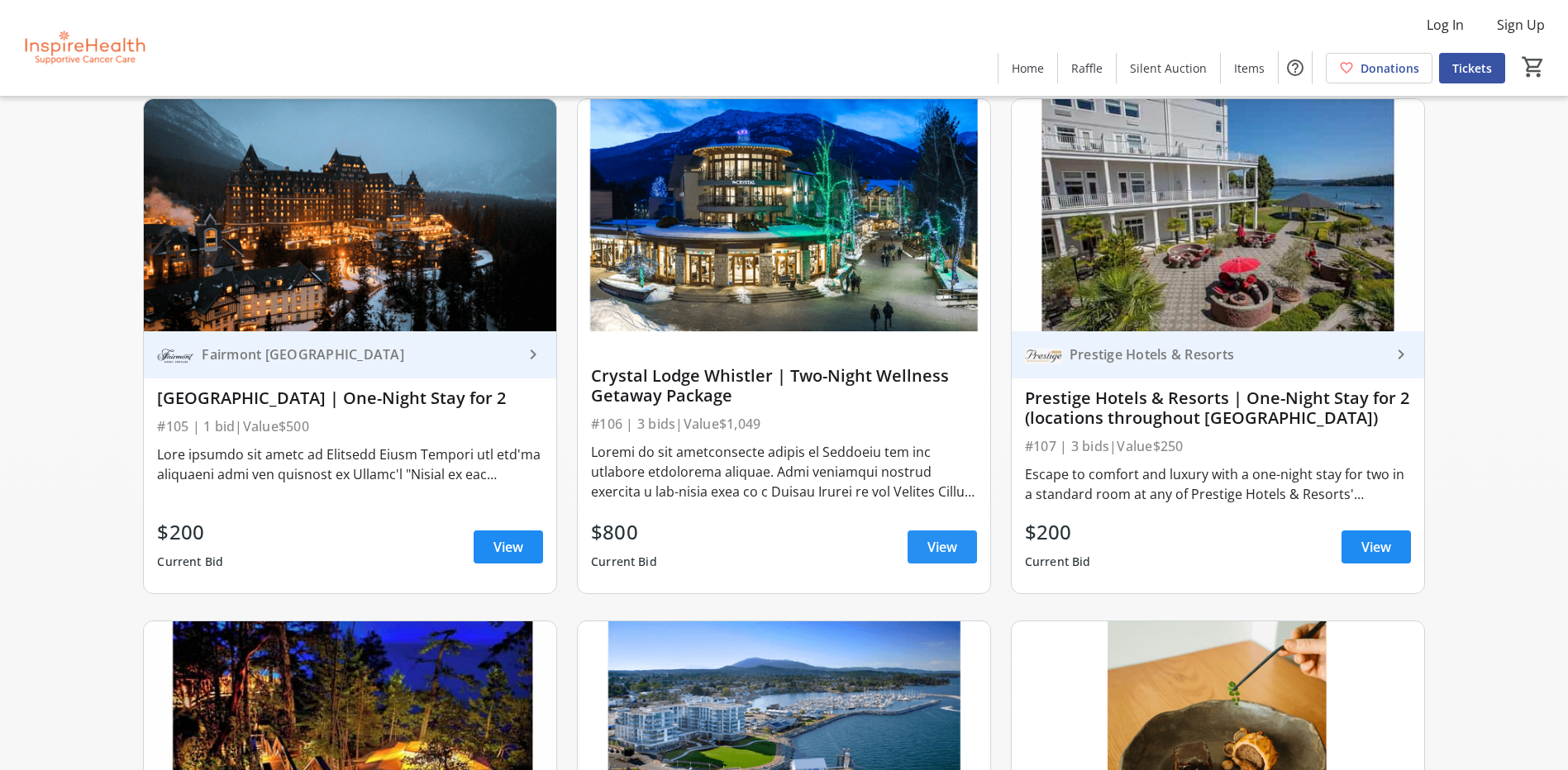
click at [944, 546] on span "View" at bounding box center [942, 547] width 30 height 20
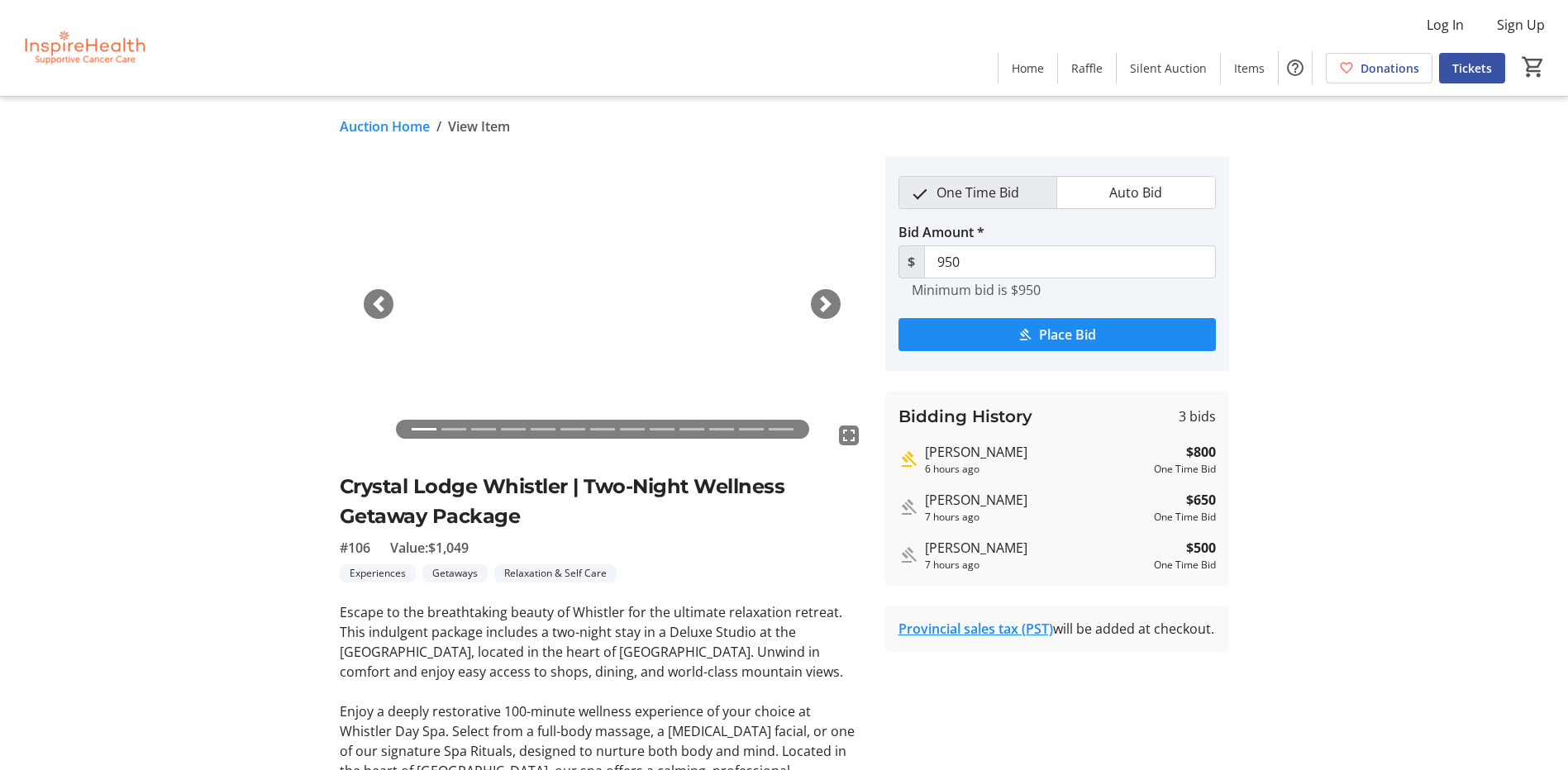
click at [363, 121] on link "Auction Home" at bounding box center [384, 126] width 90 height 20
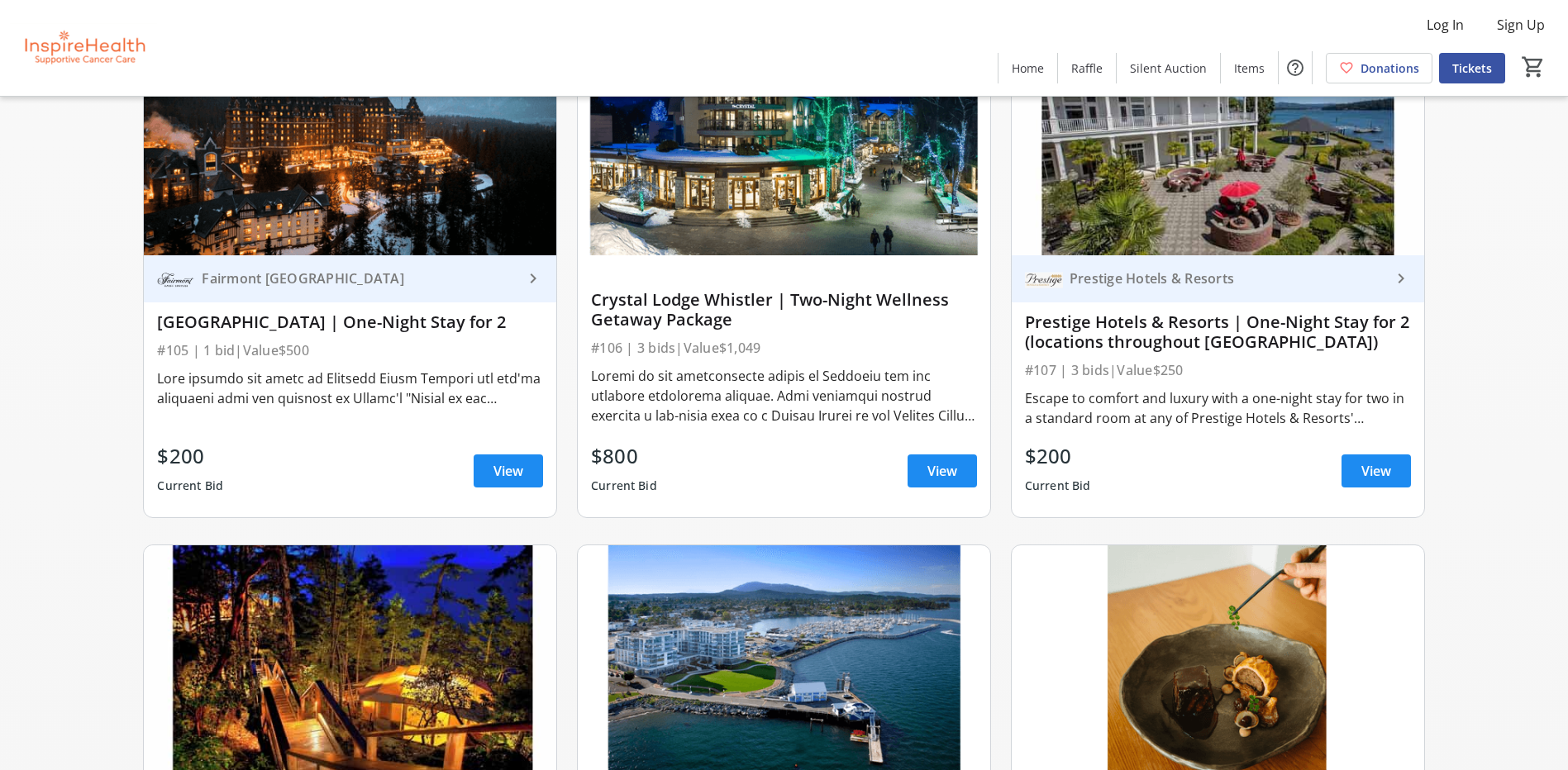
scroll to position [2314, 0]
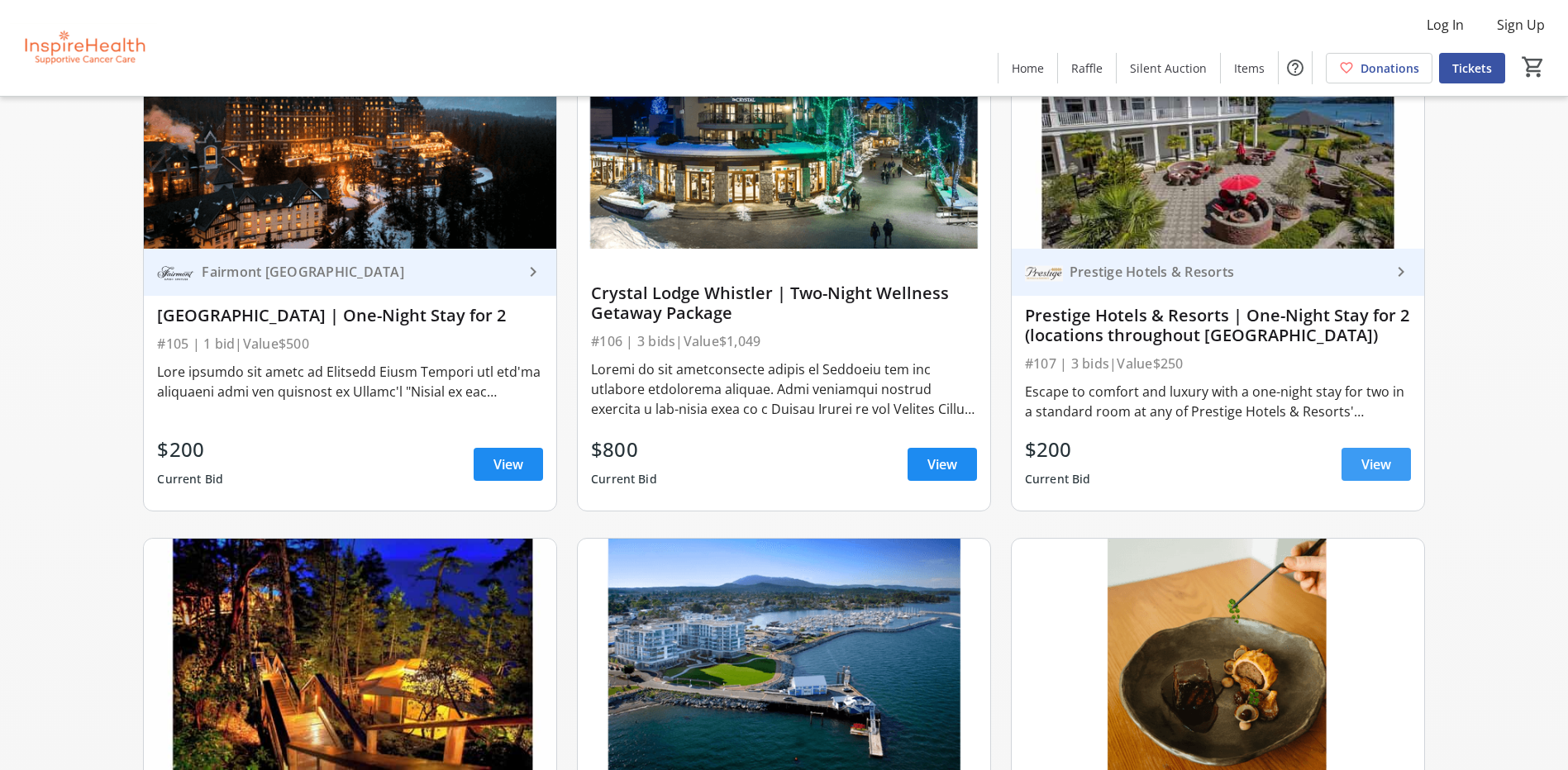
click at [1373, 466] on span "View" at bounding box center [1376, 464] width 30 height 20
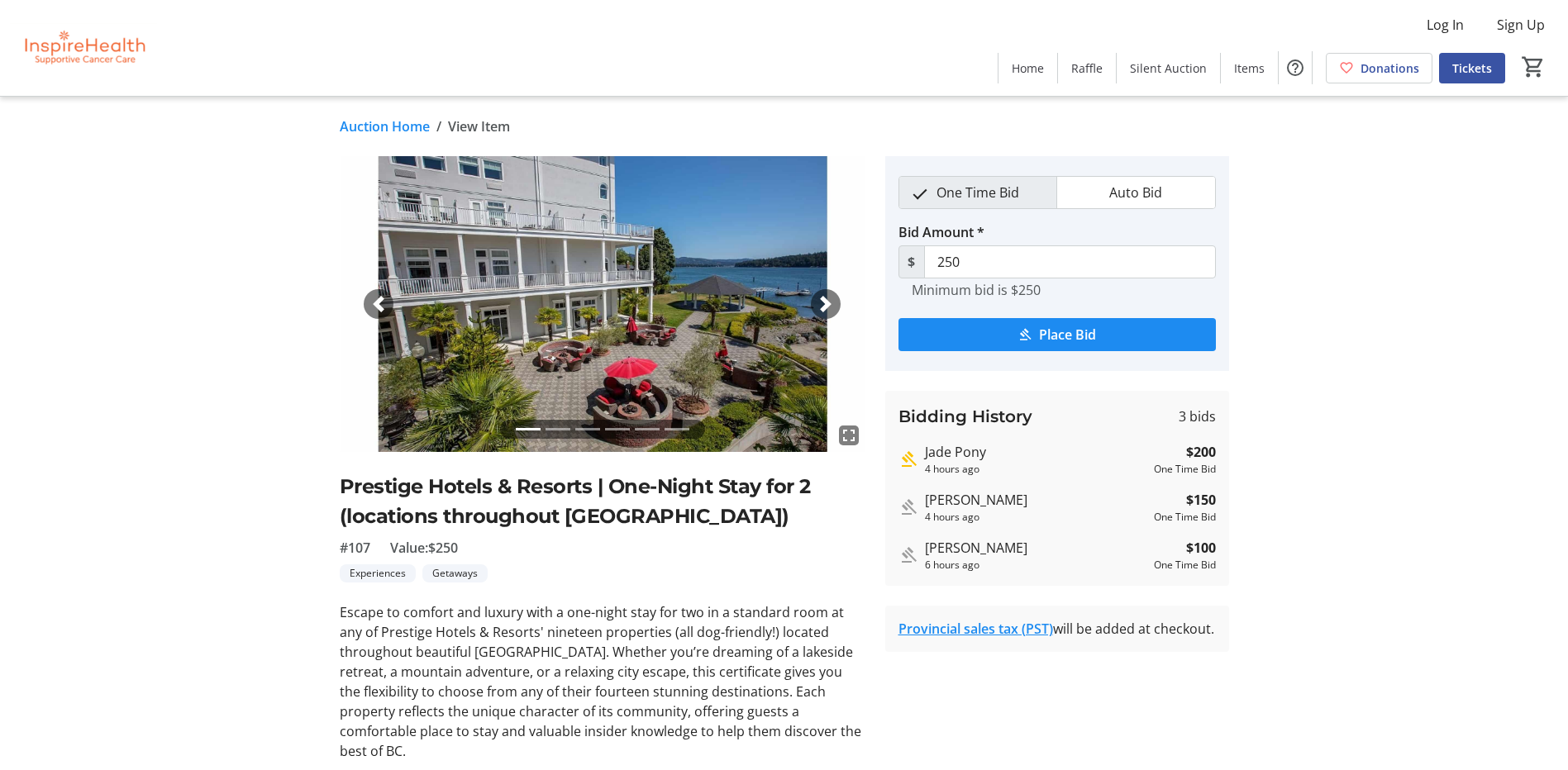
click at [410, 125] on link "Auction Home" at bounding box center [384, 126] width 90 height 20
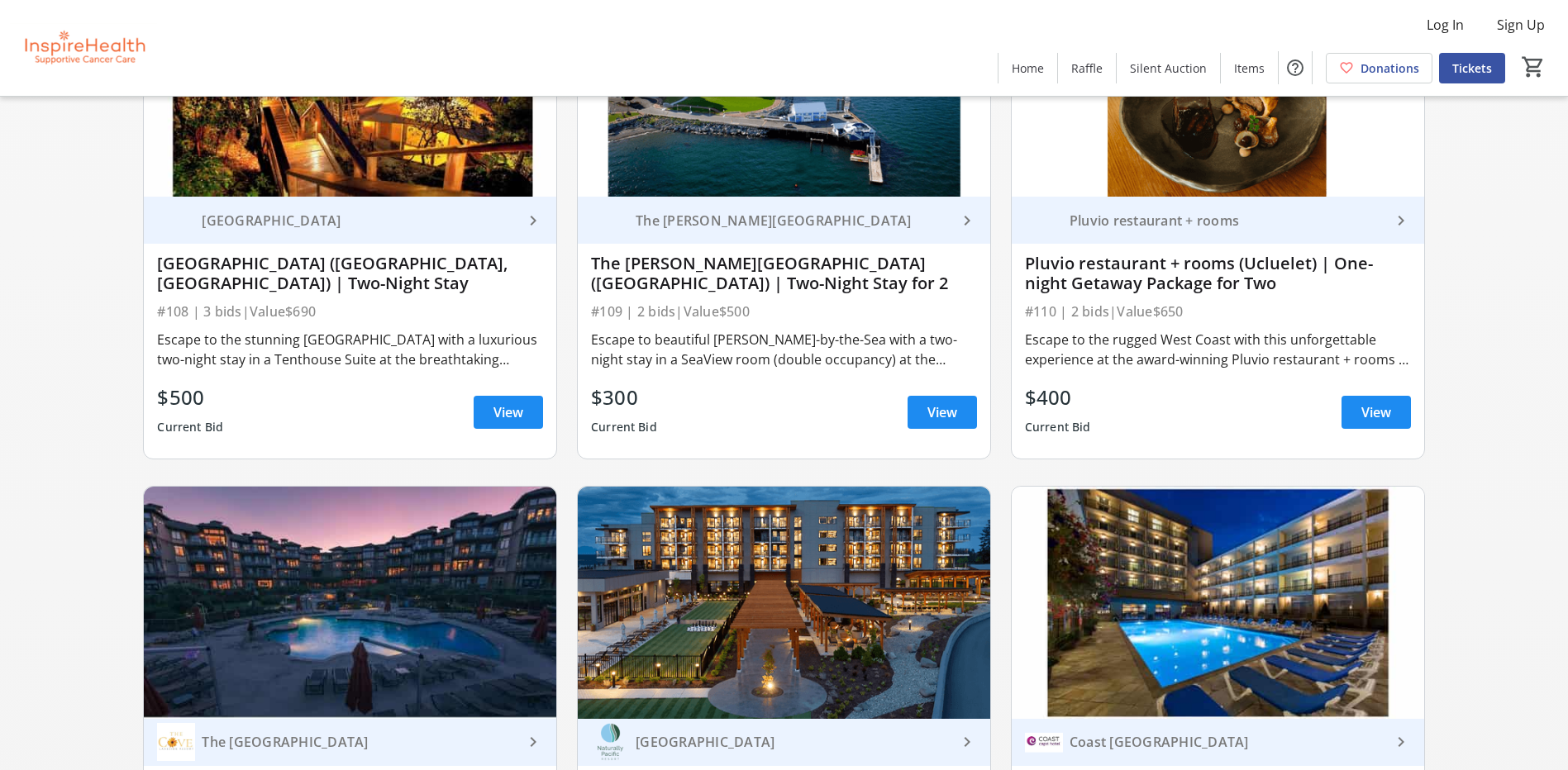
scroll to position [2893, 0]
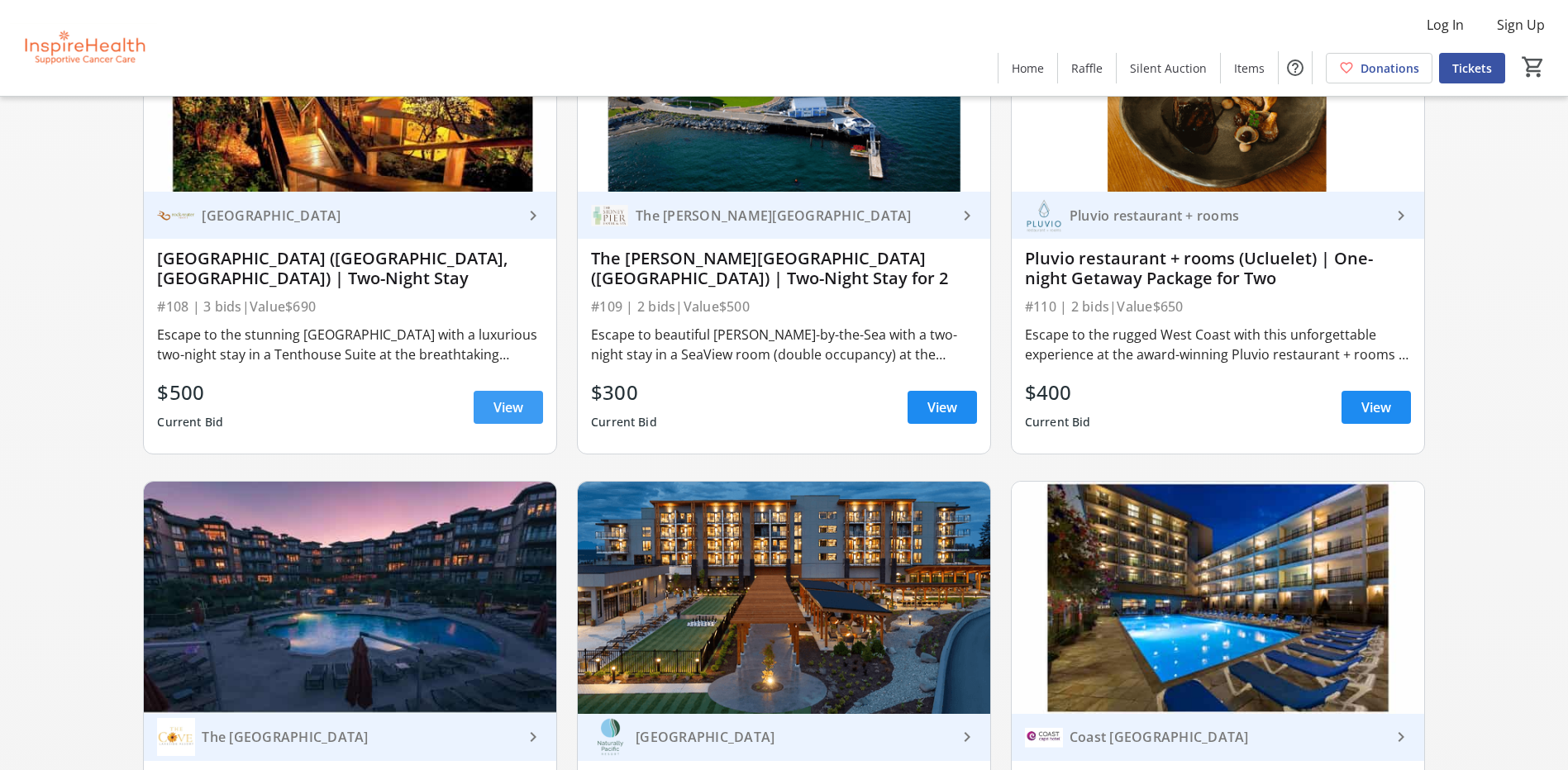
click at [524, 398] on span at bounding box center [508, 407] width 69 height 39
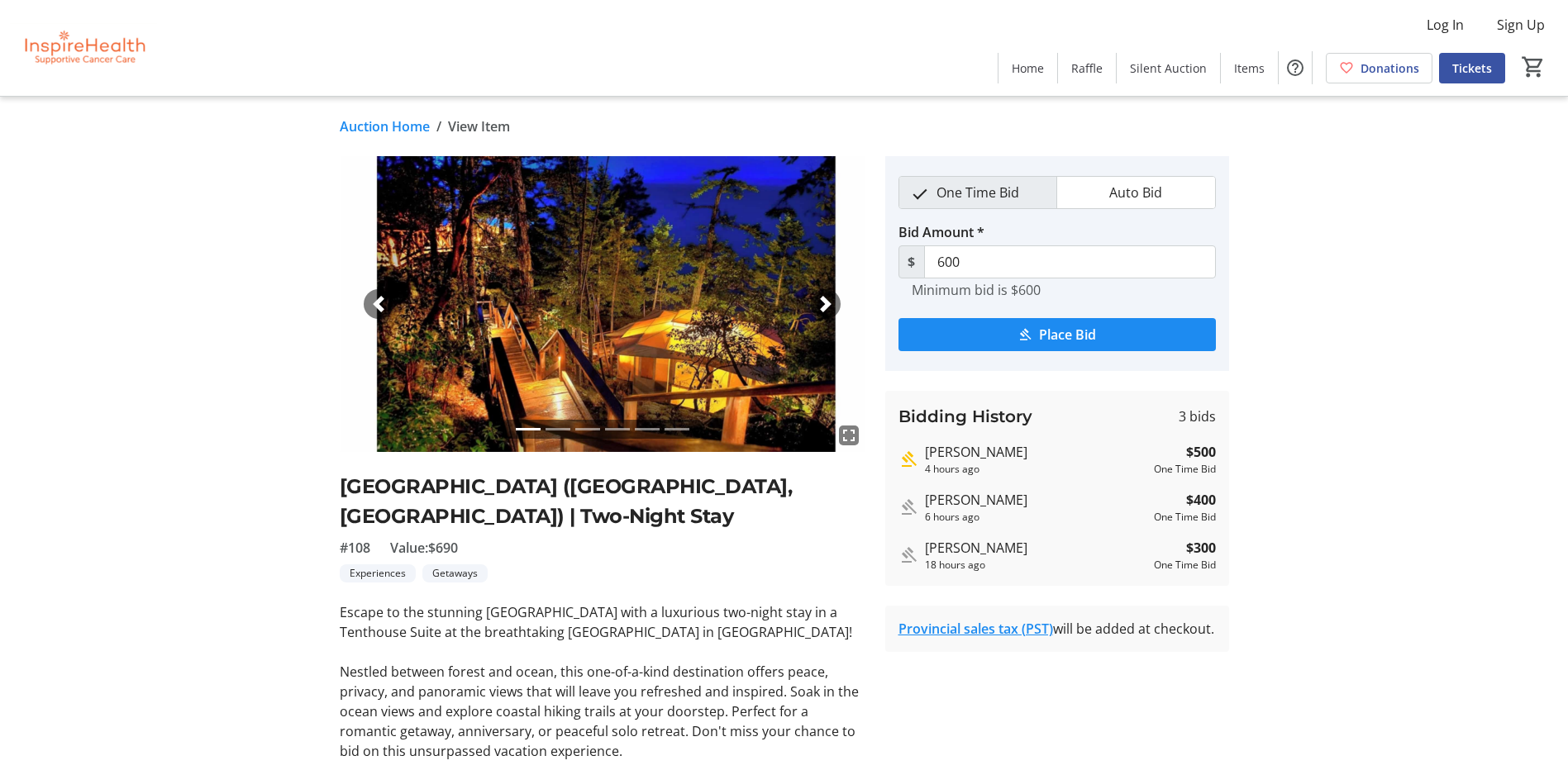
click at [388, 117] on link "Auction Home" at bounding box center [384, 126] width 90 height 20
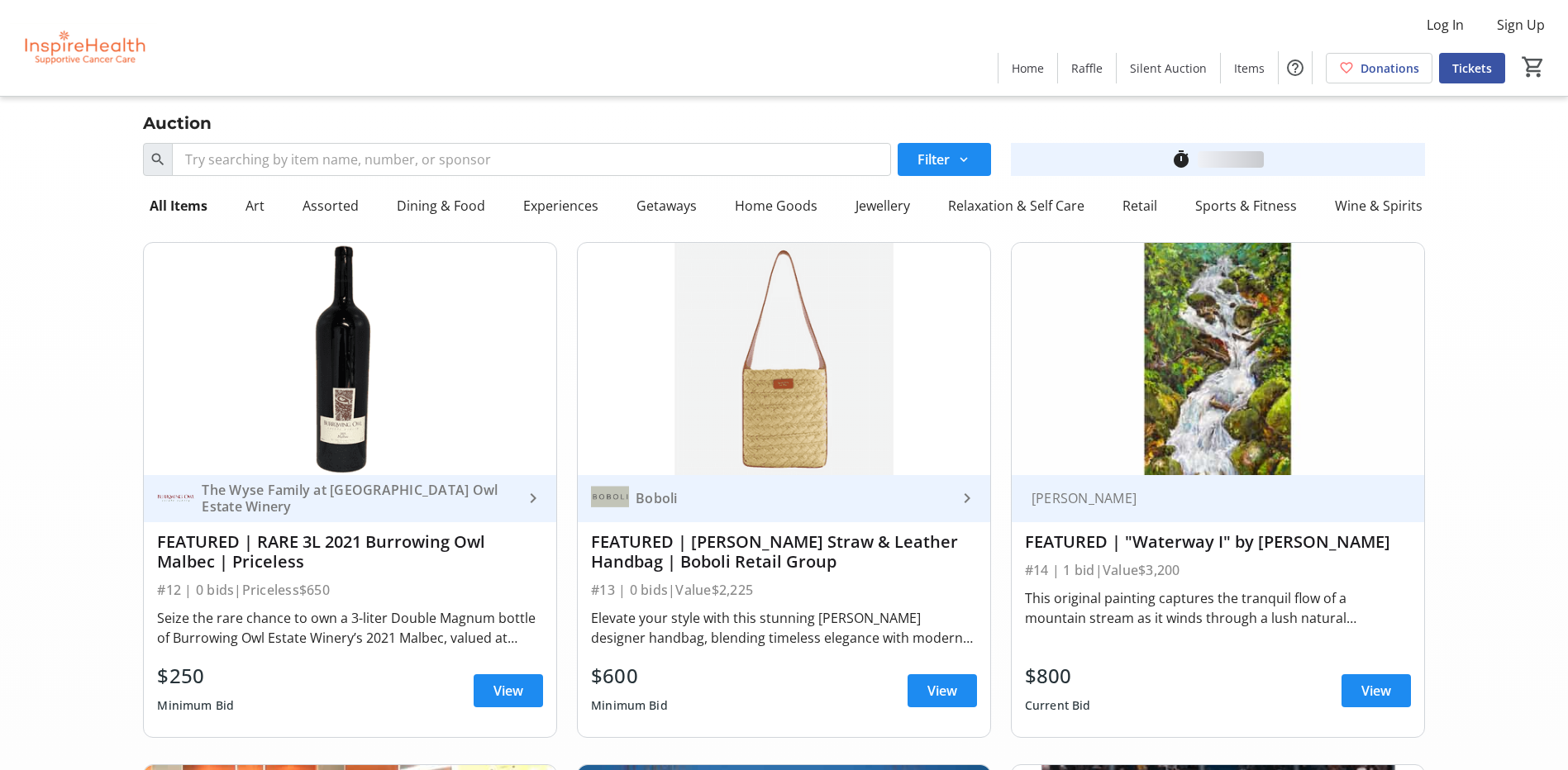
scroll to position [2893, 0]
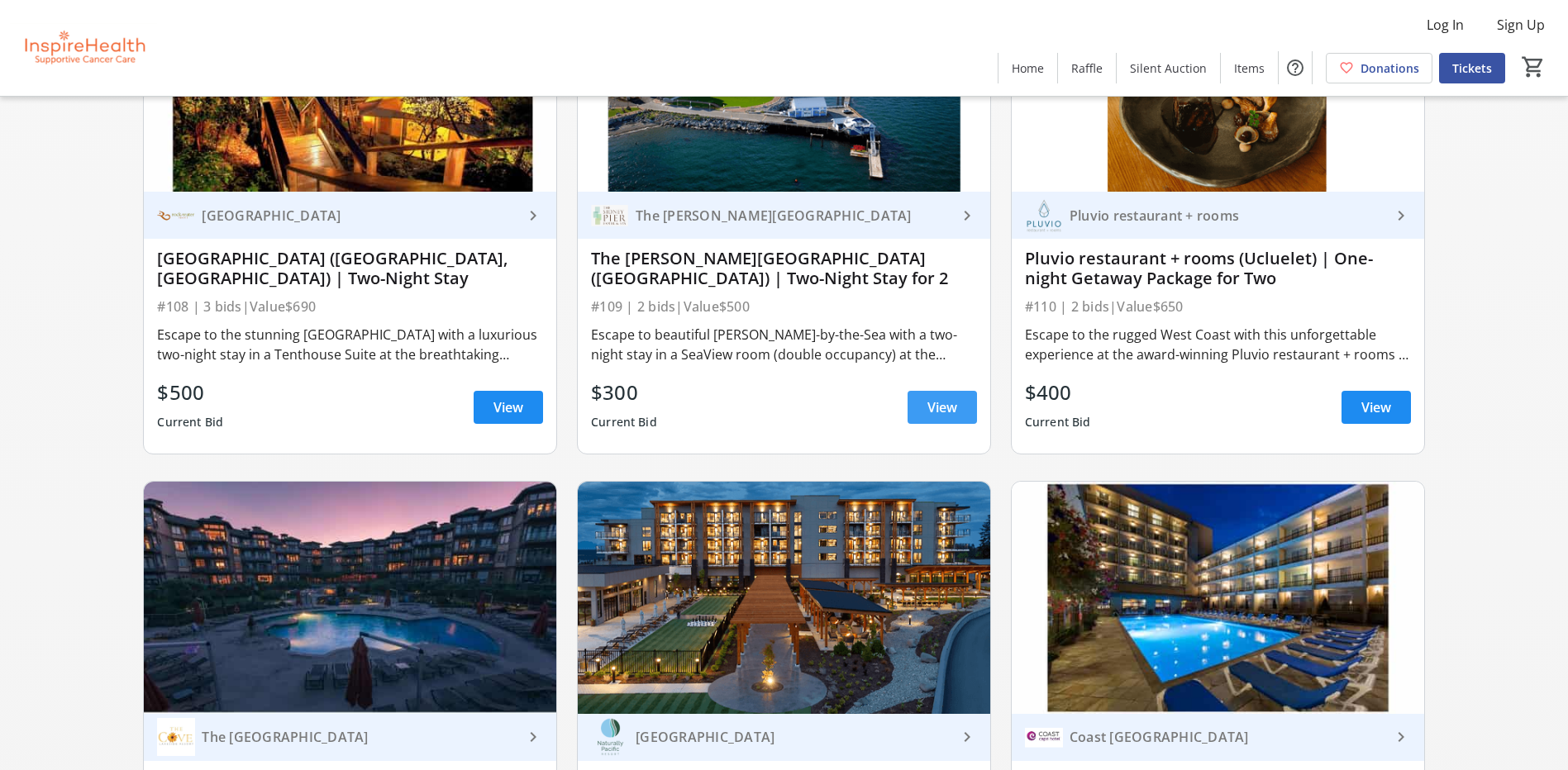
click at [944, 413] on span "View" at bounding box center [942, 407] width 30 height 20
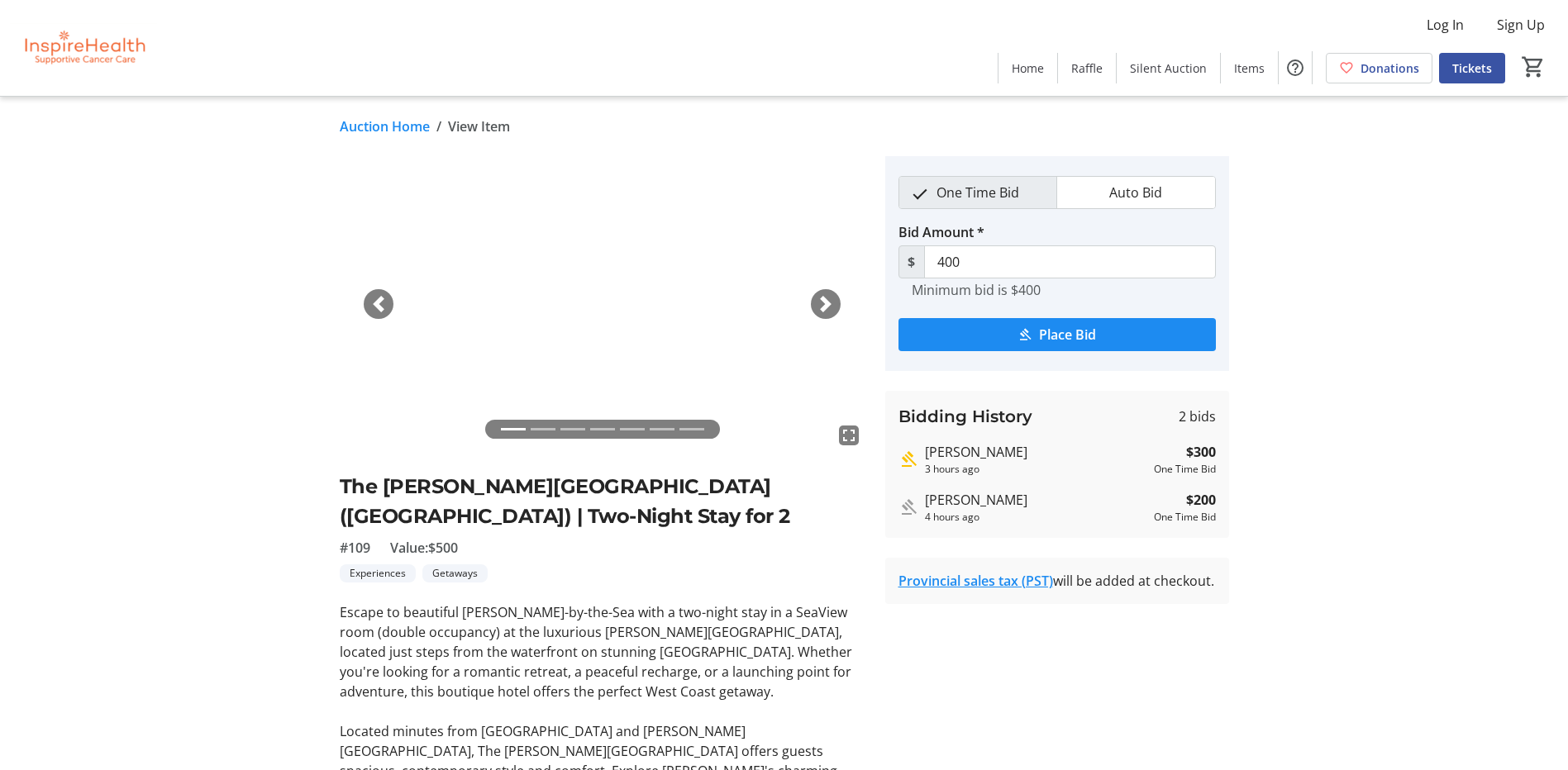
click at [400, 128] on link "Auction Home" at bounding box center [384, 126] width 90 height 20
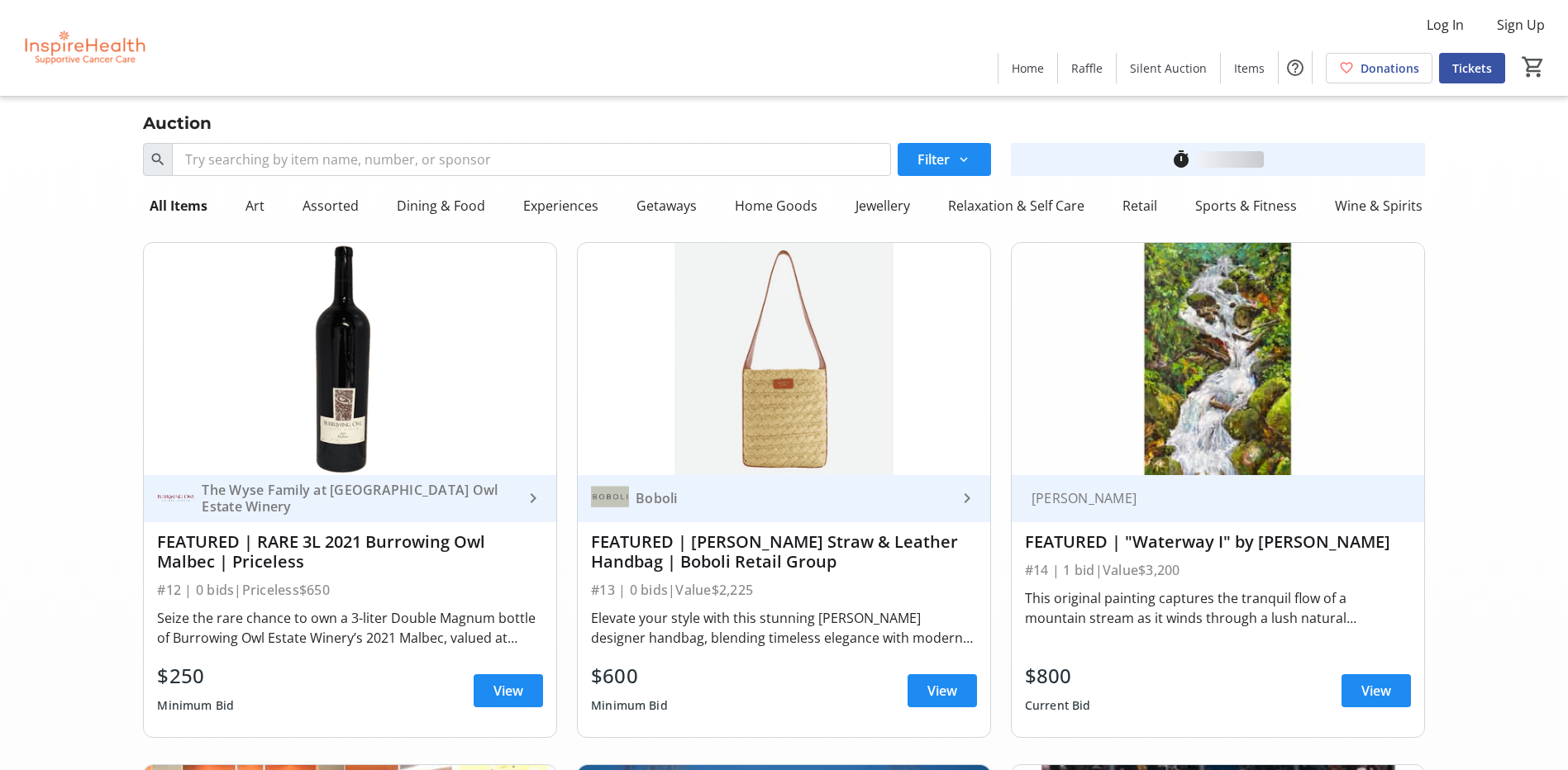
scroll to position [2893, 0]
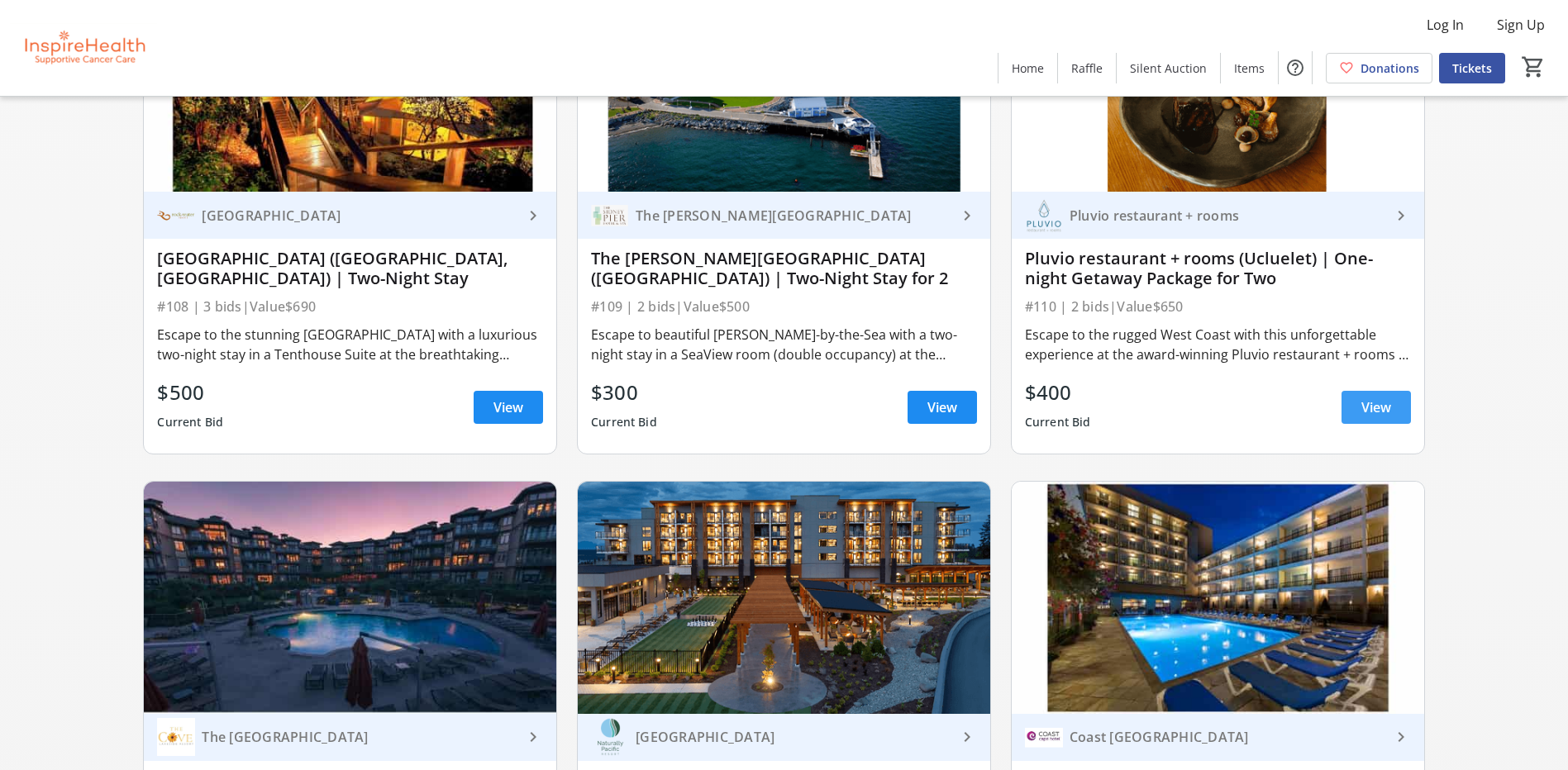
click at [1365, 410] on span "View" at bounding box center [1376, 407] width 30 height 20
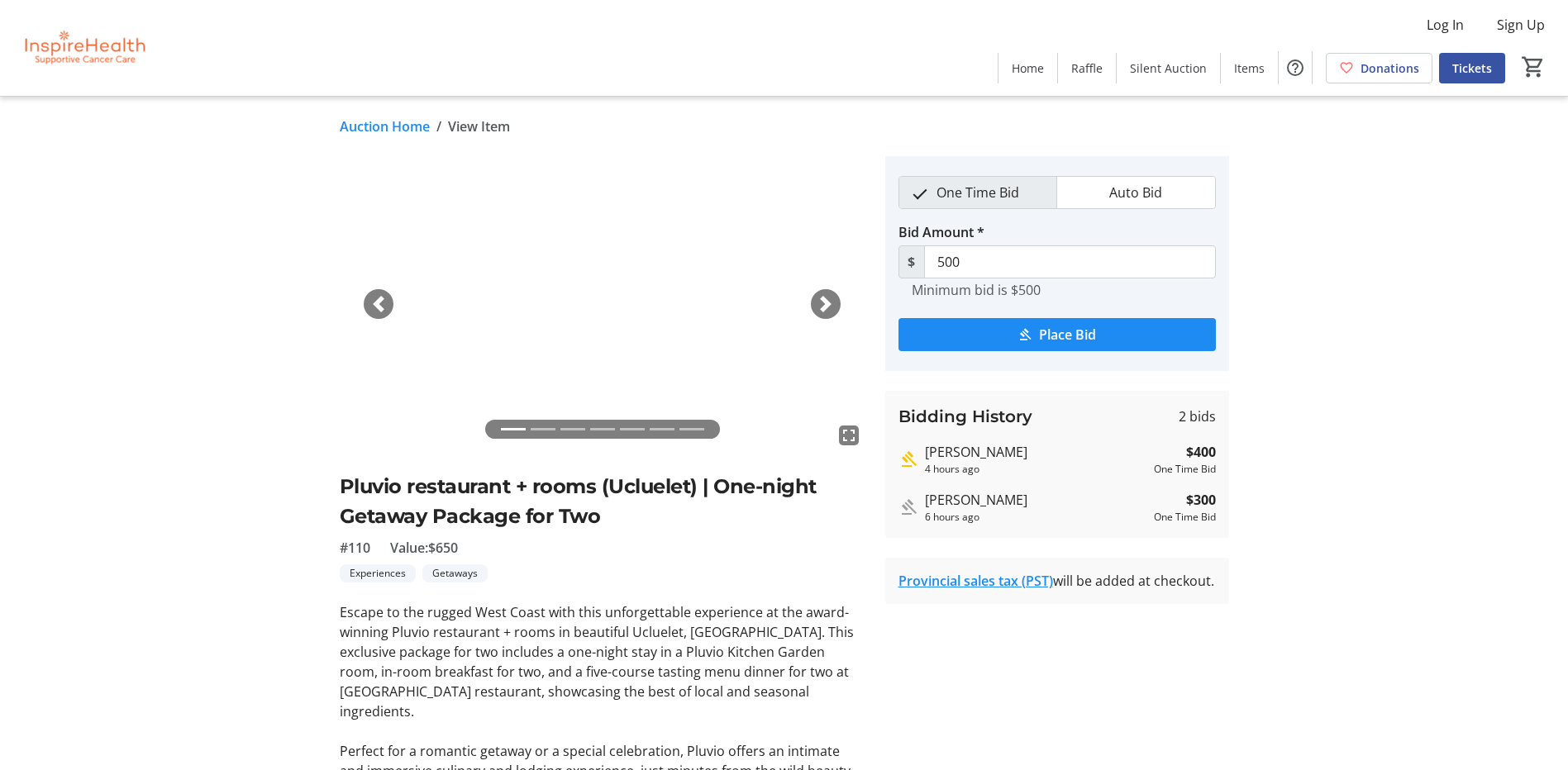
click at [401, 127] on link "Auction Home" at bounding box center [384, 126] width 90 height 20
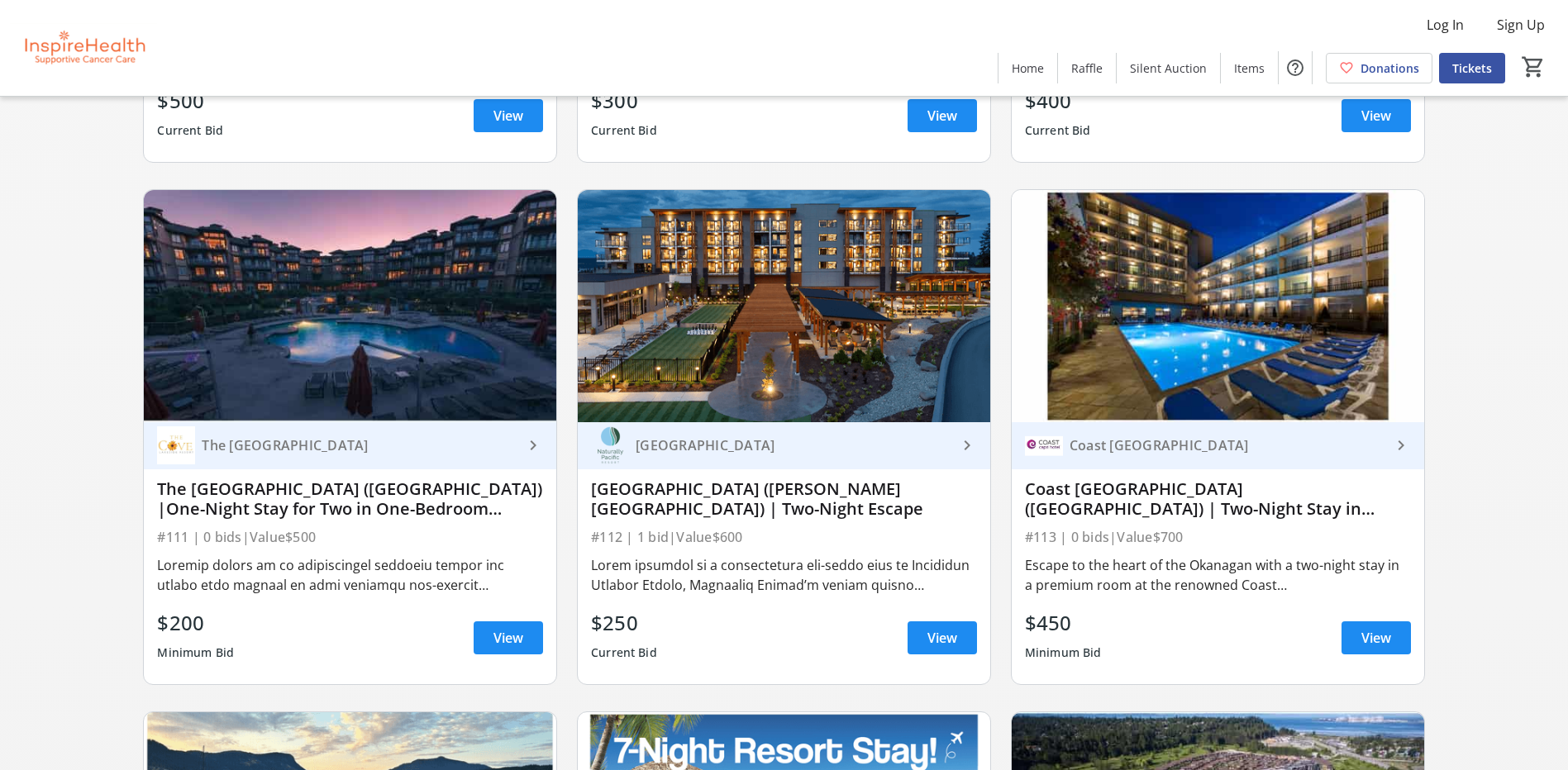
scroll to position [3224, 0]
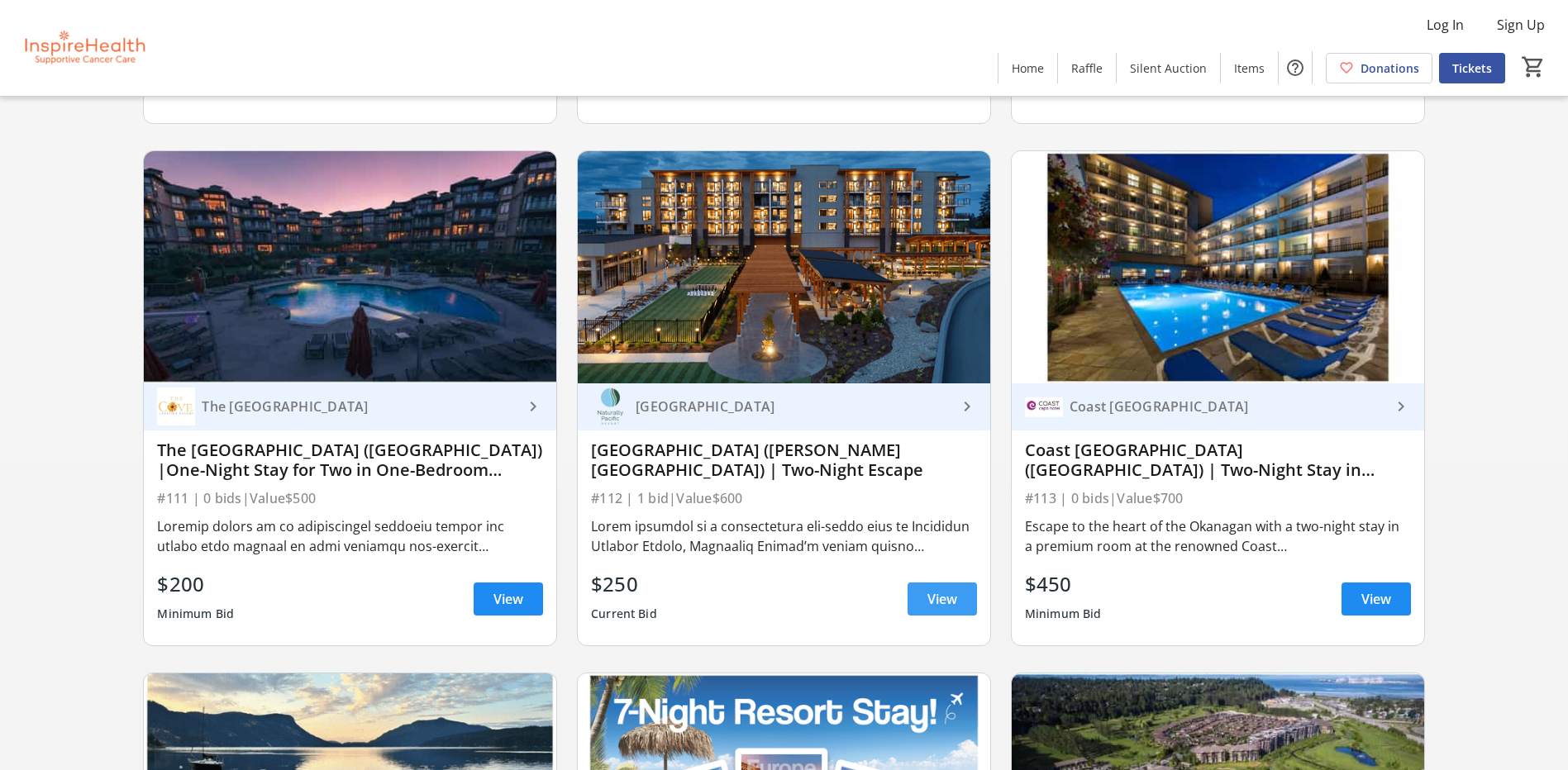
click at [950, 599] on span "View" at bounding box center [942, 599] width 30 height 20
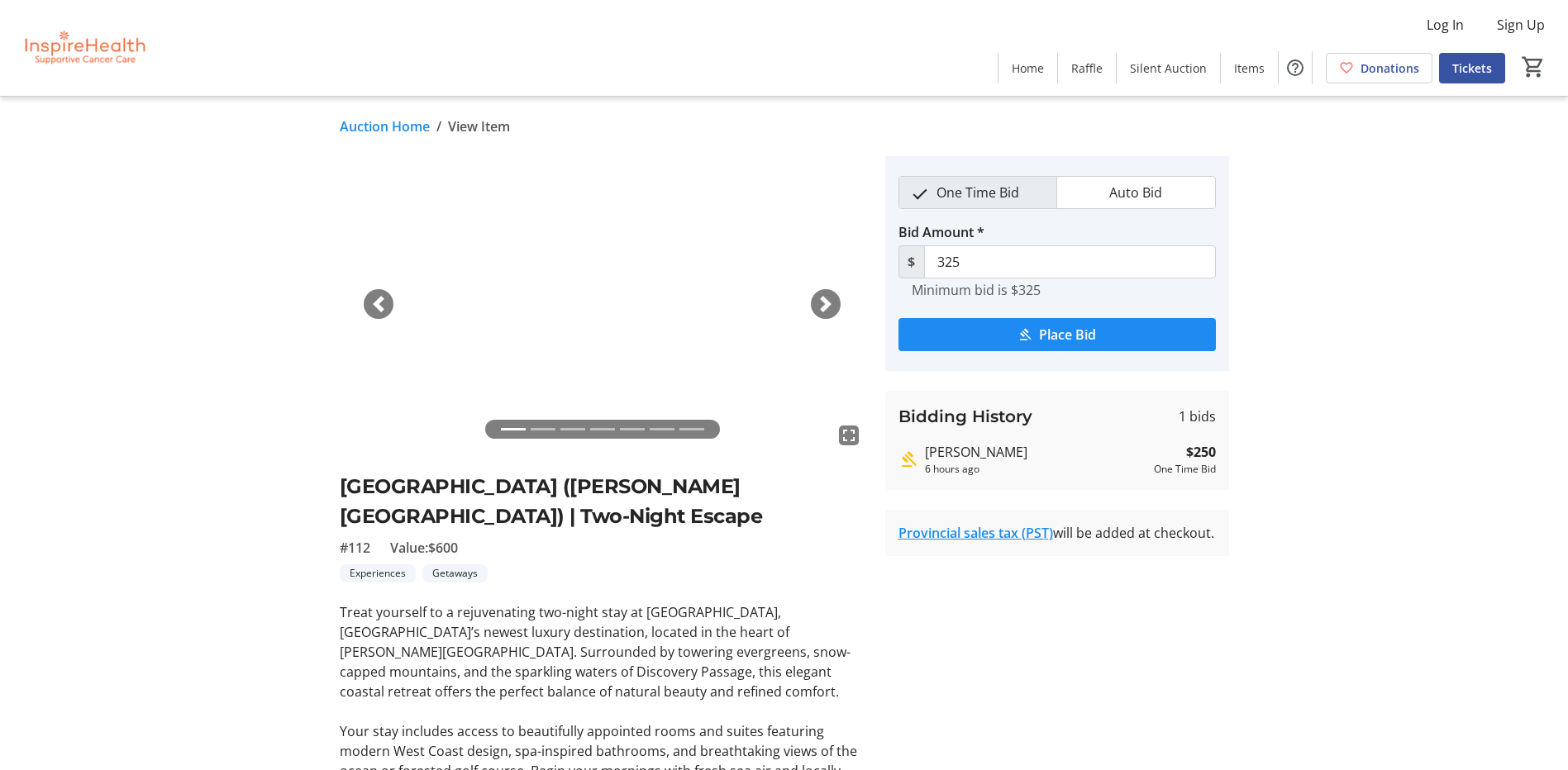
click at [394, 127] on link "Auction Home" at bounding box center [384, 126] width 90 height 20
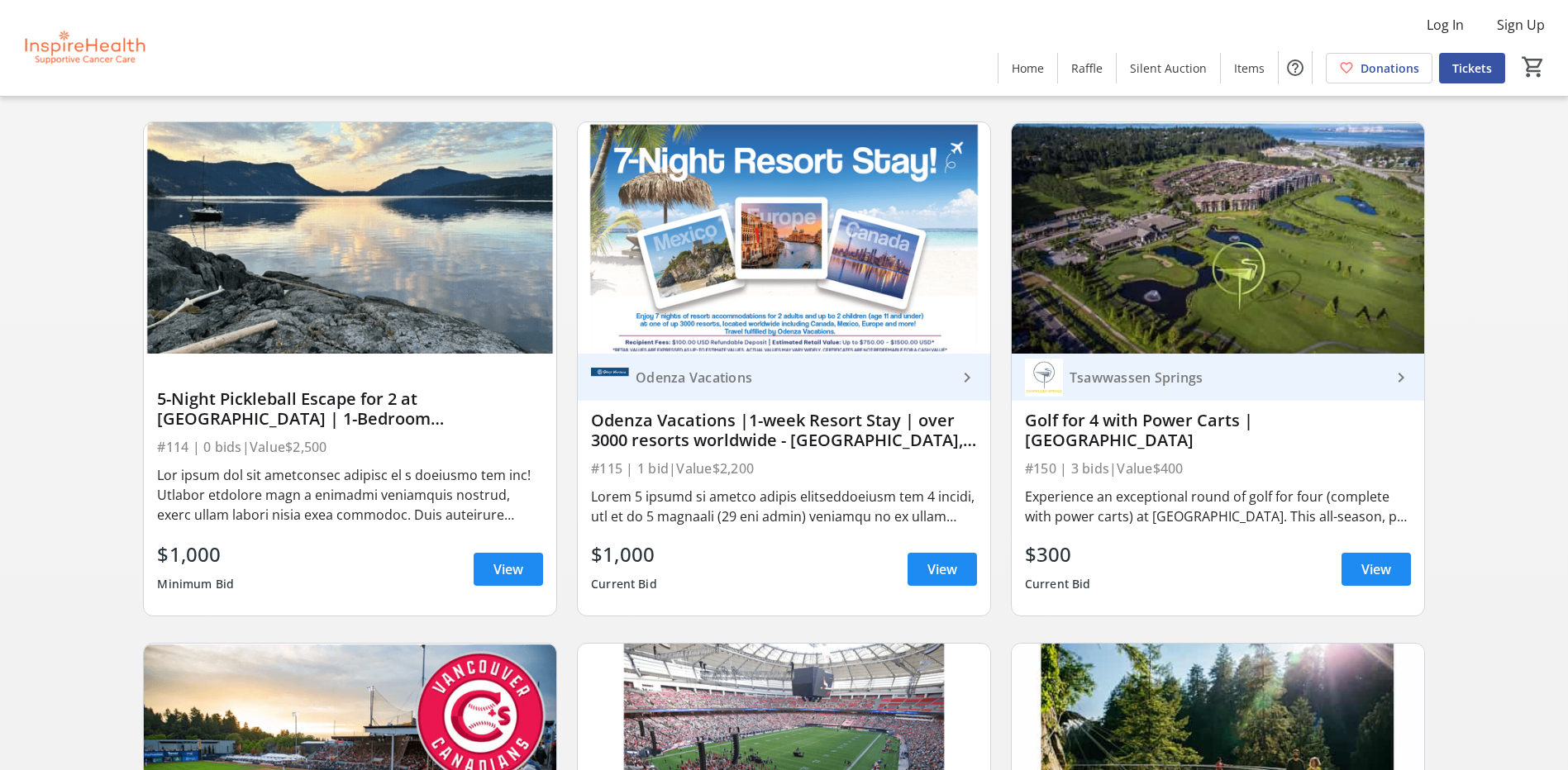
scroll to position [3802, 0]
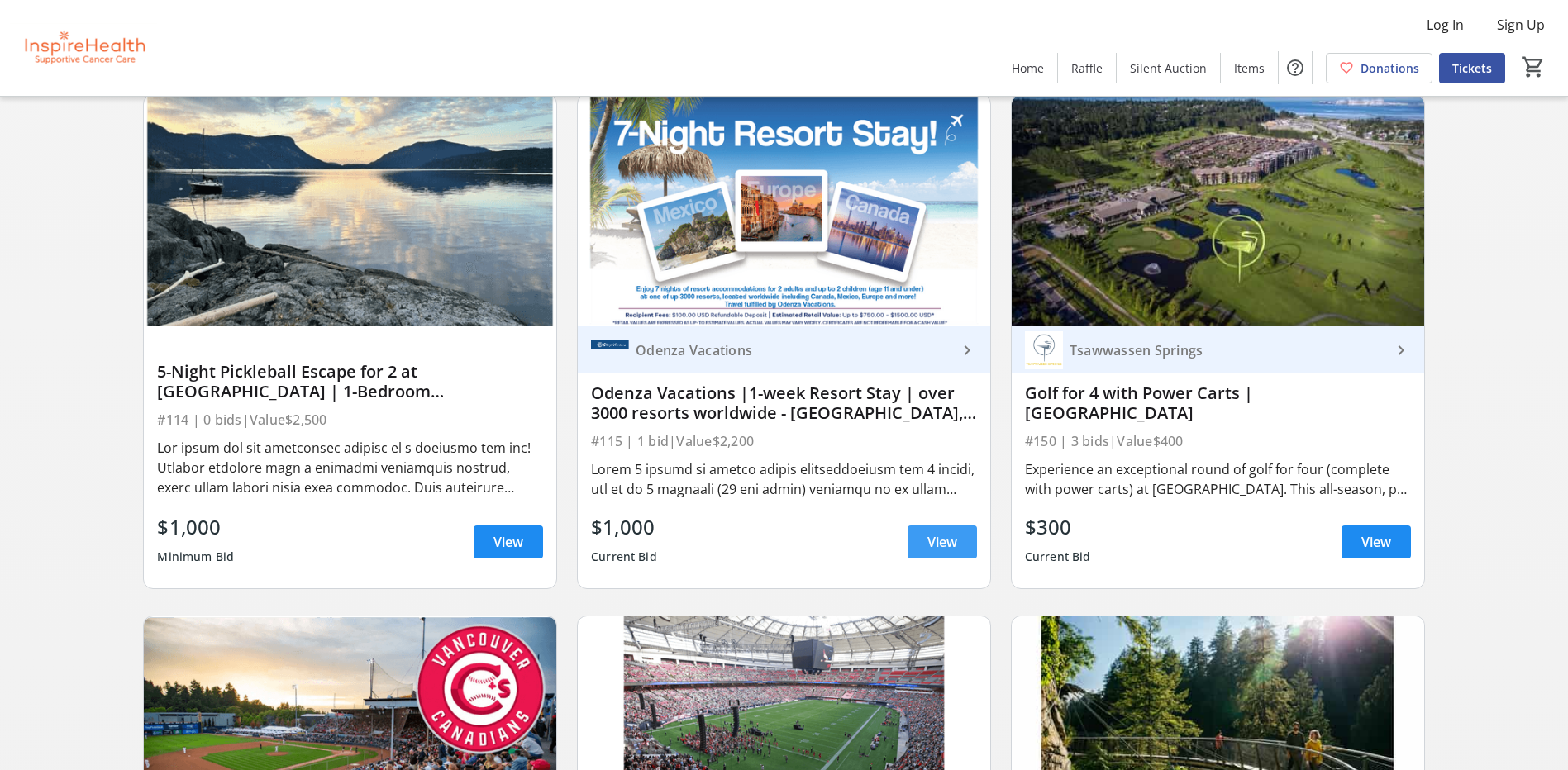
click at [950, 543] on span "View" at bounding box center [942, 542] width 30 height 20
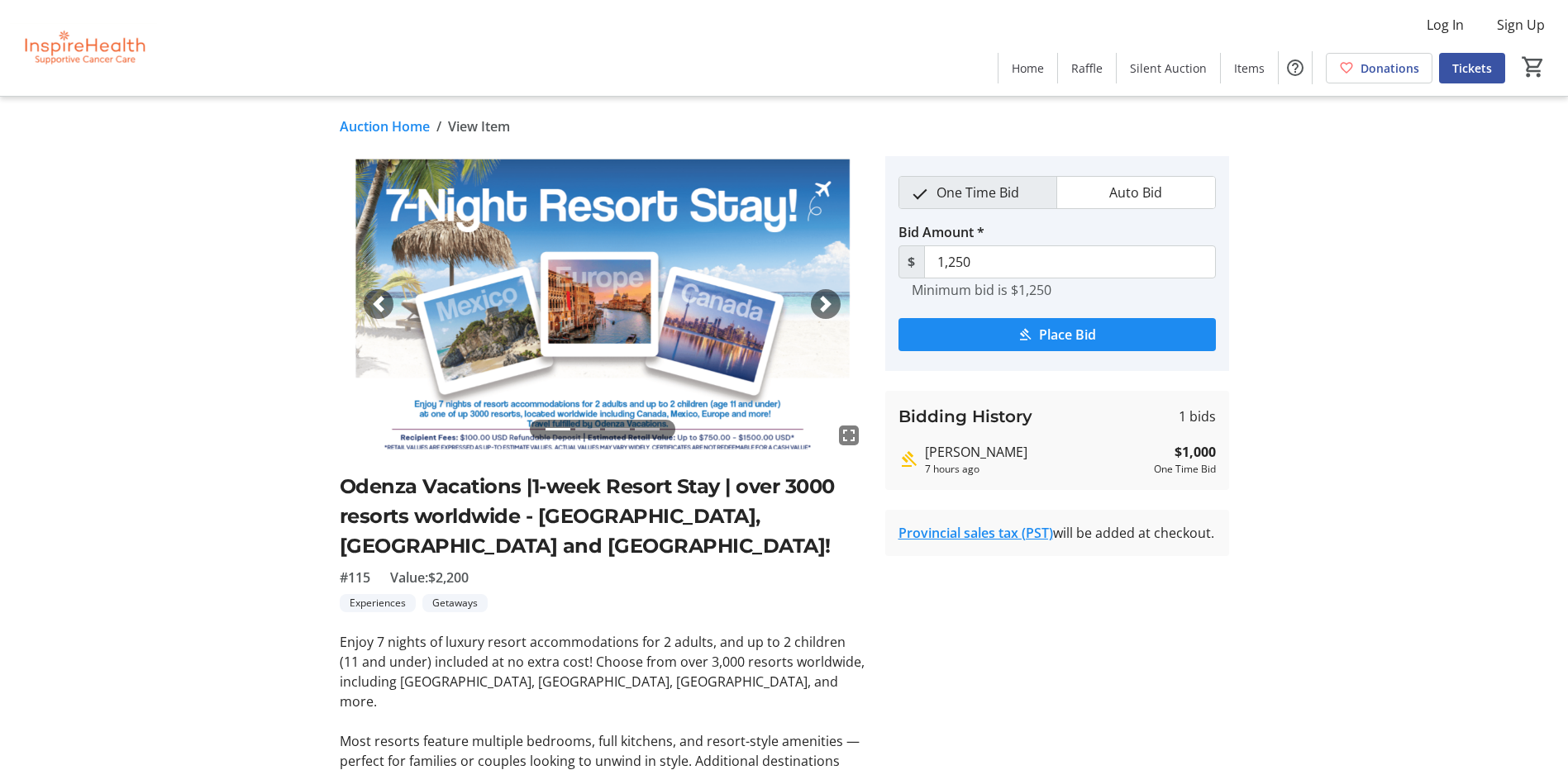
click at [374, 125] on link "Auction Home" at bounding box center [384, 126] width 90 height 20
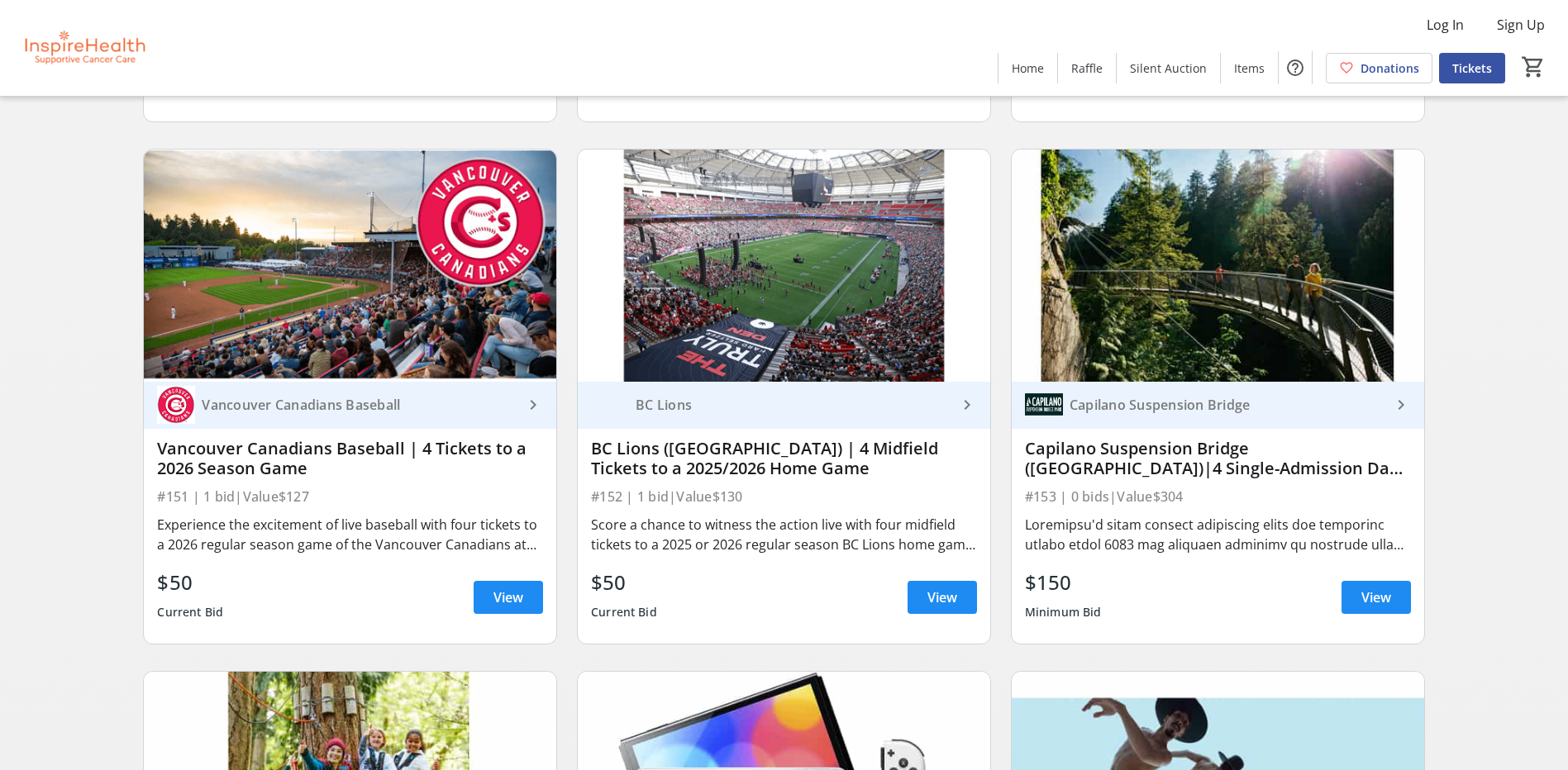
scroll to position [4298, 0]
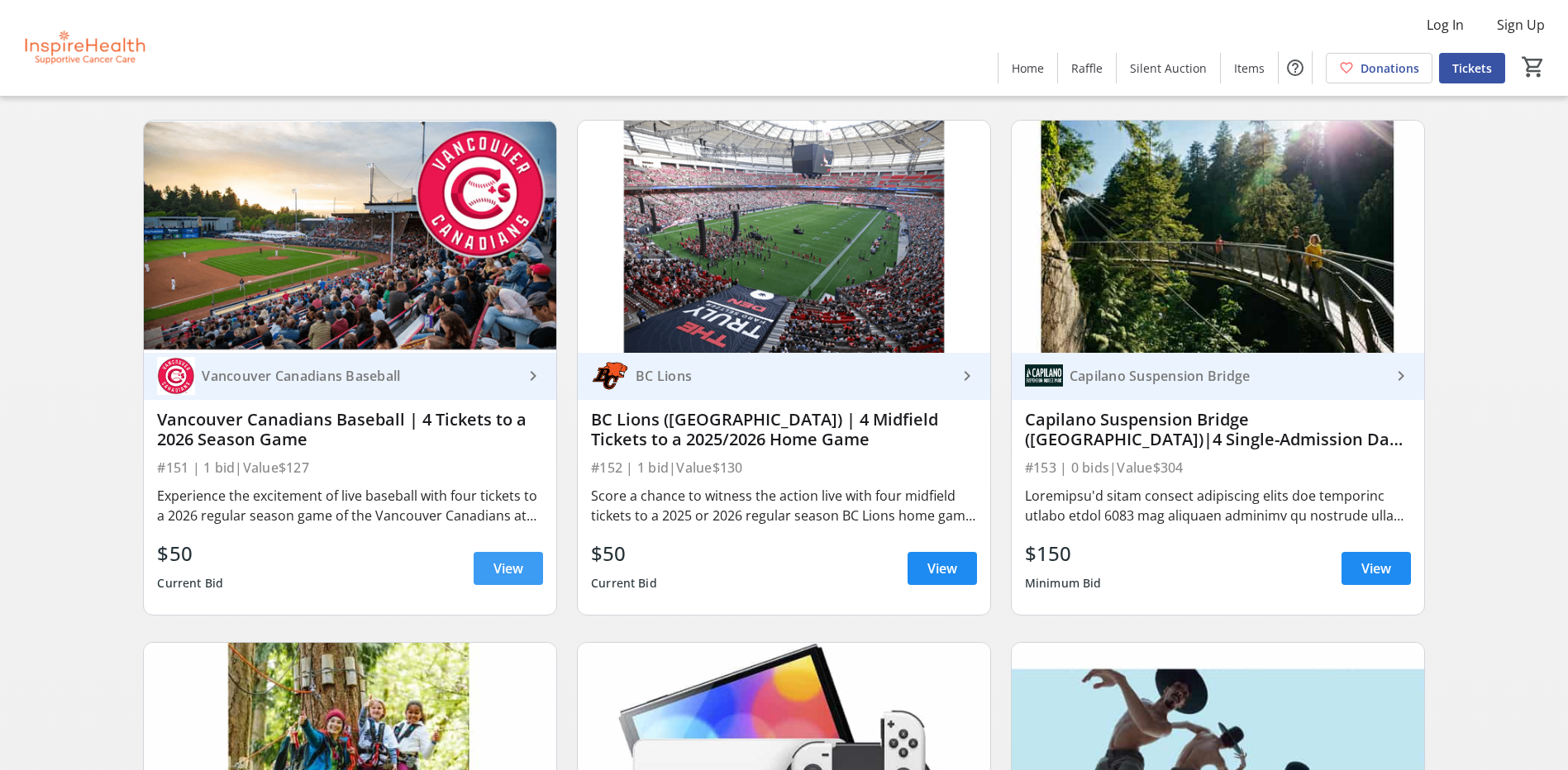
click at [492, 569] on span at bounding box center [508, 568] width 69 height 39
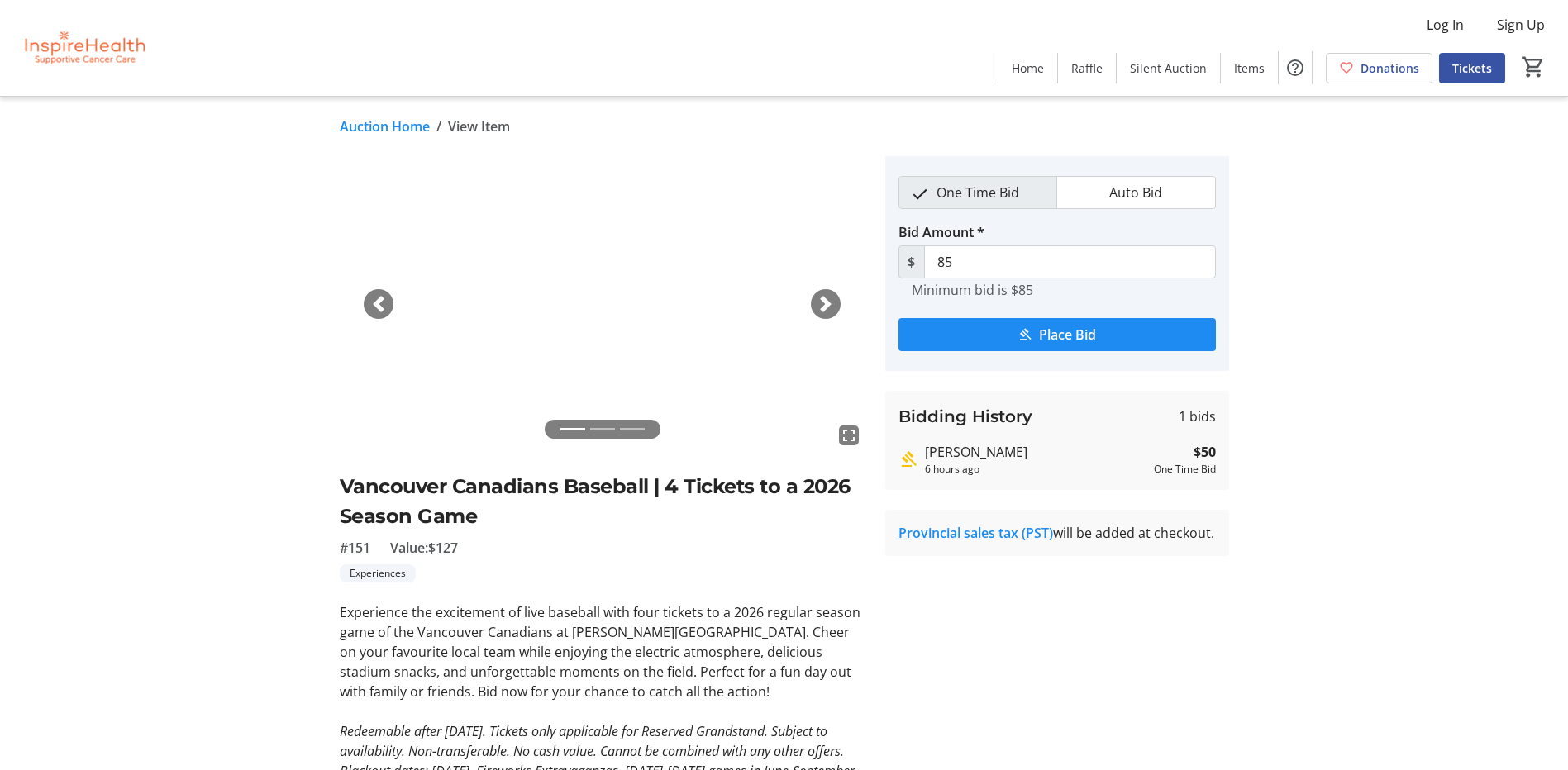
drag, startPoint x: 350, startPoint y: 125, endPoint x: 393, endPoint y: 289, distance: 169.5
click at [351, 125] on link "Auction Home" at bounding box center [384, 126] width 90 height 20
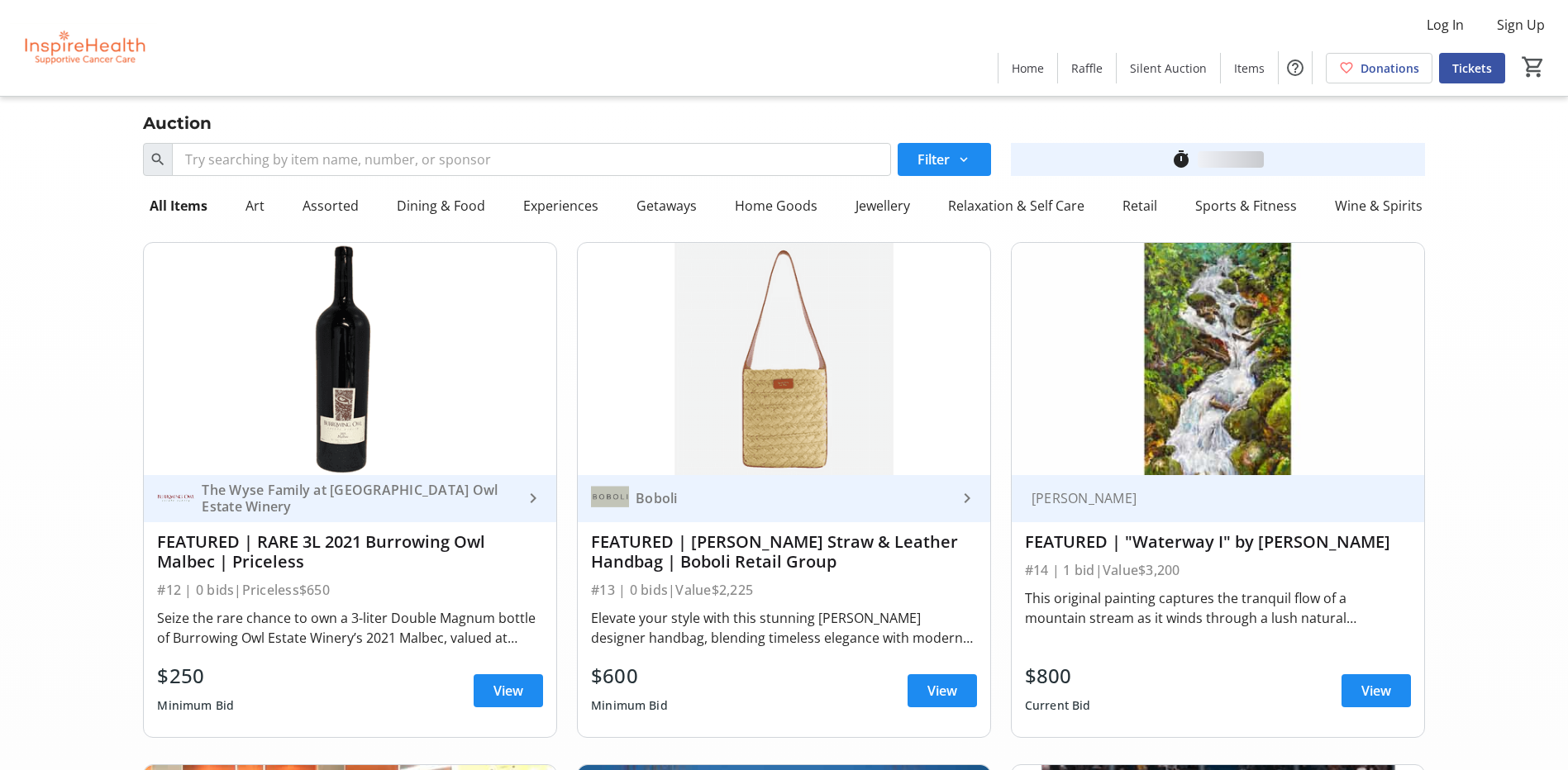
scroll to position [4298, 0]
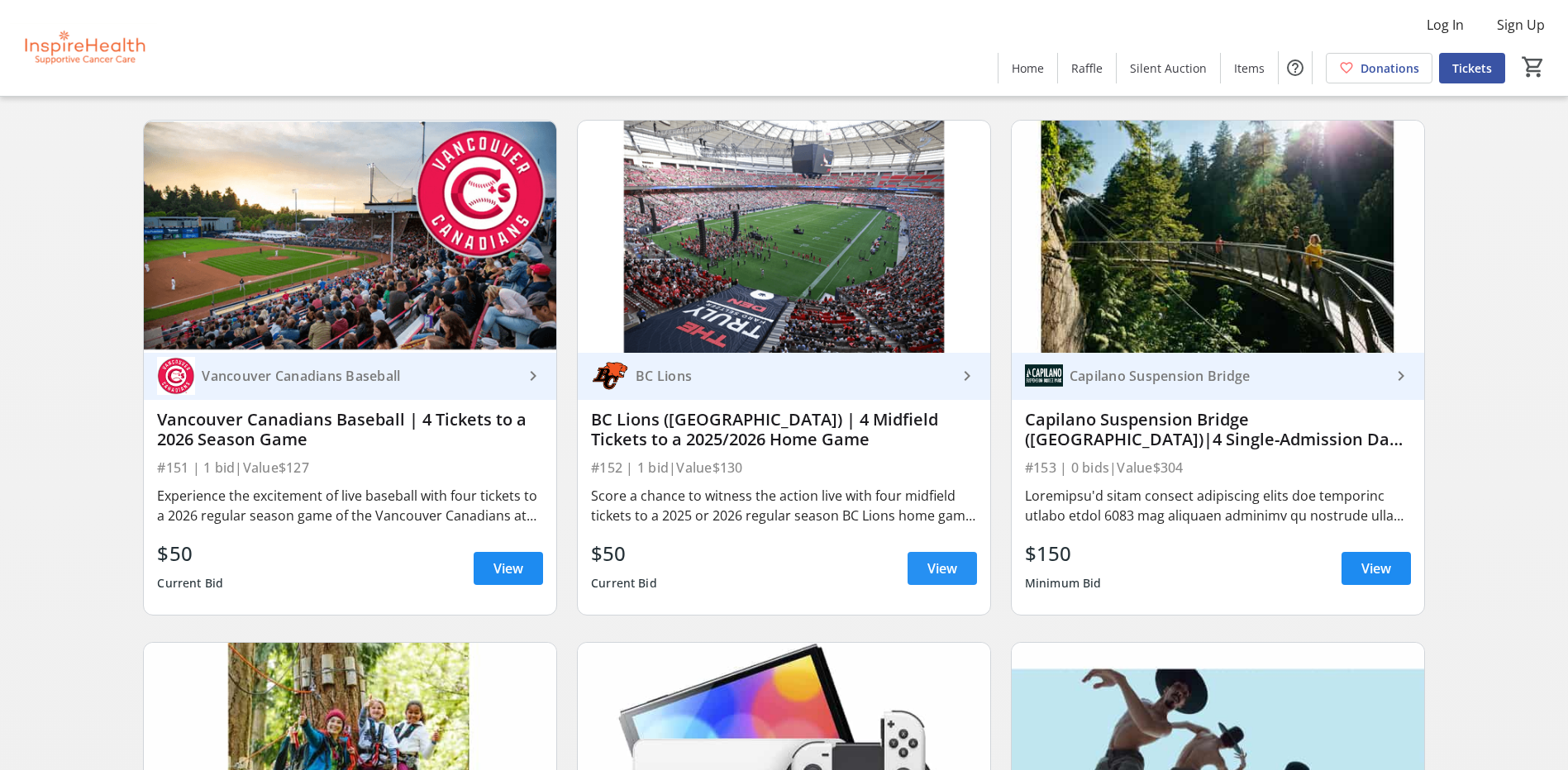
click at [939, 567] on span "View" at bounding box center [942, 568] width 30 height 20
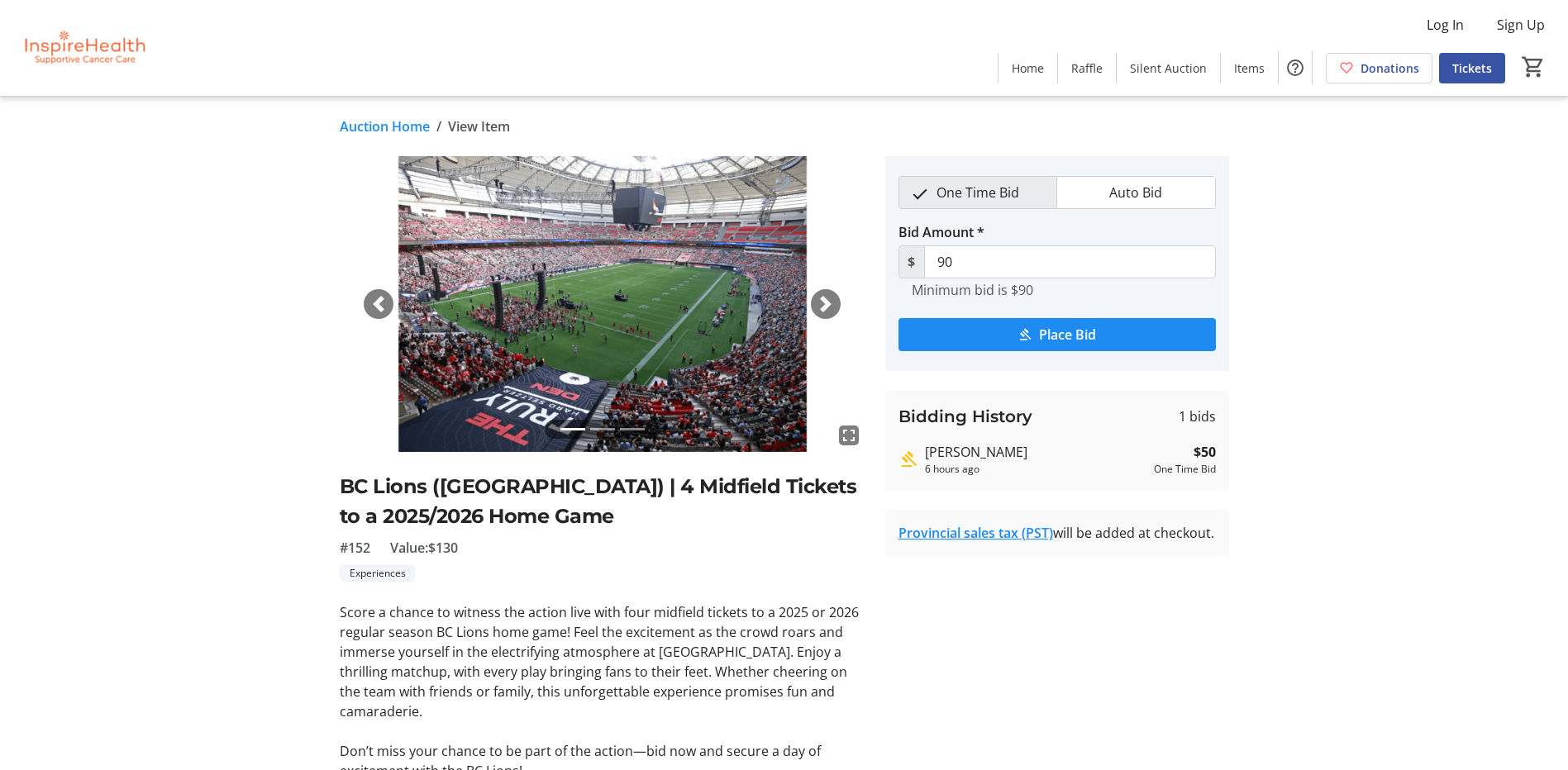
click at [403, 124] on link "Auction Home" at bounding box center [384, 126] width 90 height 20
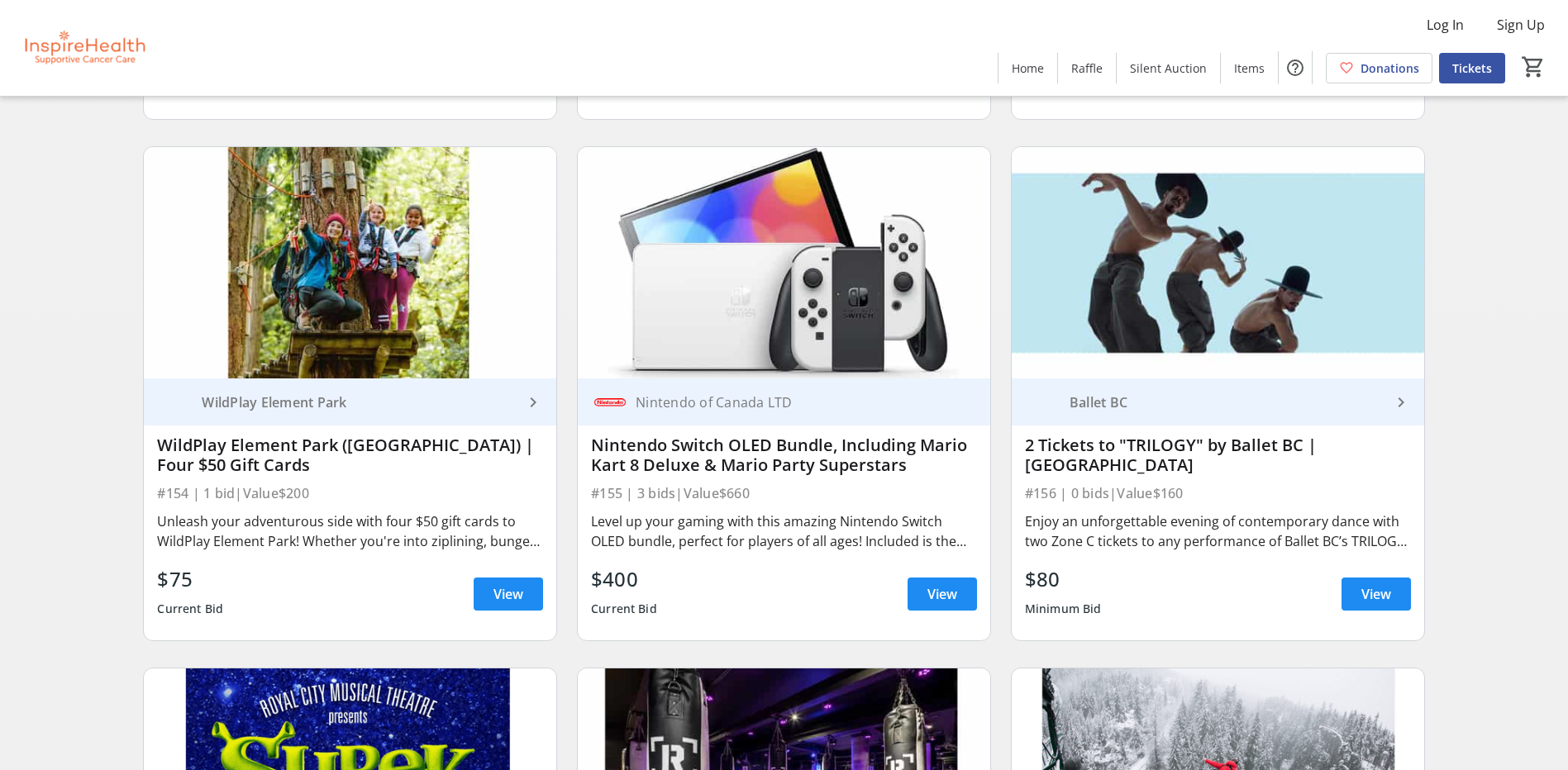
scroll to position [4876, 0]
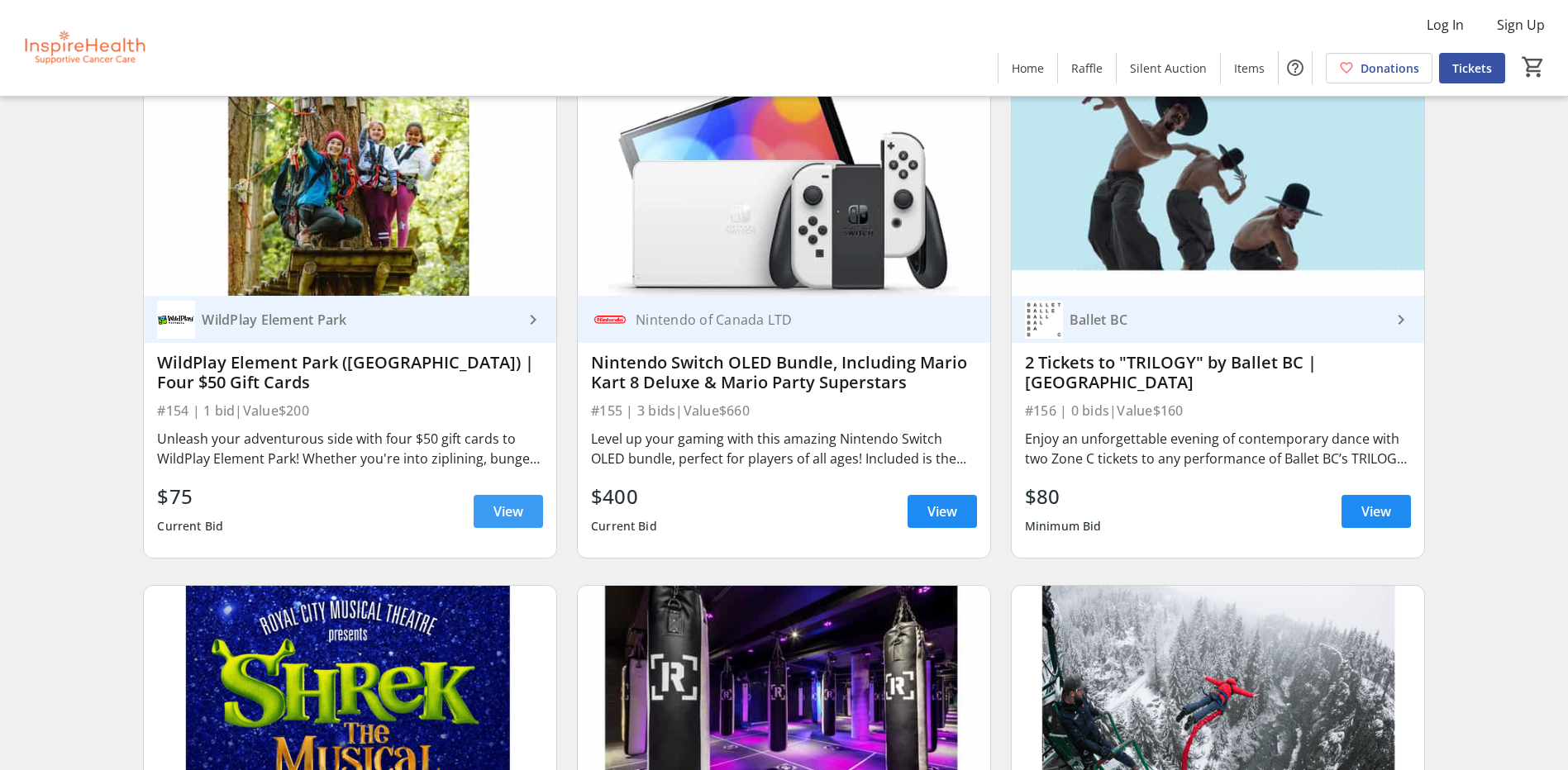
click at [521, 519] on span "View" at bounding box center [509, 511] width 30 height 20
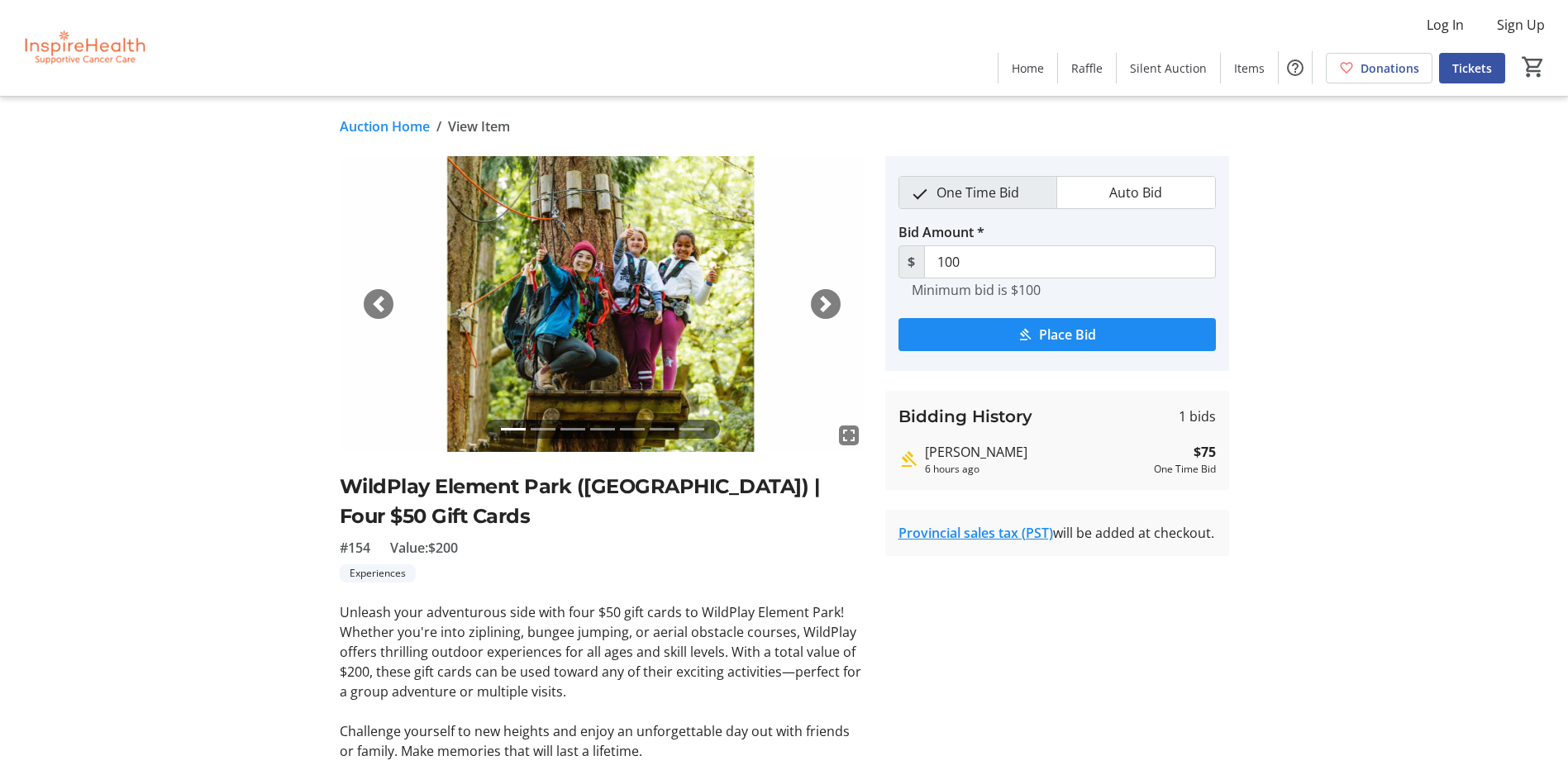
click at [373, 128] on link "Auction Home" at bounding box center [384, 126] width 90 height 20
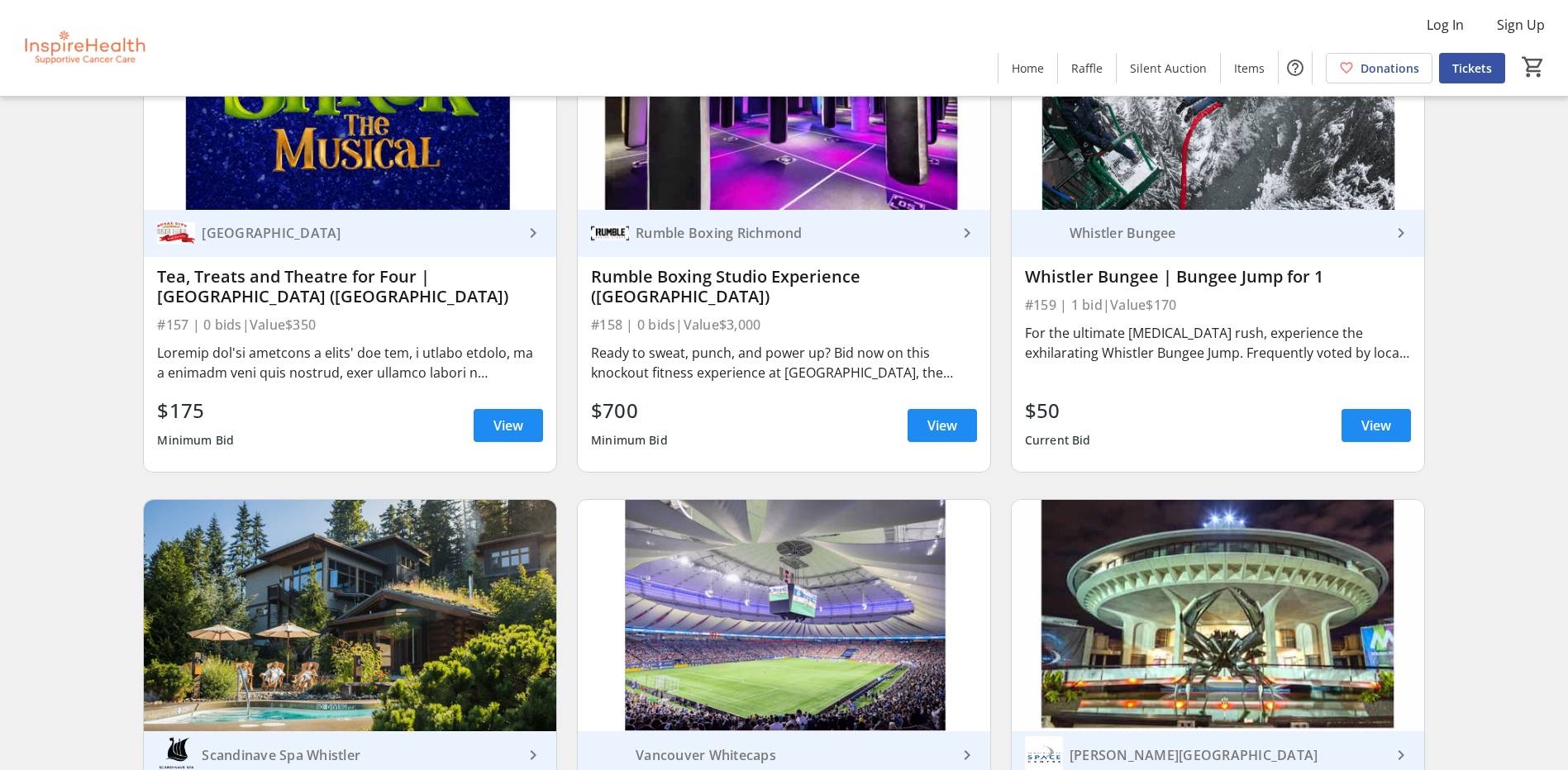
scroll to position [5537, 0]
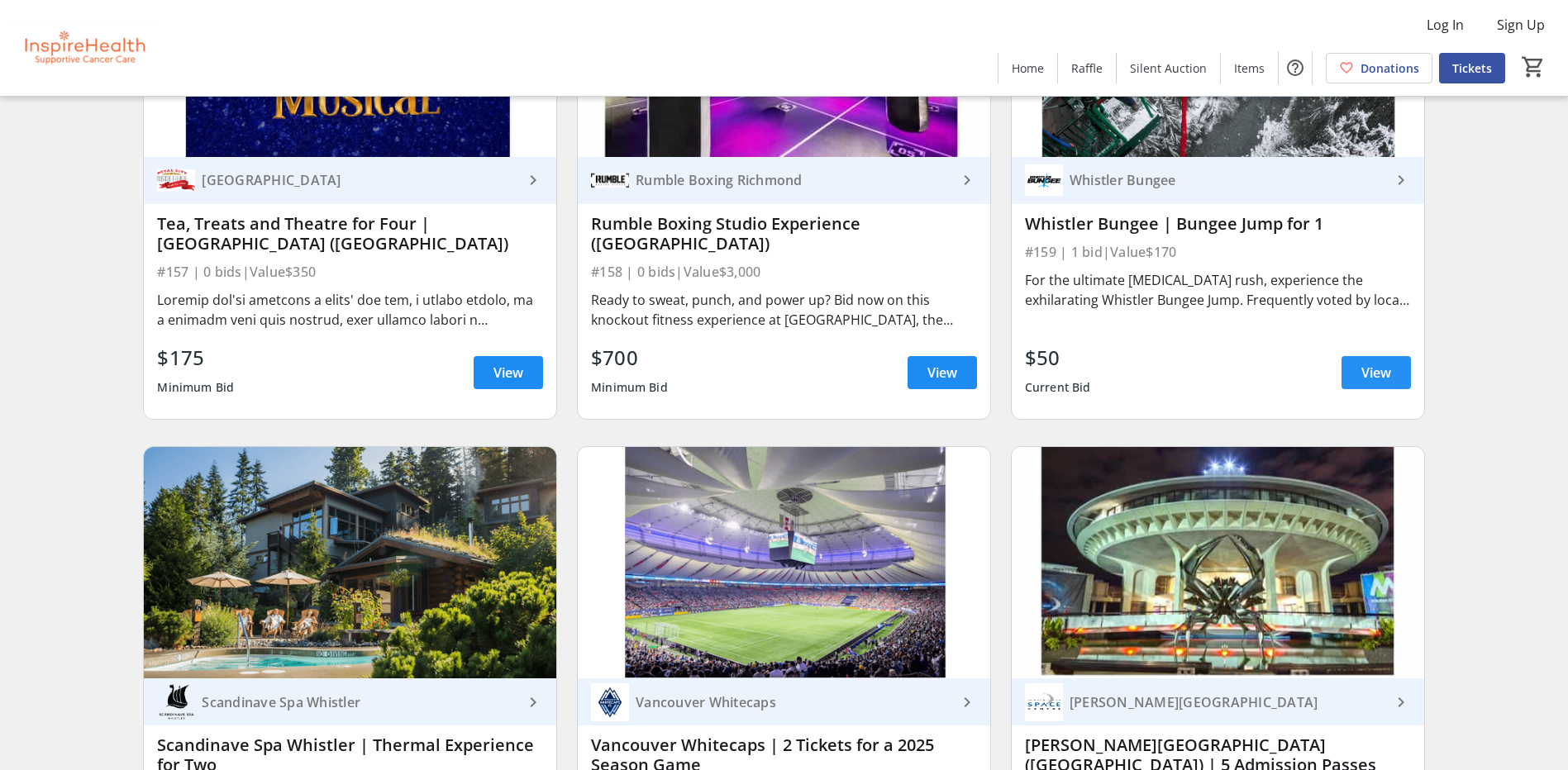
click at [1379, 377] on span "View" at bounding box center [1376, 373] width 30 height 20
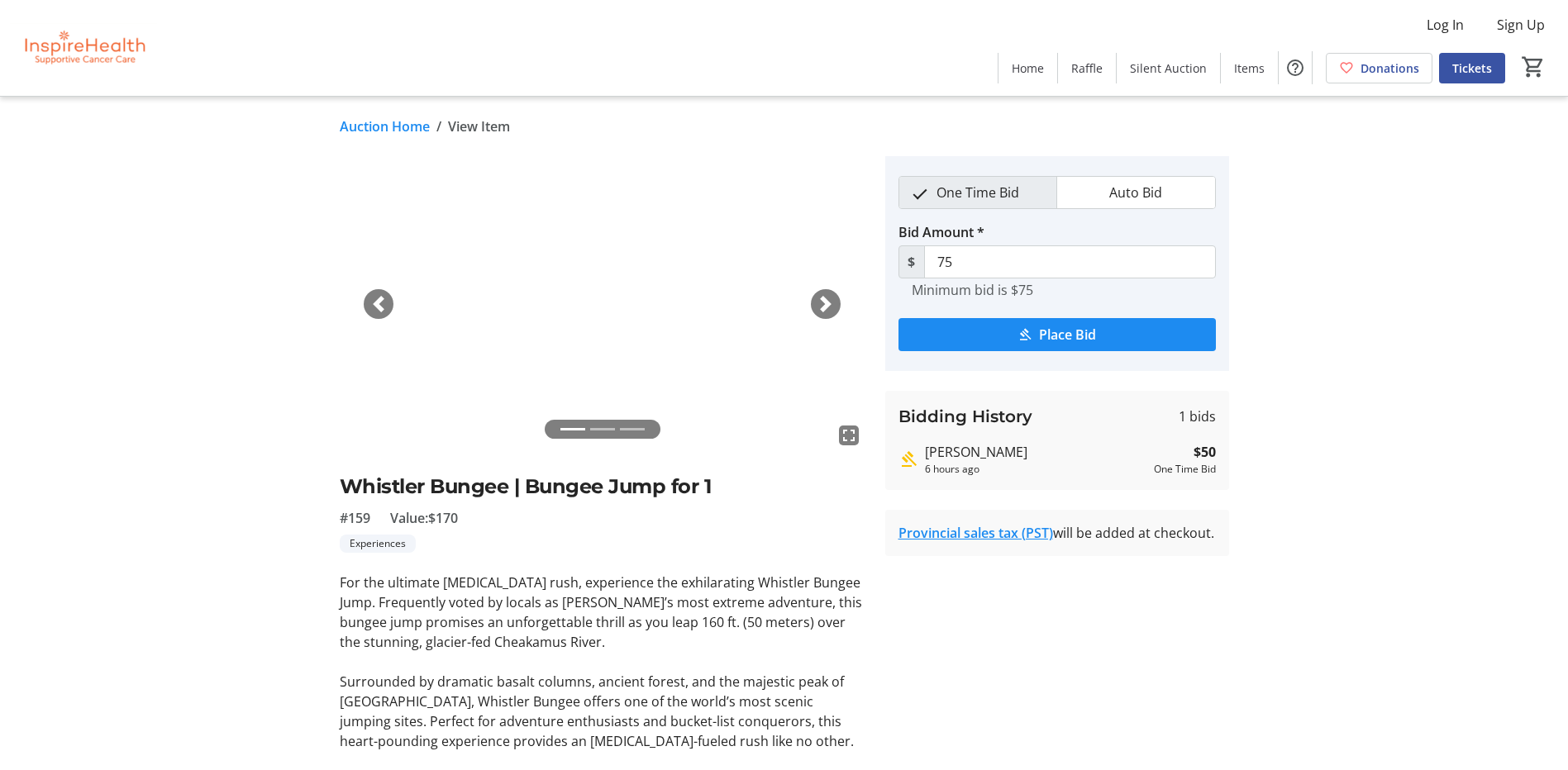
click at [412, 125] on link "Auction Home" at bounding box center [384, 126] width 90 height 20
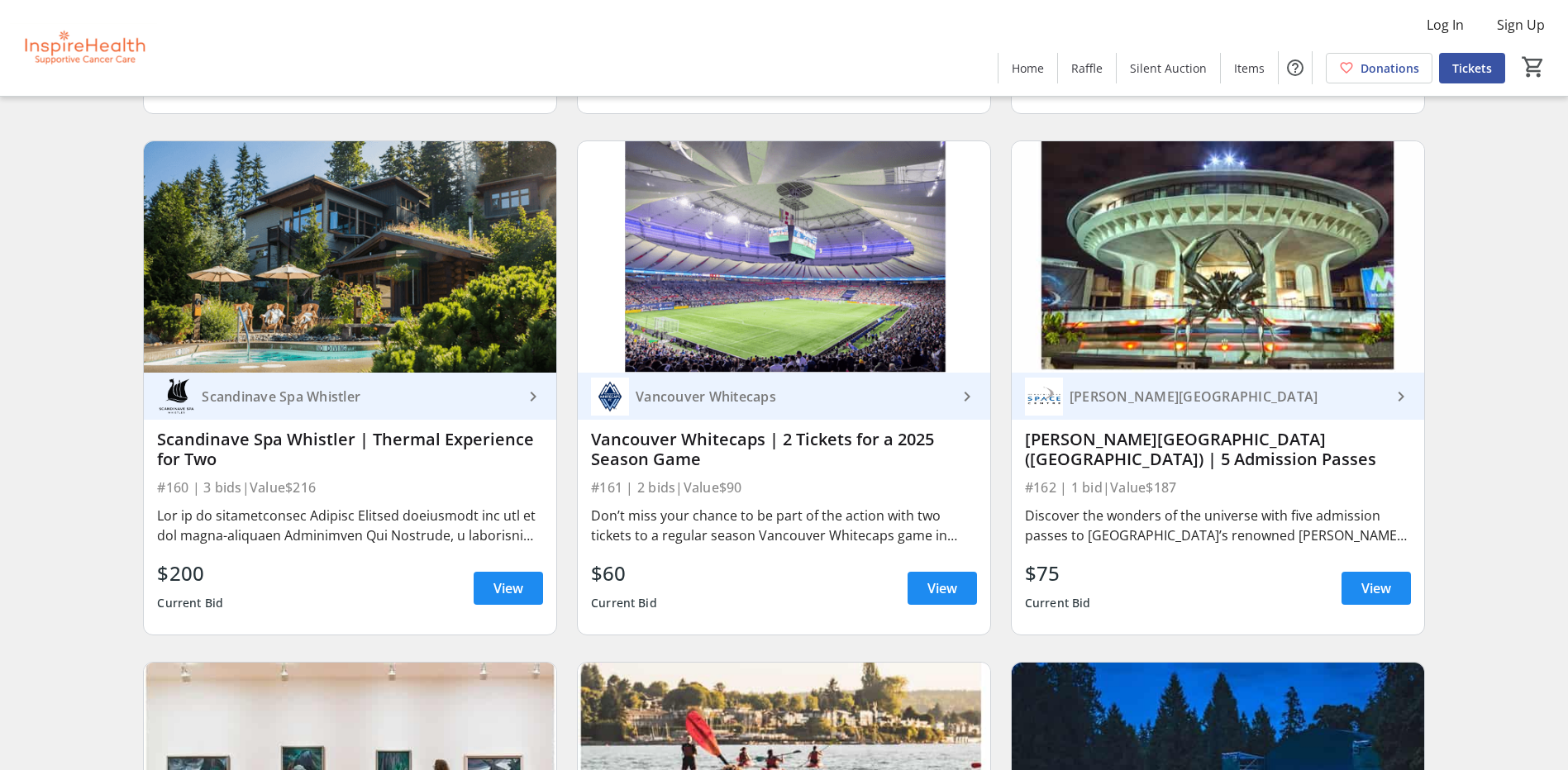
scroll to position [5951, 0]
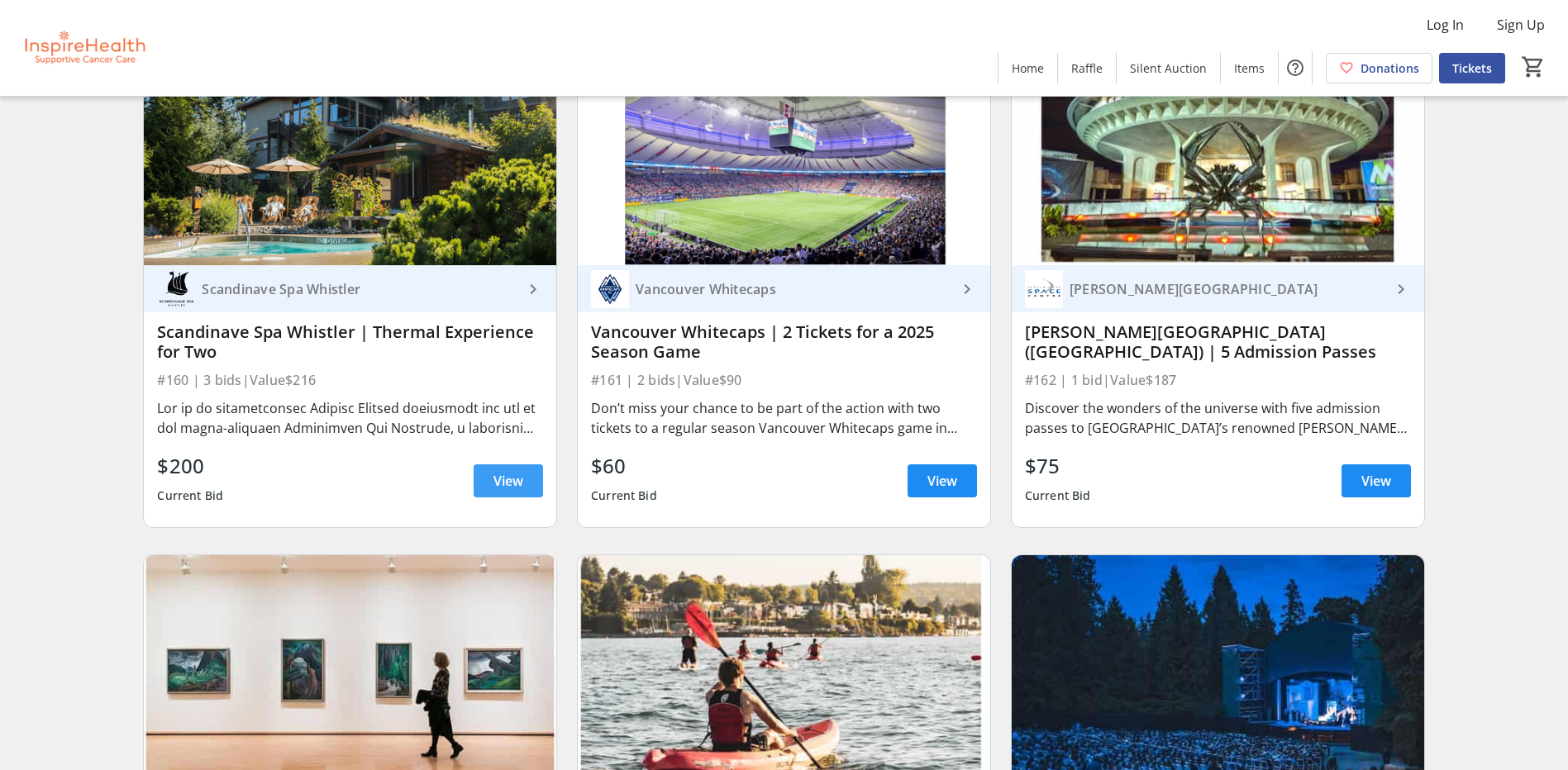
click at [512, 481] on span "View" at bounding box center [509, 481] width 30 height 20
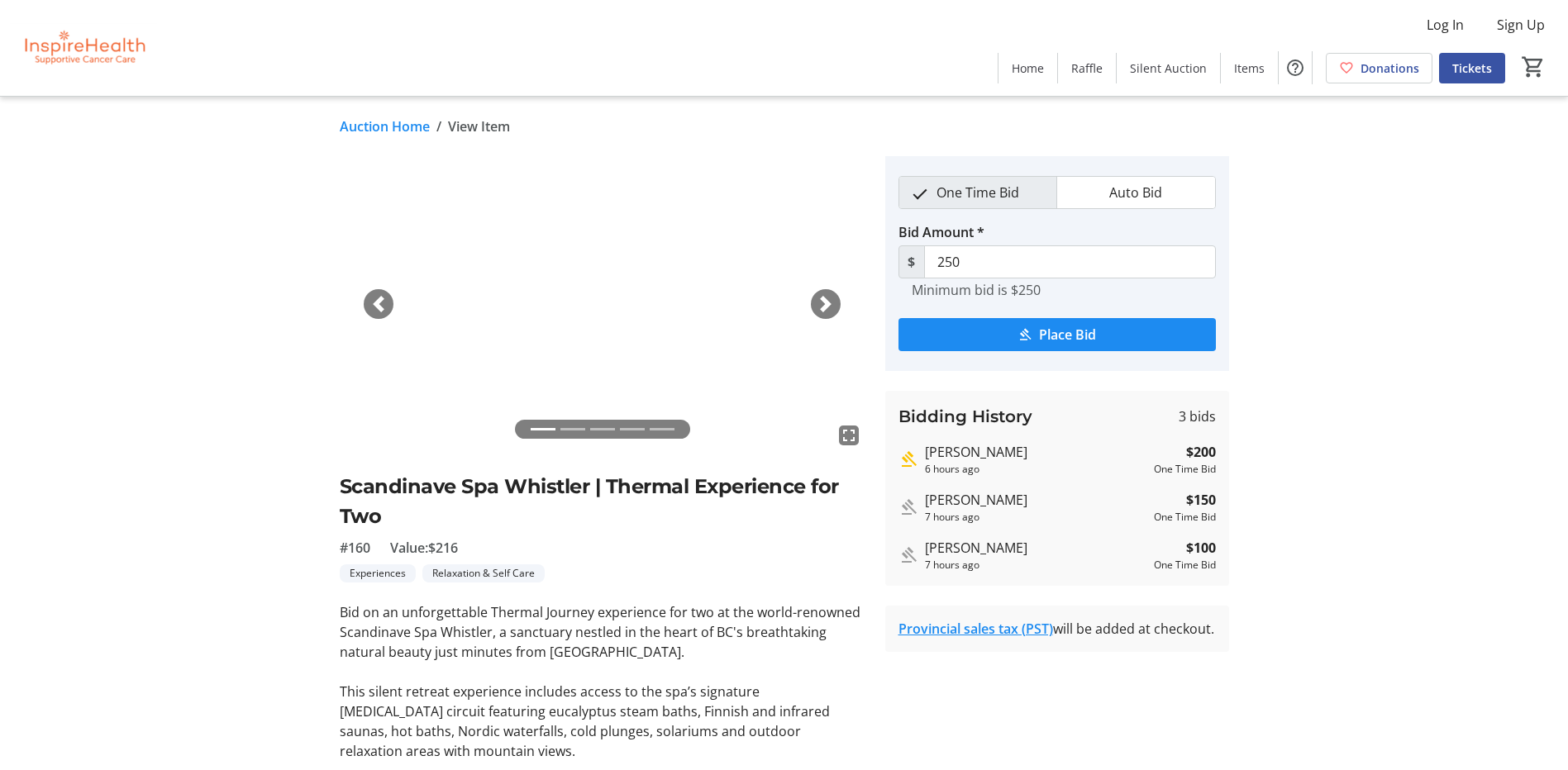
click at [412, 129] on link "Auction Home" at bounding box center [384, 126] width 90 height 20
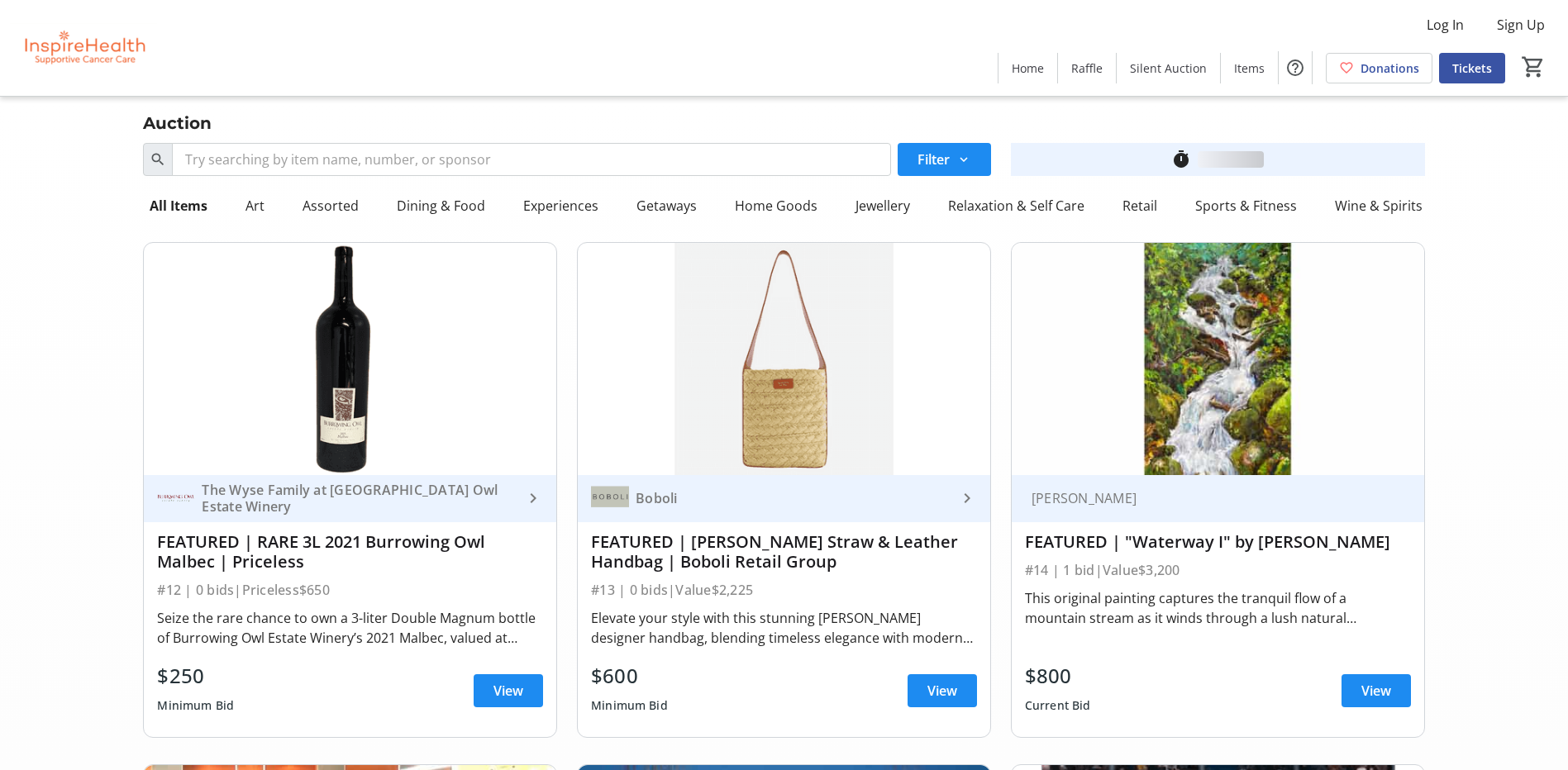
scroll to position [5951, 0]
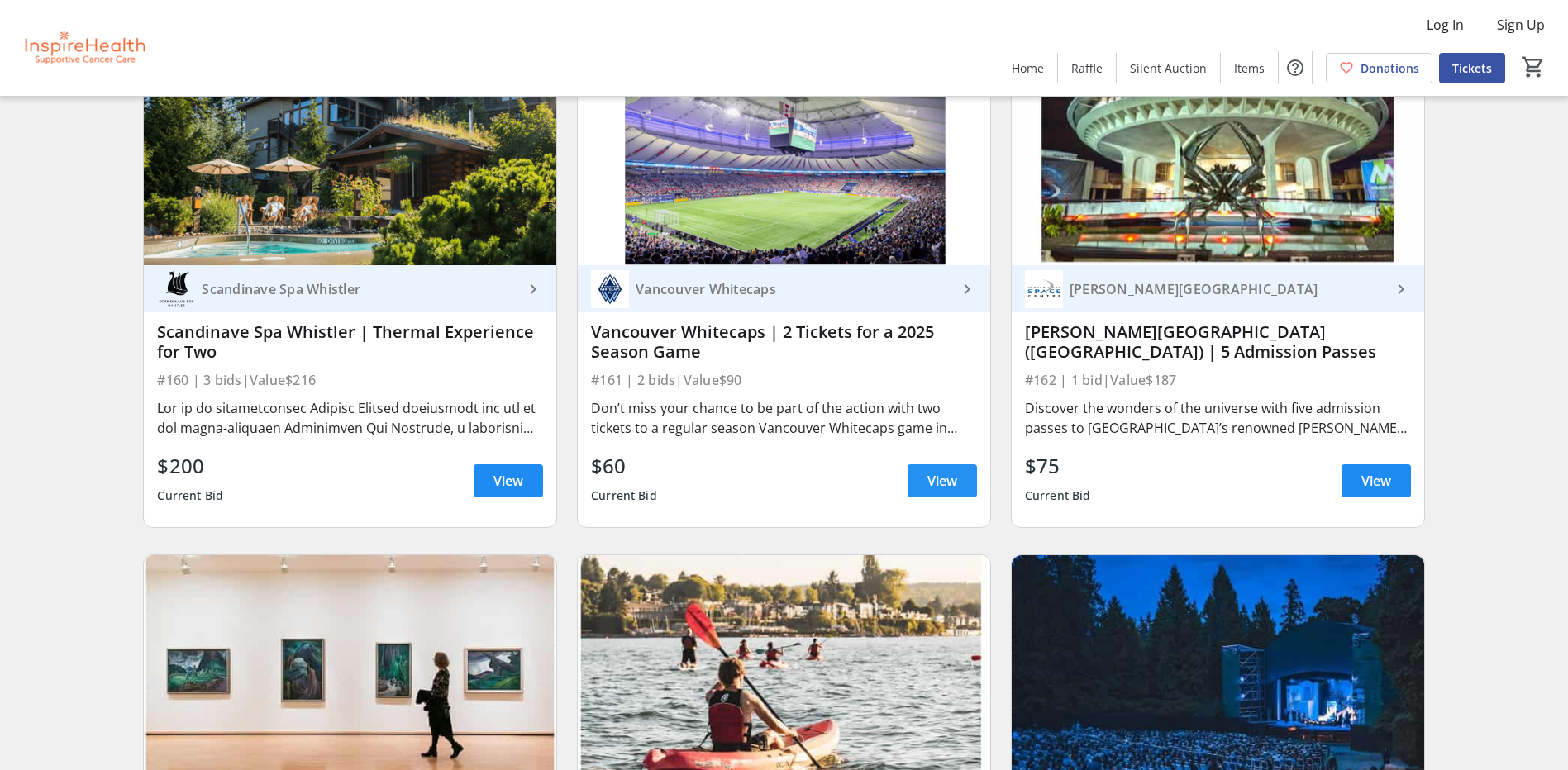
click at [928, 483] on span "View" at bounding box center [942, 481] width 30 height 20
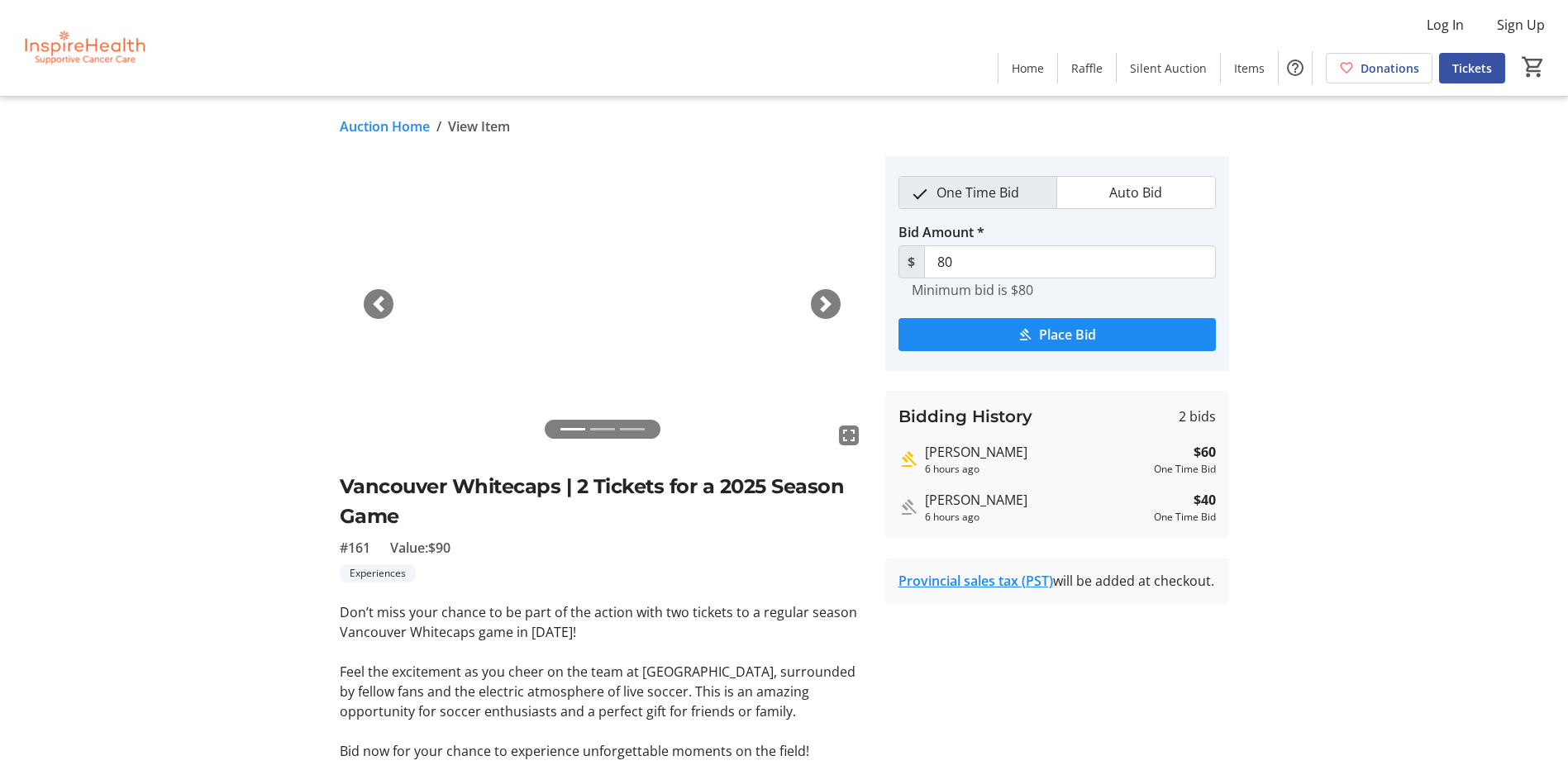
click at [417, 126] on link "Auction Home" at bounding box center [384, 126] width 90 height 20
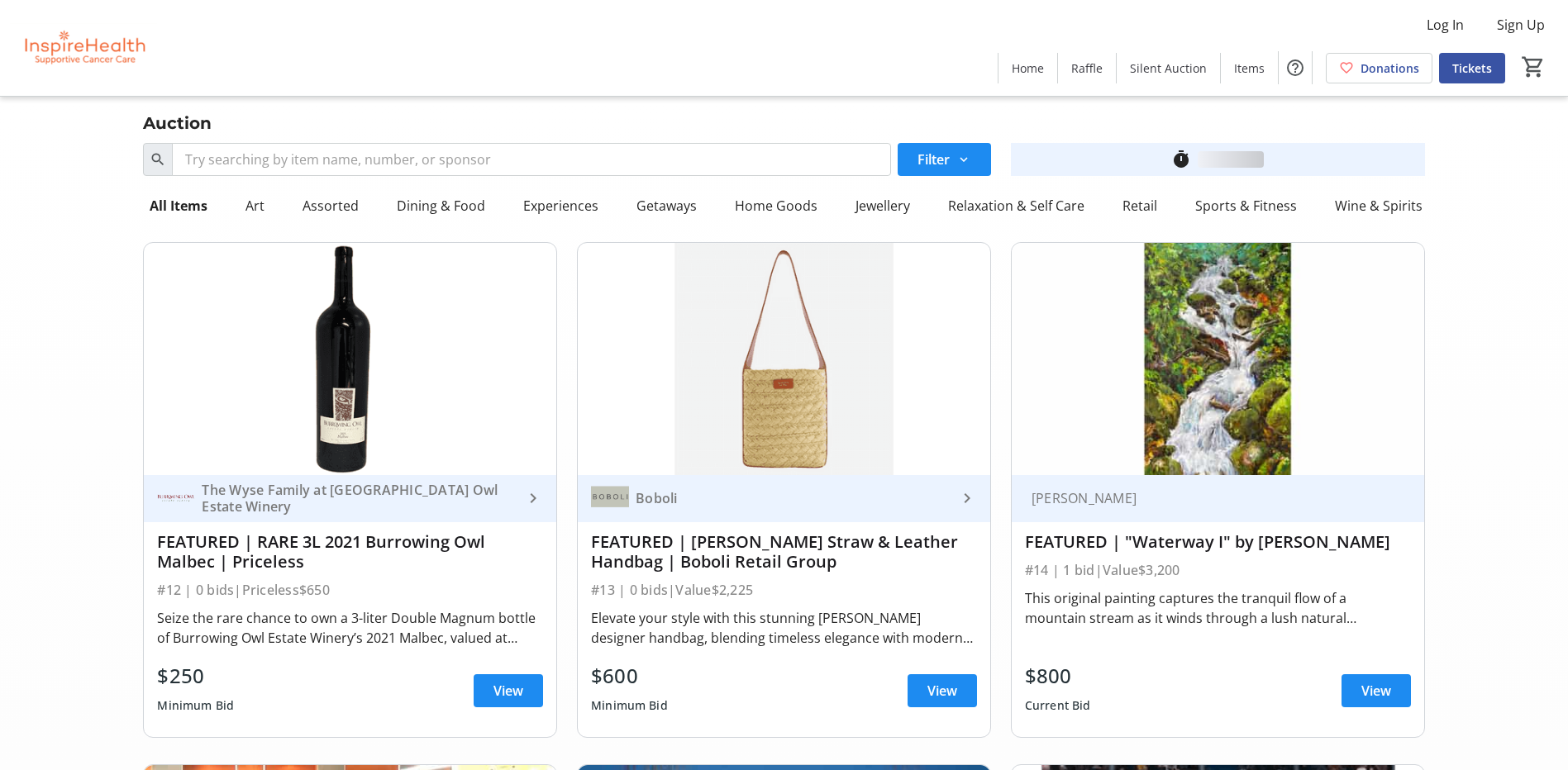
scroll to position [5951, 0]
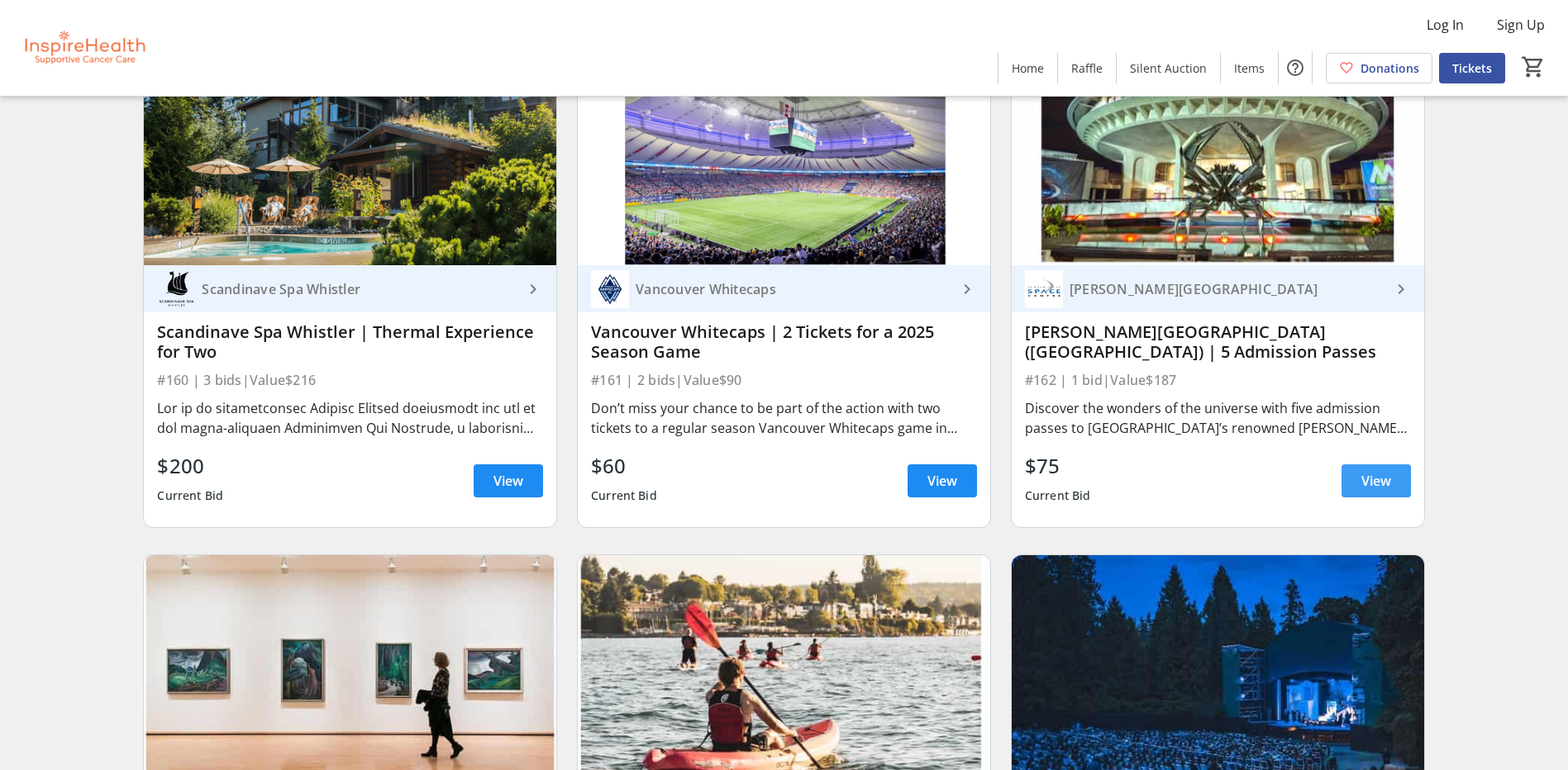
click at [1386, 480] on span "View" at bounding box center [1376, 481] width 30 height 20
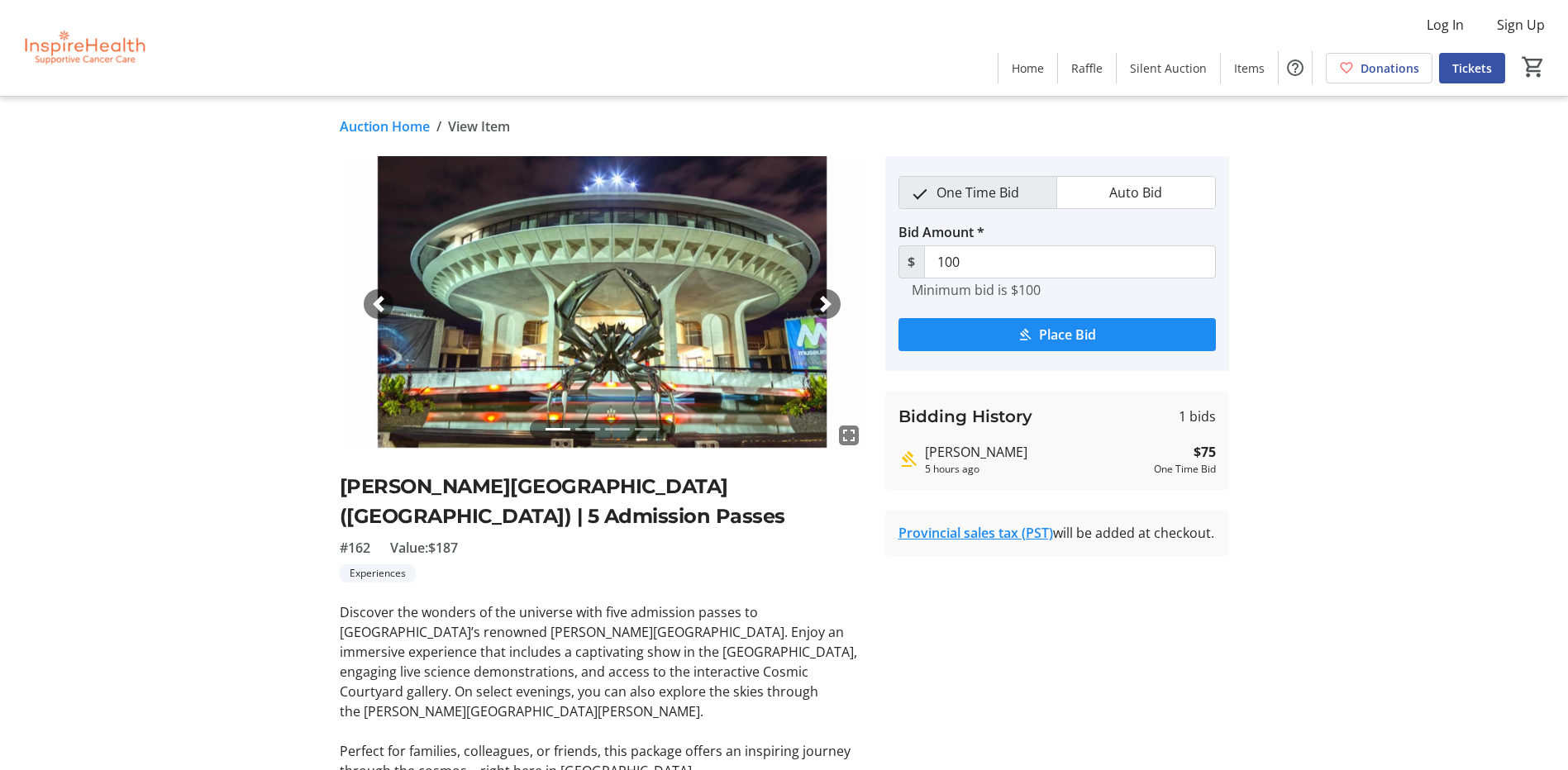
click at [368, 121] on link "Auction Home" at bounding box center [384, 126] width 90 height 20
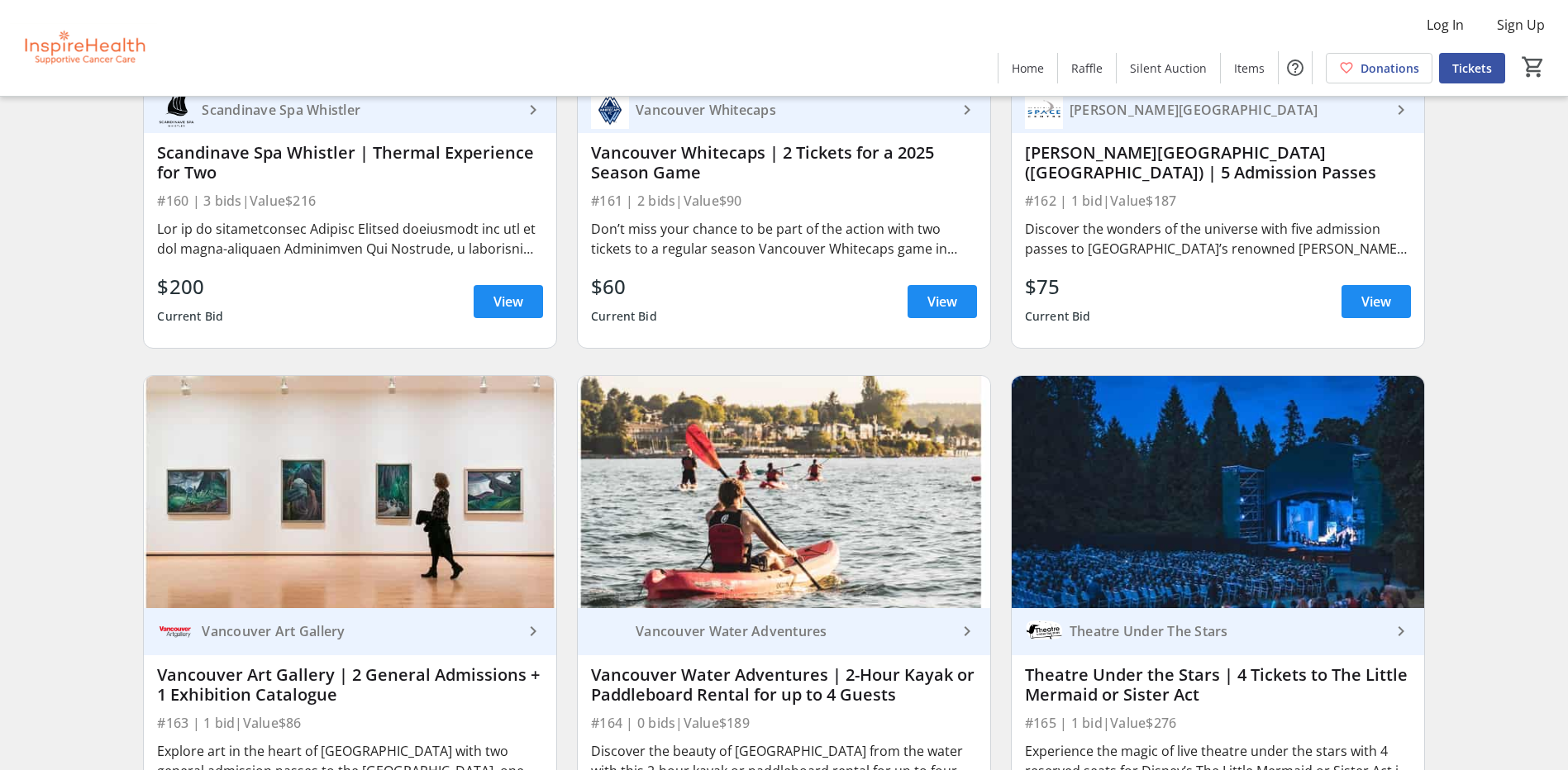
scroll to position [6282, 0]
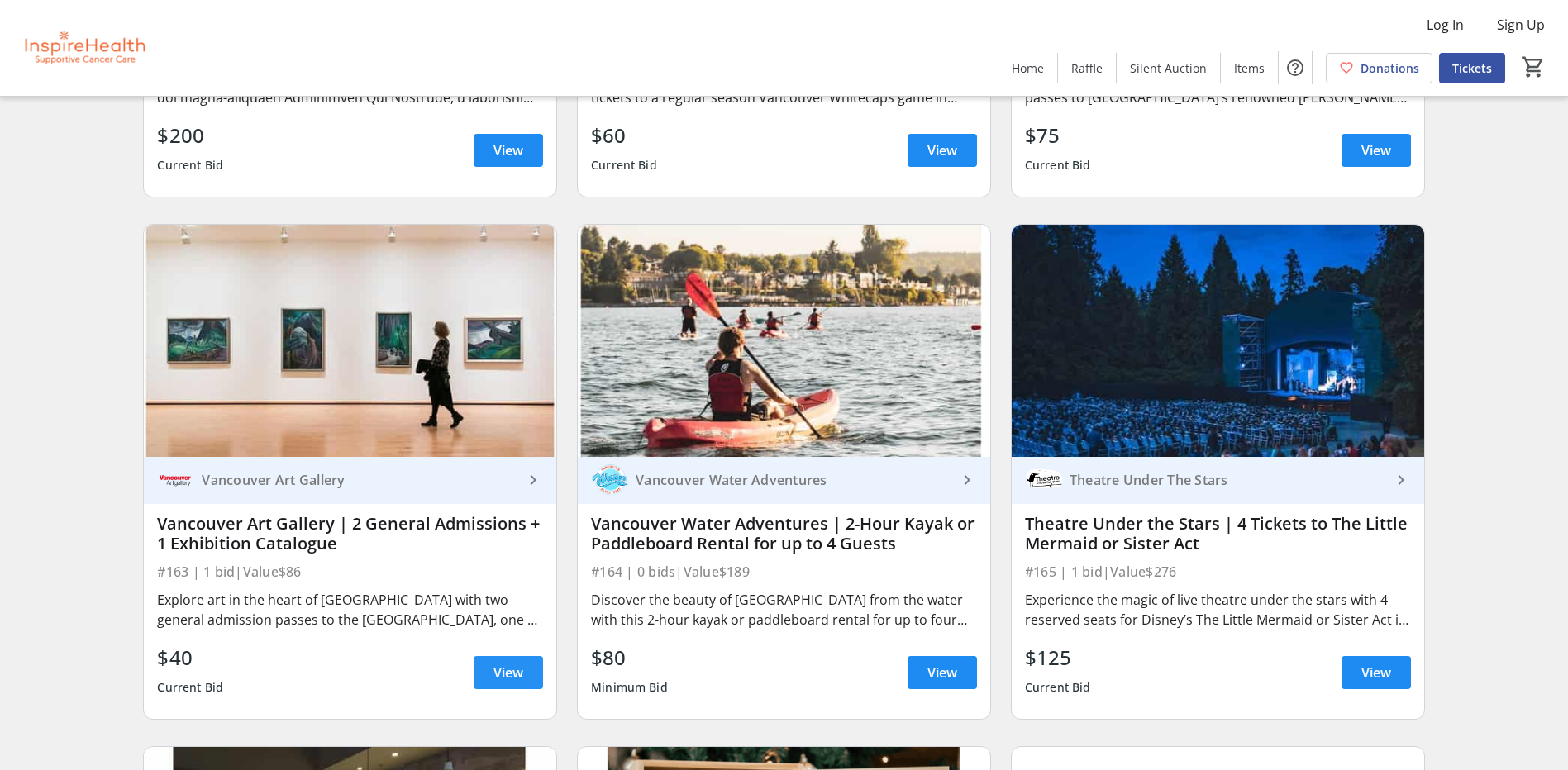
click at [525, 688] on span at bounding box center [508, 673] width 69 height 39
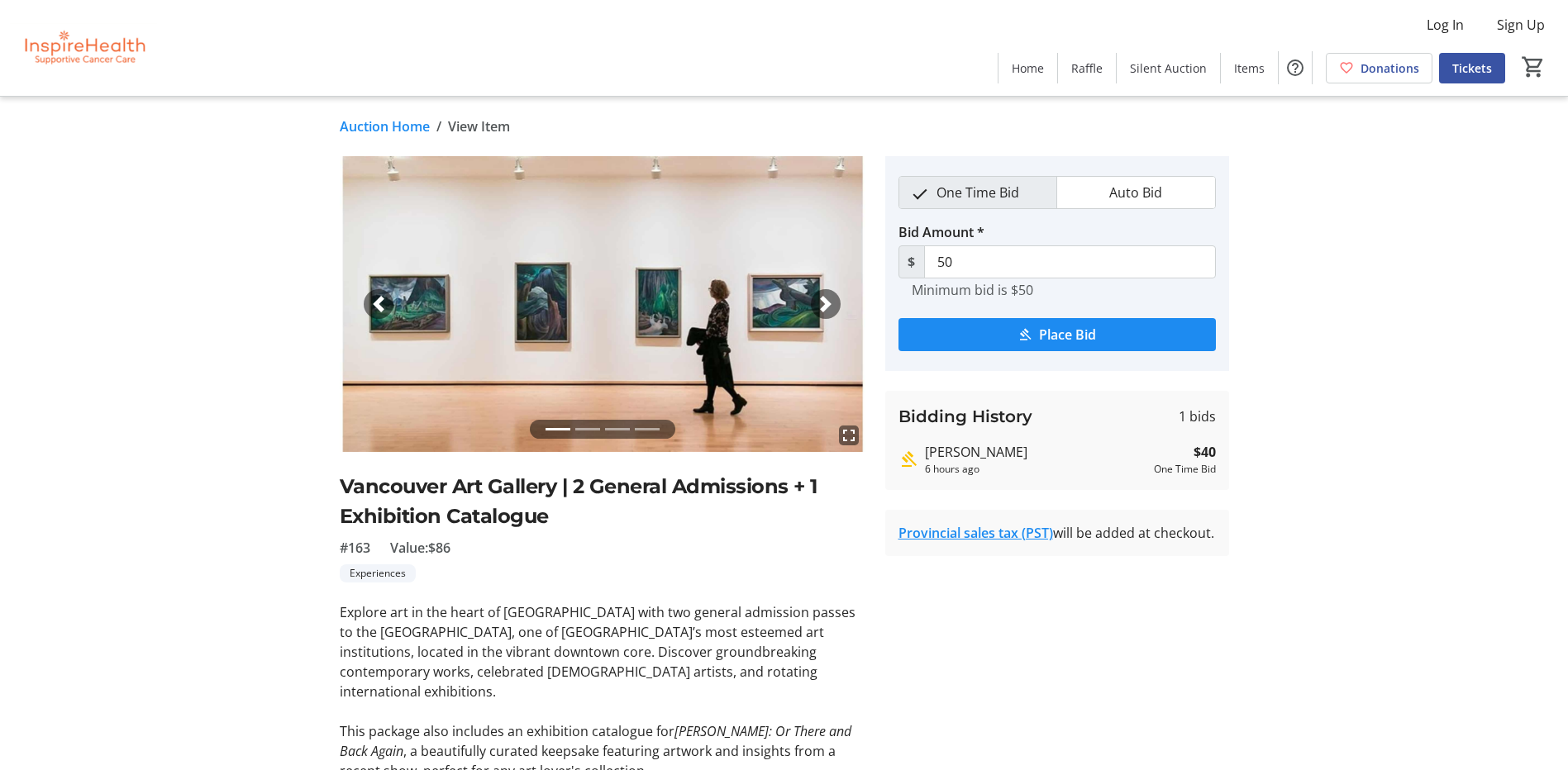
click at [408, 124] on link "Auction Home" at bounding box center [384, 126] width 90 height 20
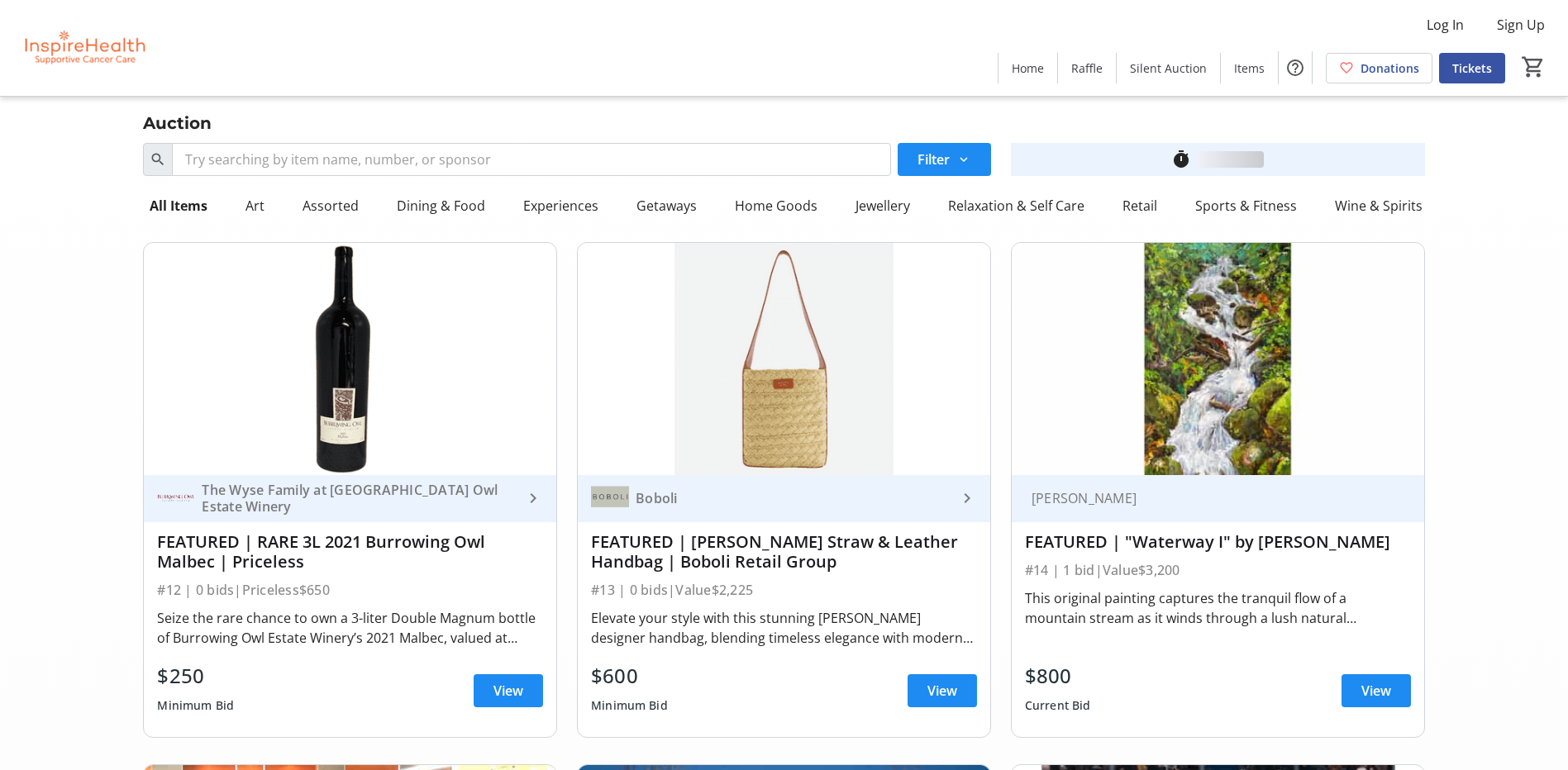
scroll to position [6282, 0]
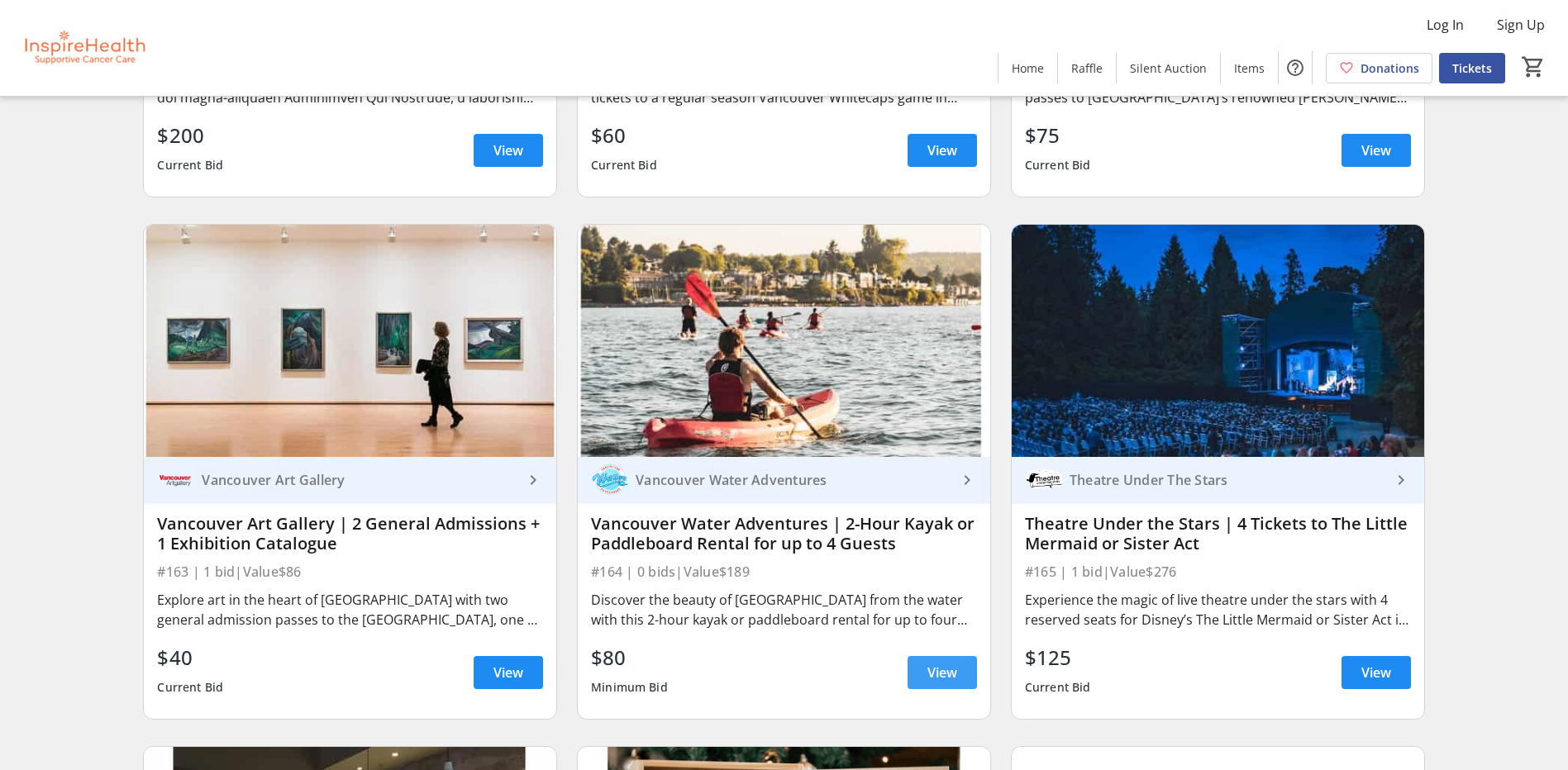
click at [936, 667] on span "View" at bounding box center [942, 673] width 30 height 20
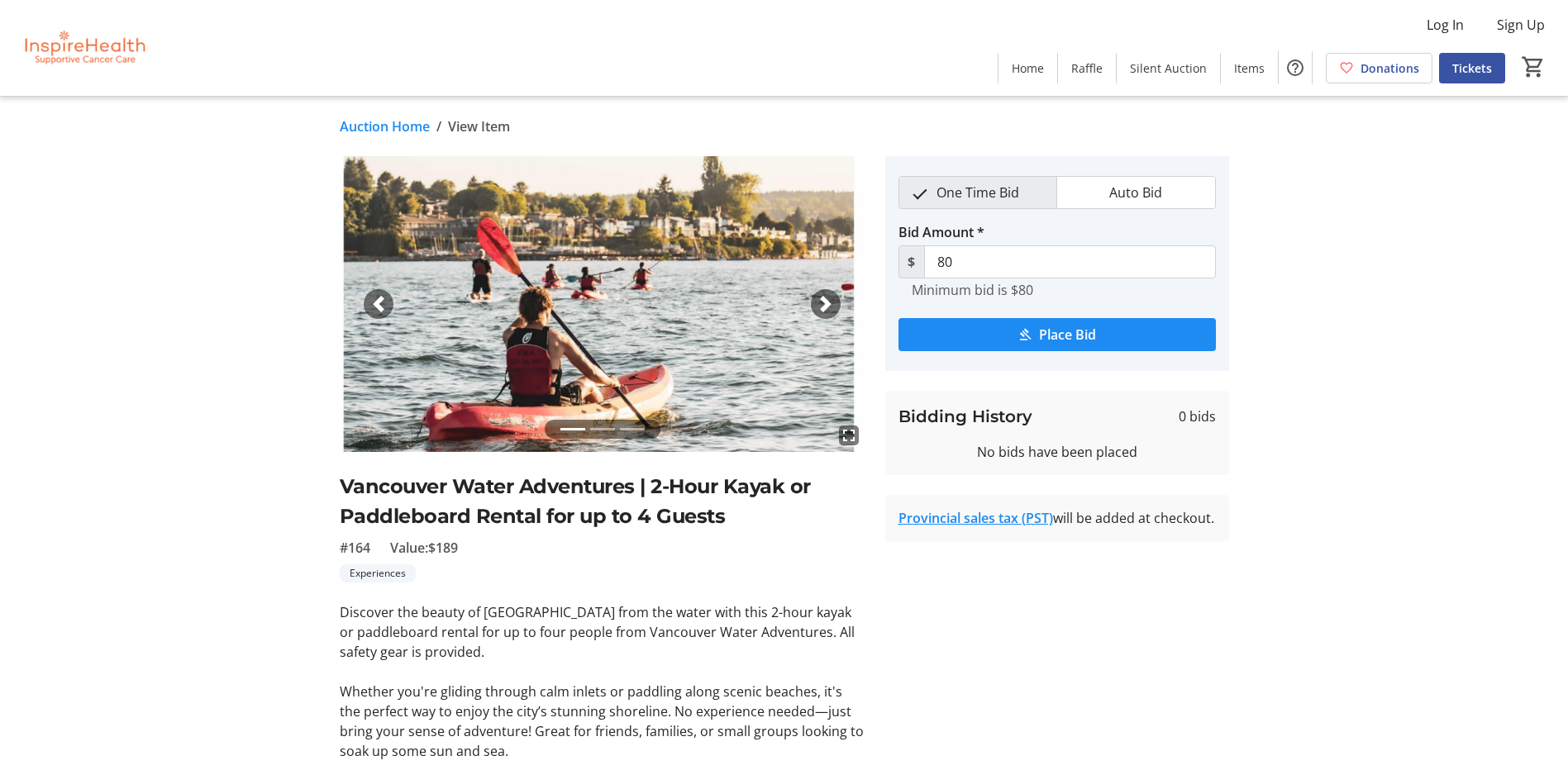
click at [403, 117] on link "Auction Home" at bounding box center [384, 126] width 90 height 20
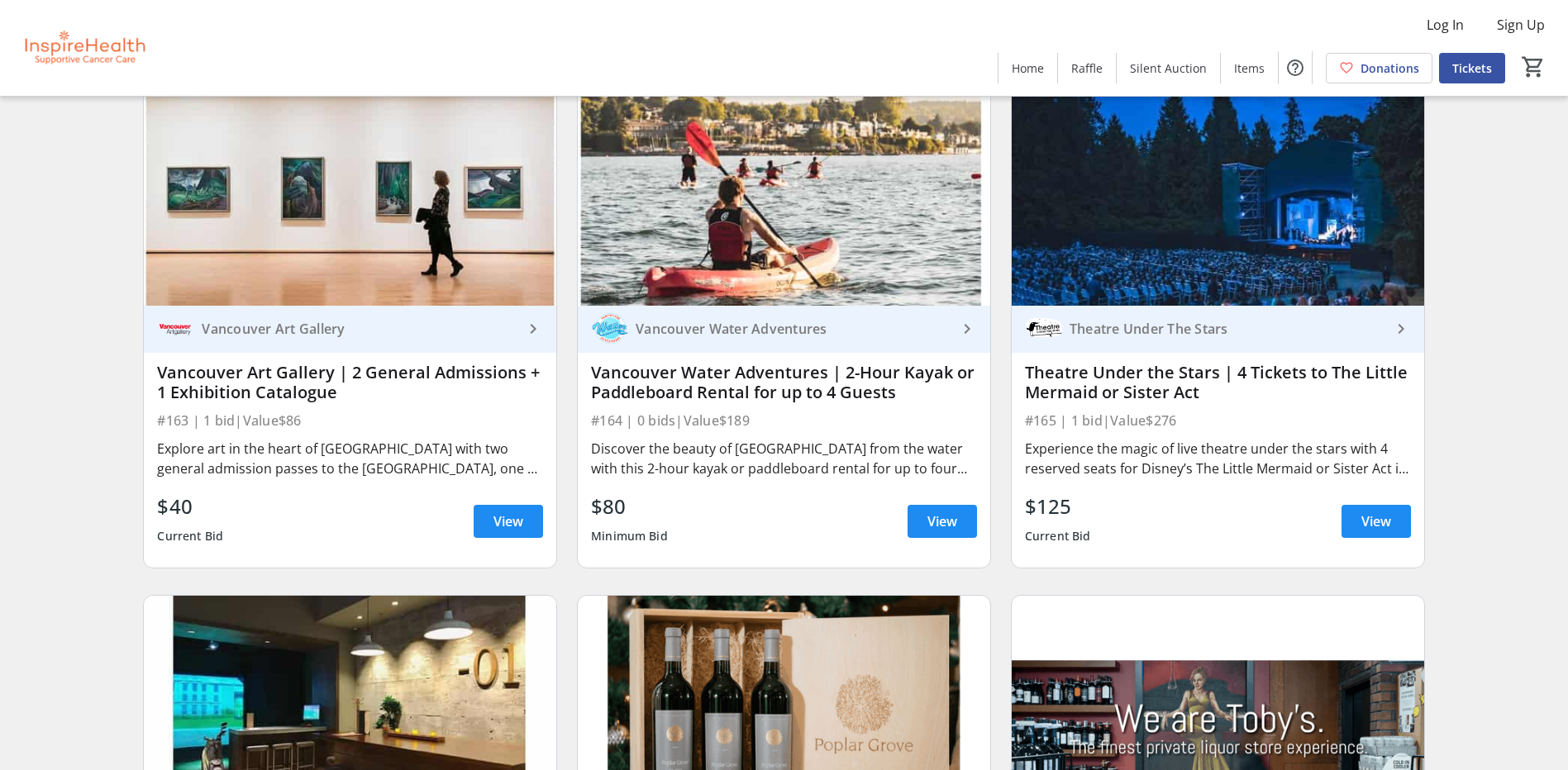
scroll to position [6447, 0]
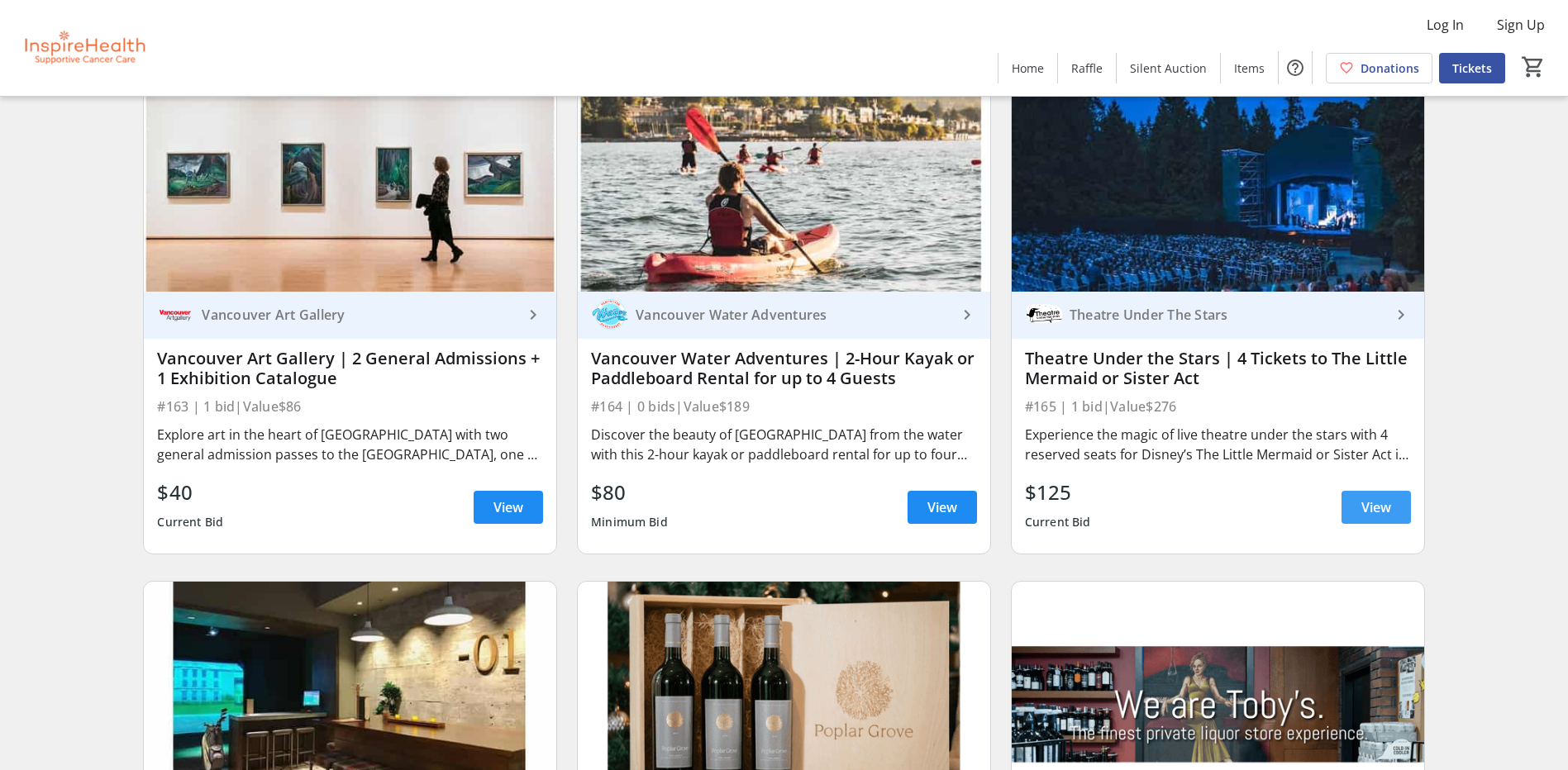
click at [1397, 511] on span at bounding box center [1376, 507] width 69 height 39
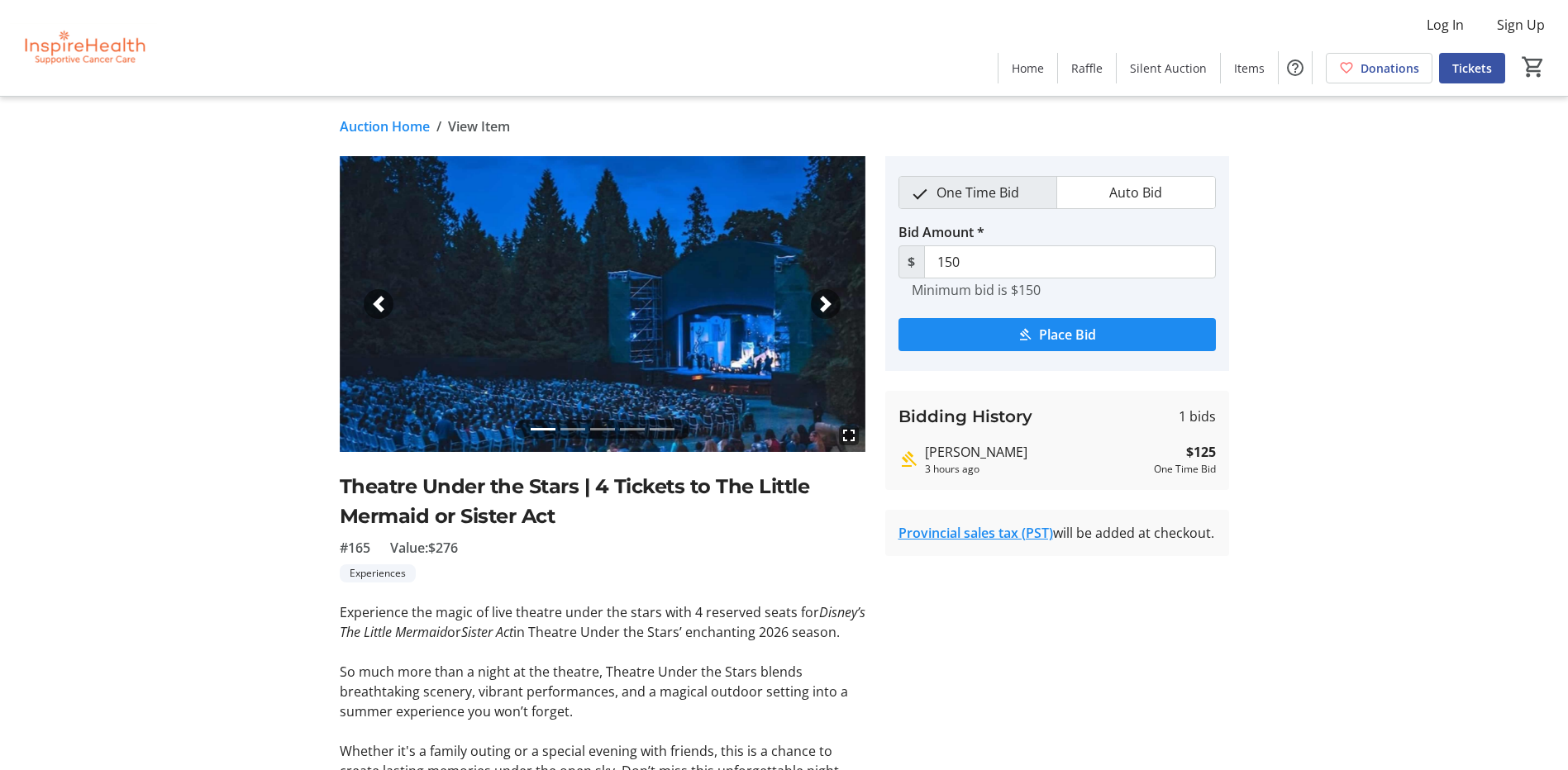
click at [367, 123] on link "Auction Home" at bounding box center [384, 126] width 90 height 20
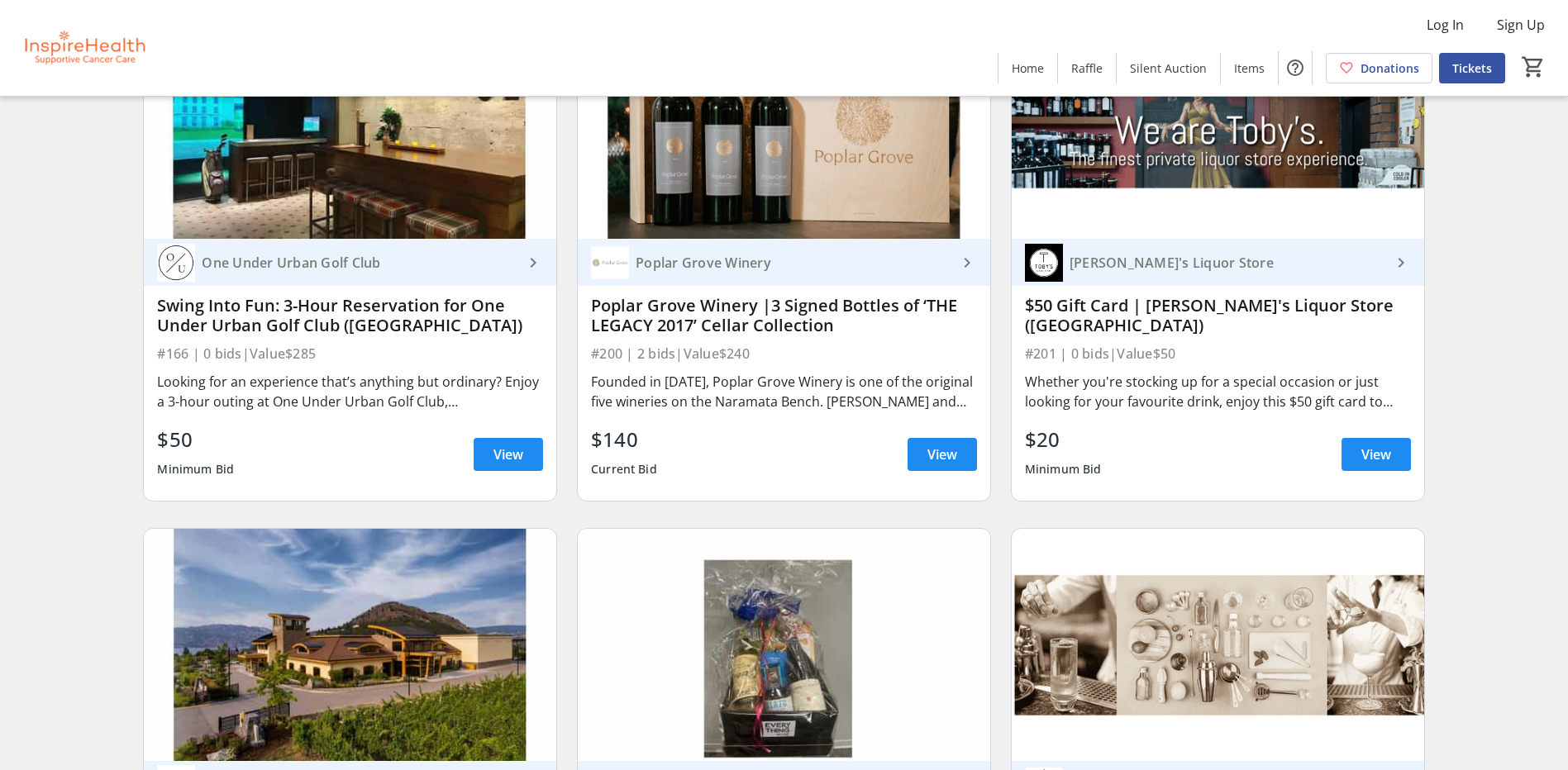
scroll to position [7026, 0]
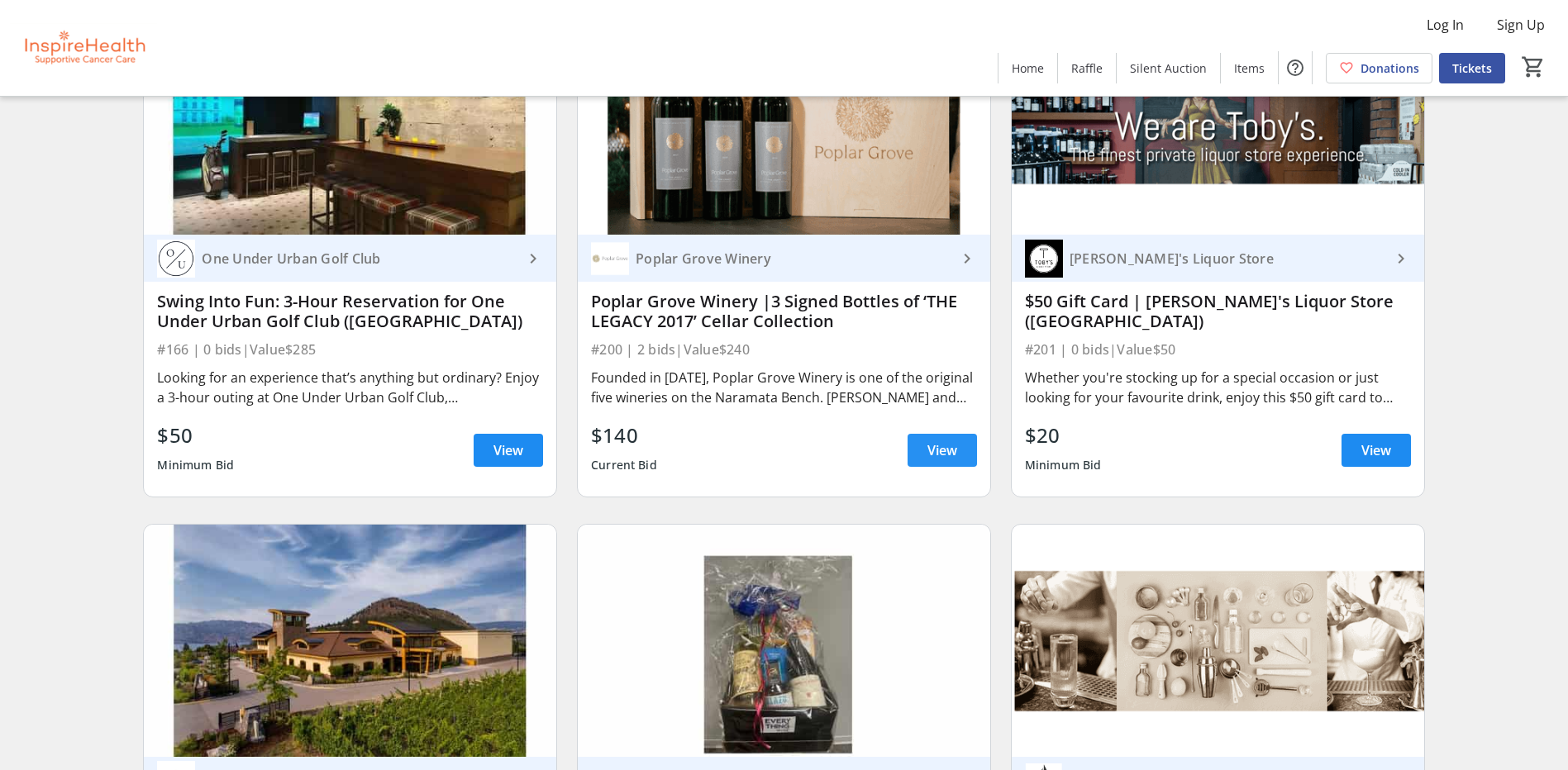
click at [929, 457] on span "View" at bounding box center [942, 450] width 30 height 20
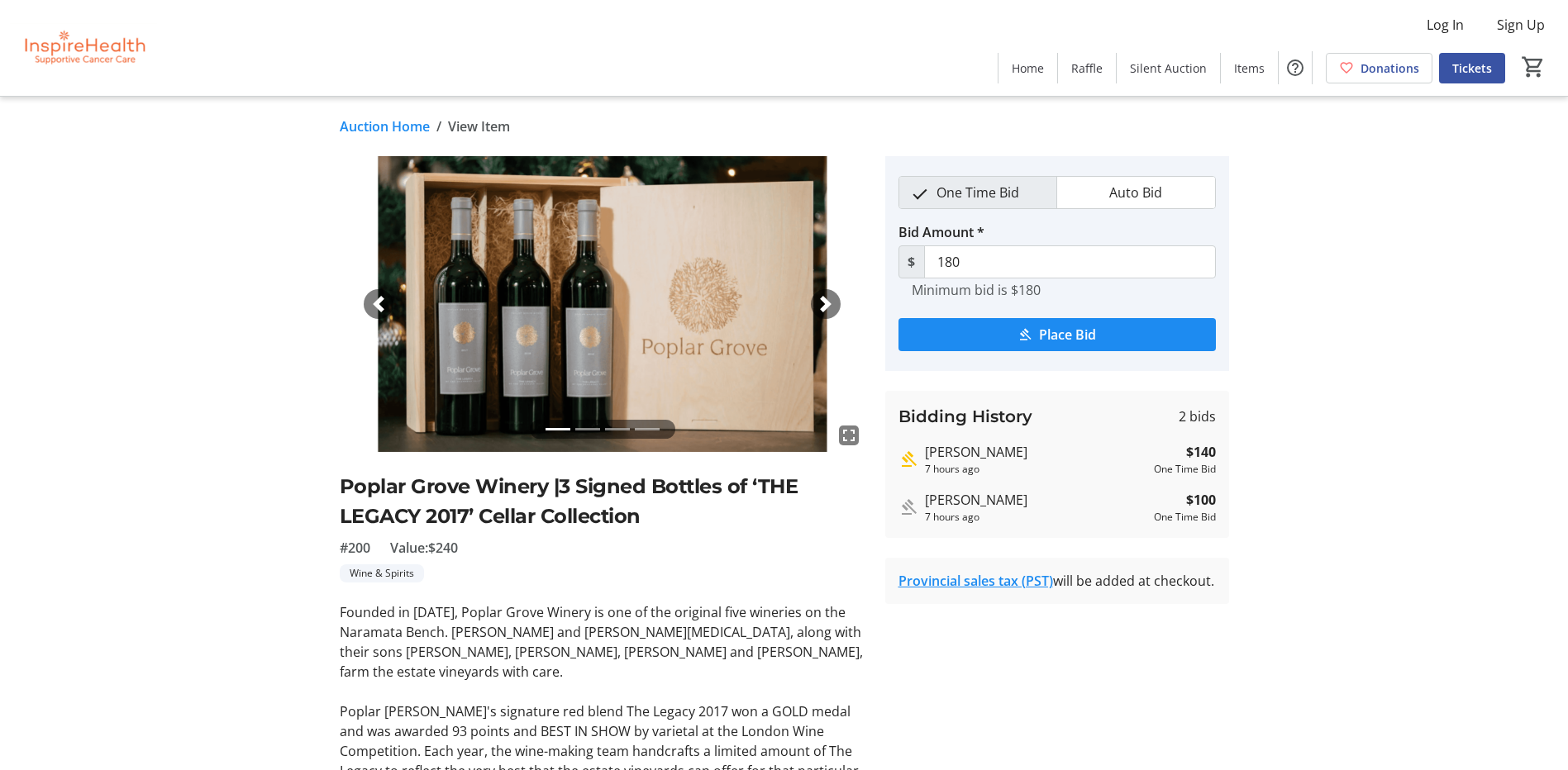
click at [371, 126] on link "Auction Home" at bounding box center [384, 126] width 90 height 20
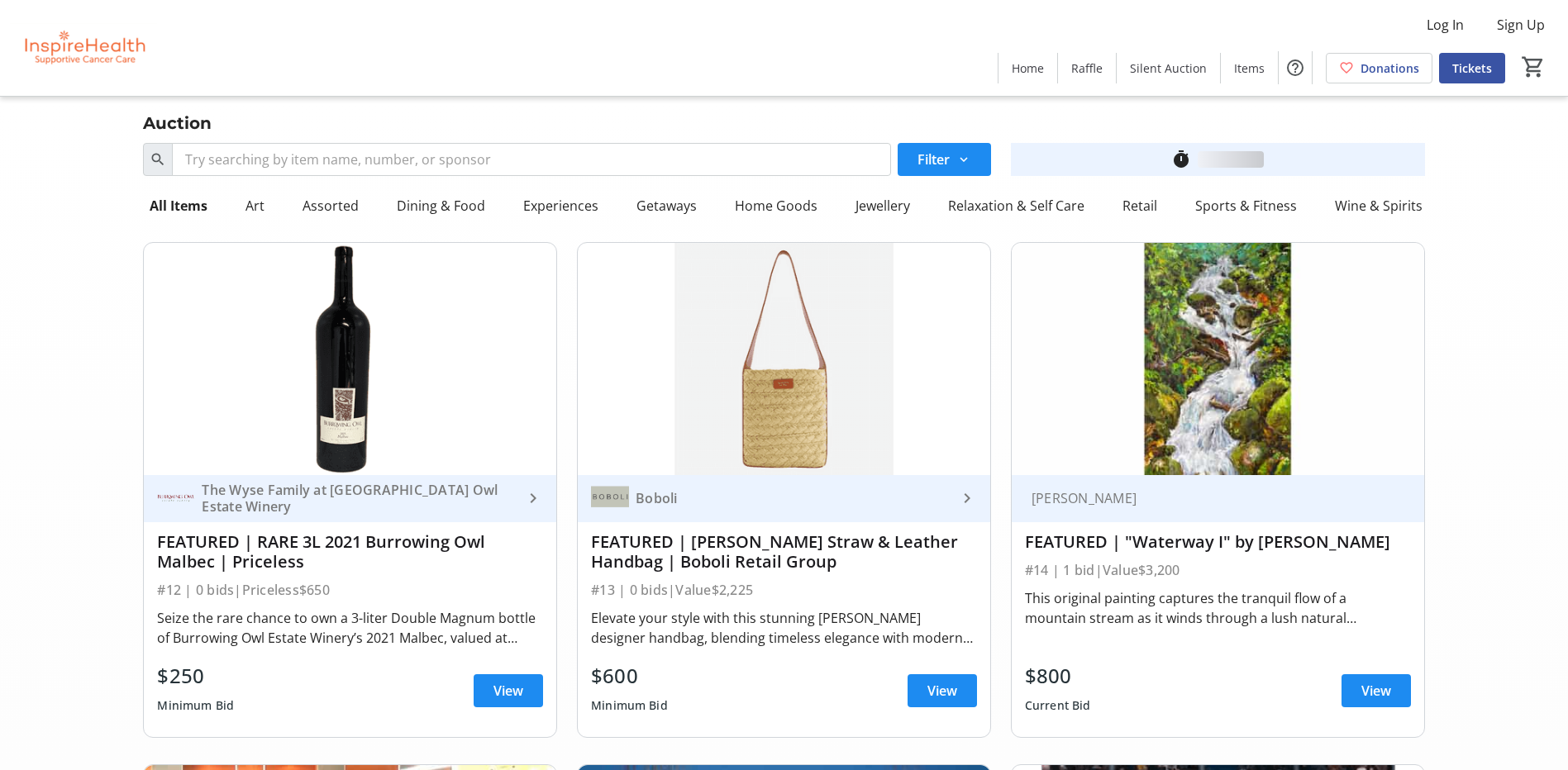
scroll to position [7026, 0]
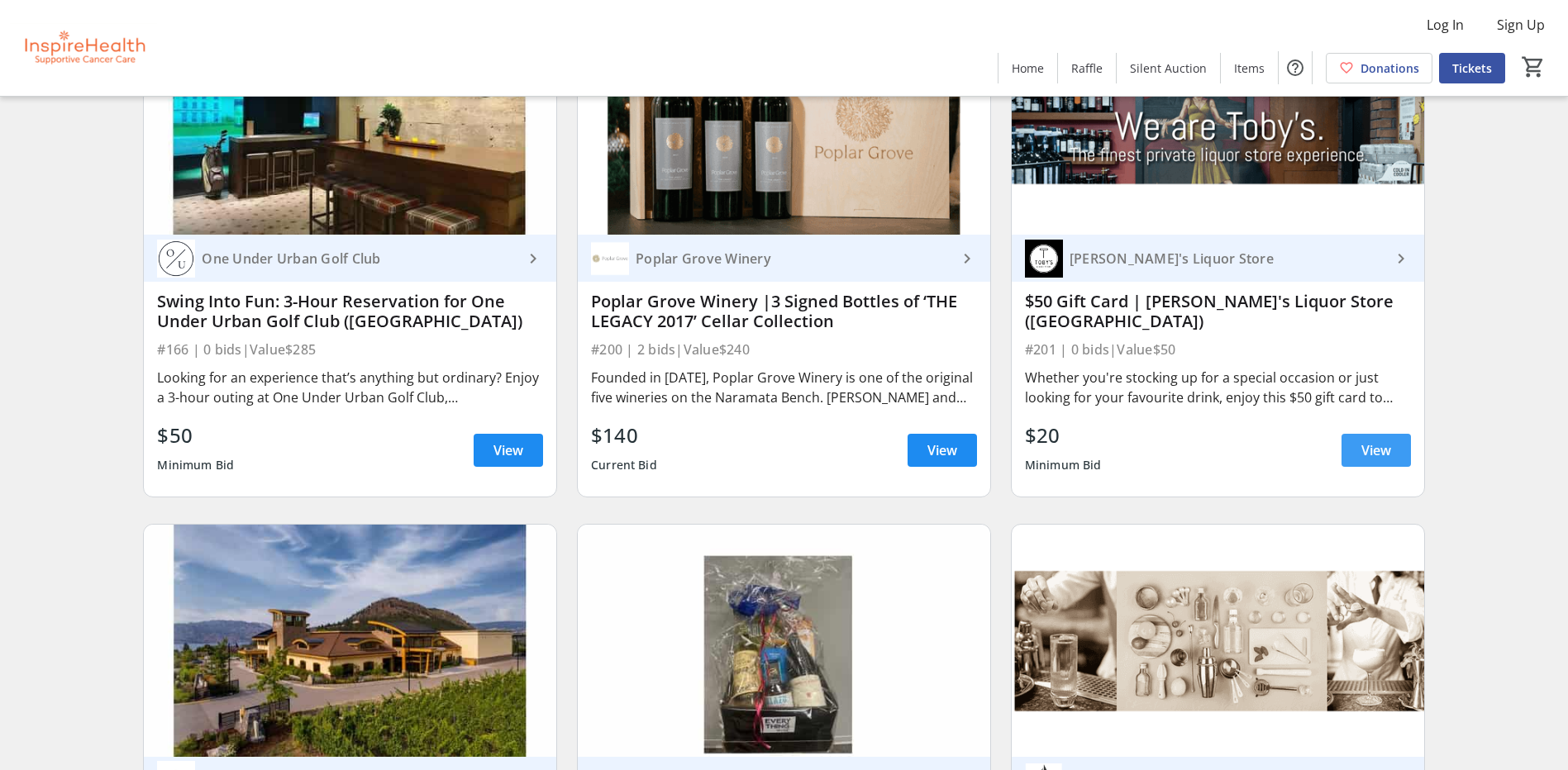
click at [1372, 448] on span "View" at bounding box center [1376, 450] width 30 height 20
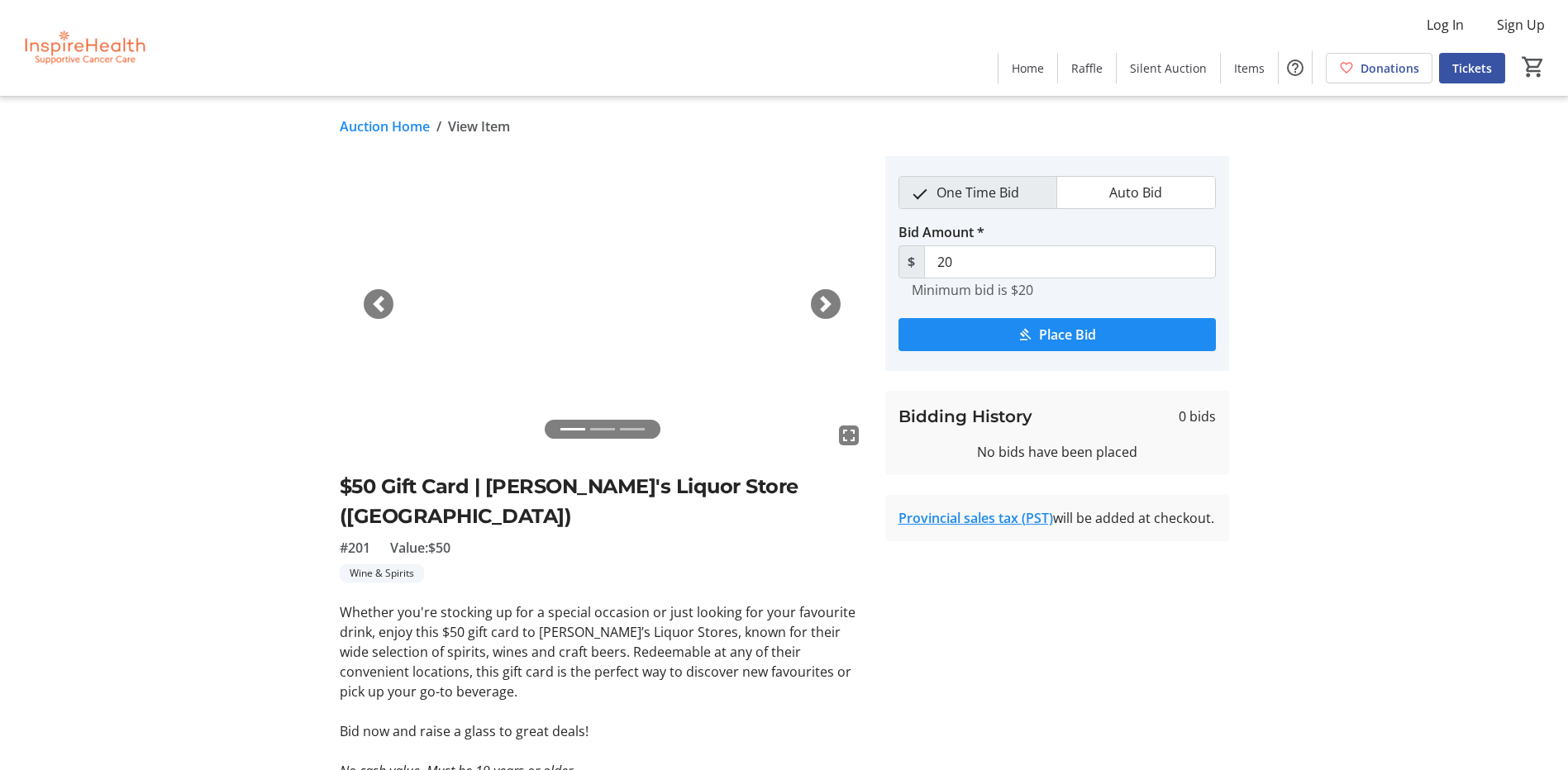
click at [395, 129] on link "Auction Home" at bounding box center [384, 126] width 90 height 20
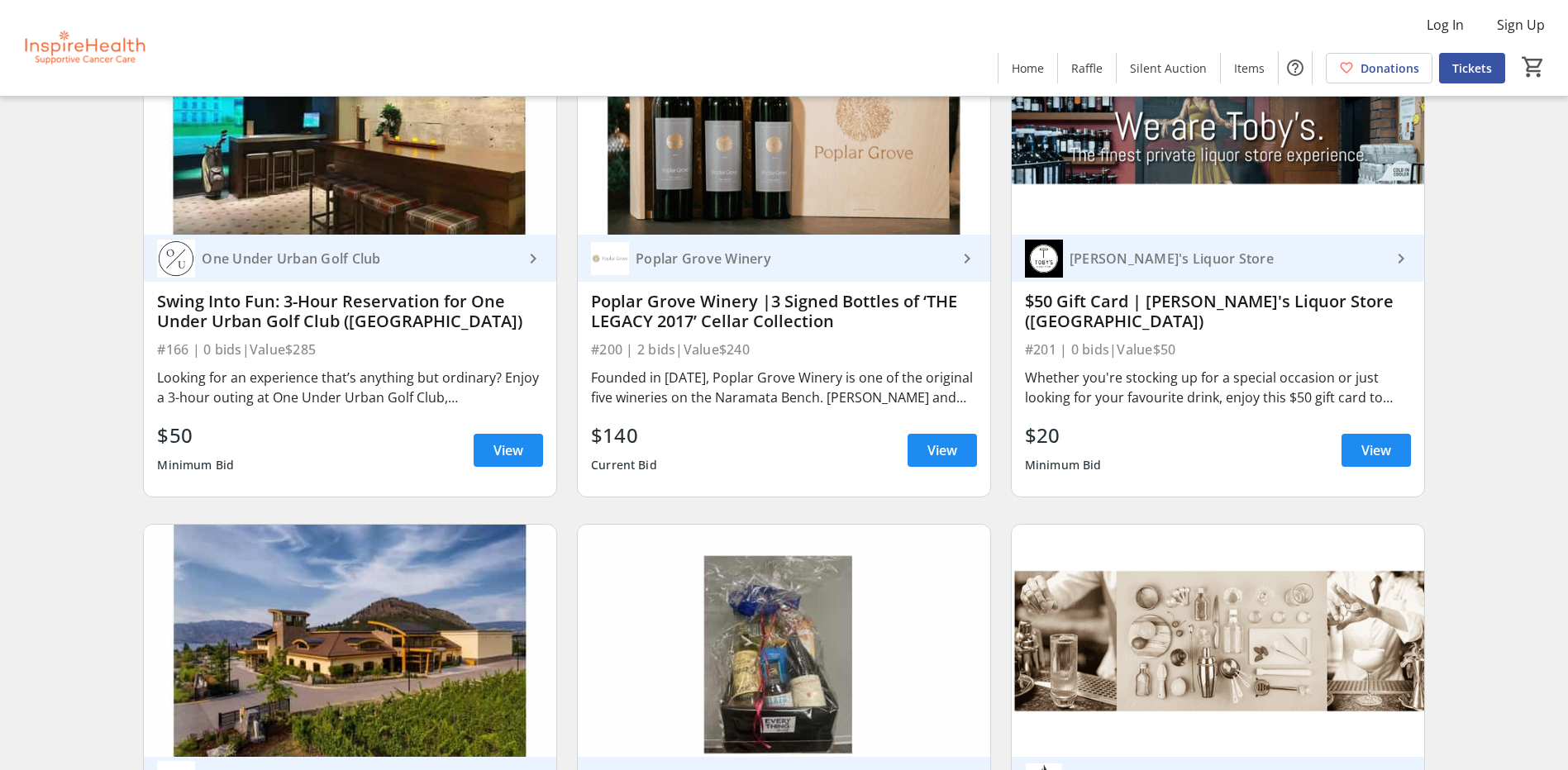
scroll to position [7439, 0]
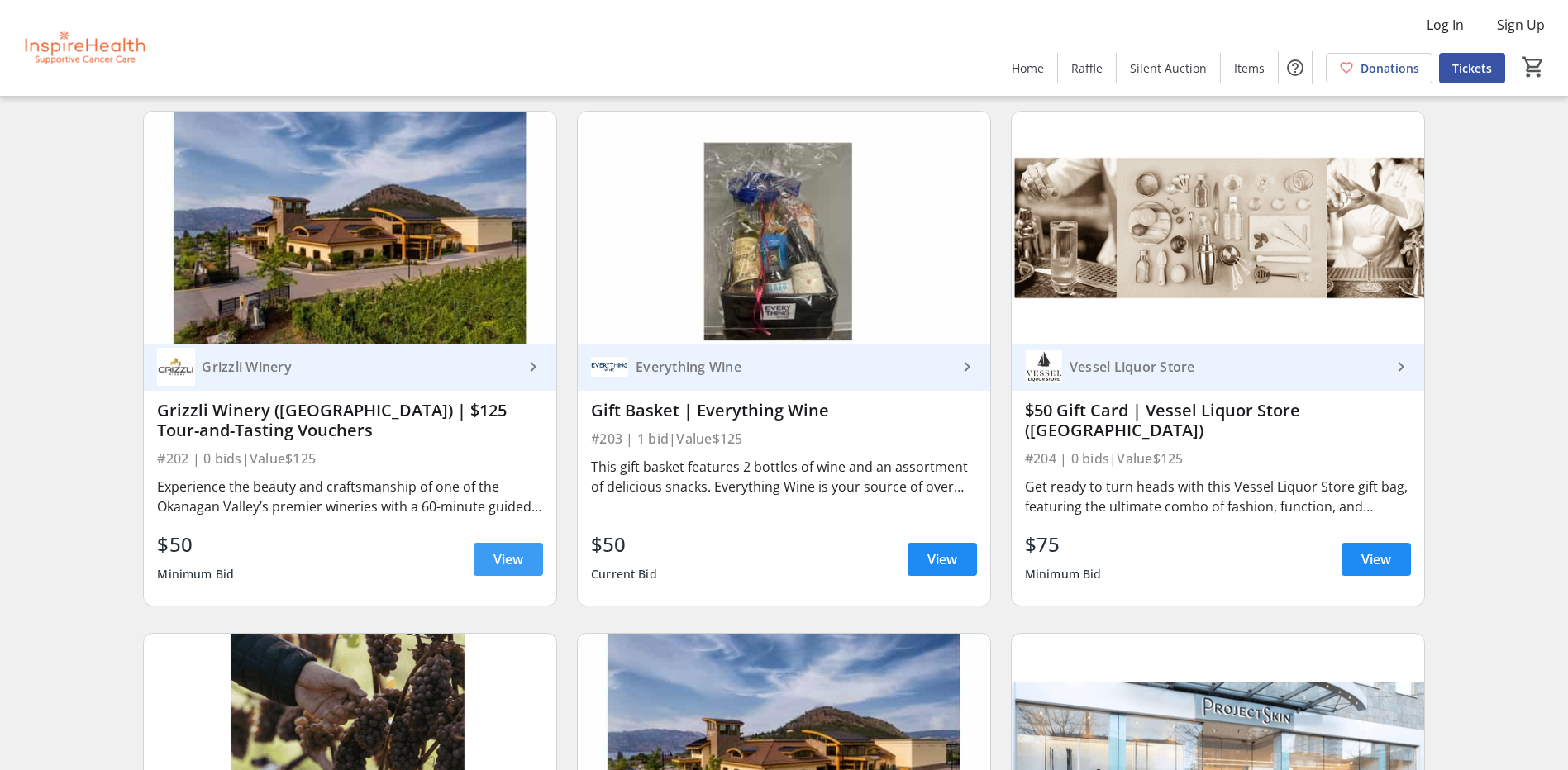
click at [497, 558] on span "View" at bounding box center [509, 560] width 30 height 20
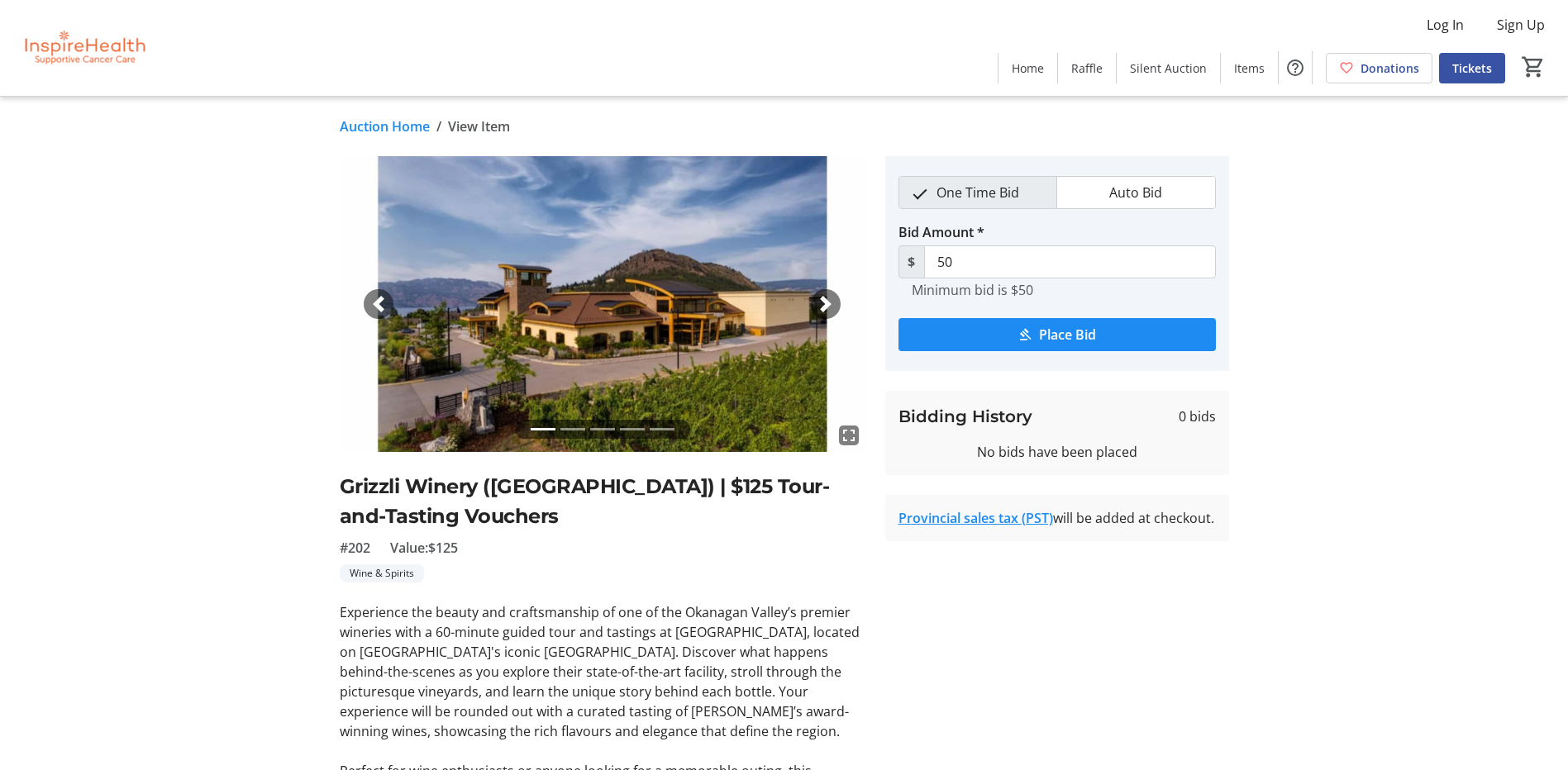
click at [394, 118] on link "Auction Home" at bounding box center [384, 126] width 90 height 20
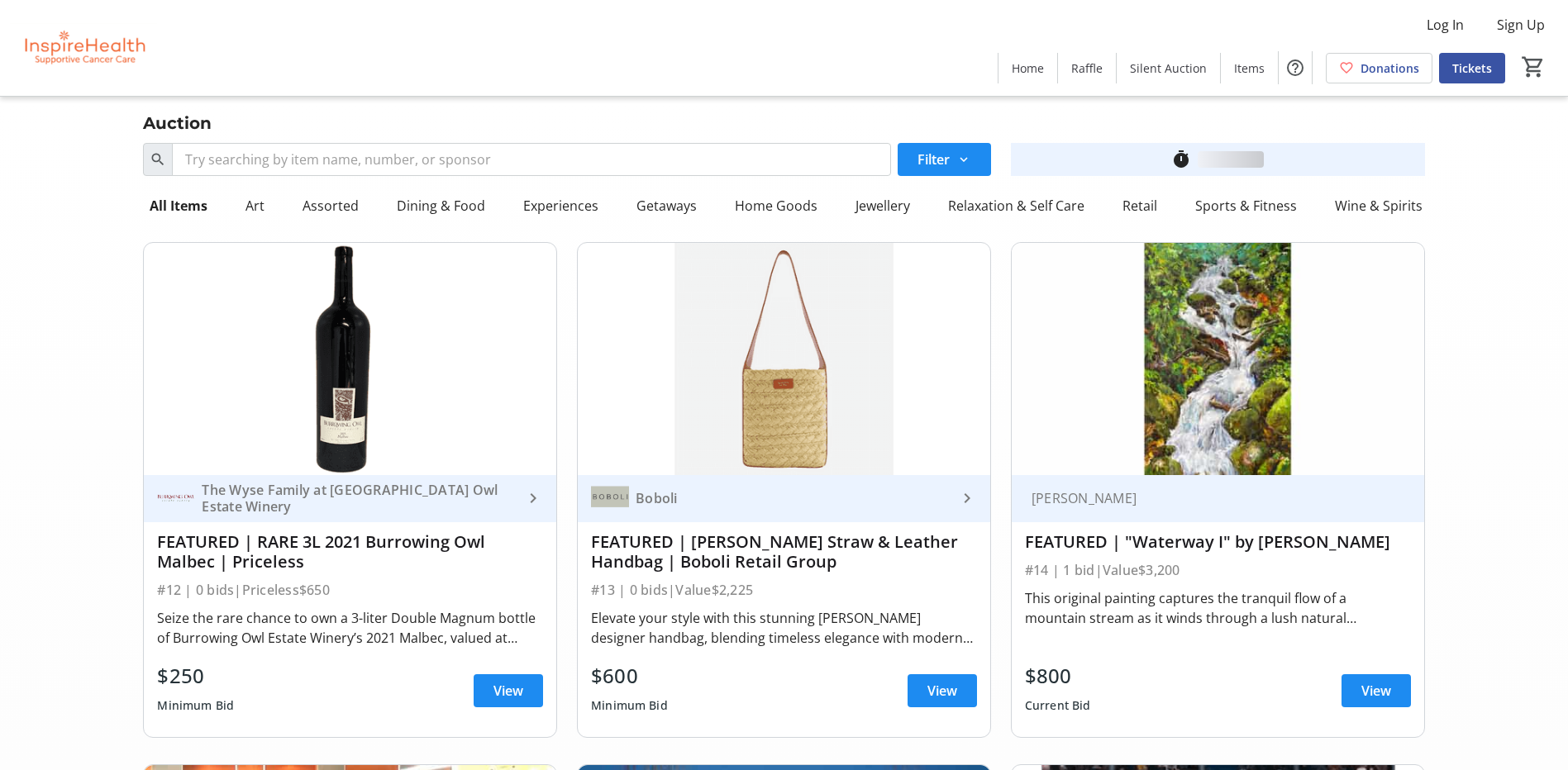
scroll to position [7439, 0]
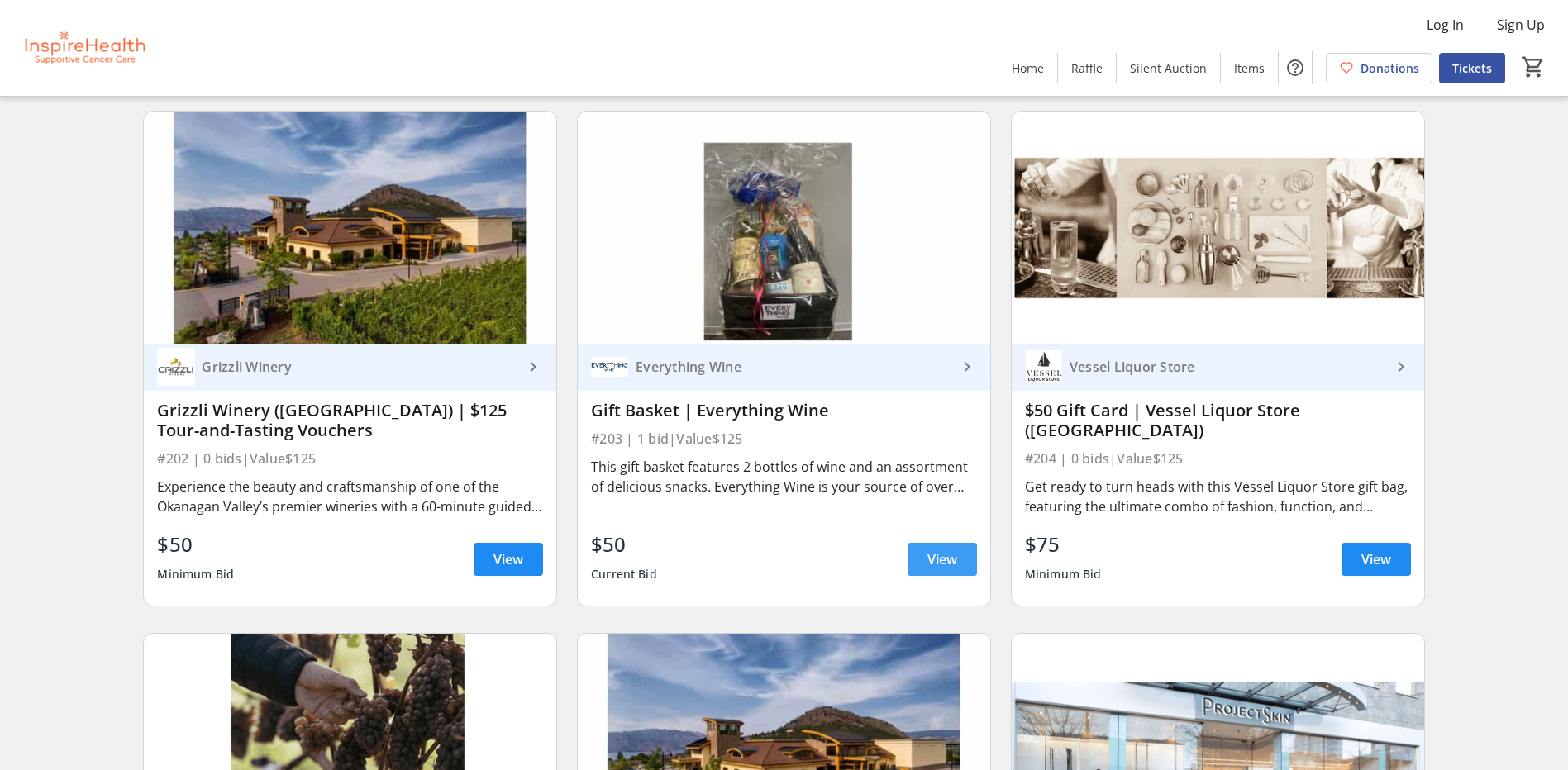
click at [955, 557] on span "View" at bounding box center [942, 560] width 30 height 20
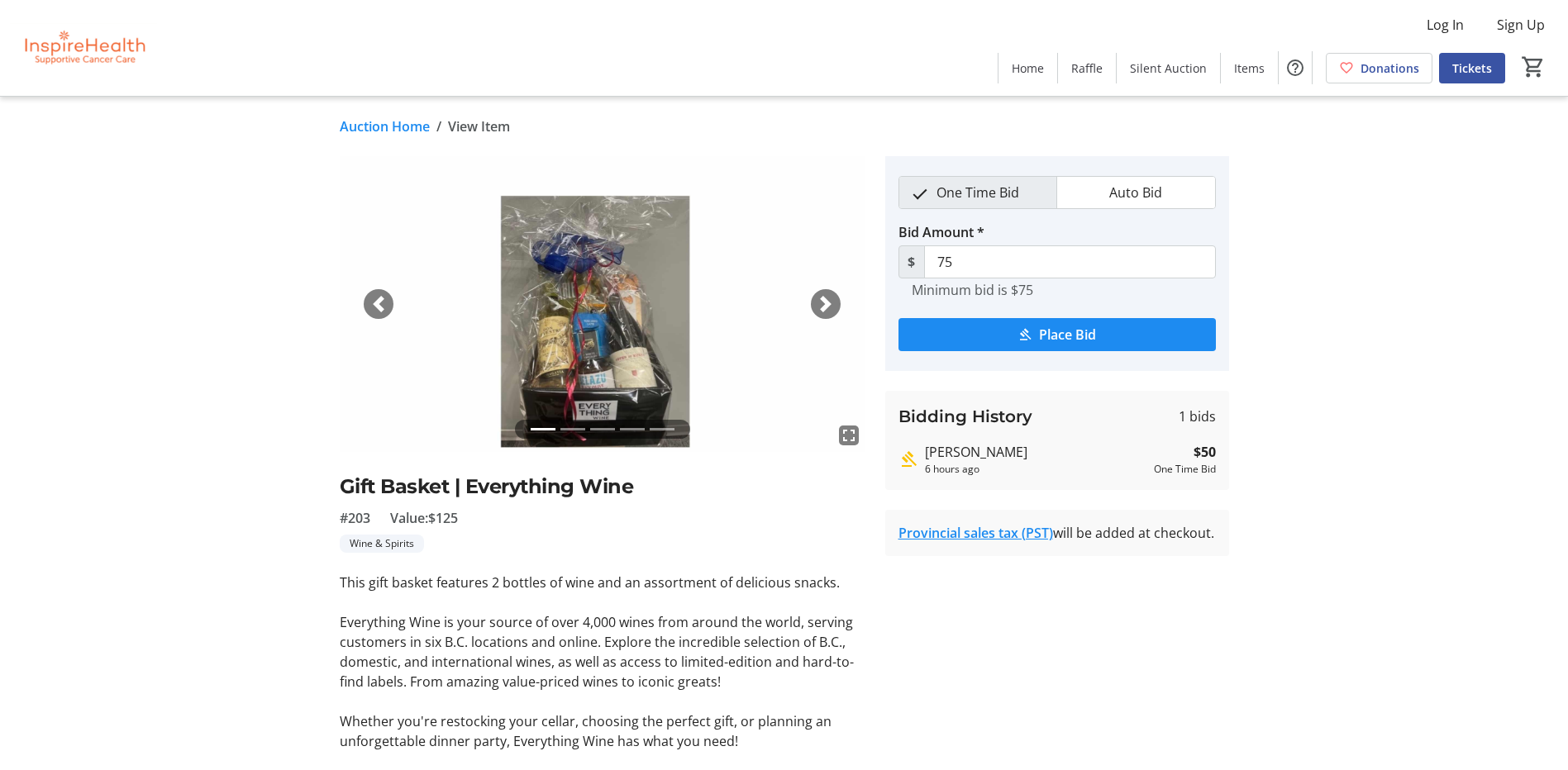
drag, startPoint x: 392, startPoint y: 130, endPoint x: 397, endPoint y: 202, distance: 72.2
click at [394, 128] on link "Auction Home" at bounding box center [384, 126] width 90 height 20
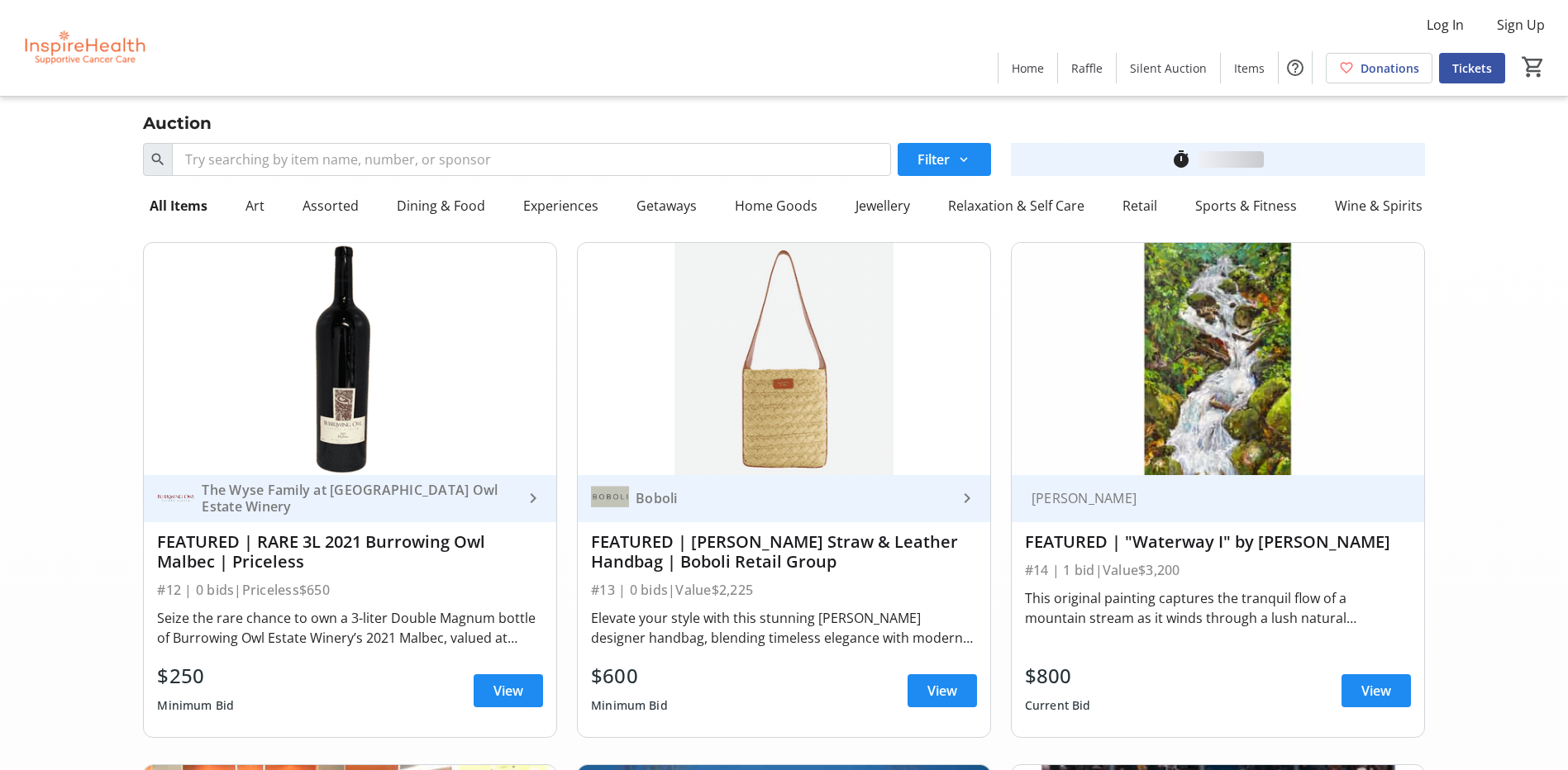
scroll to position [7439, 0]
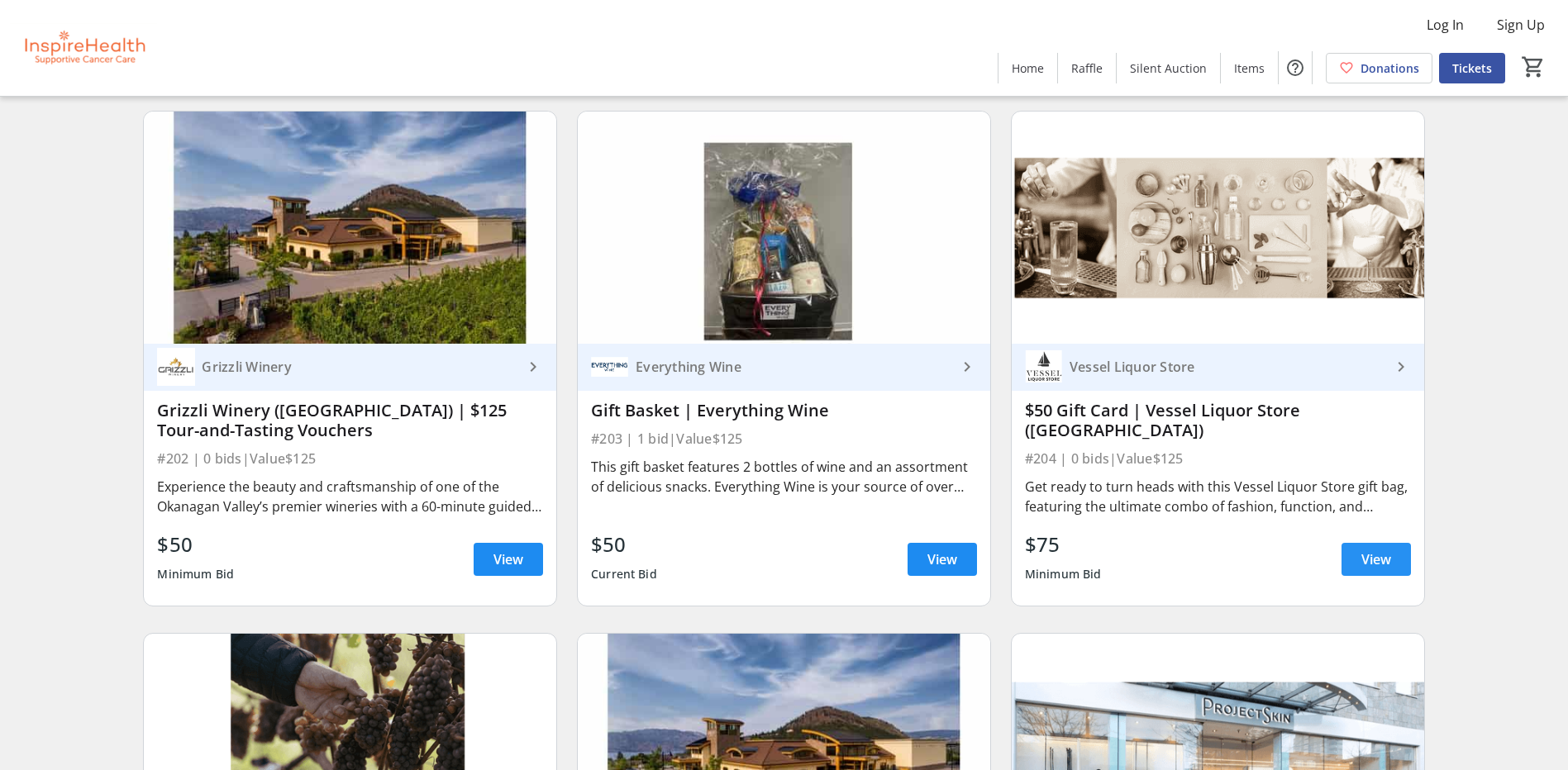
click at [1380, 559] on span "View" at bounding box center [1376, 560] width 30 height 20
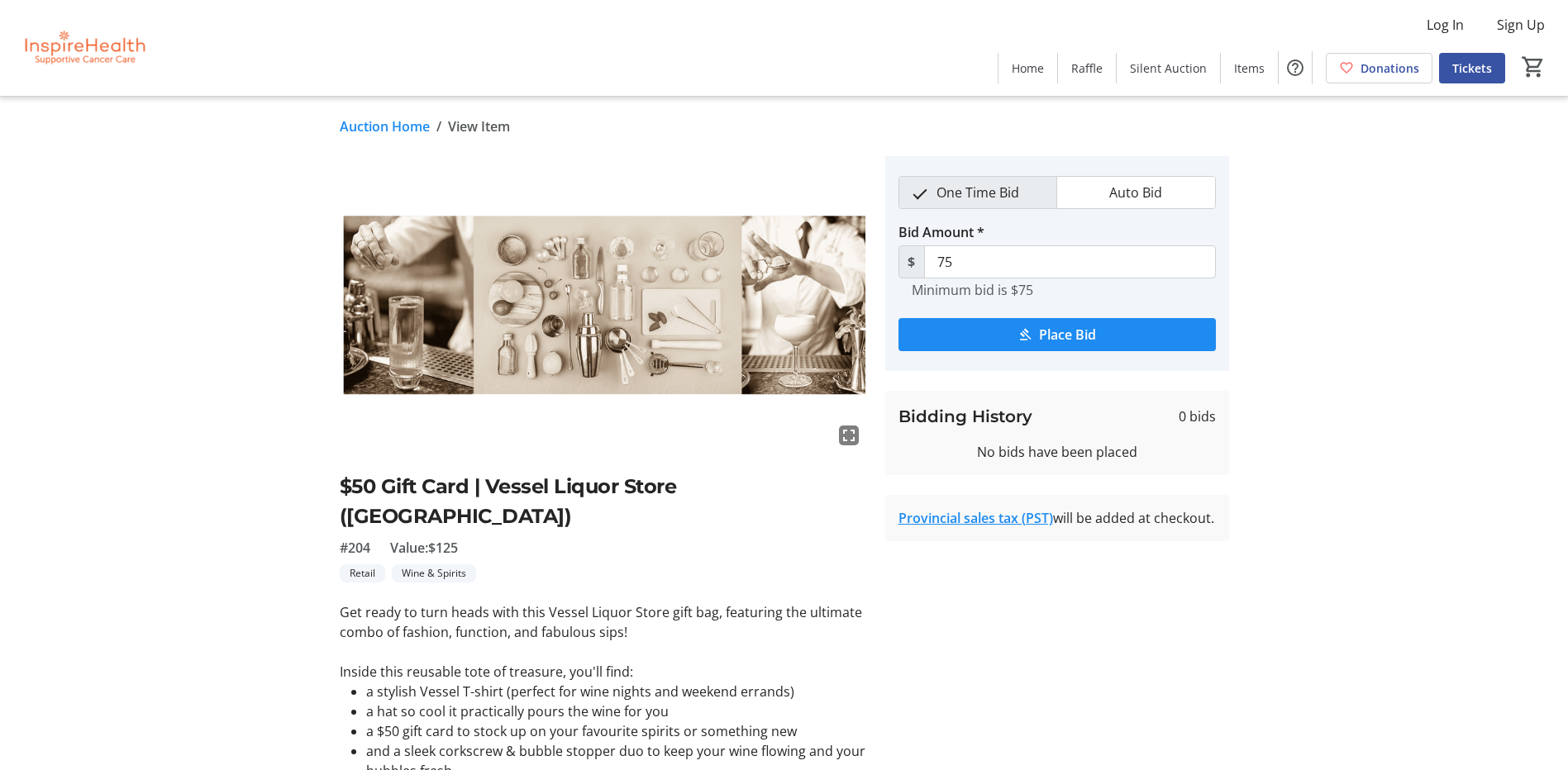
click at [404, 132] on link "Auction Home" at bounding box center [384, 126] width 90 height 20
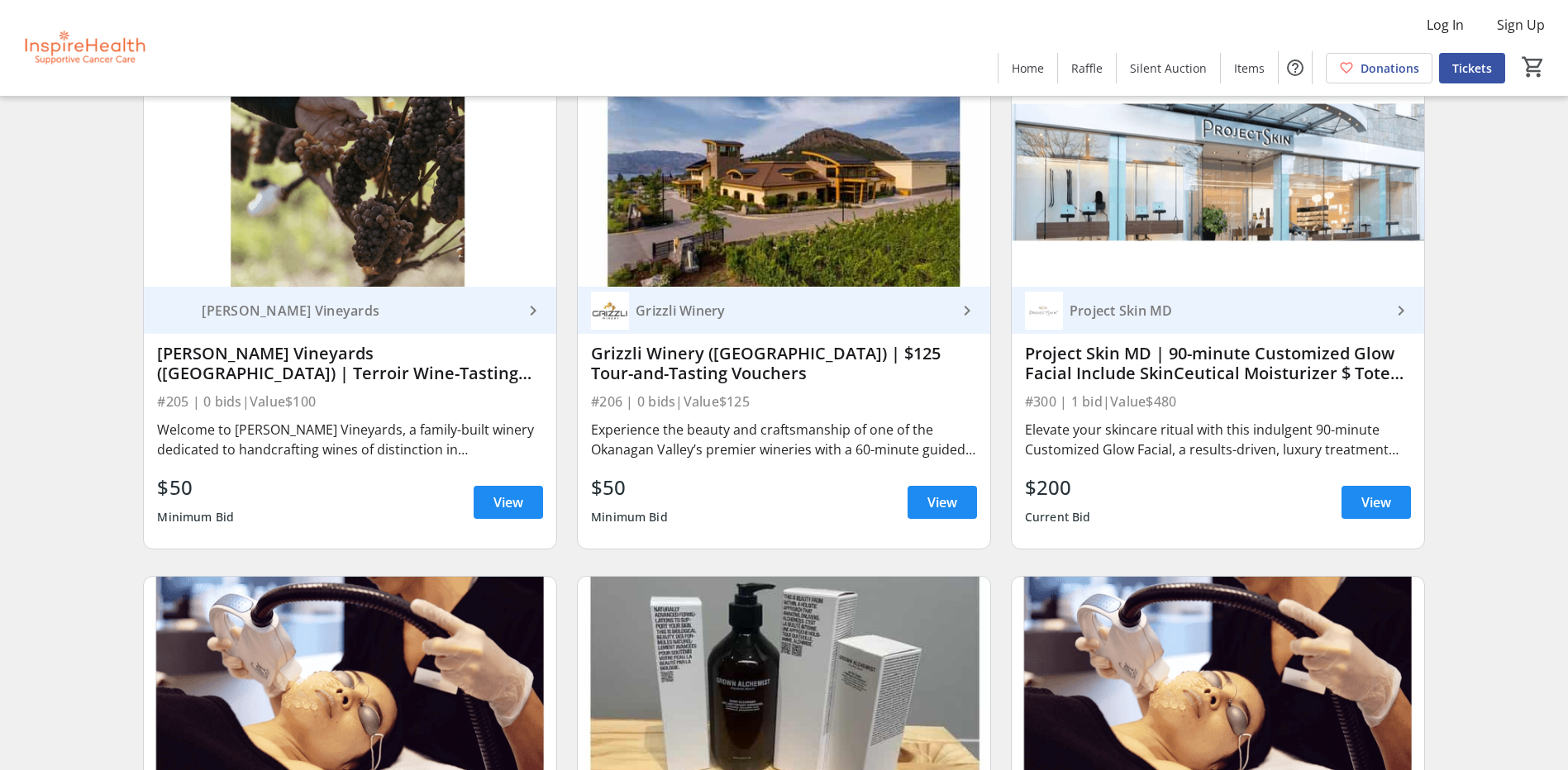
scroll to position [8100, 0]
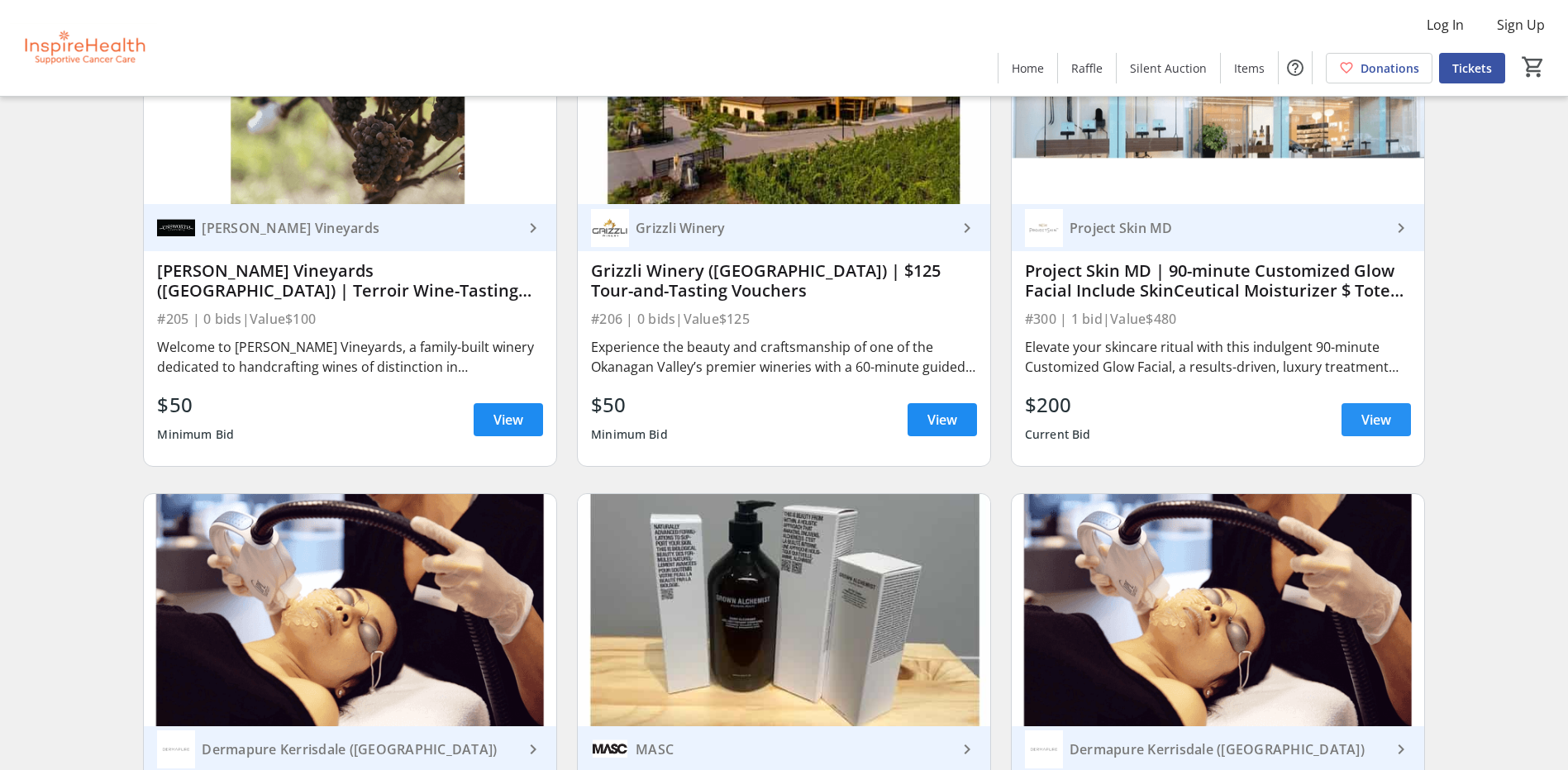
click at [1376, 426] on span "View" at bounding box center [1376, 419] width 30 height 20
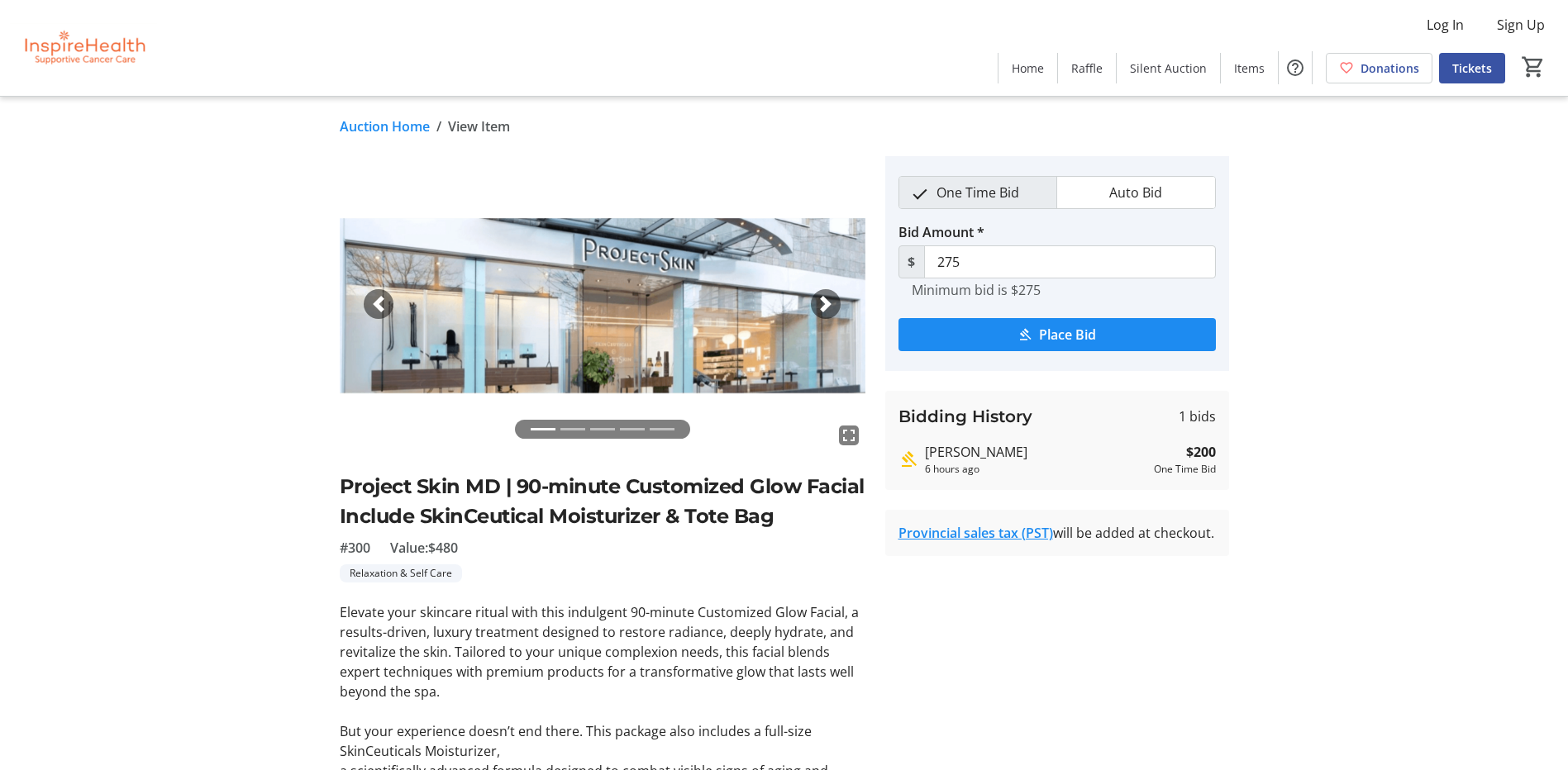
click at [360, 130] on link "Auction Home" at bounding box center [384, 126] width 90 height 20
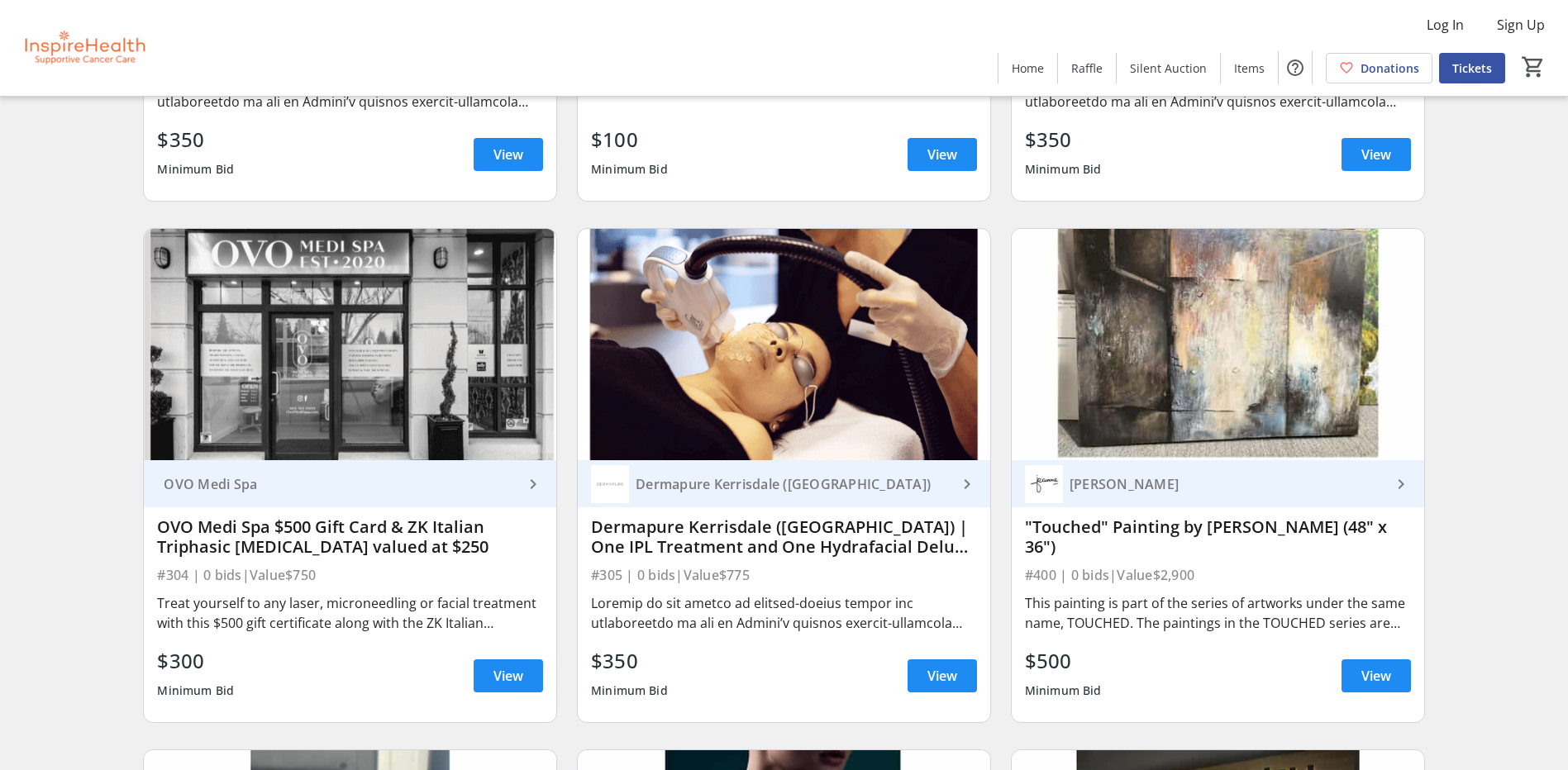
scroll to position [9009, 0]
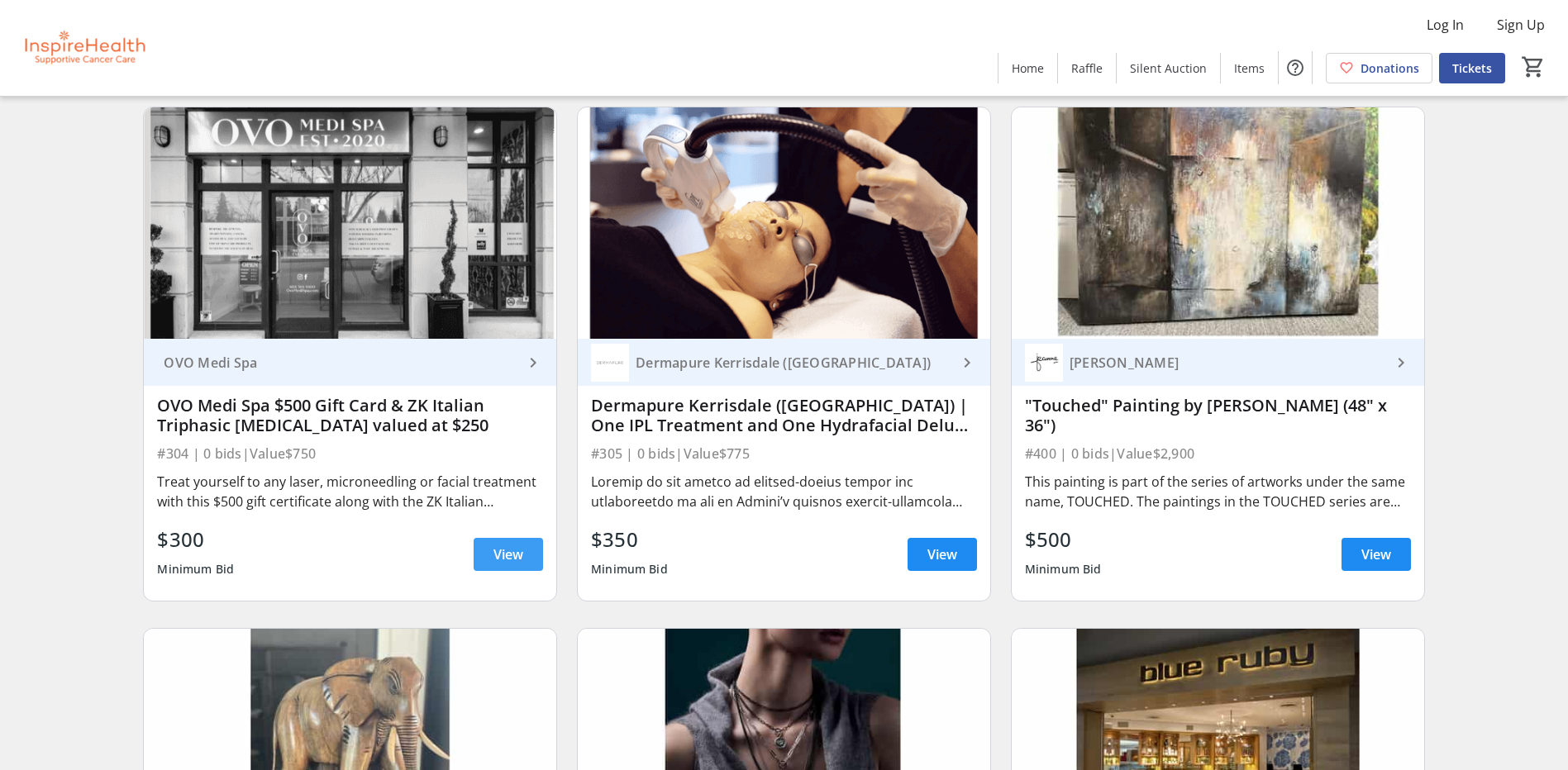
click at [513, 549] on span "View" at bounding box center [509, 554] width 30 height 20
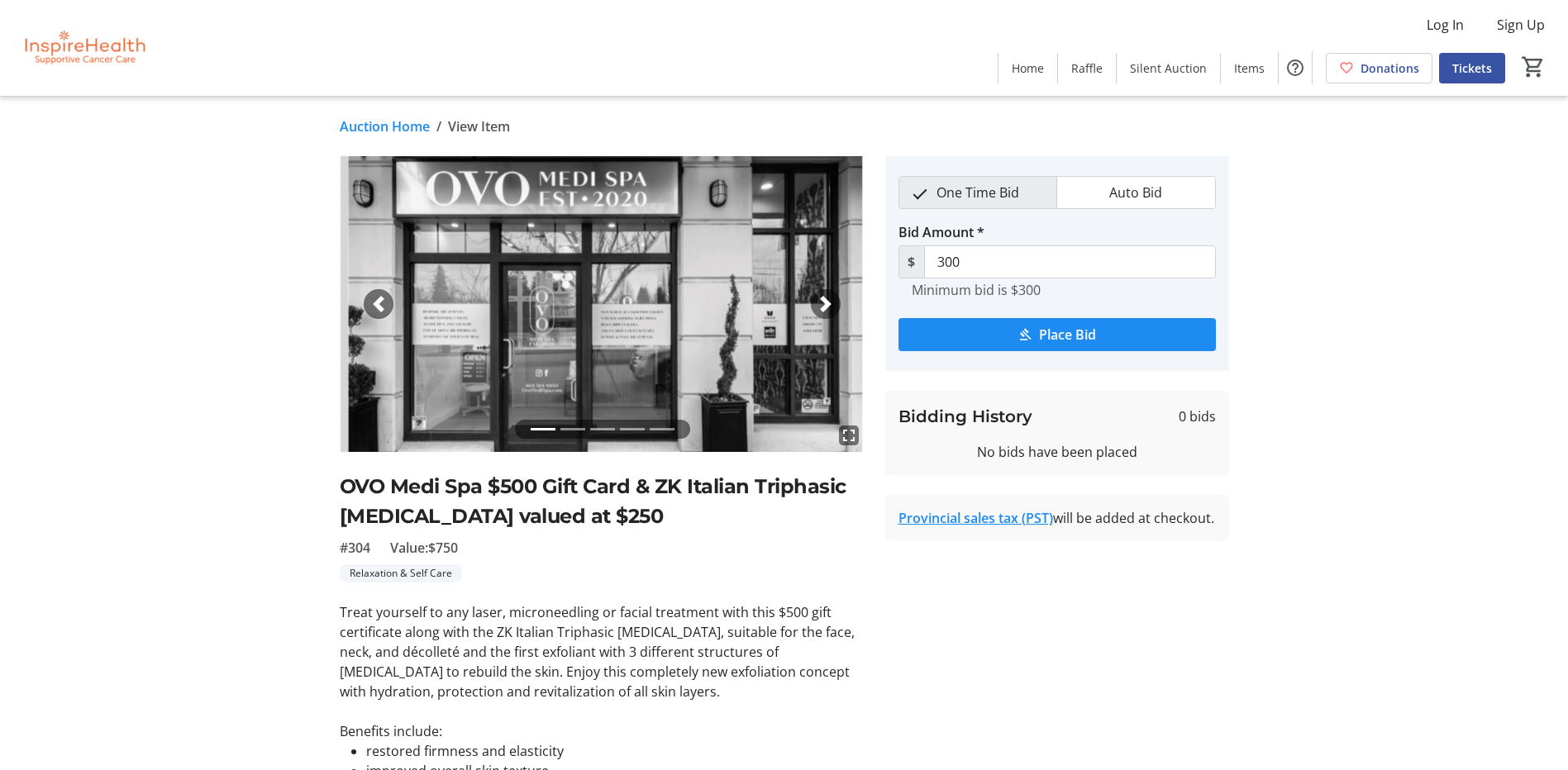
click at [379, 117] on link "Auction Home" at bounding box center [384, 126] width 90 height 20
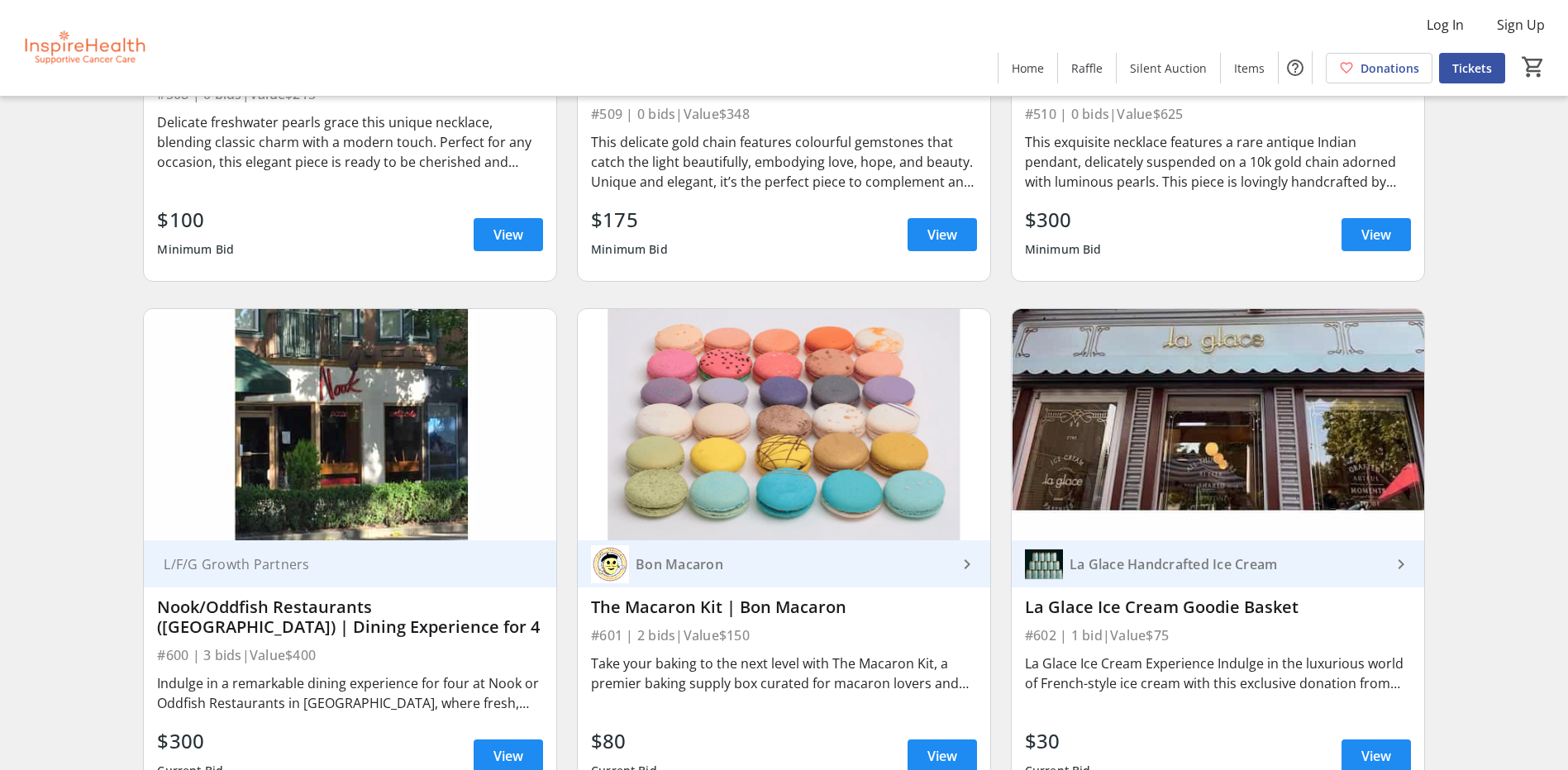
scroll to position [11489, 0]
